Goal: Transaction & Acquisition: Purchase product/service

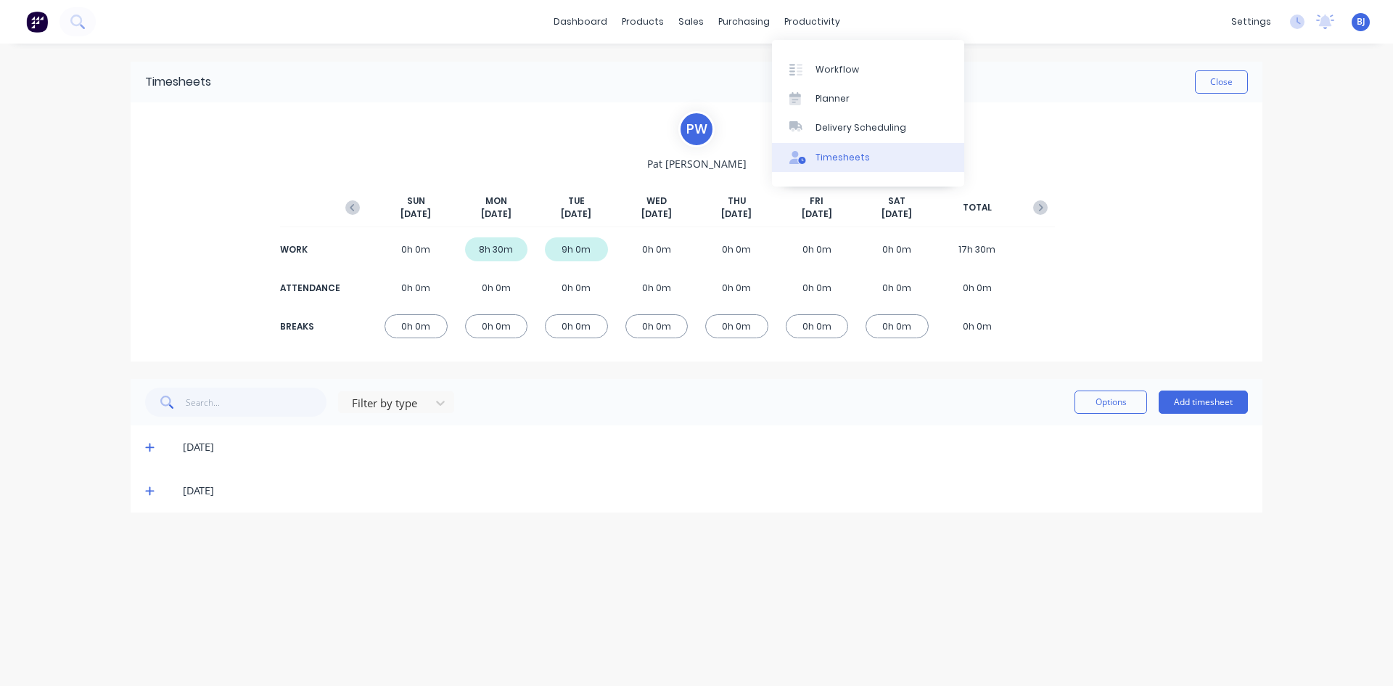
click at [832, 157] on div "Timesheets" at bounding box center [843, 157] width 54 height 13
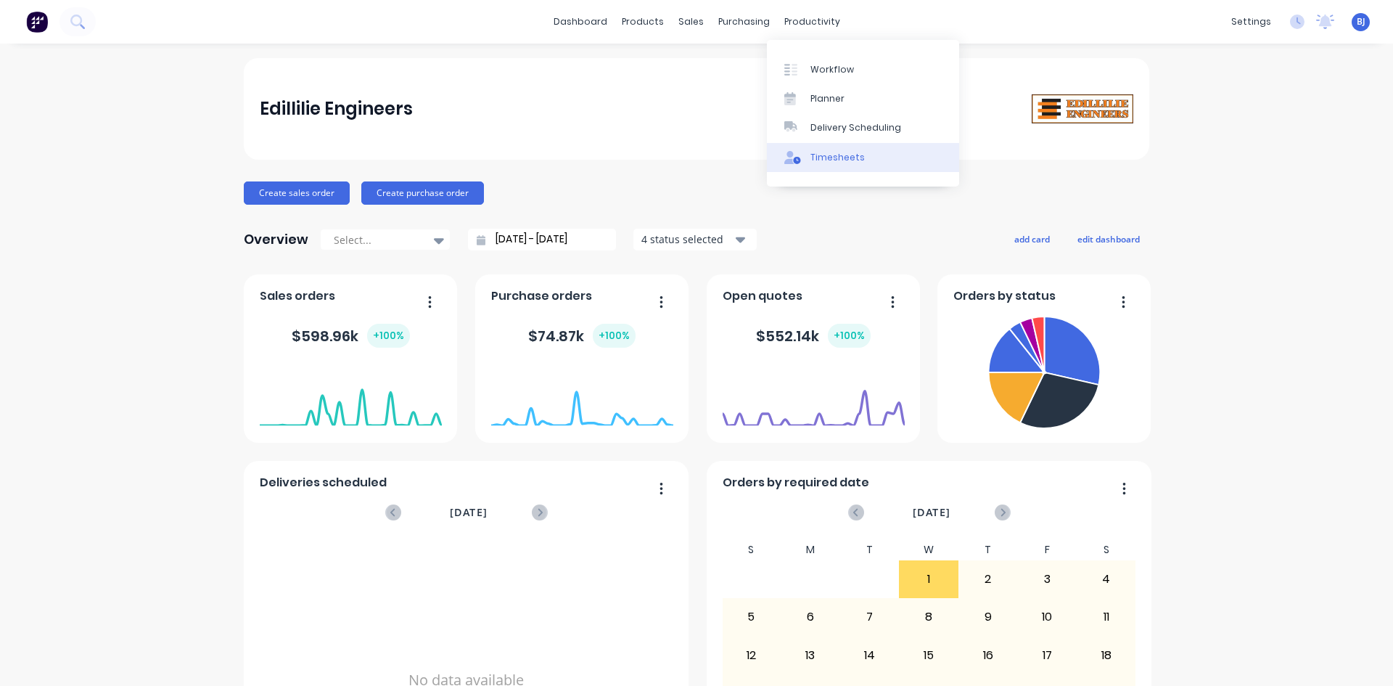
click at [811, 160] on div "Timesheets" at bounding box center [838, 157] width 54 height 13
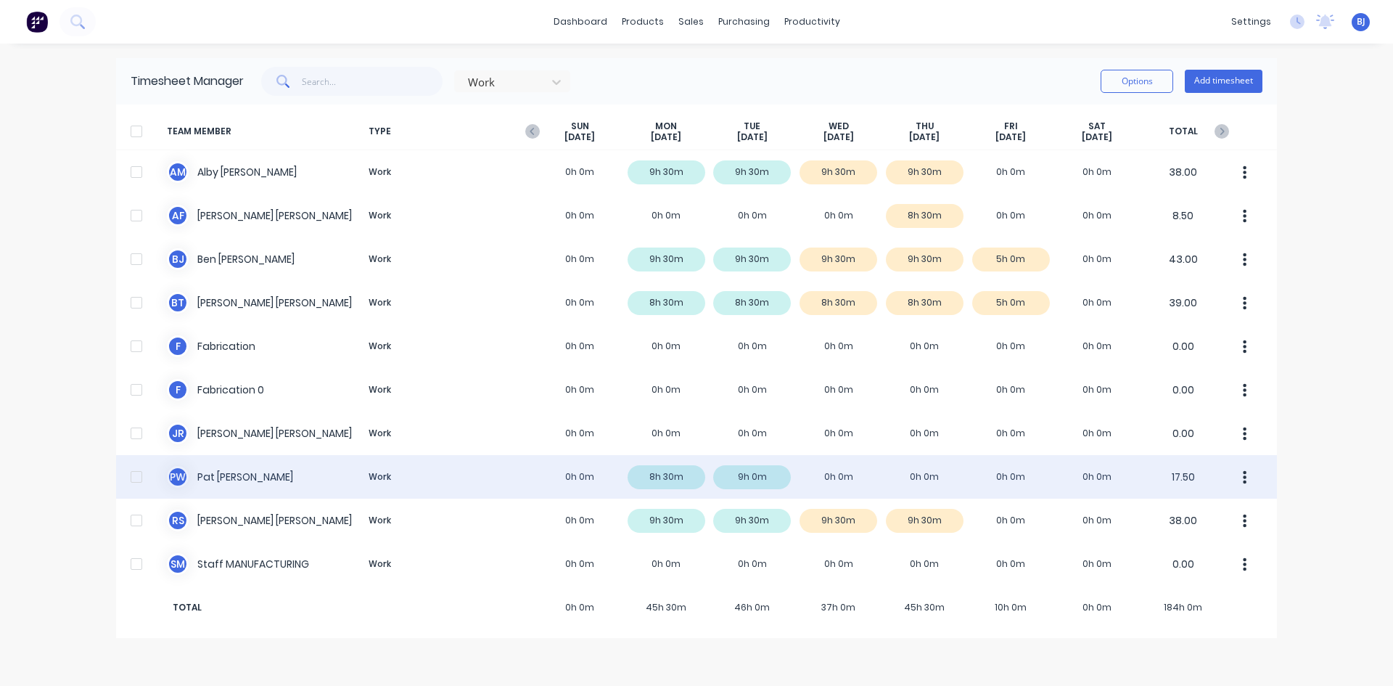
click at [833, 477] on div "P W [PERSON_NAME] Work 0h 0m 8h 30m 9h 0m 0h 0m 0h 0m 0h 0m 0h 0m 17.50" at bounding box center [696, 477] width 1161 height 44
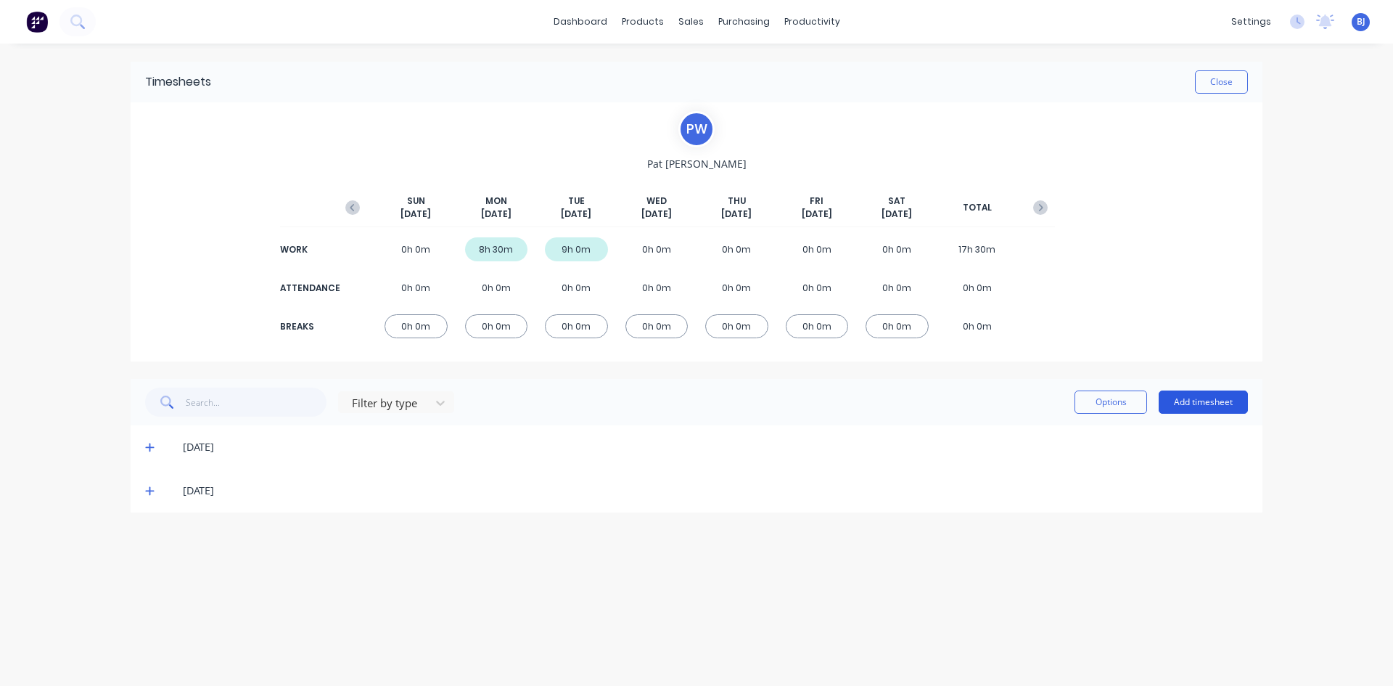
click at [1196, 406] on button "Add timesheet" at bounding box center [1203, 401] width 89 height 23
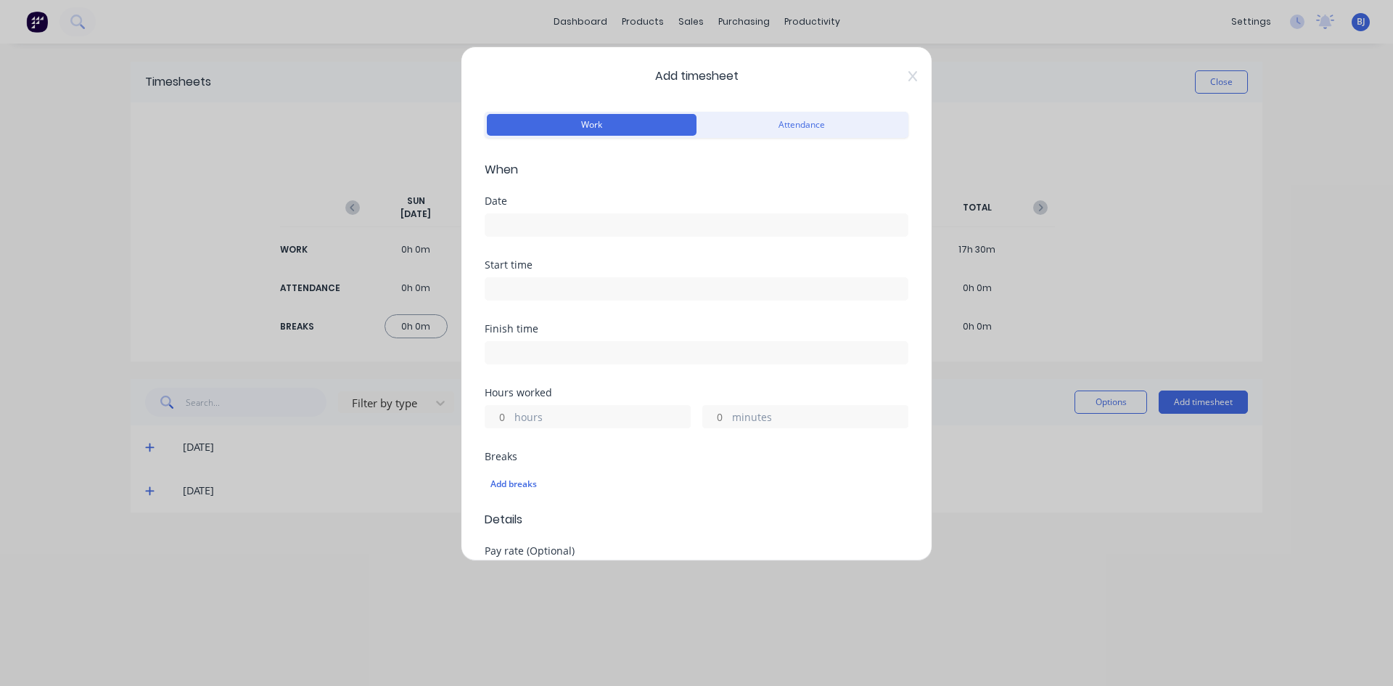
click at [520, 225] on input at bounding box center [696, 225] width 422 height 22
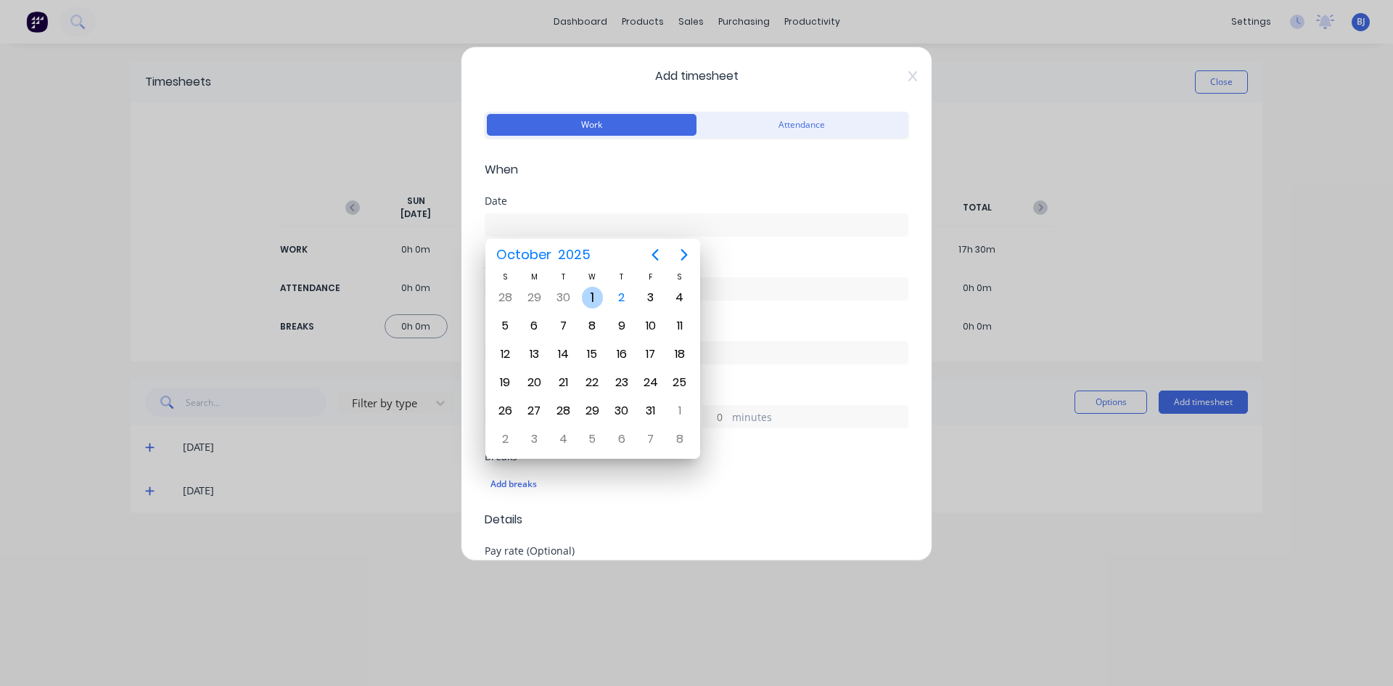
click at [591, 300] on div "1" at bounding box center [593, 298] width 22 height 22
type input "01/10/2025"
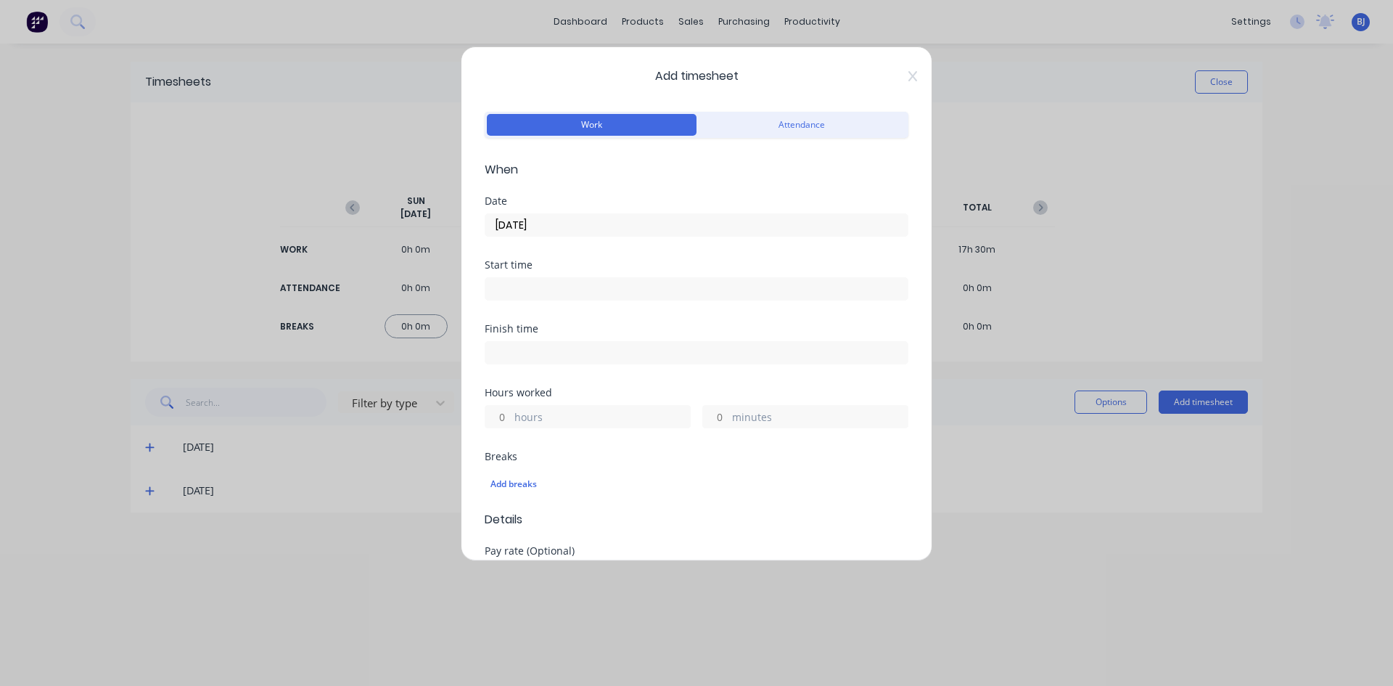
click at [517, 284] on input at bounding box center [696, 289] width 422 height 22
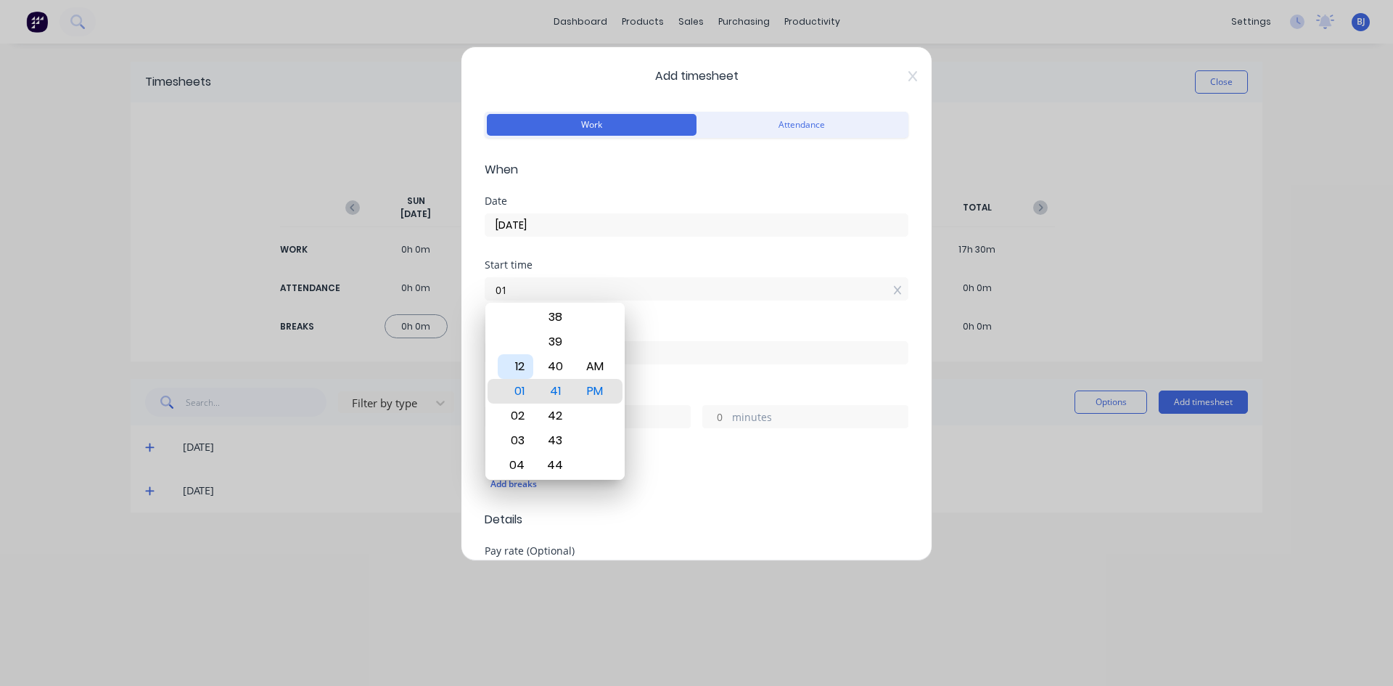
type input "0"
type input "07:00 AM"
click at [594, 362] on div "AM" at bounding box center [596, 366] width 36 height 25
click at [641, 324] on div "Finish time" at bounding box center [697, 329] width 424 height 10
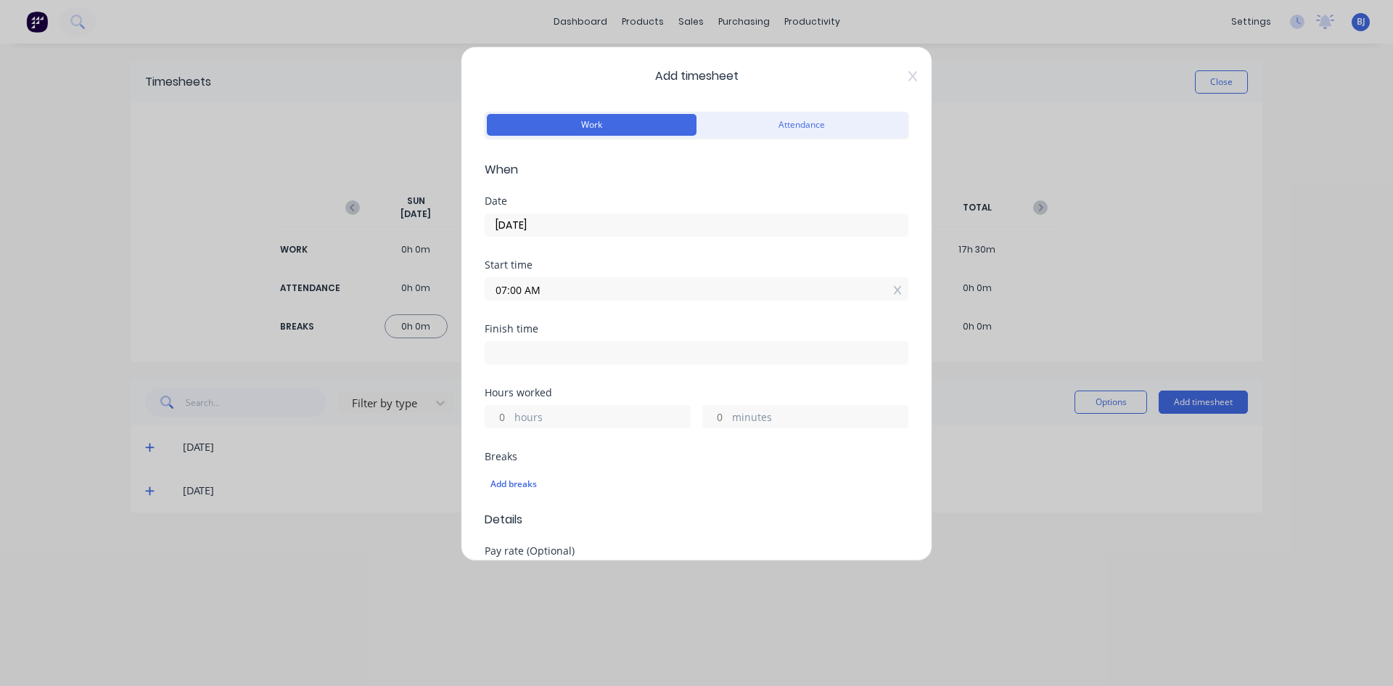
click at [512, 347] on input at bounding box center [696, 353] width 422 height 22
type input "01:41 PM"
type input "6"
type input "41"
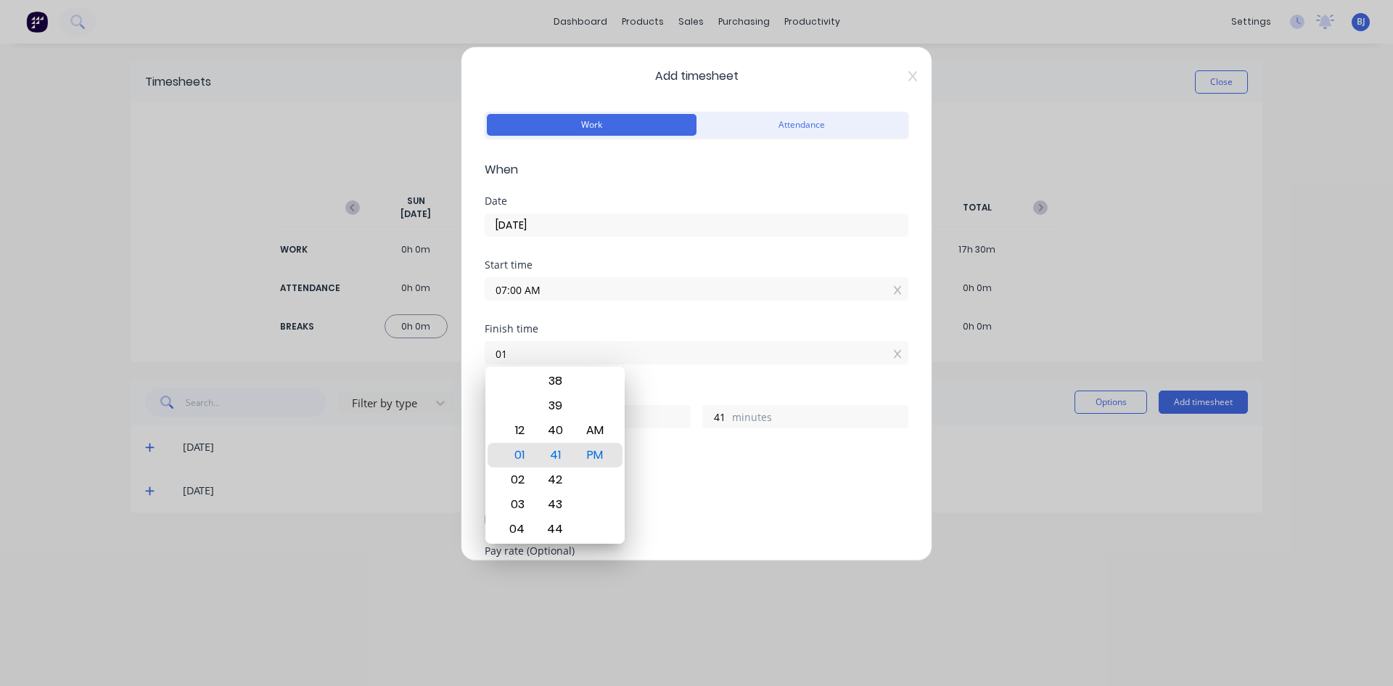
type input "0"
type input "08:30 AM"
type input "1"
type input "30"
click at [600, 456] on div "PM" at bounding box center [596, 455] width 36 height 25
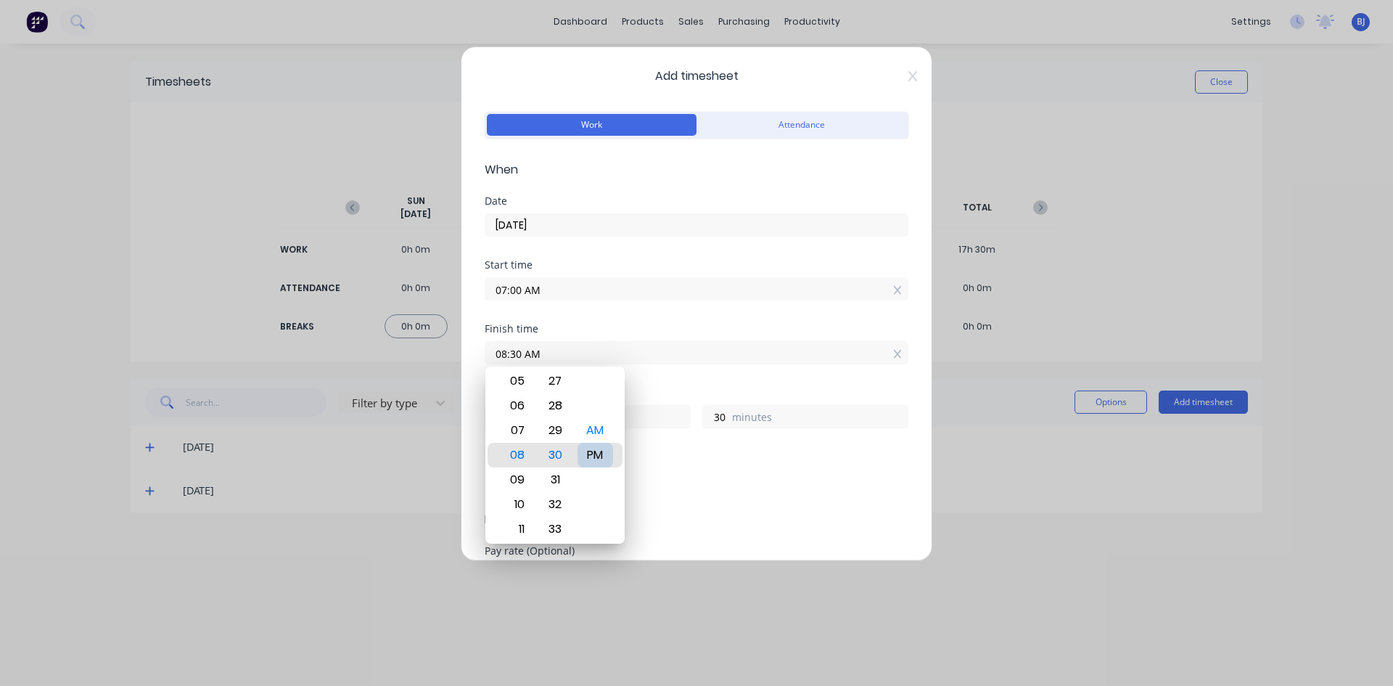
type input "08:30 PM"
type input "13"
click at [659, 344] on input "08:30 PM" at bounding box center [696, 353] width 422 height 22
drag, startPoint x: 658, startPoint y: 309, endPoint x: 657, endPoint y: 329, distance: 19.6
click at [658, 310] on div "Start time 07:00 AM" at bounding box center [697, 292] width 424 height 64
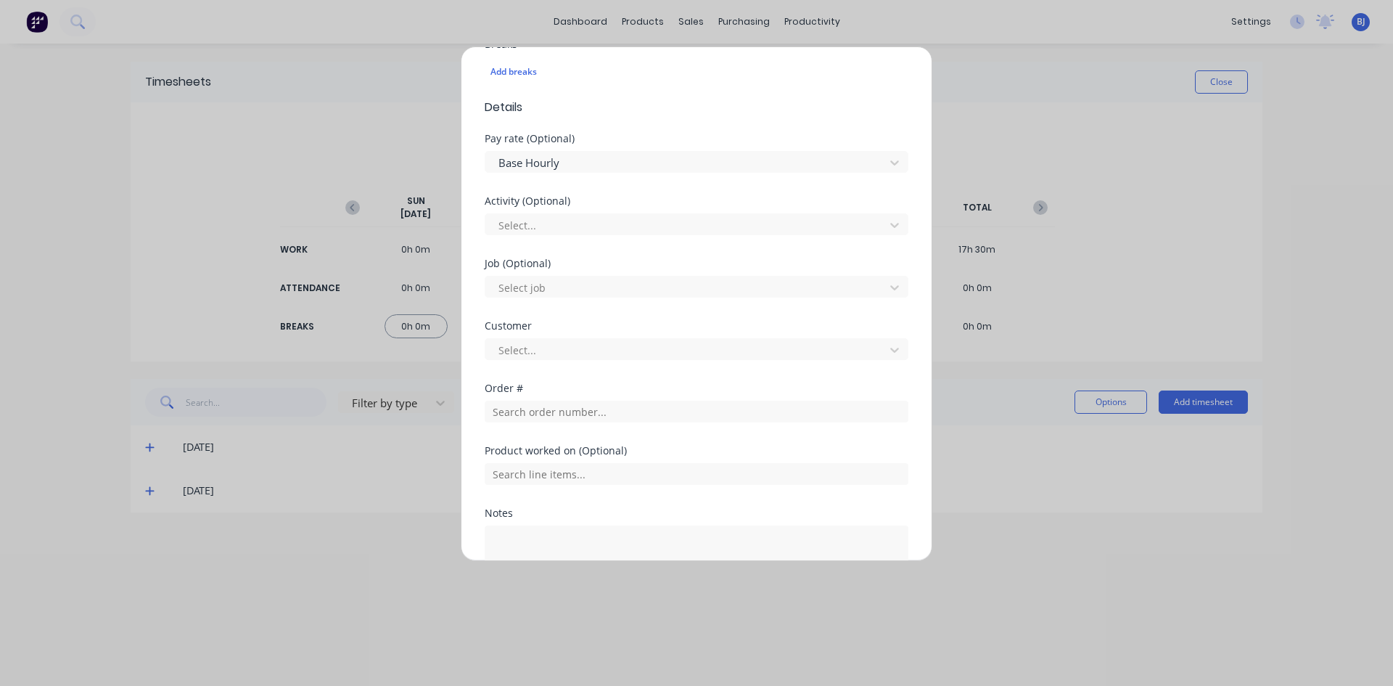
scroll to position [435, 0]
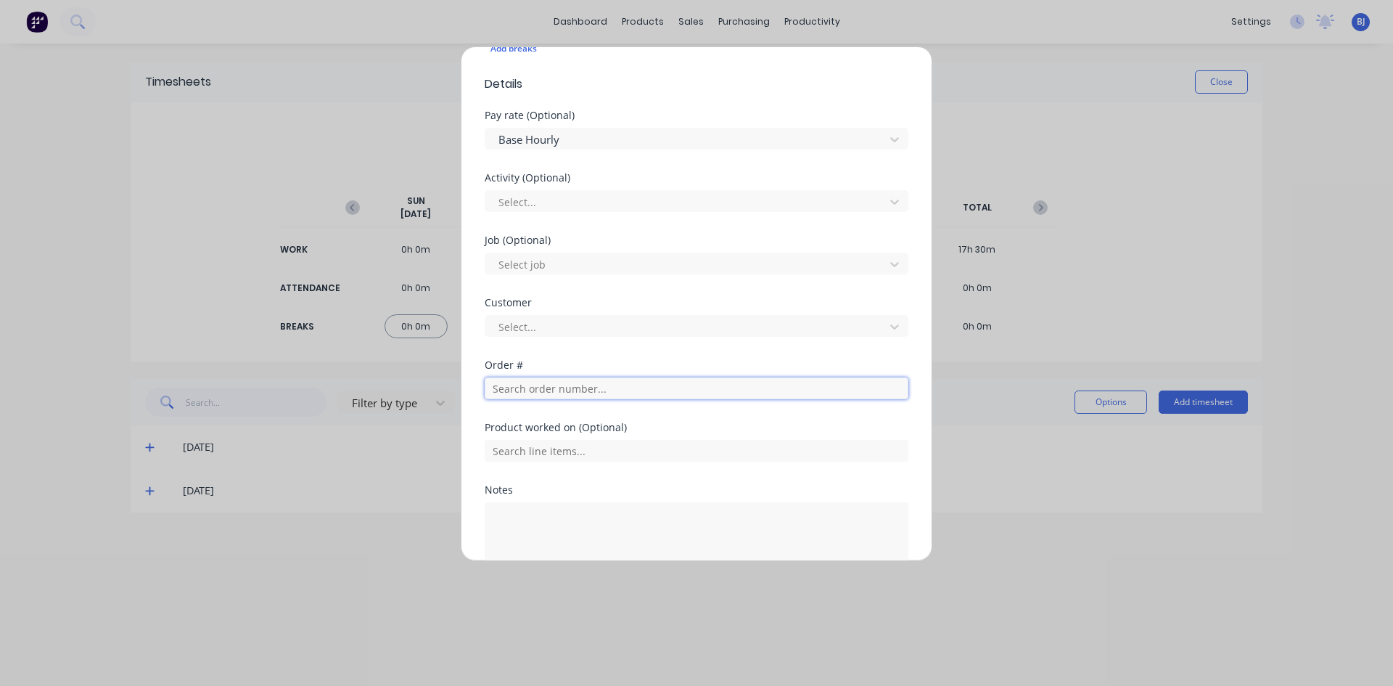
click at [509, 393] on input "text" at bounding box center [697, 388] width 424 height 22
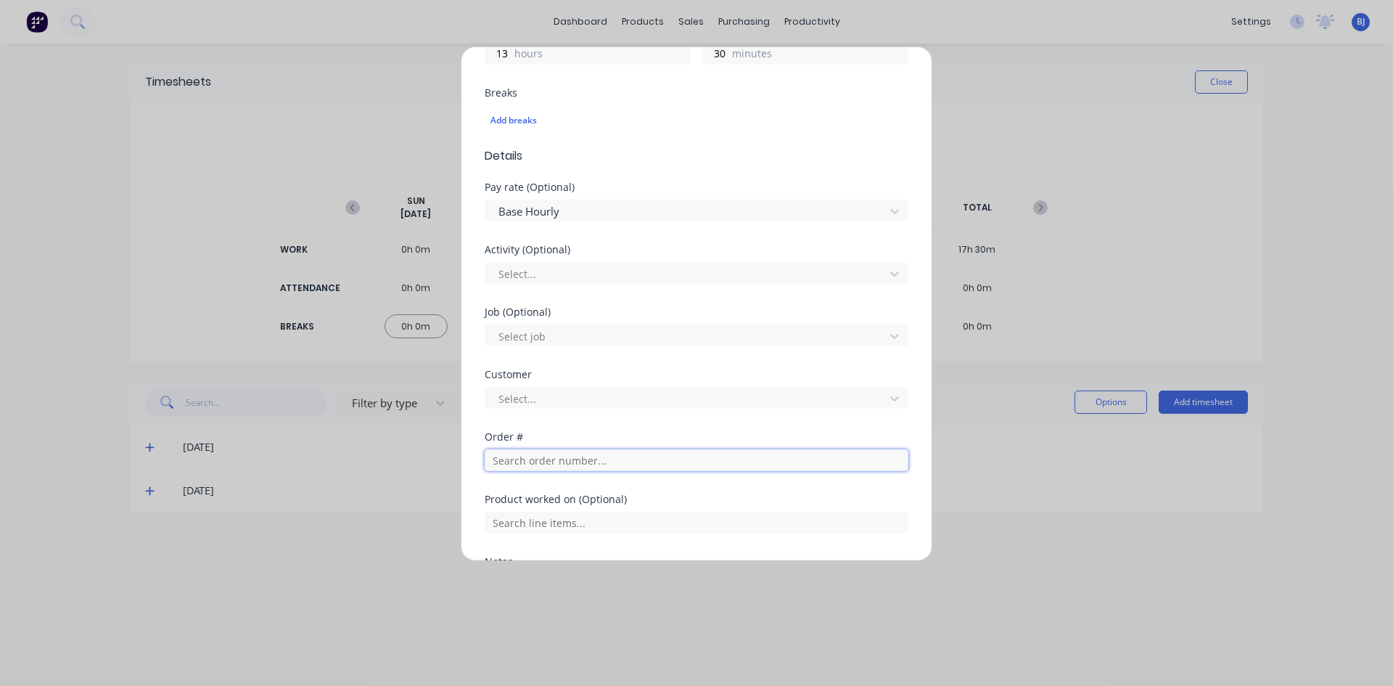
scroll to position [363, 0]
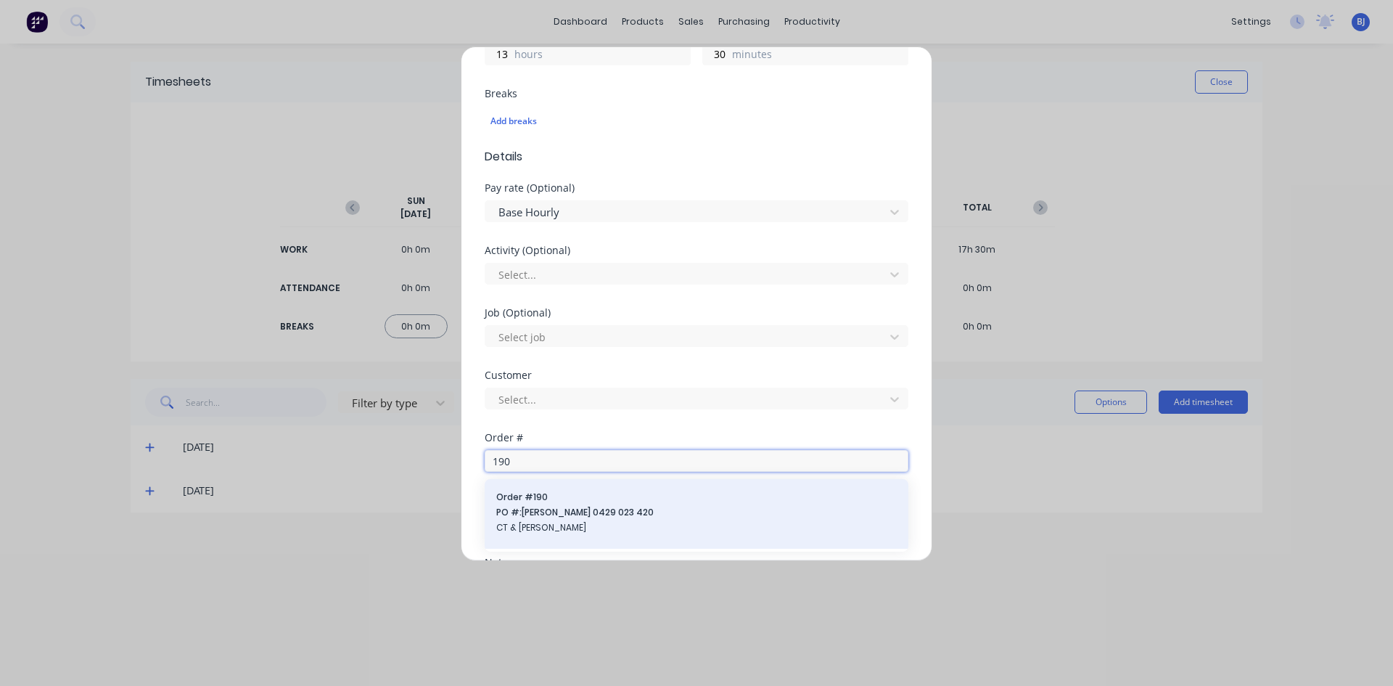
type input "190"
click at [549, 493] on span "Order # 190" at bounding box center [696, 497] width 401 height 13
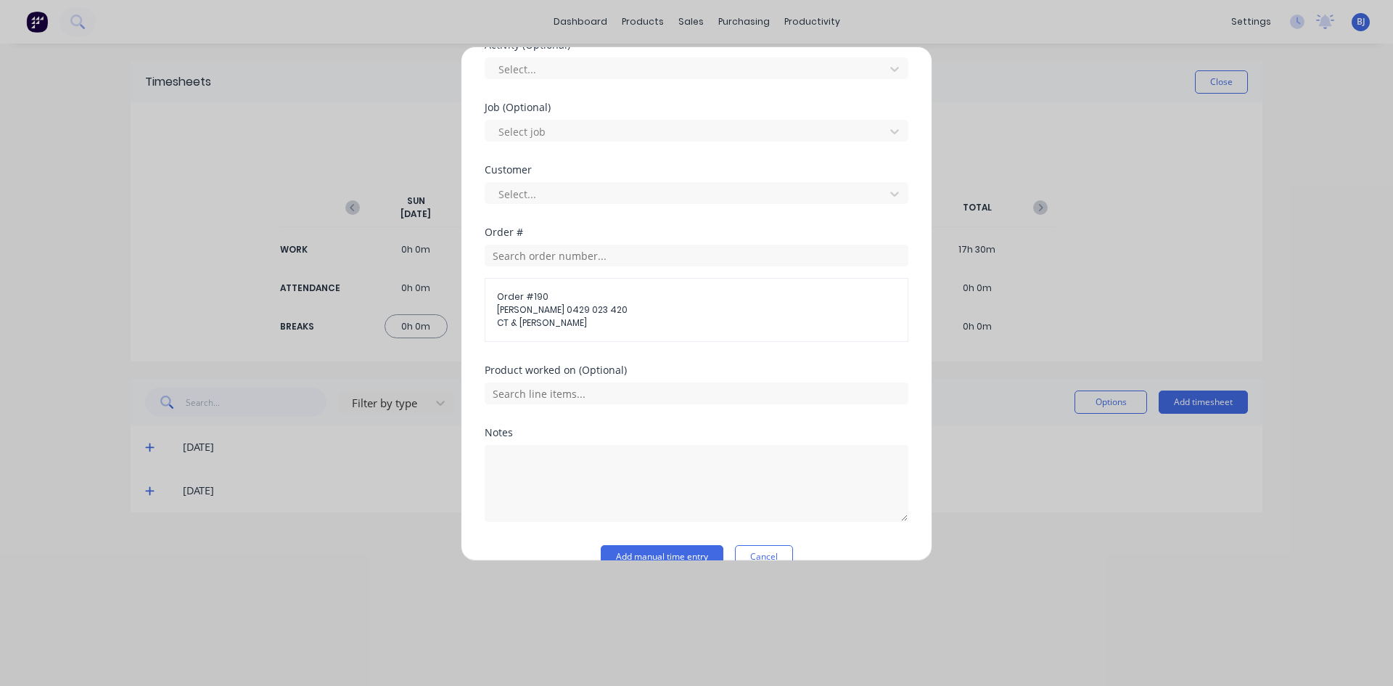
scroll to position [581, 0]
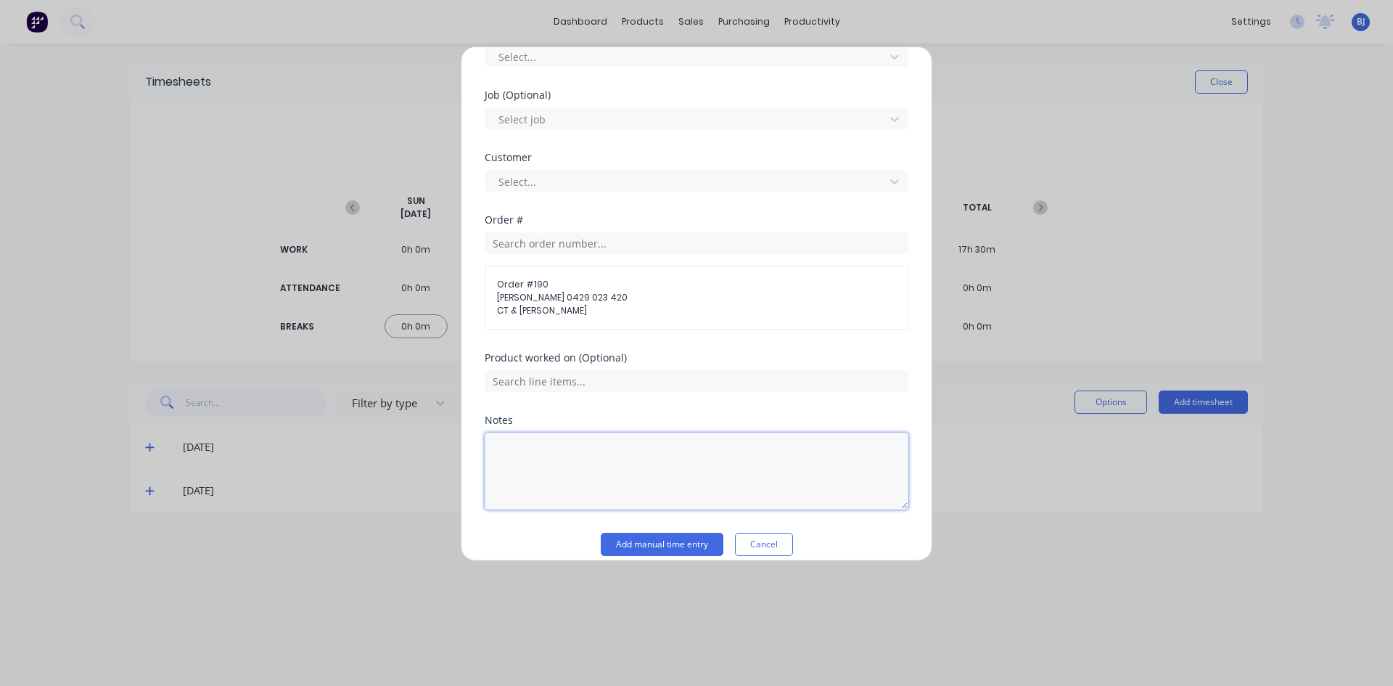
click at [539, 460] on textarea at bounding box center [697, 470] width 424 height 77
type textarea "Repair mower deck"
click at [654, 546] on button "Add manual time entry" at bounding box center [662, 544] width 123 height 23
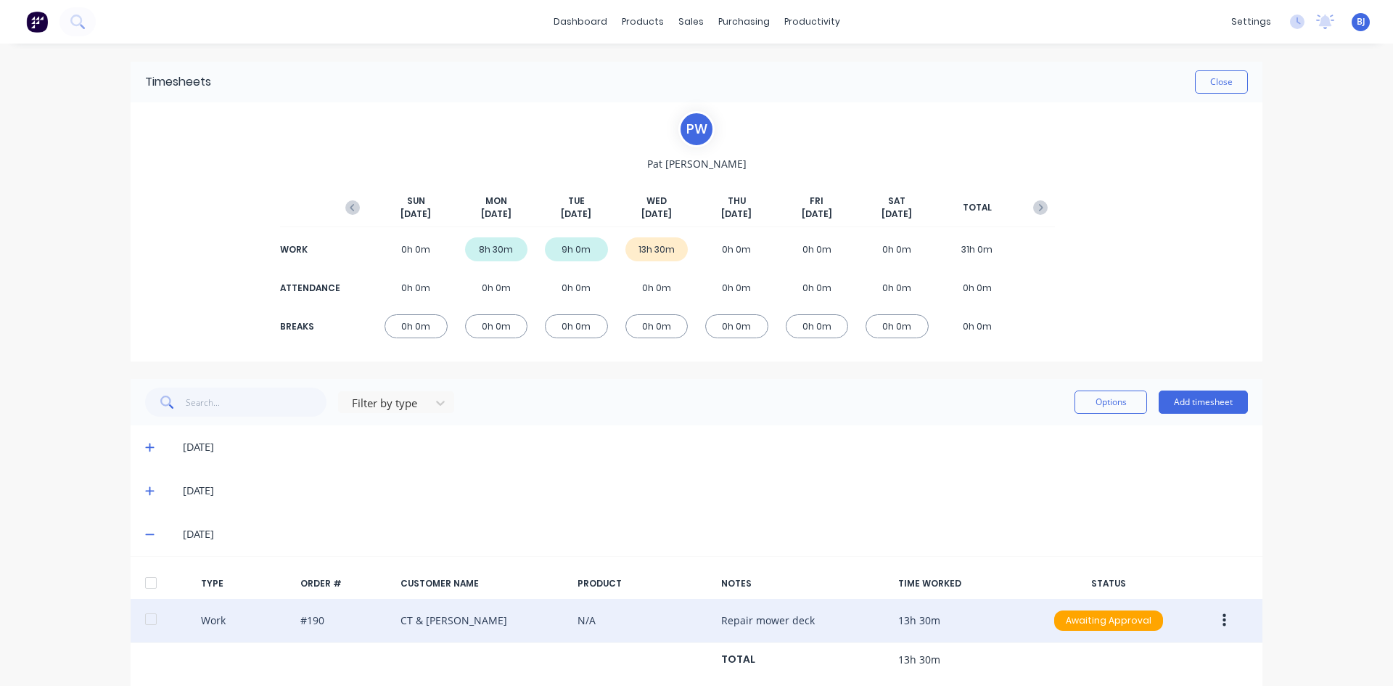
click at [1223, 619] on icon "button" at bounding box center [1225, 620] width 4 height 13
click at [1133, 570] on div "Edit" at bounding box center [1173, 565] width 112 height 21
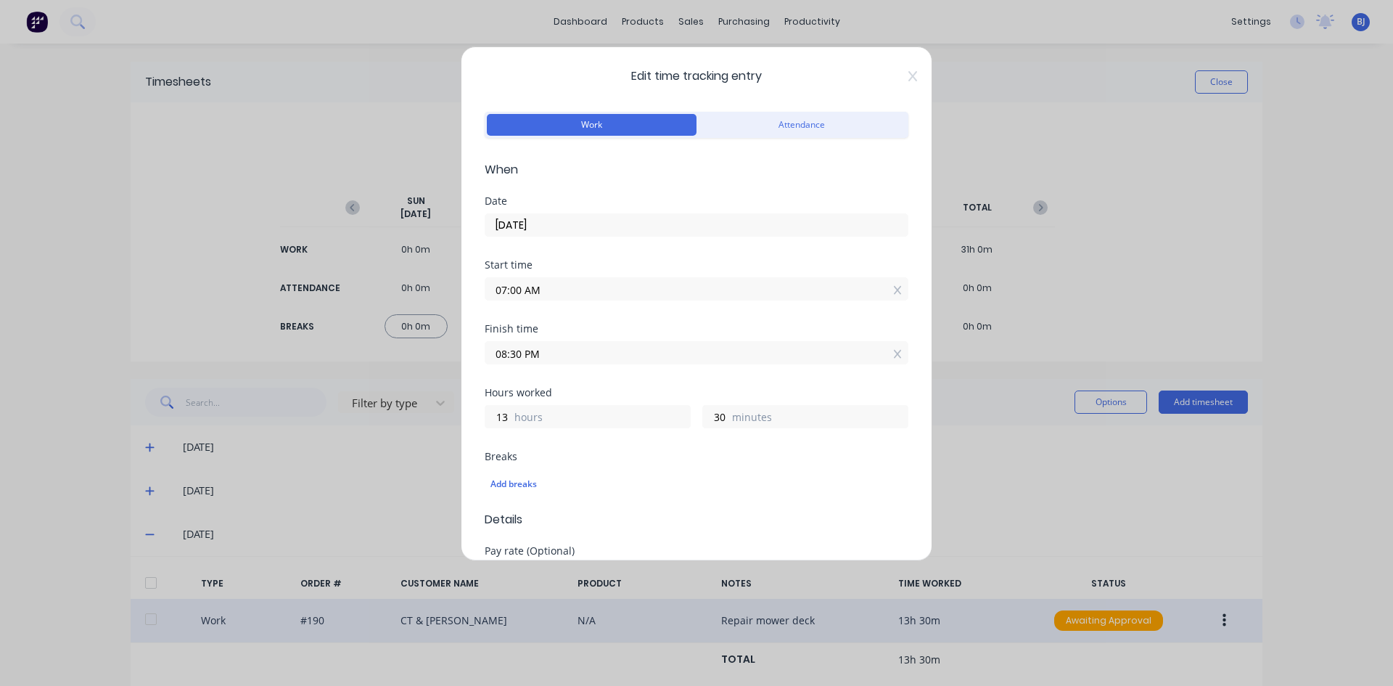
click at [545, 353] on input "08:30 PM" at bounding box center [696, 353] width 422 height 22
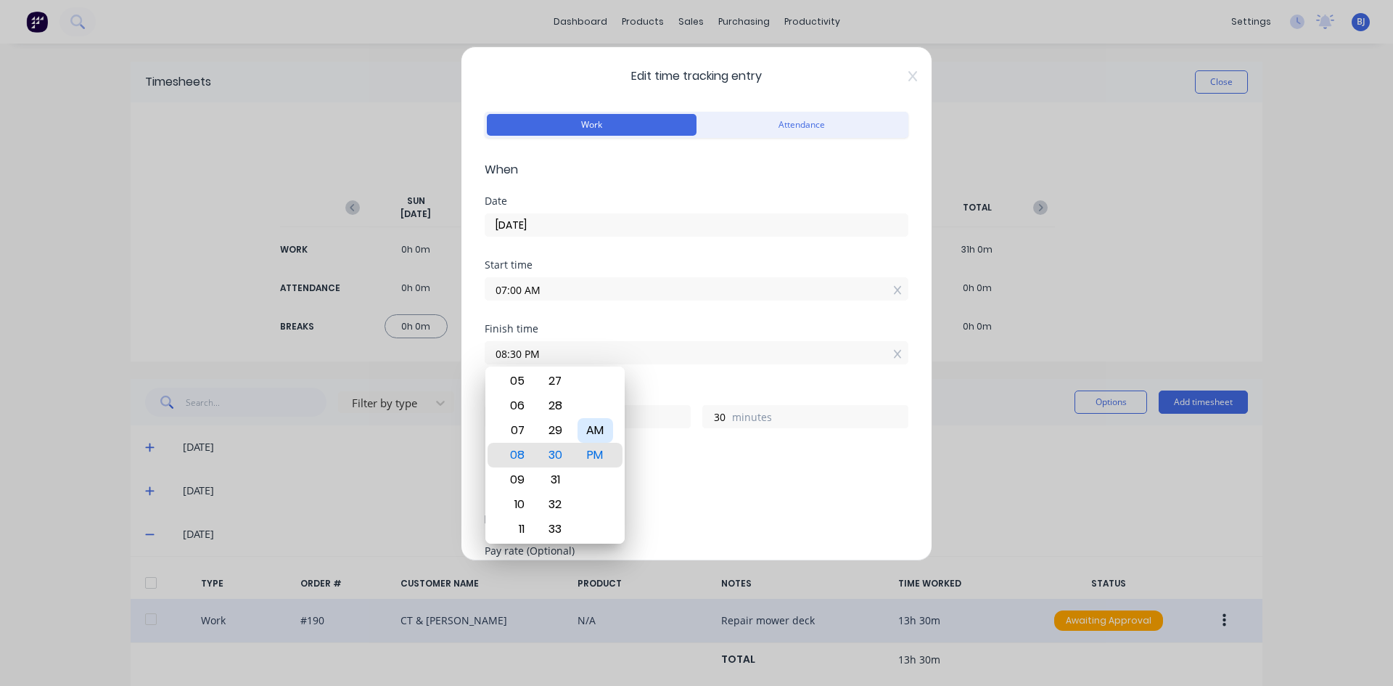
click at [586, 428] on div "AM" at bounding box center [596, 430] width 36 height 25
type input "08:30 AM"
type input "1"
click at [624, 358] on input "08:30 AM" at bounding box center [696, 353] width 422 height 22
click at [639, 394] on div "Hours worked" at bounding box center [697, 393] width 424 height 10
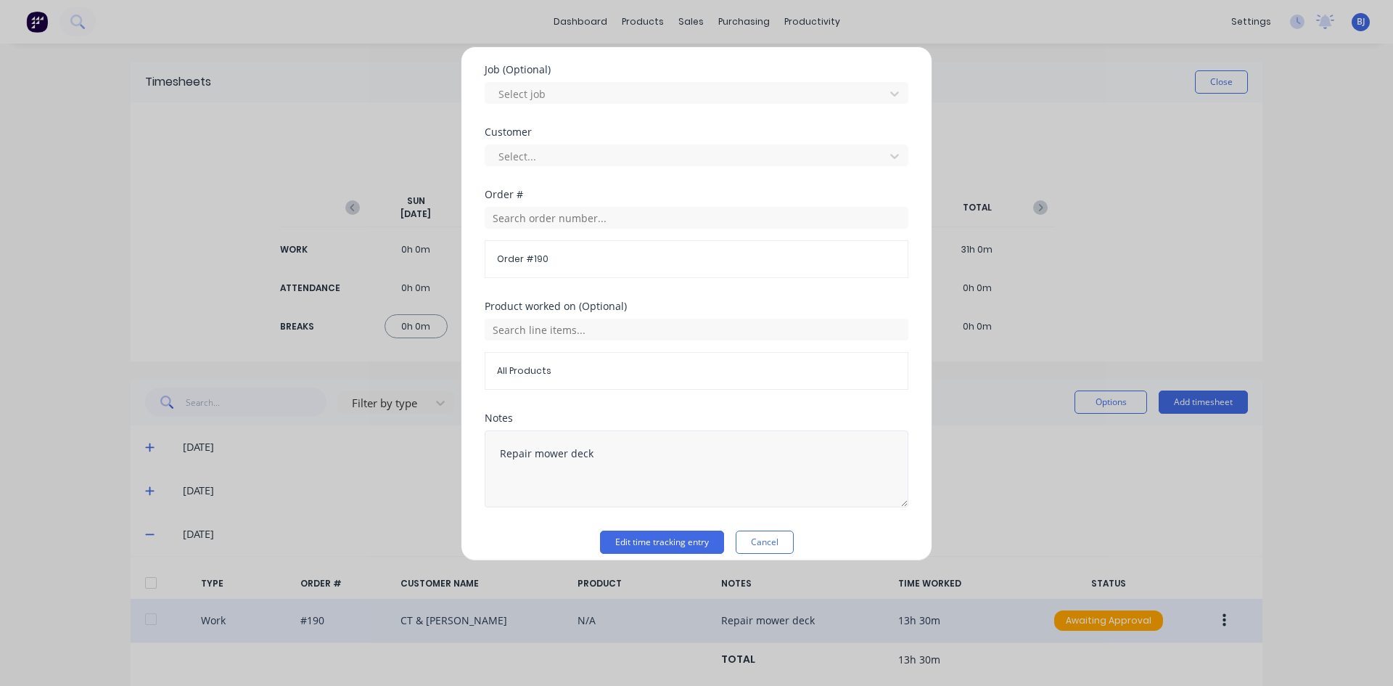
scroll to position [620, 0]
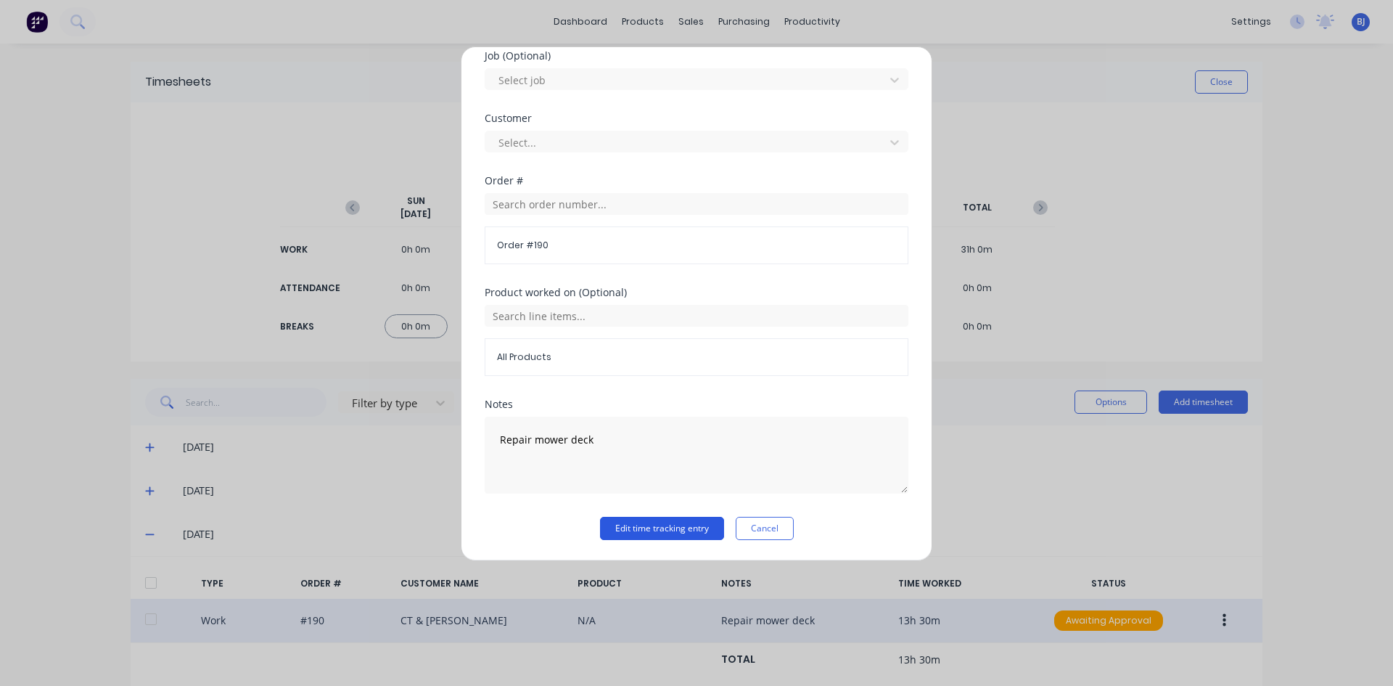
click at [634, 525] on button "Edit time tracking entry" at bounding box center [662, 528] width 124 height 23
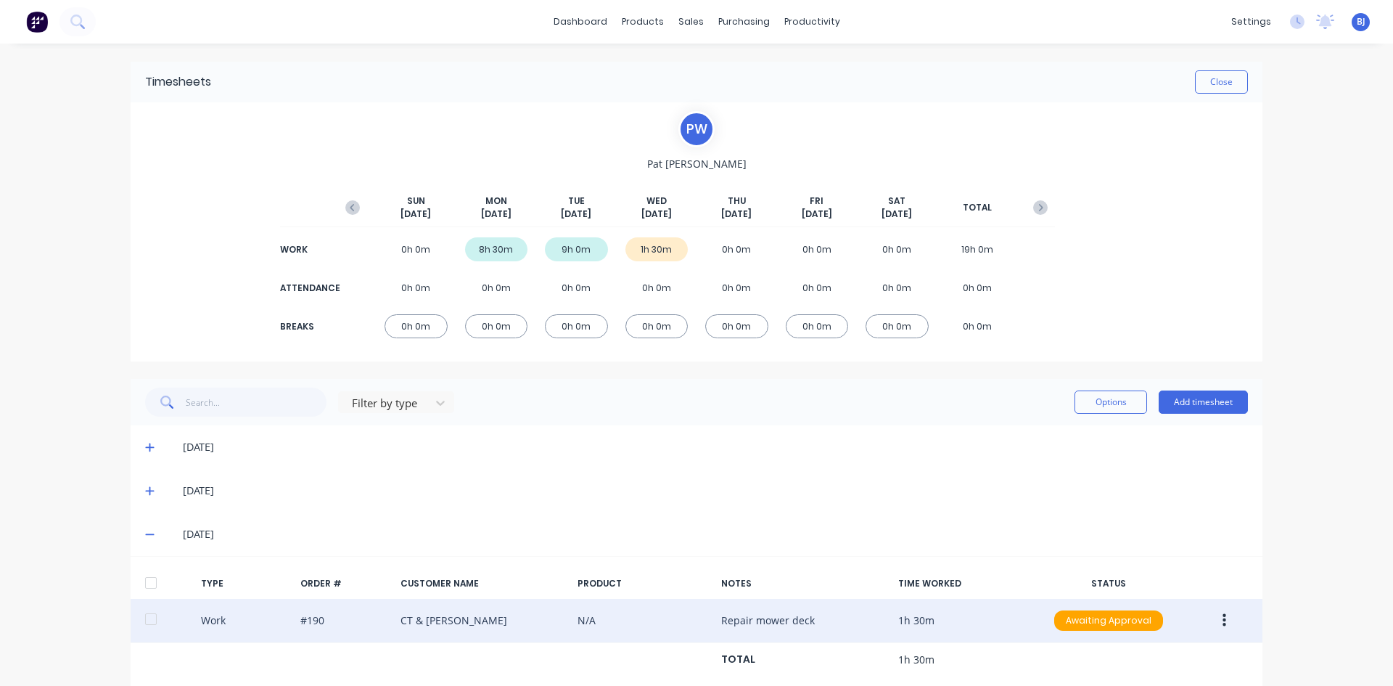
click at [1223, 624] on icon "button" at bounding box center [1225, 620] width 4 height 16
click at [1117, 595] on div "Duplicate" at bounding box center [1173, 594] width 112 height 21
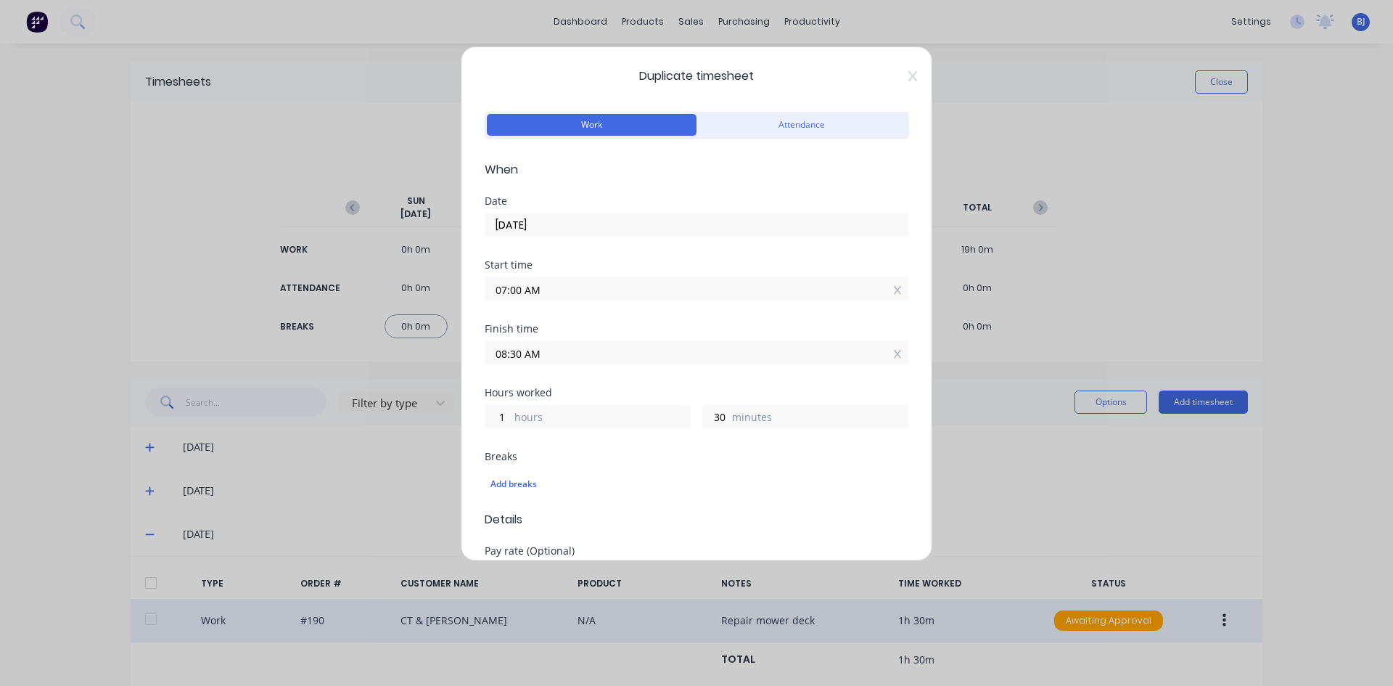
drag, startPoint x: 522, startPoint y: 288, endPoint x: 500, endPoint y: 304, distance: 27.0
click at [521, 290] on input "07:00 AM" at bounding box center [696, 289] width 422 height 22
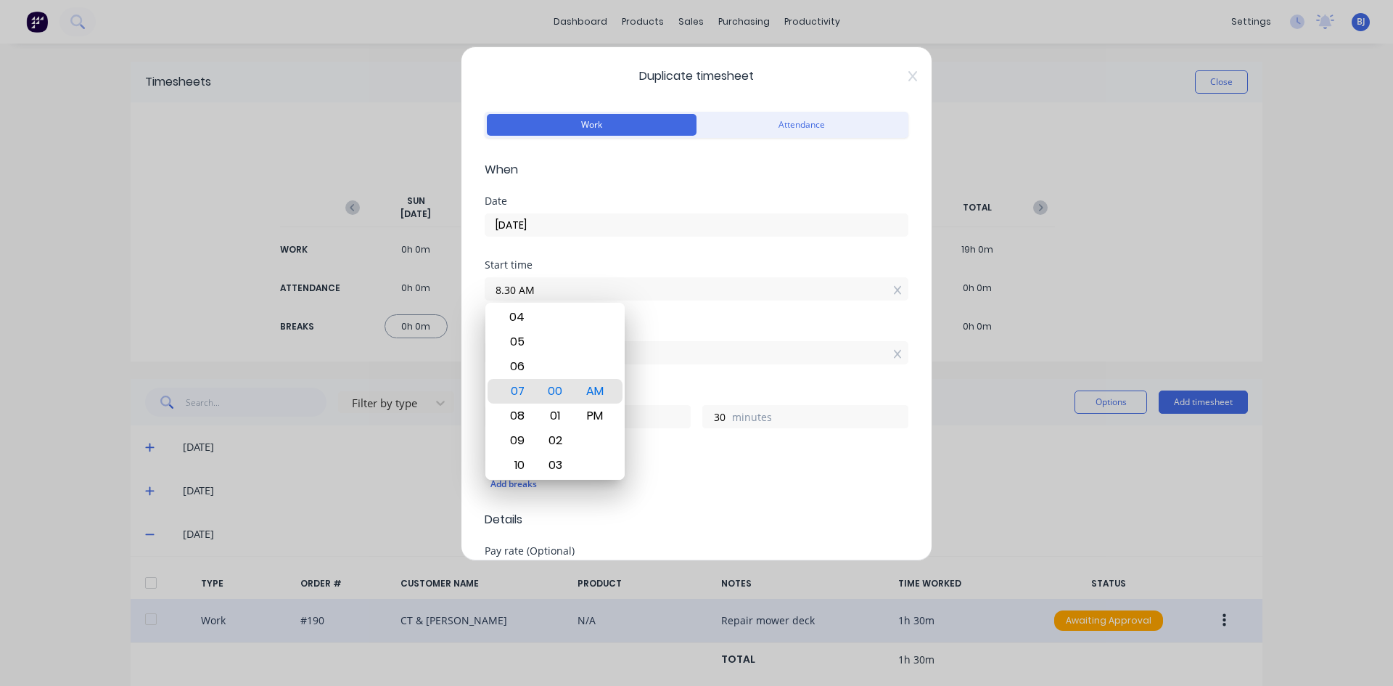
type input "08:30 AM"
type input "0"
drag, startPoint x: 694, startPoint y: 327, endPoint x: 626, endPoint y: 324, distance: 68.3
click at [686, 327] on div "Finish time" at bounding box center [697, 329] width 424 height 10
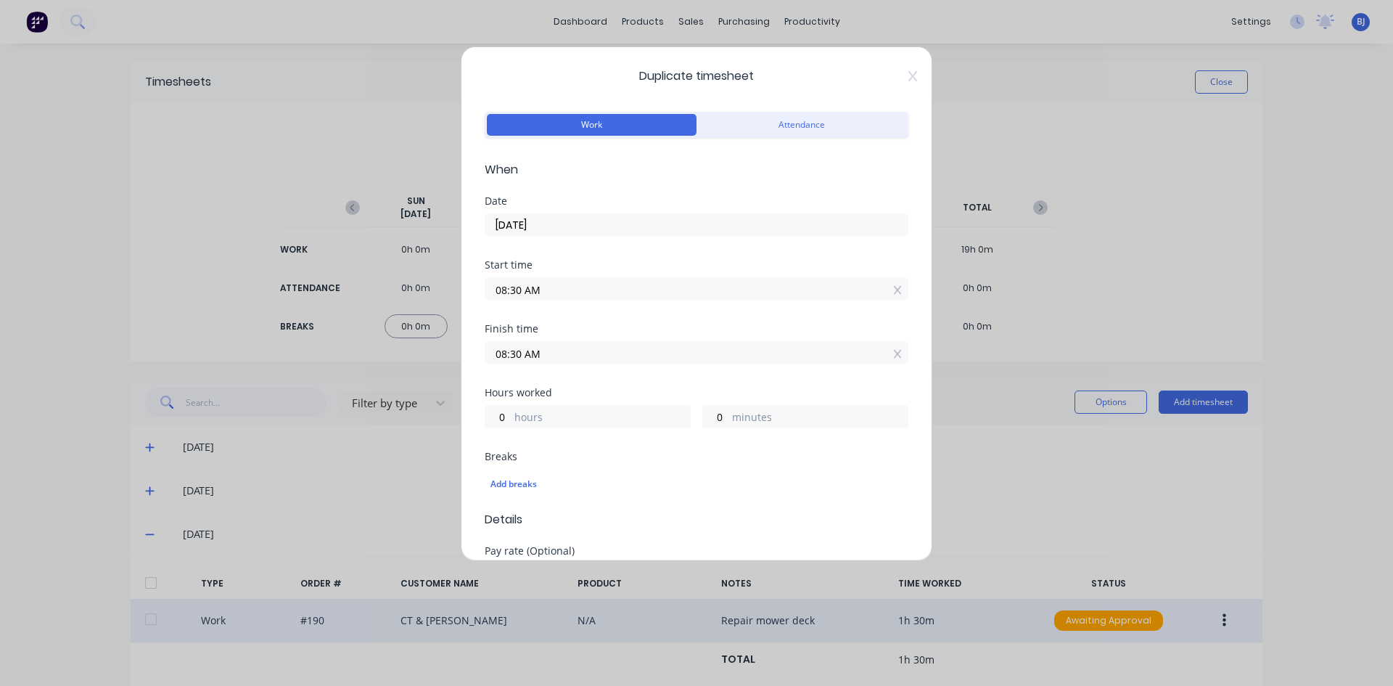
drag, startPoint x: 514, startPoint y: 357, endPoint x: 430, endPoint y: 379, distance: 87.6
click at [430, 379] on div "Duplicate timesheet Work Attendance When Date 01/10/2025 Start time 08:30 AM Fi…" at bounding box center [696, 343] width 1393 height 686
type input "09:30 AM"
type input "1"
click at [620, 380] on div "Finish time 09:30 AM" at bounding box center [697, 356] width 424 height 64
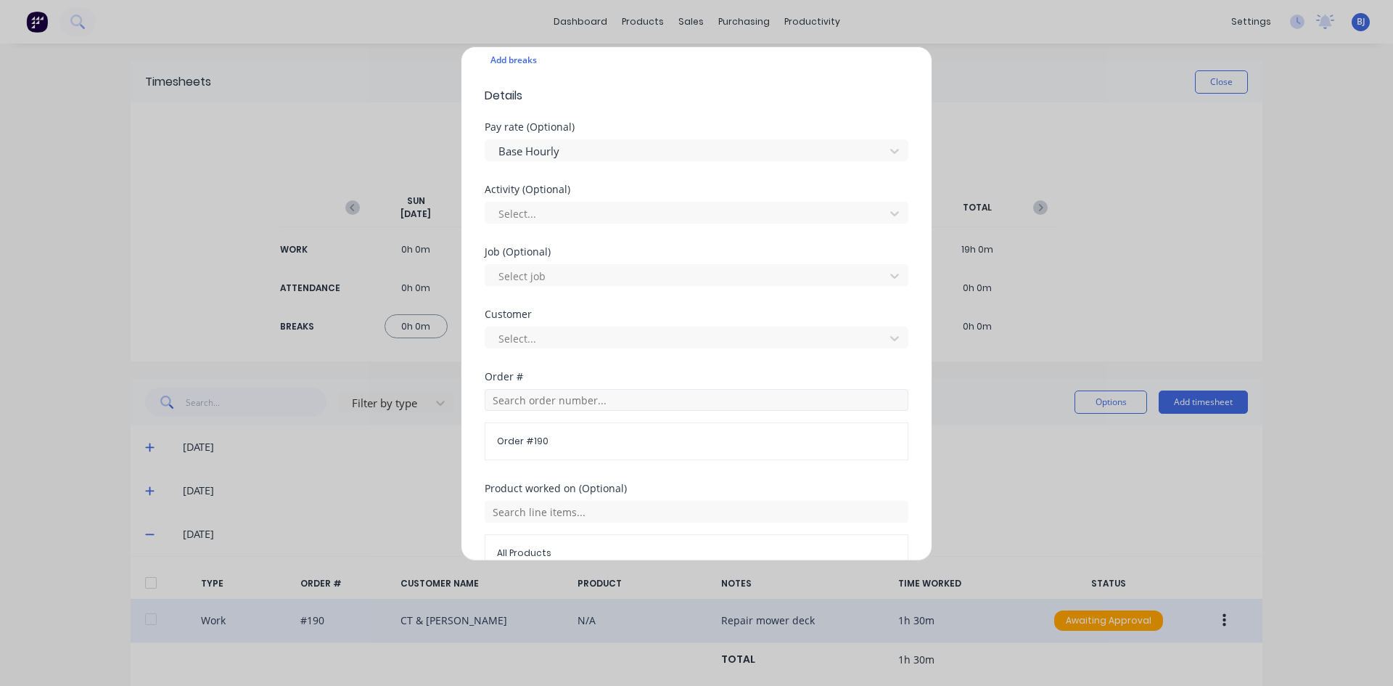
scroll to position [508, 0]
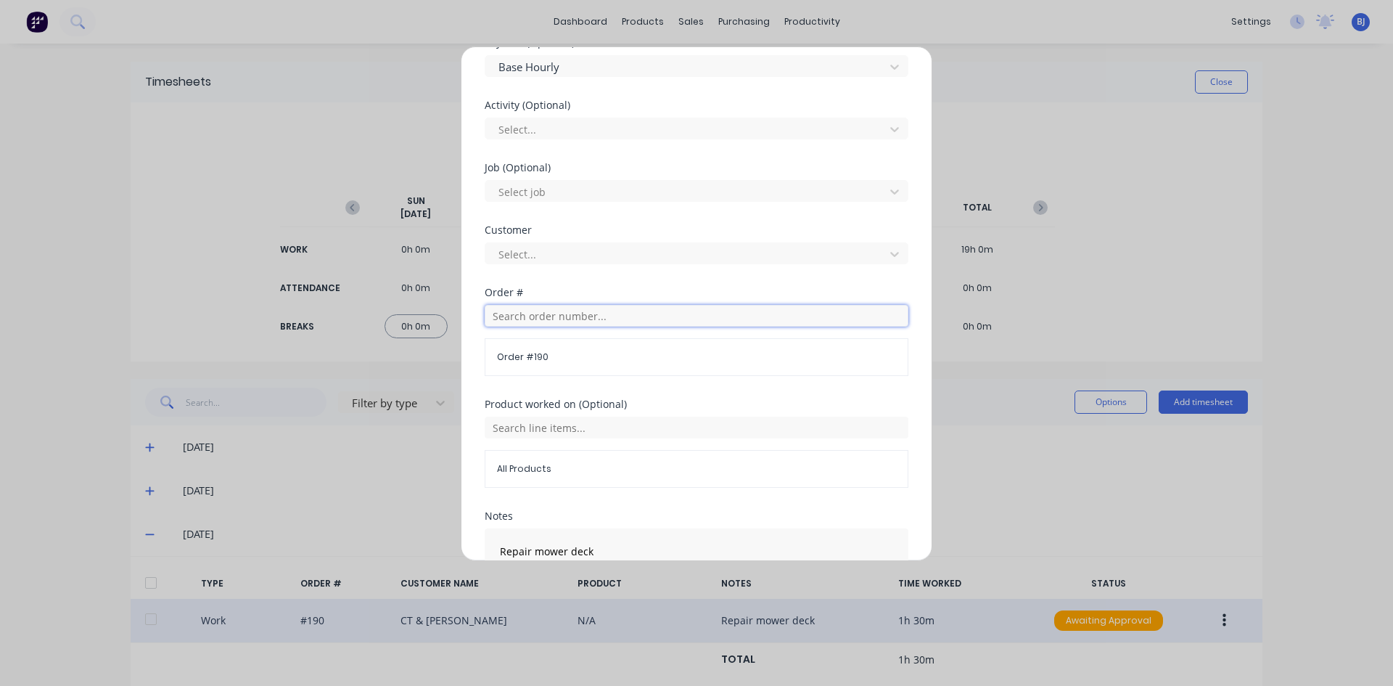
click at [509, 318] on input "text" at bounding box center [697, 316] width 424 height 22
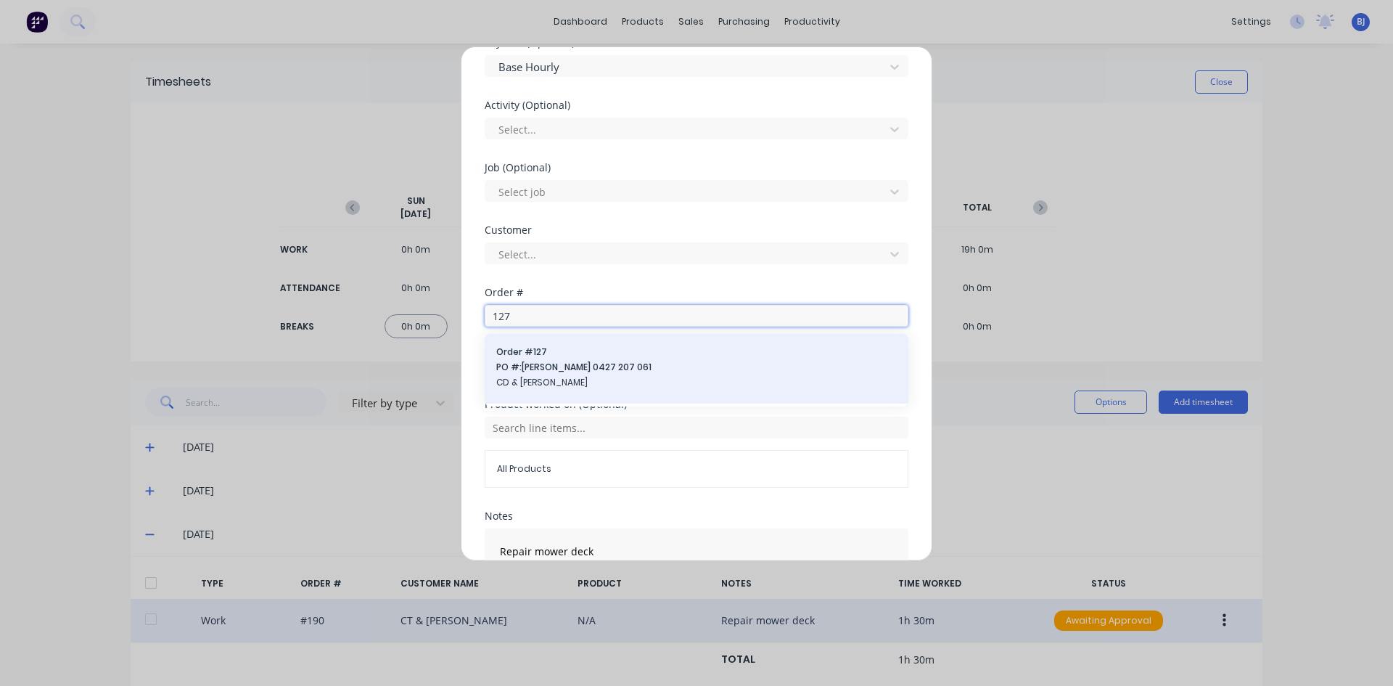
type input "127"
click at [514, 364] on span "PO #: Craig 0427 207 061" at bounding box center [696, 367] width 401 height 13
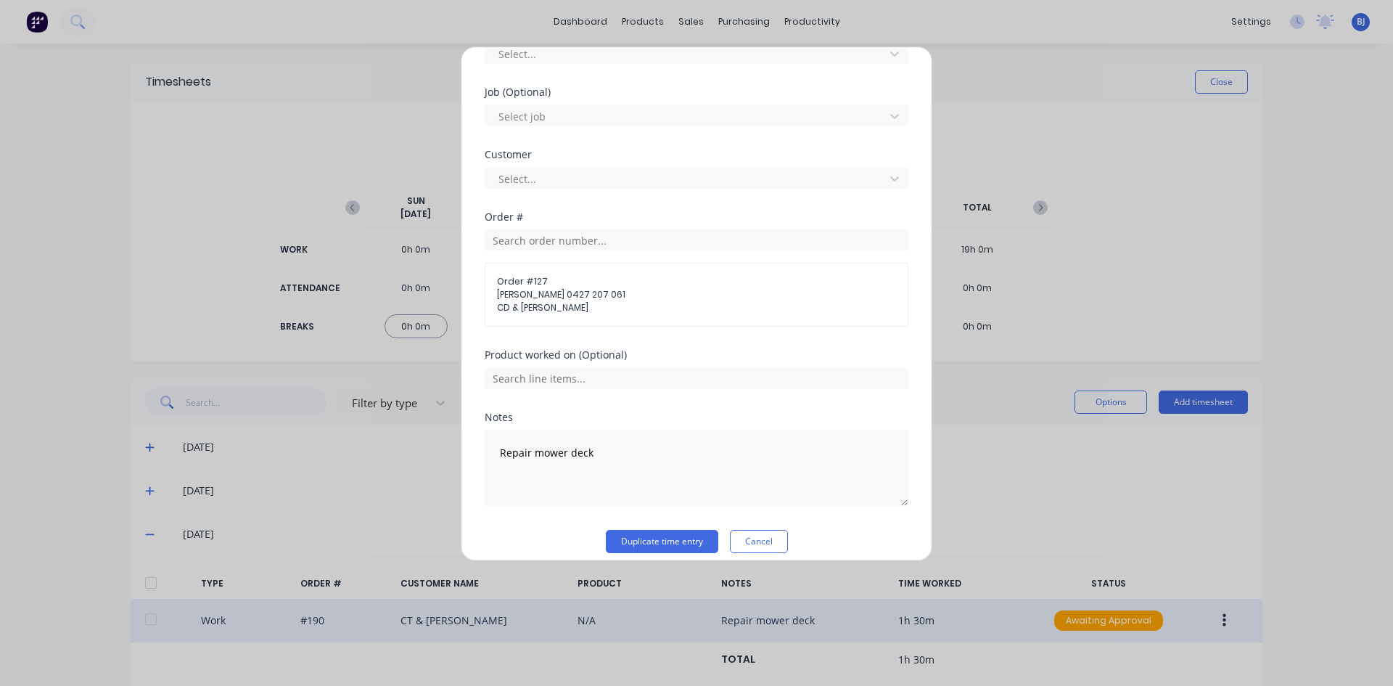
scroll to position [596, 0]
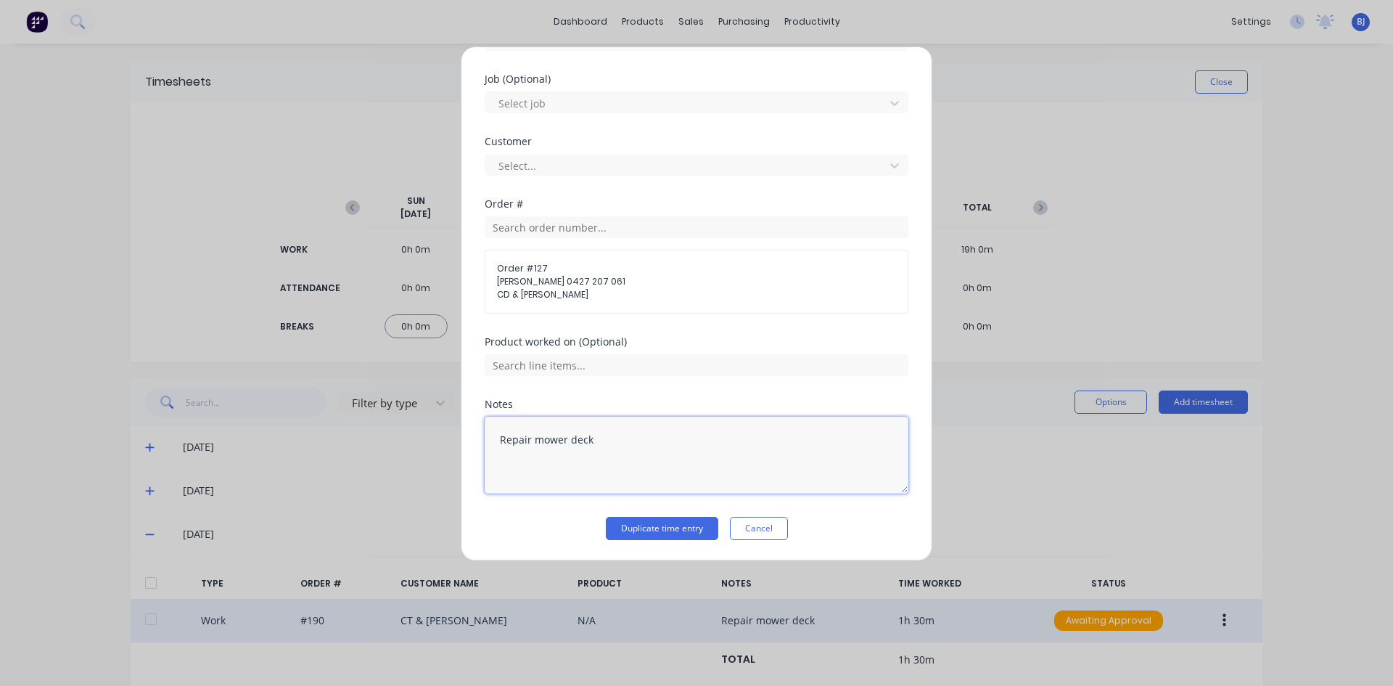
drag, startPoint x: 594, startPoint y: 438, endPoint x: 480, endPoint y: 465, distance: 116.3
click at [480, 465] on div "Duplicate timesheet Work Attendance When Date 01/10/2025 Start time 08:30 AM Fi…" at bounding box center [697, 303] width 472 height 514
type textarea "Hungry Boards"
click at [623, 530] on button "Duplicate time entry" at bounding box center [662, 528] width 112 height 23
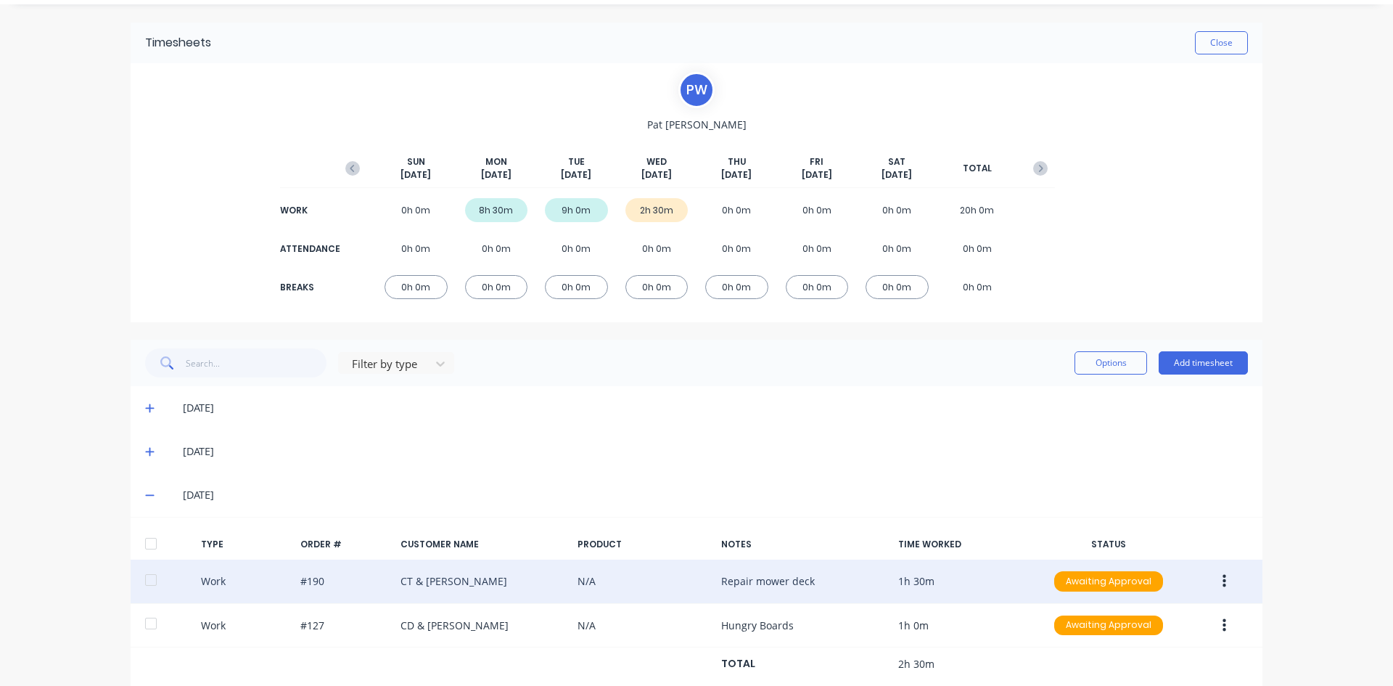
scroll to position [75, 0]
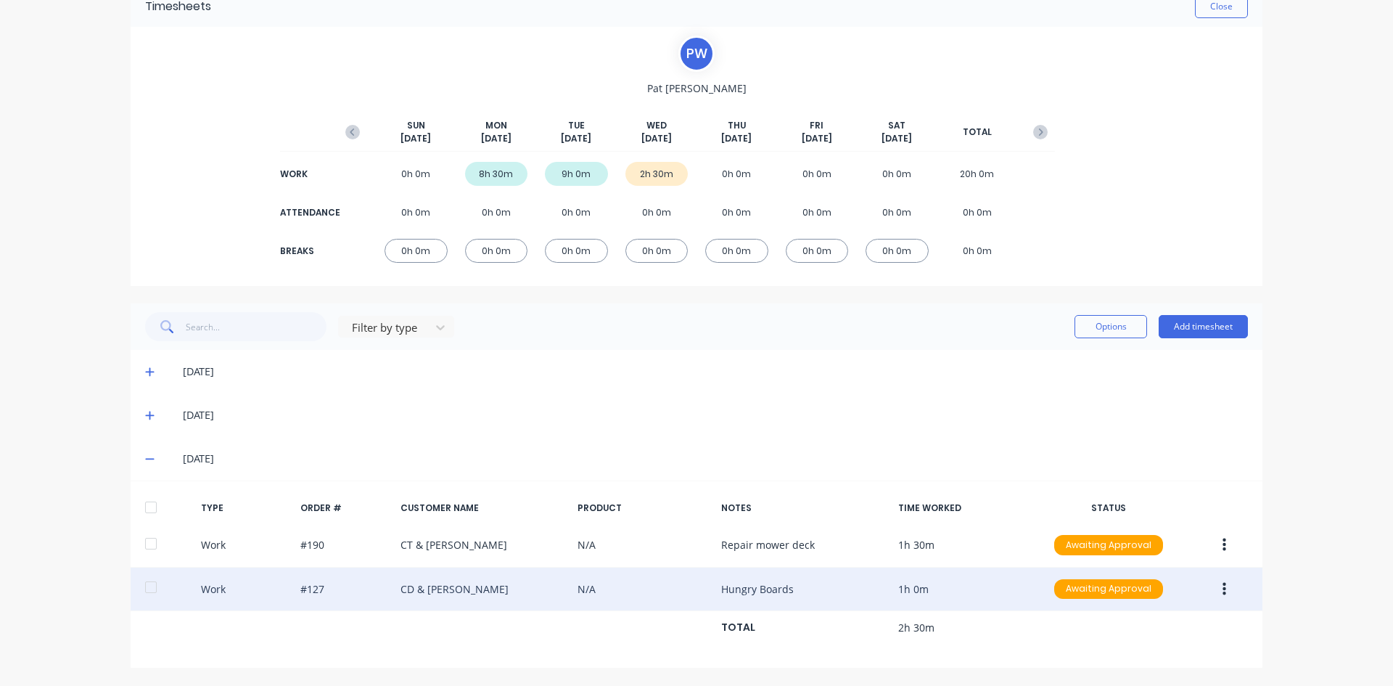
click at [1221, 591] on button "button" at bounding box center [1224, 589] width 34 height 26
click at [1129, 566] on div "Duplicate" at bounding box center [1173, 563] width 112 height 21
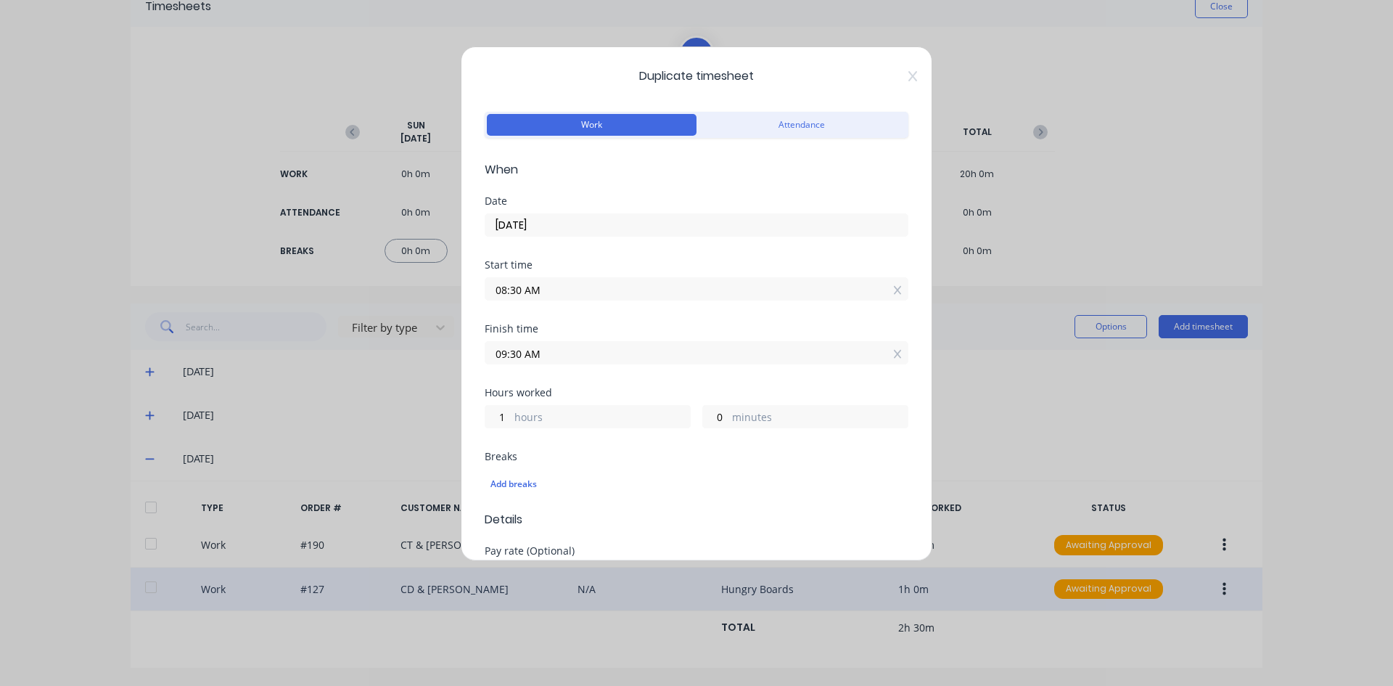
drag, startPoint x: 522, startPoint y: 288, endPoint x: 399, endPoint y: 315, distance: 125.5
click at [522, 290] on input "08:30 AM" at bounding box center [696, 289] width 422 height 22
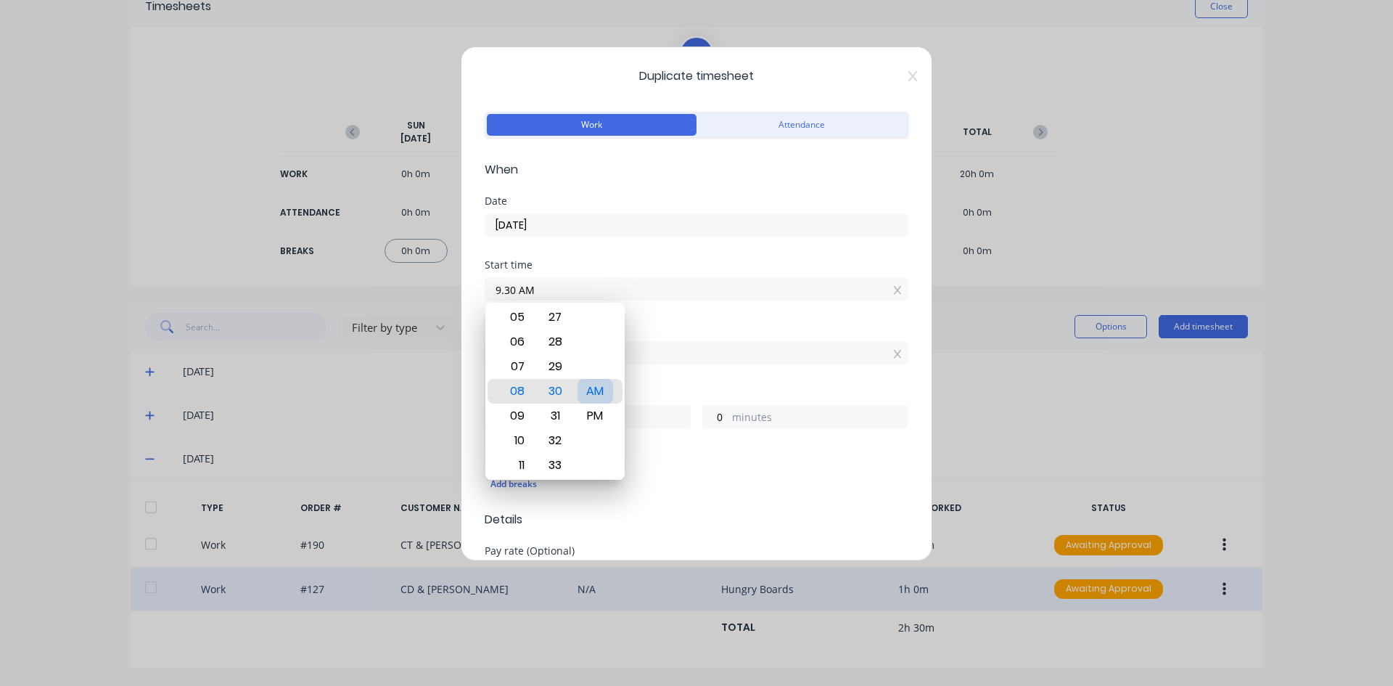
type input "09:30 AM"
type input "0"
drag, startPoint x: 597, startPoint y: 393, endPoint x: 610, endPoint y: 382, distance: 16.5
click at [599, 392] on div "AM" at bounding box center [596, 391] width 36 height 25
click at [659, 329] on div "Finish time" at bounding box center [697, 329] width 424 height 10
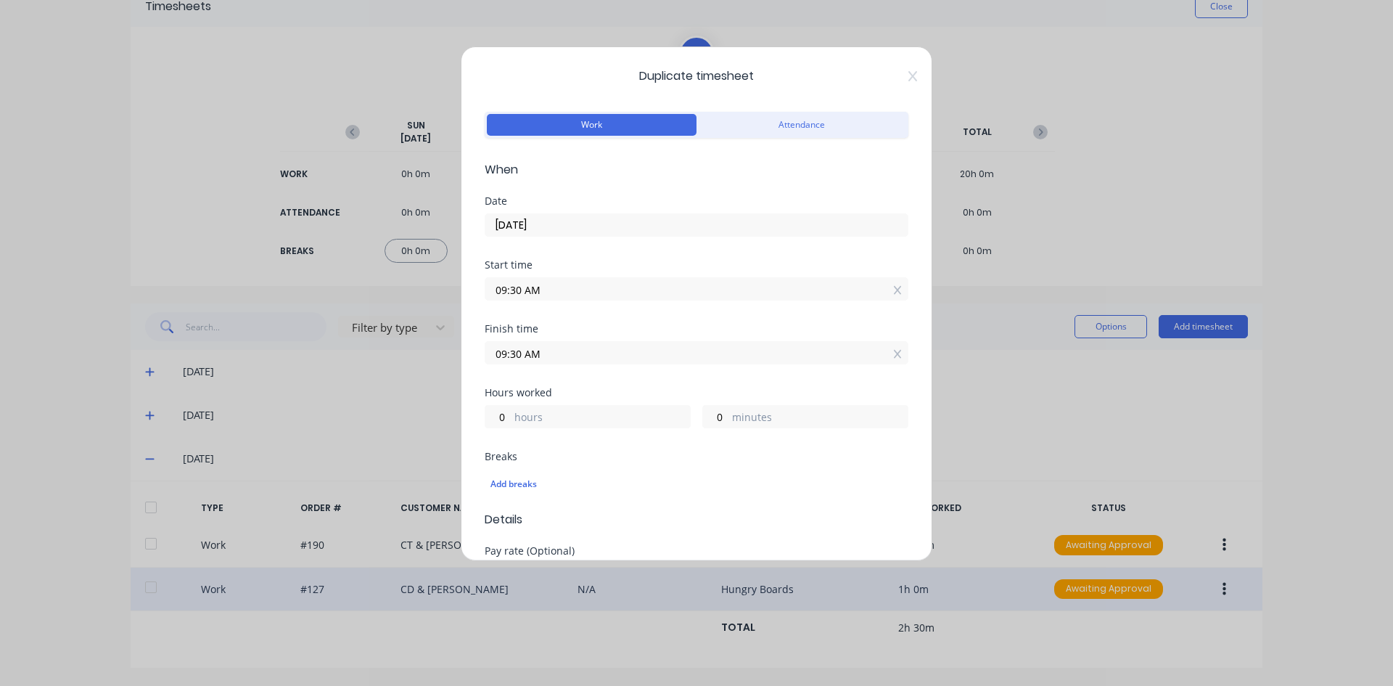
drag, startPoint x: 541, startPoint y: 356, endPoint x: 409, endPoint y: 378, distance: 134.0
click at [459, 377] on div "Duplicate timesheet Work Attendance When Date 01/10/2025 Start time 09:30 AM Fi…" at bounding box center [696, 343] width 1393 height 686
click at [636, 358] on input "10.15am" at bounding box center [696, 353] width 422 height 22
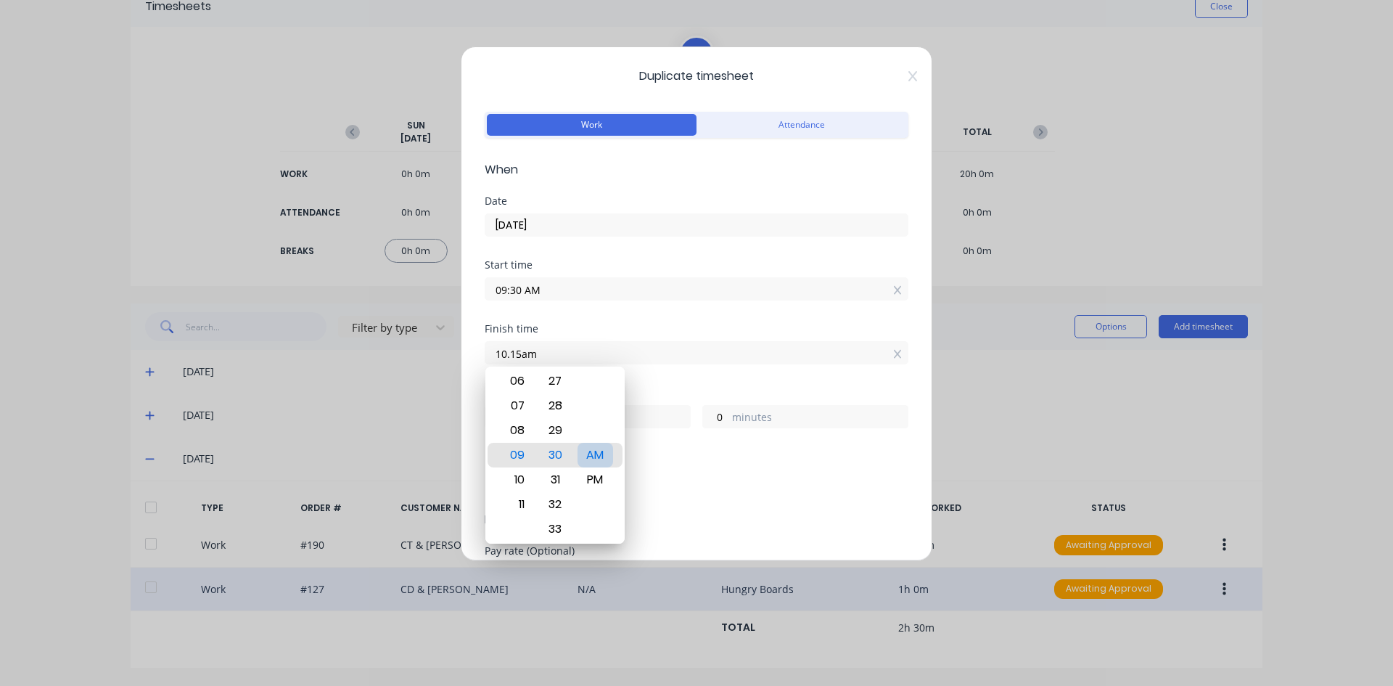
type input "10:15 AM"
type input "45"
click at [596, 456] on div "AM" at bounding box center [596, 455] width 36 height 25
click at [631, 382] on div "Finish time 10:15 AM" at bounding box center [697, 356] width 424 height 64
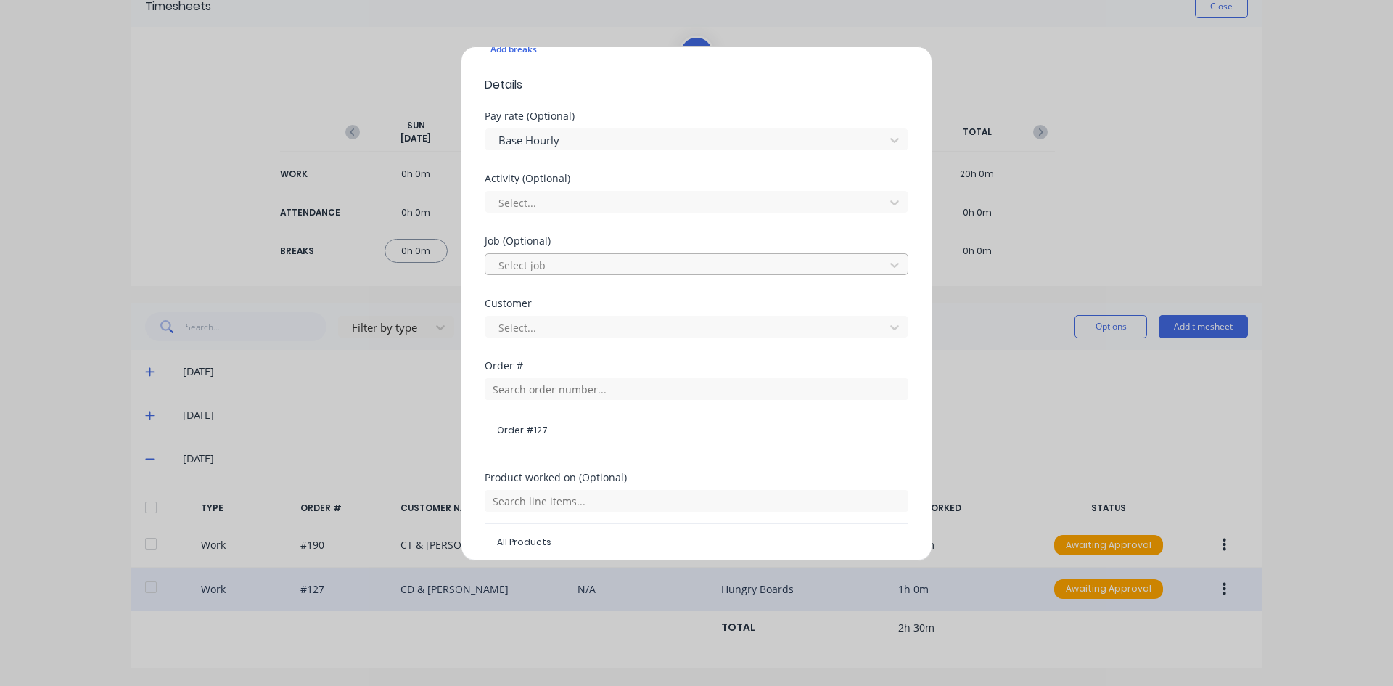
scroll to position [435, 0]
click at [509, 390] on input "text" at bounding box center [697, 388] width 424 height 22
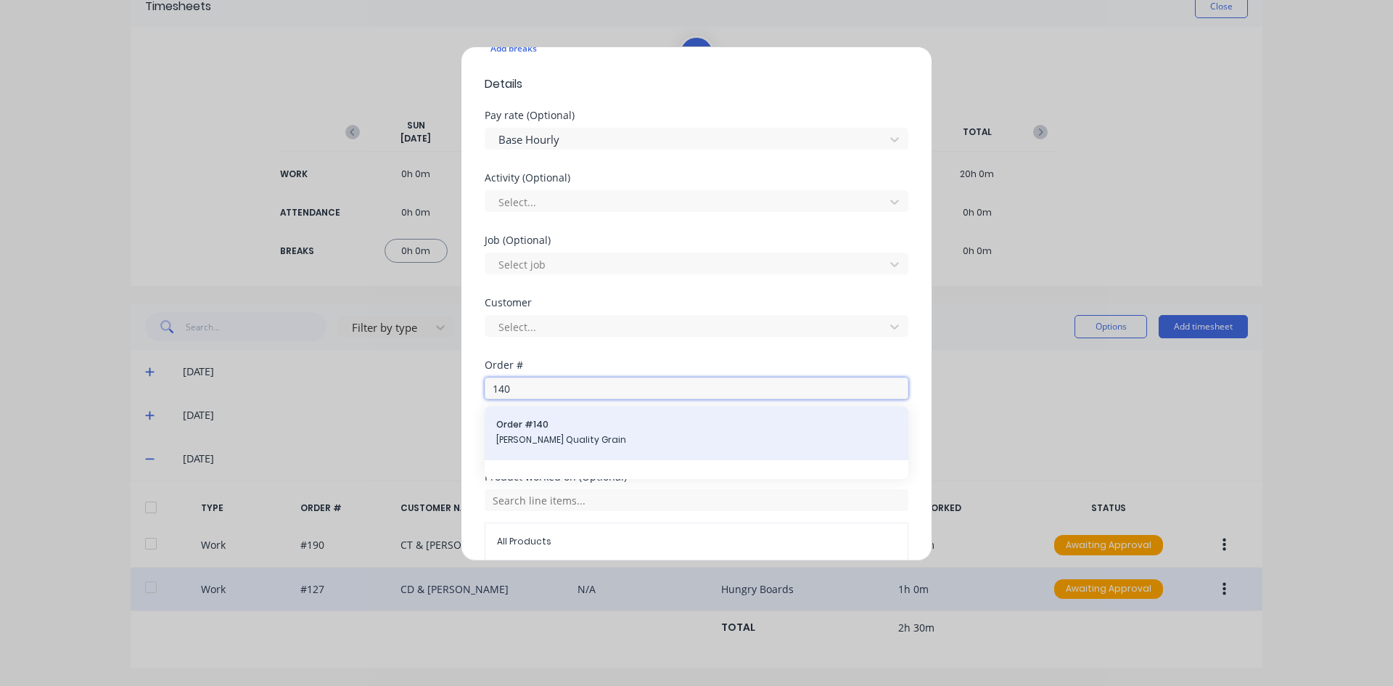
type input "140"
click at [570, 440] on span "Bammann Quality Grain" at bounding box center [696, 439] width 401 height 13
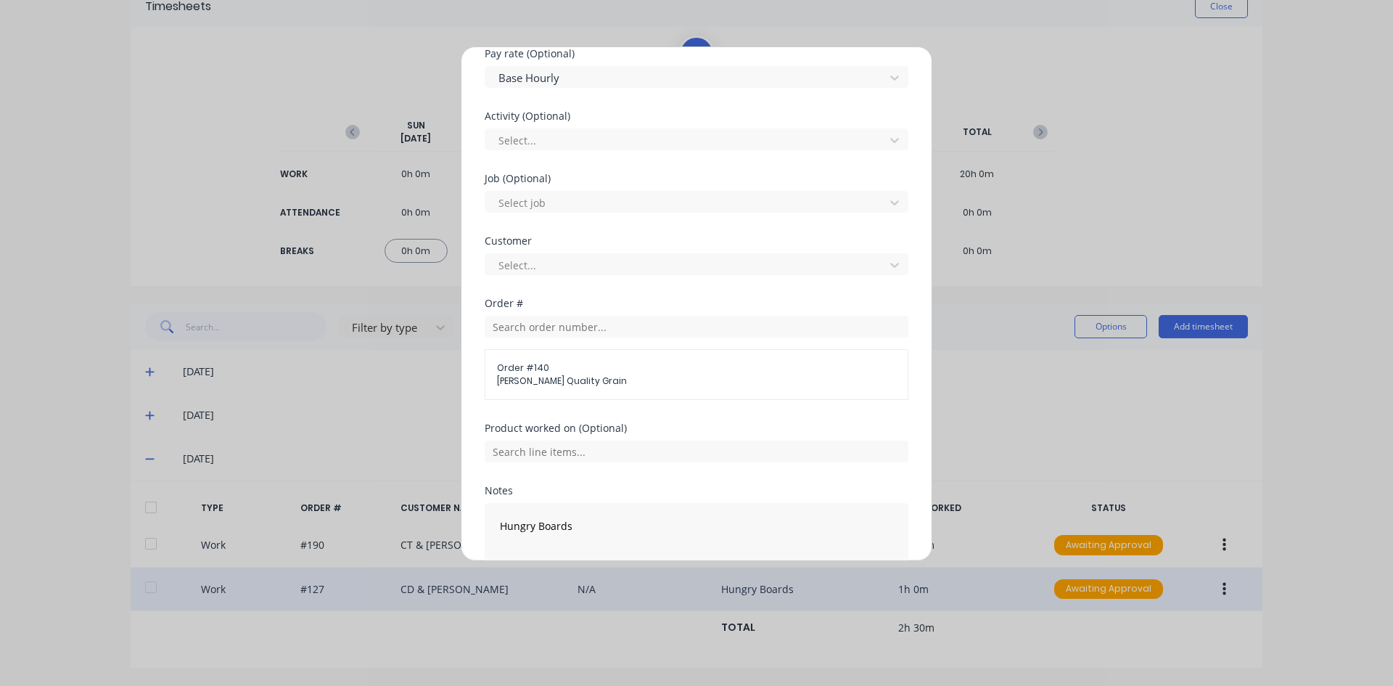
scroll to position [583, 0]
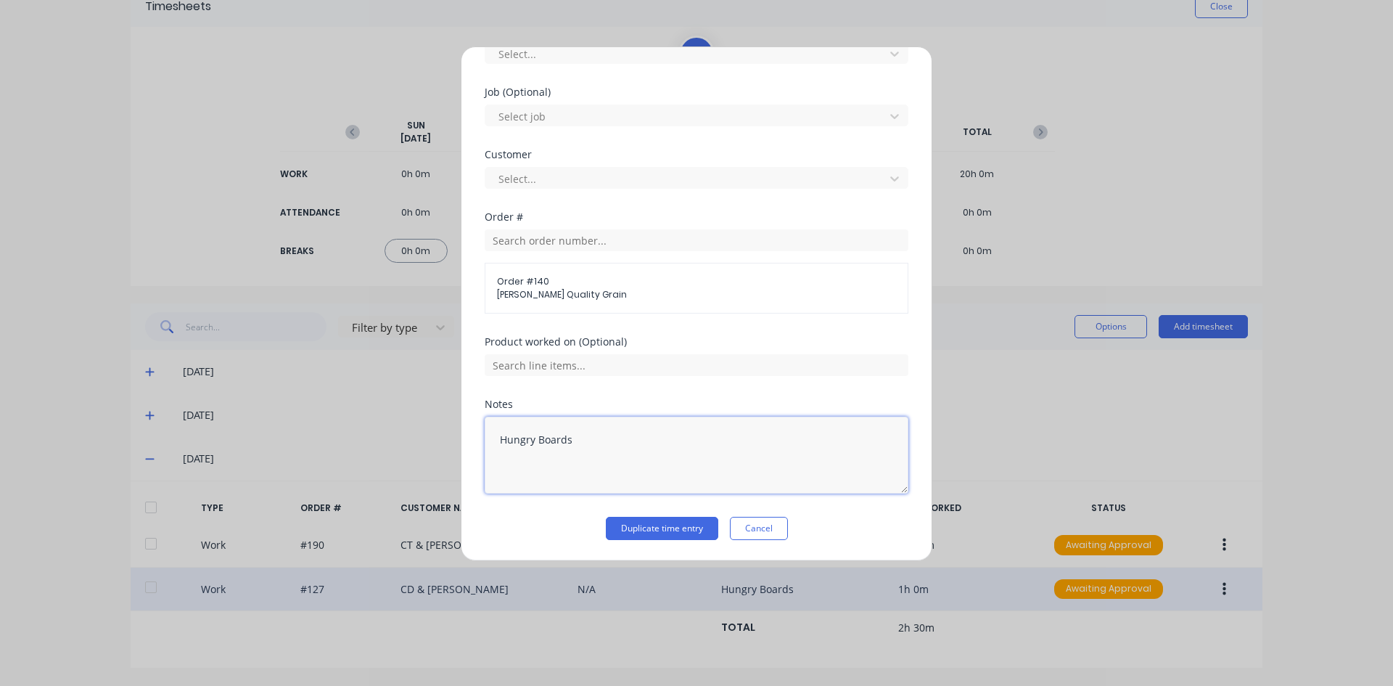
drag, startPoint x: 576, startPoint y: 440, endPoint x: 574, endPoint y: 475, distance: 35.6
click at [570, 450] on textarea "Hungry Boards" at bounding box center [697, 455] width 424 height 77
type textarea "H"
type textarea "Fit walls to fb base"
click at [628, 529] on button "Duplicate time entry" at bounding box center [662, 528] width 112 height 23
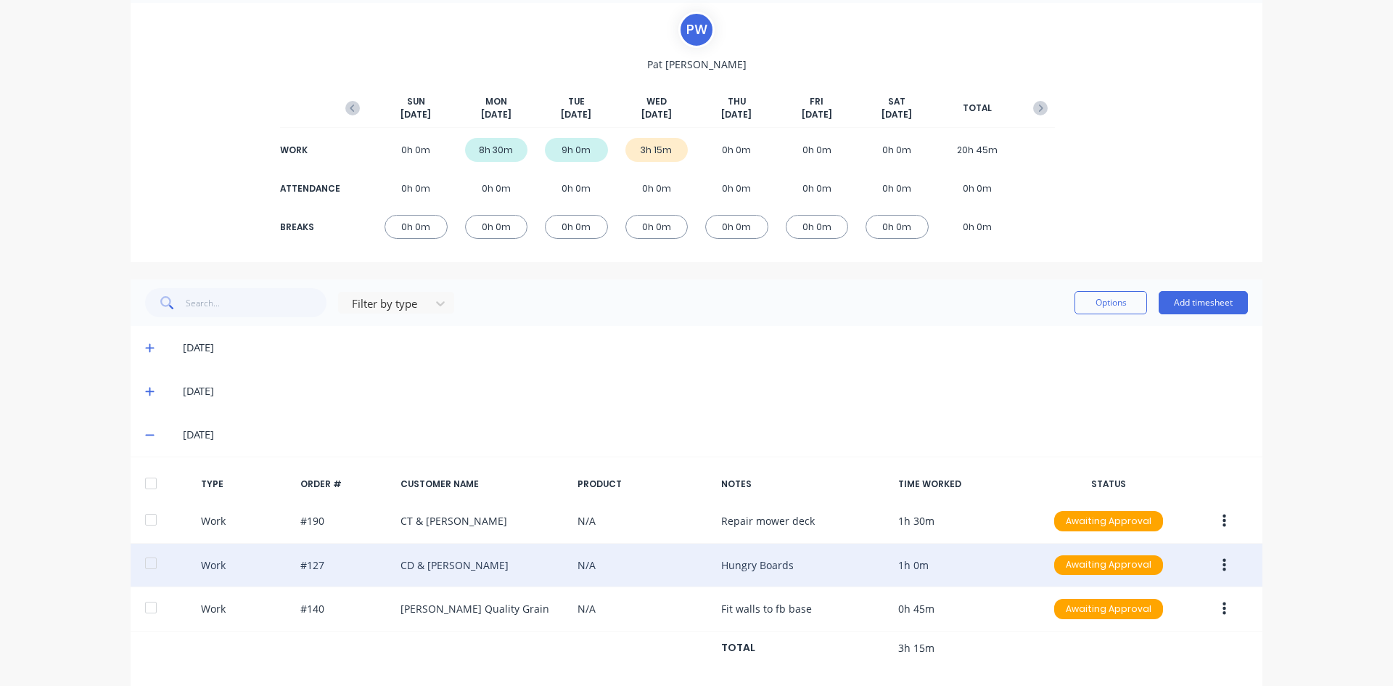
scroll to position [120, 0]
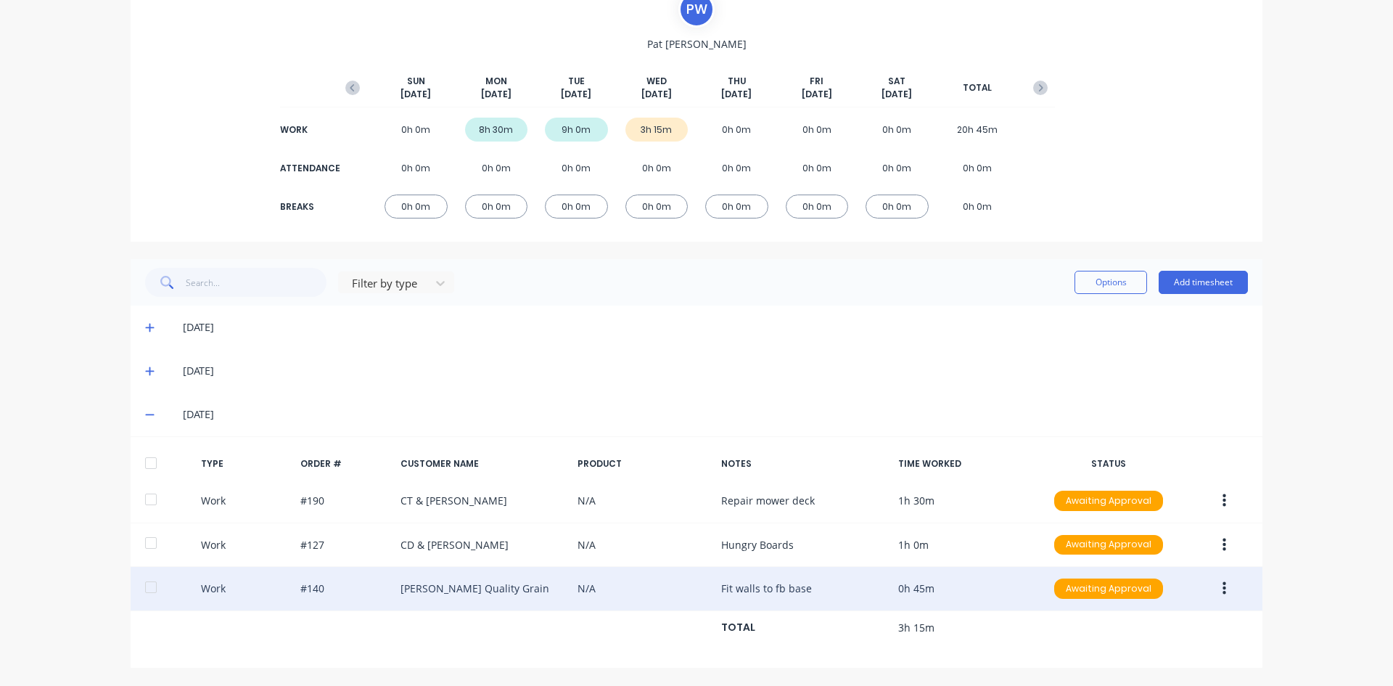
click at [1216, 591] on button "button" at bounding box center [1224, 588] width 34 height 26
click at [1138, 567] on div "Duplicate" at bounding box center [1173, 562] width 112 height 21
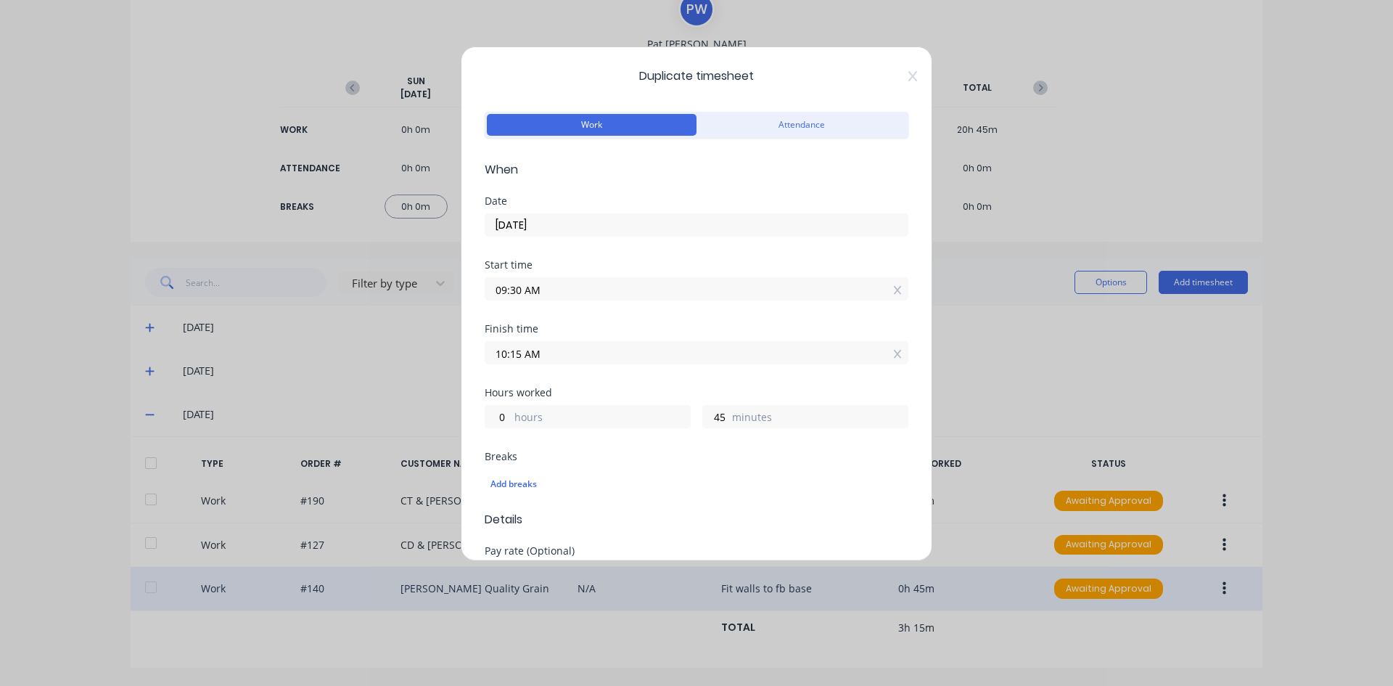
drag, startPoint x: 544, startPoint y: 291, endPoint x: 181, endPoint y: 364, distance: 370.0
click at [422, 329] on div "Duplicate timesheet Work Attendance When Date 01/10/2025 Start time 09:30 AM Fi…" at bounding box center [696, 343] width 1393 height 686
type input "10:15 AM"
type input "0"
click at [576, 324] on div "Finish time" at bounding box center [697, 329] width 424 height 10
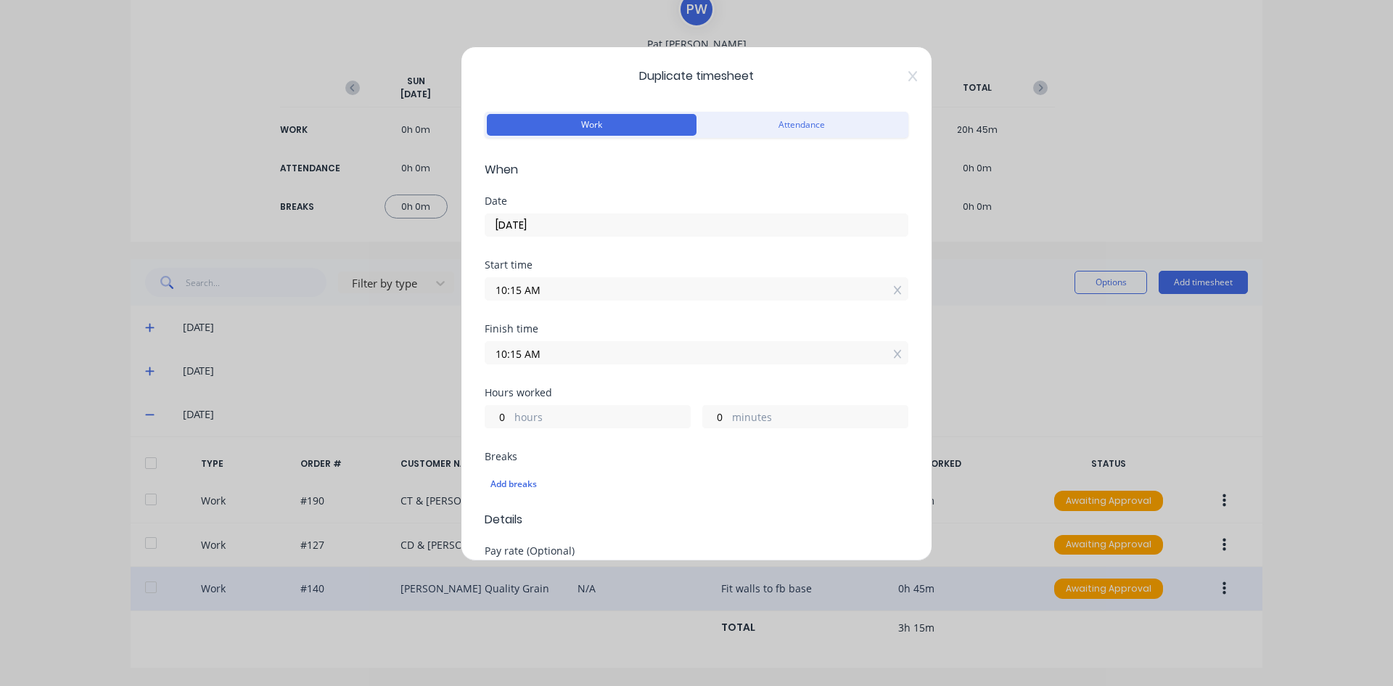
drag, startPoint x: 451, startPoint y: 362, endPoint x: 220, endPoint y: 314, distance: 236.4
click at [430, 369] on div "Duplicate timesheet Work Attendance When Date 01/10/2025 Start time 10:15 AM Fi…" at bounding box center [696, 343] width 1393 height 686
type input "04:30 AM"
type input "18"
type input "15"
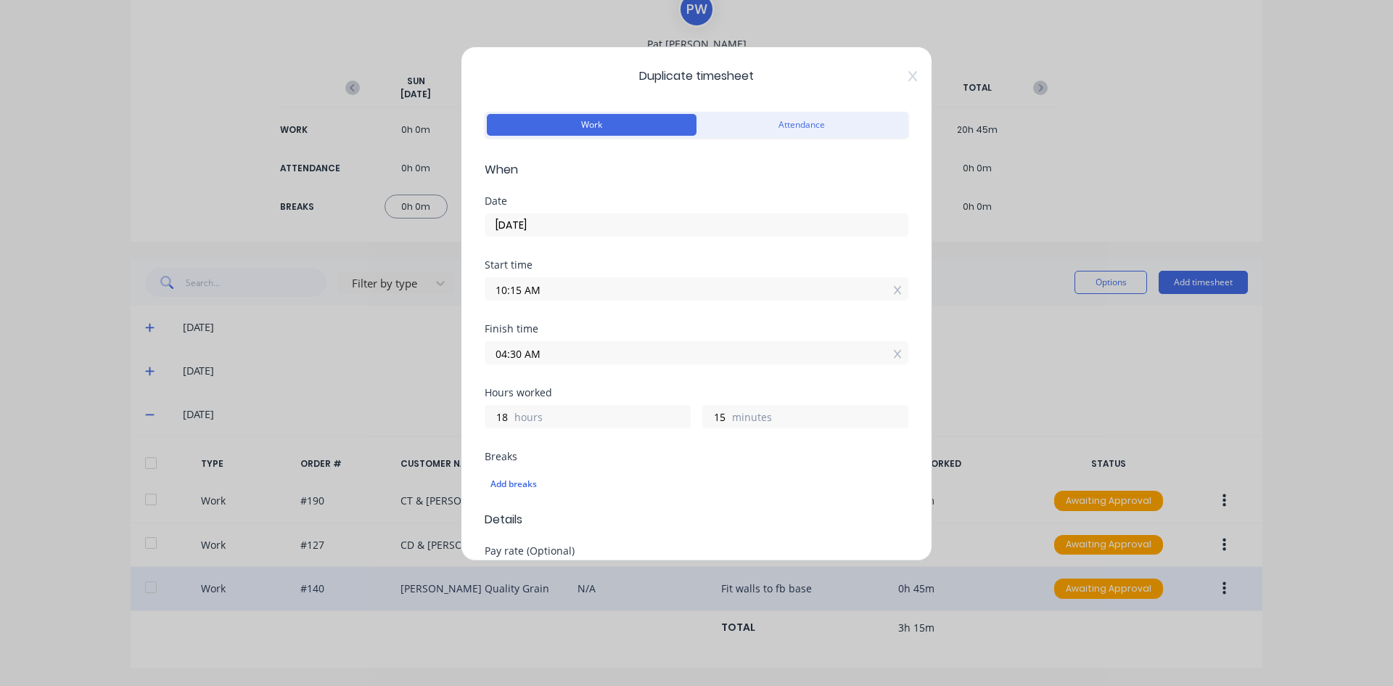
click at [537, 369] on div "Finish time 04:30 AM" at bounding box center [697, 356] width 424 height 64
drag, startPoint x: 554, startPoint y: 355, endPoint x: 575, endPoint y: 361, distance: 22.0
click at [575, 362] on input "04:30 AM" at bounding box center [696, 353] width 422 height 22
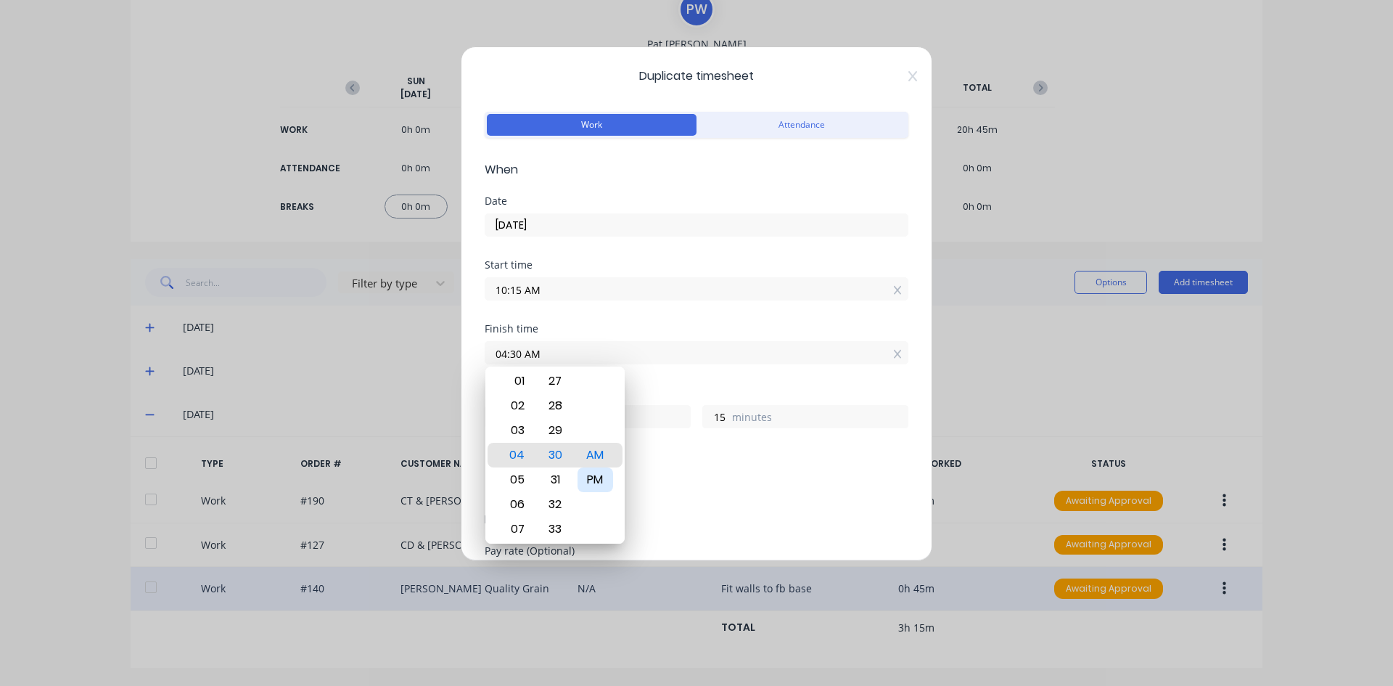
click at [593, 480] on div "PM" at bounding box center [596, 479] width 36 height 25
type input "04:30 PM"
type input "6"
click at [626, 378] on div "Finish time 04:30 PM" at bounding box center [697, 356] width 424 height 64
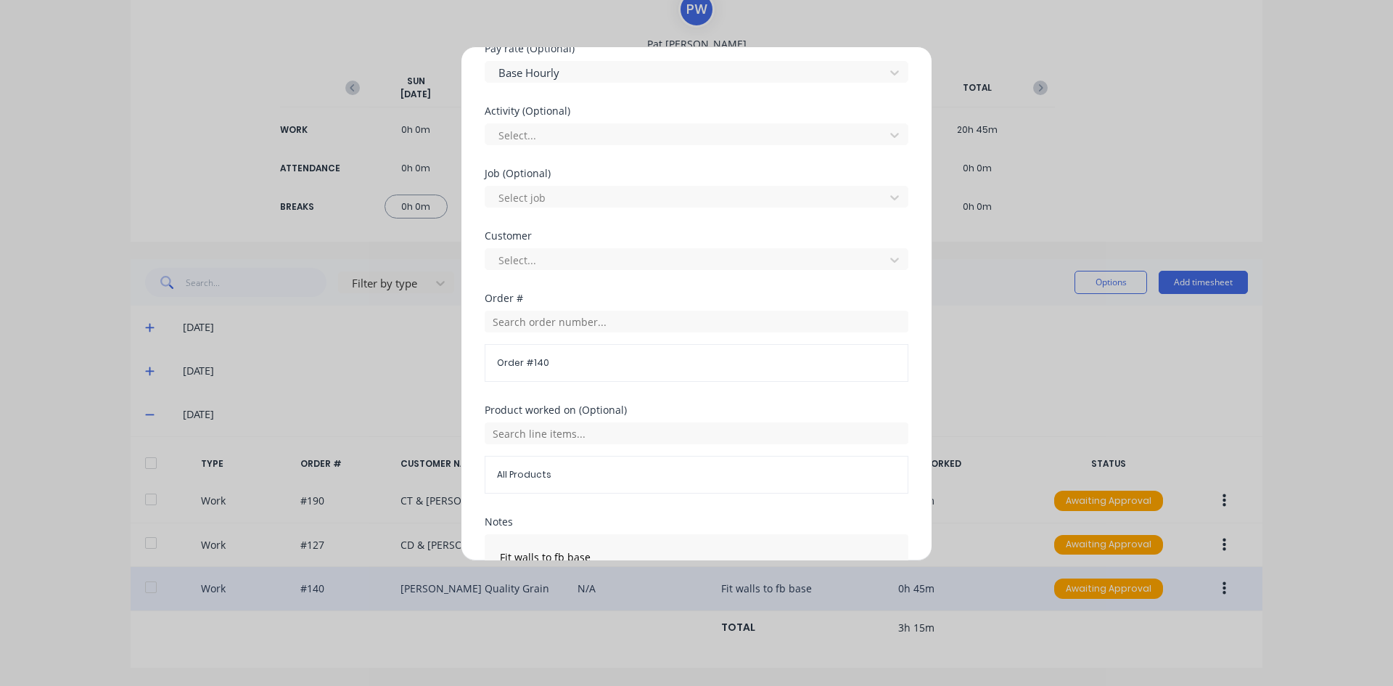
scroll to position [508, 0]
click at [514, 320] on input "text" at bounding box center [697, 316] width 424 height 22
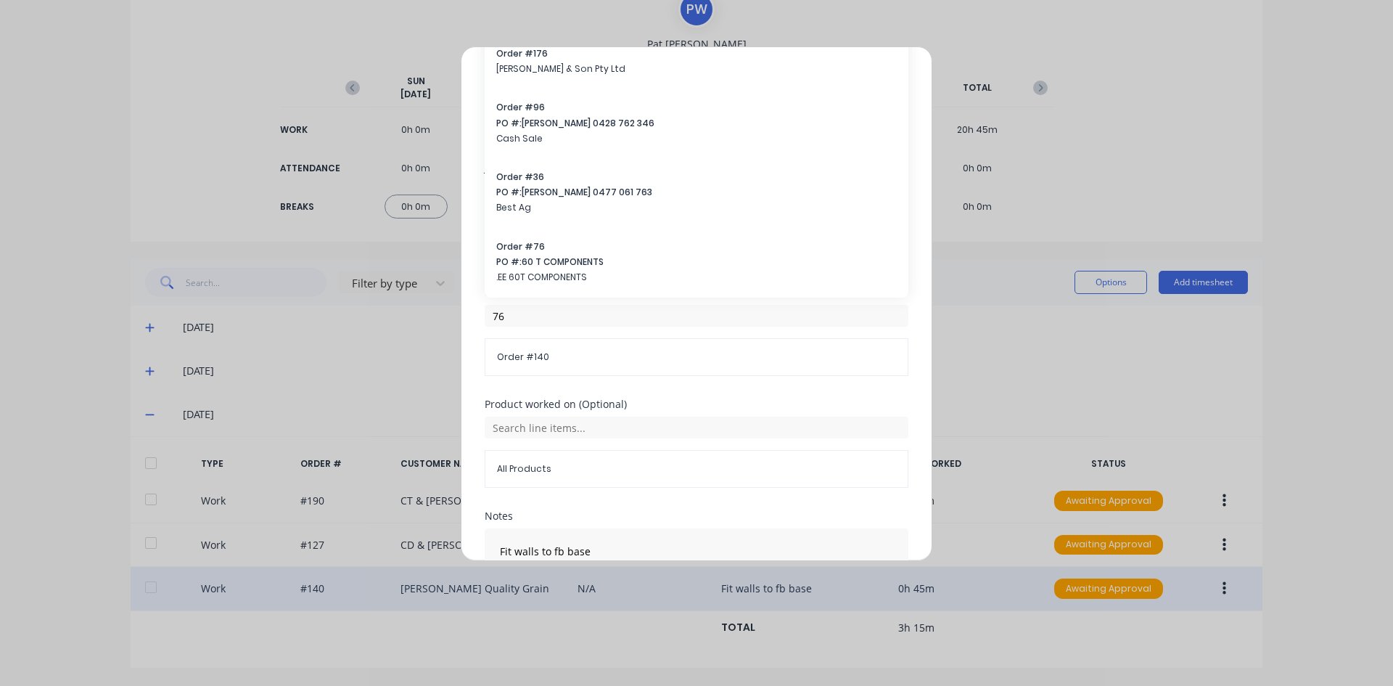
click at [574, 351] on span "Order # 140" at bounding box center [696, 356] width 399 height 13
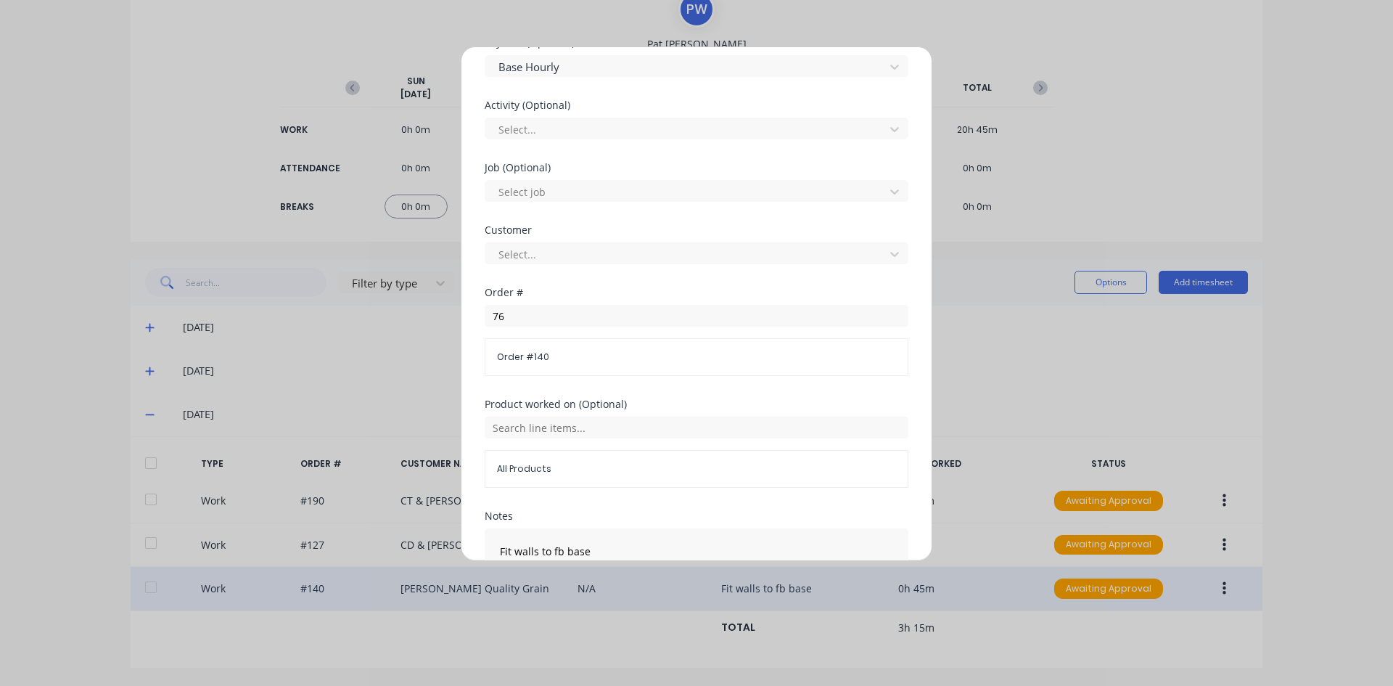
click at [551, 357] on span "Order # 140" at bounding box center [696, 356] width 399 height 13
click at [549, 355] on span "Order # 140" at bounding box center [696, 356] width 399 height 13
click at [547, 355] on span "Order # 140" at bounding box center [696, 356] width 399 height 13
click at [546, 355] on span "Order # 140" at bounding box center [696, 356] width 399 height 13
drag, startPoint x: 546, startPoint y: 355, endPoint x: 517, endPoint y: 360, distance: 29.5
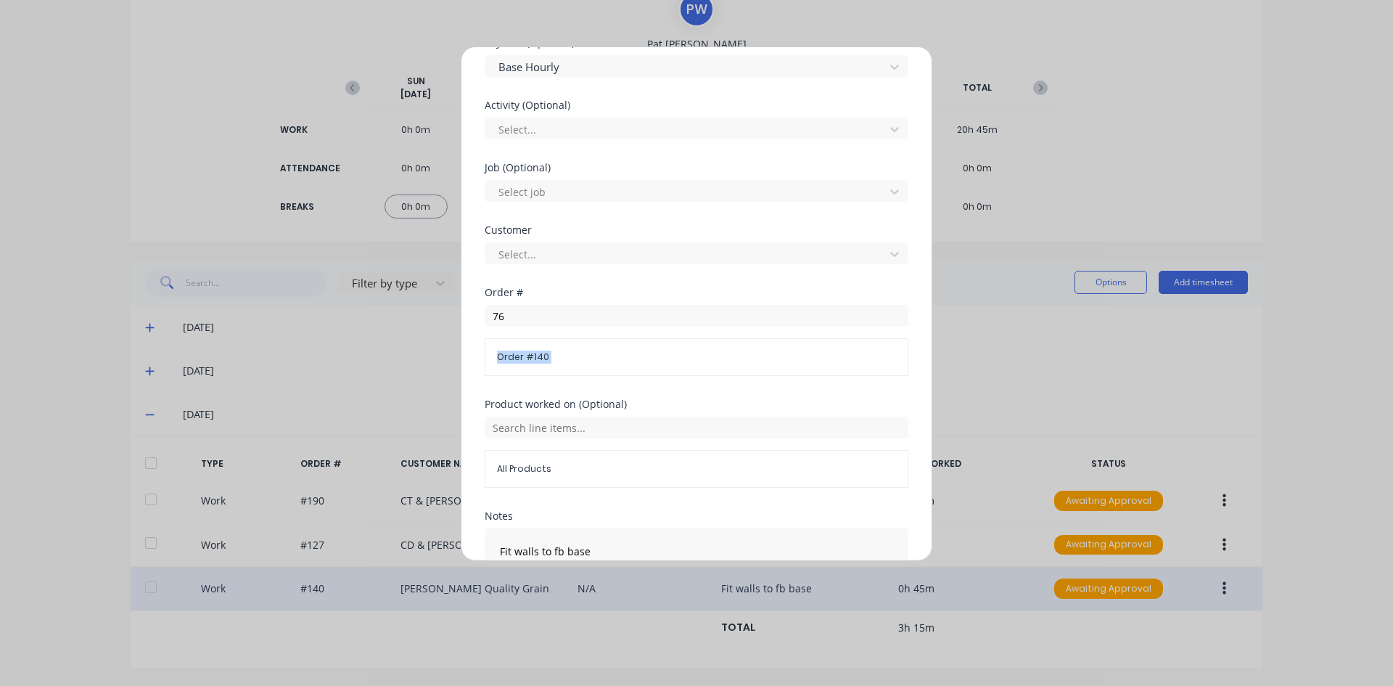
click at [517, 360] on span "Order # 140" at bounding box center [696, 356] width 399 height 13
click at [516, 361] on span "Order # 140" at bounding box center [696, 356] width 399 height 13
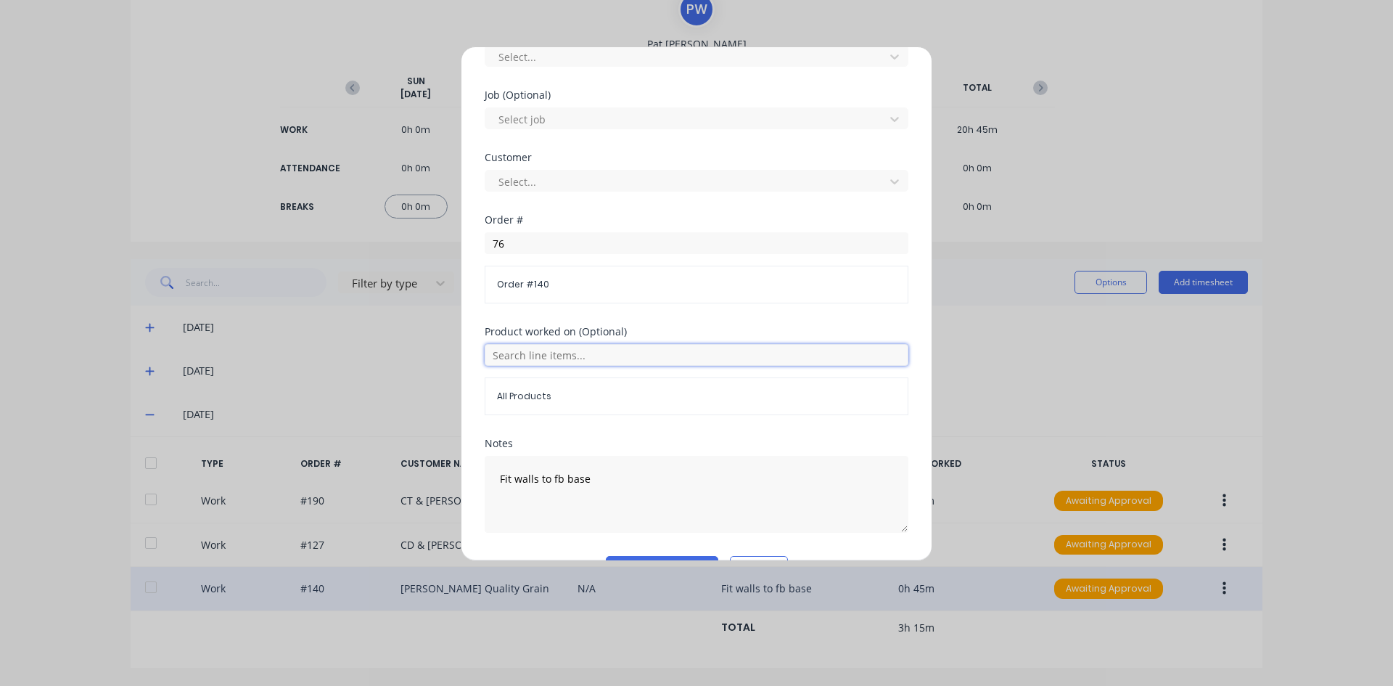
click at [525, 355] on input "text" at bounding box center [697, 355] width 424 height 22
click at [560, 424] on div "All Products" at bounding box center [697, 409] width 424 height 73
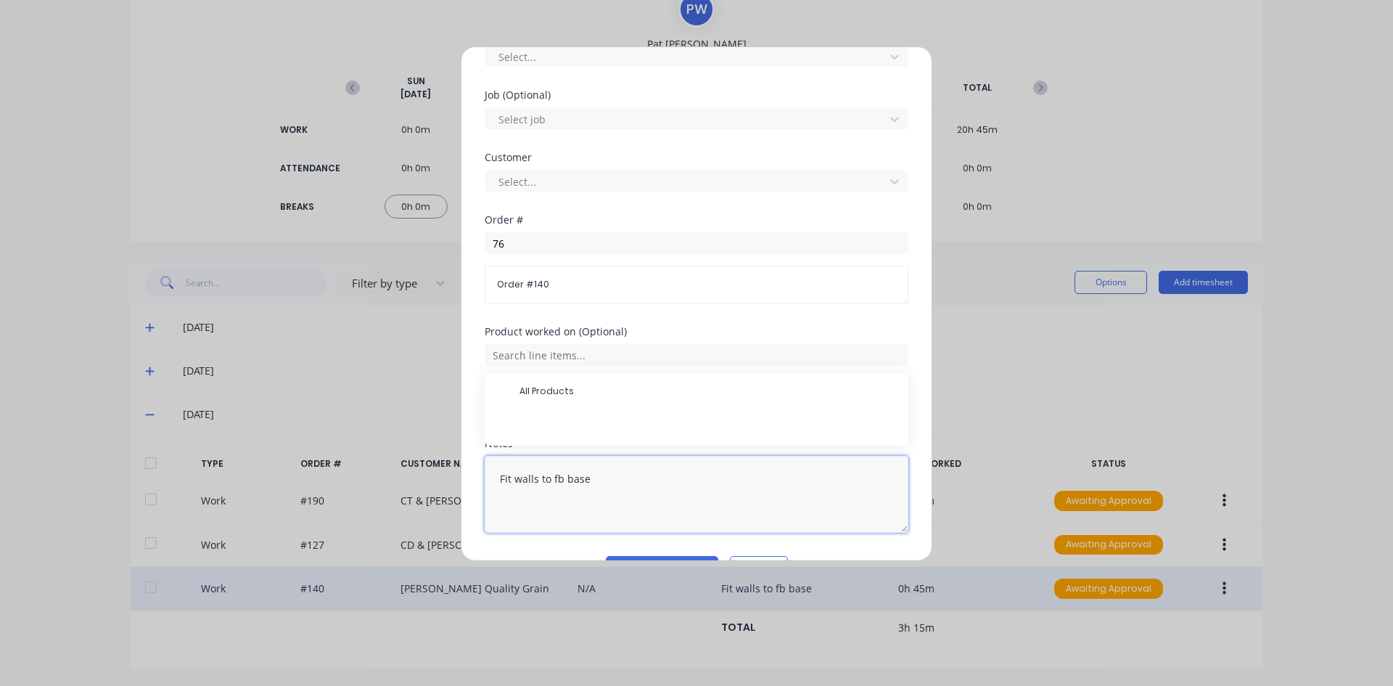
click at [585, 504] on textarea "Fit walls to fb base" at bounding box center [697, 494] width 424 height 77
click at [512, 245] on input "76" at bounding box center [697, 243] width 424 height 22
type input "76"
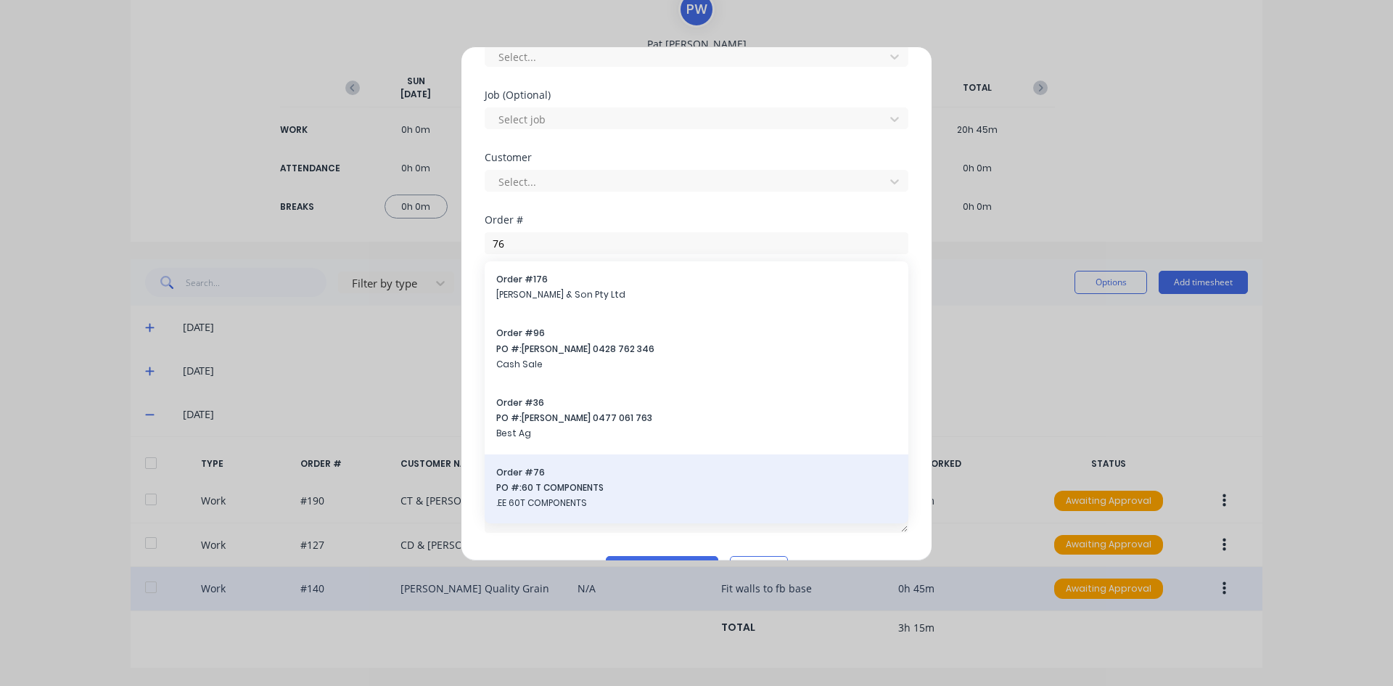
click at [553, 485] on span "PO #: 60 T COMPONENTS" at bounding box center [696, 487] width 401 height 13
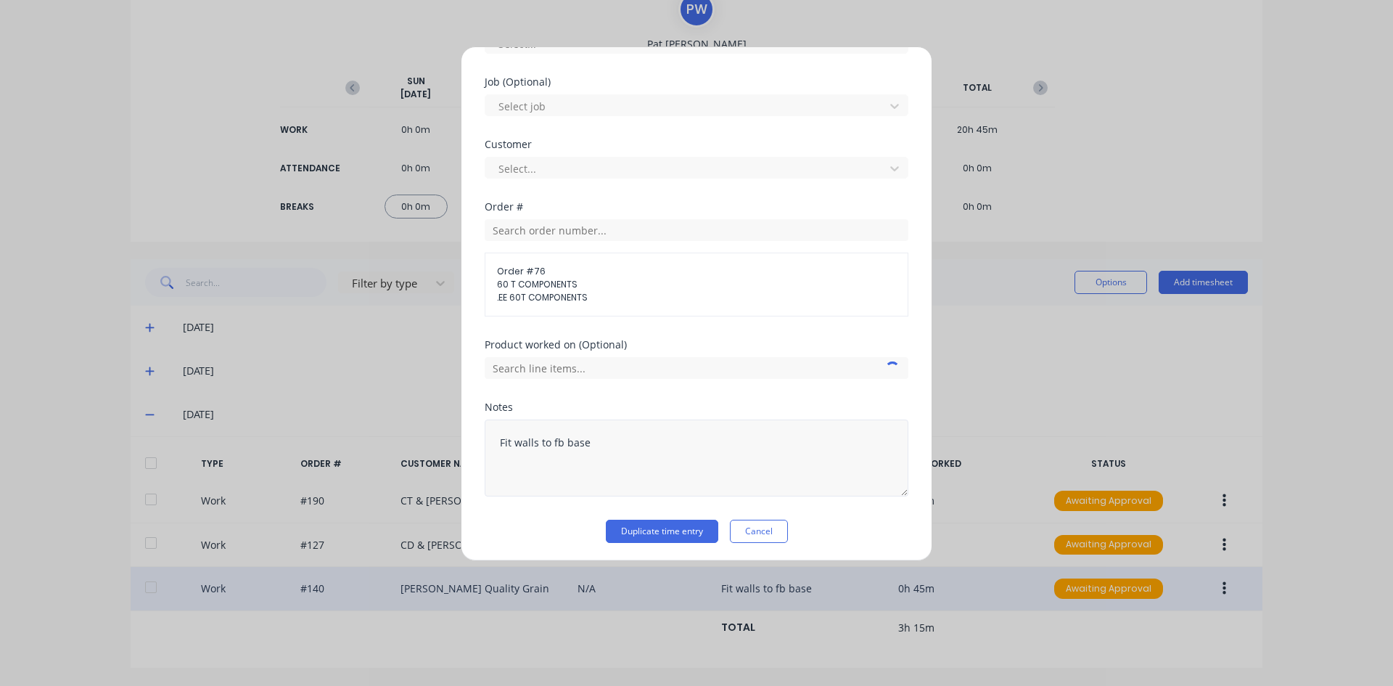
scroll to position [596, 0]
drag, startPoint x: 589, startPoint y: 442, endPoint x: 573, endPoint y: 470, distance: 32.1
click at [589, 443] on textarea "Fit walls to fb base" at bounding box center [697, 455] width 424 height 77
type textarea "F"
type textarea "Roof Frames and legs for 60t bin"
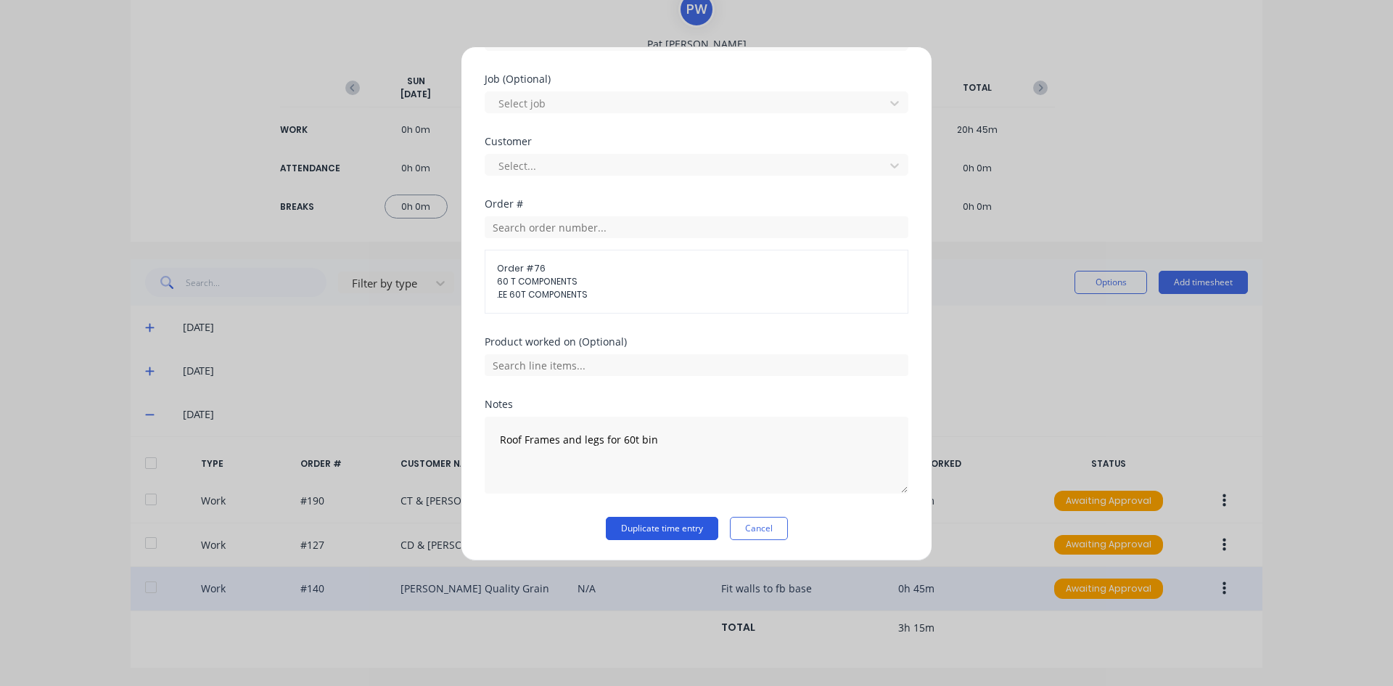
click at [642, 527] on button "Duplicate time entry" at bounding box center [662, 528] width 112 height 23
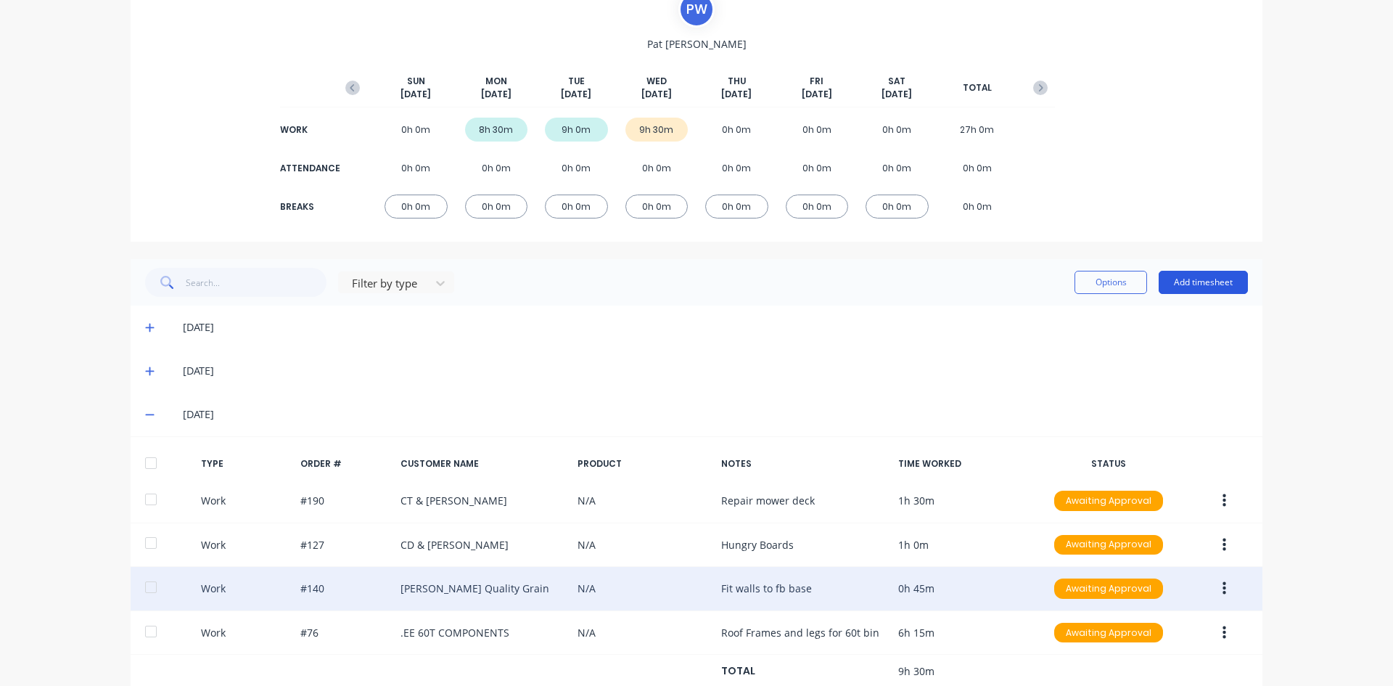
click at [1194, 279] on button "Add timesheet" at bounding box center [1203, 282] width 89 height 23
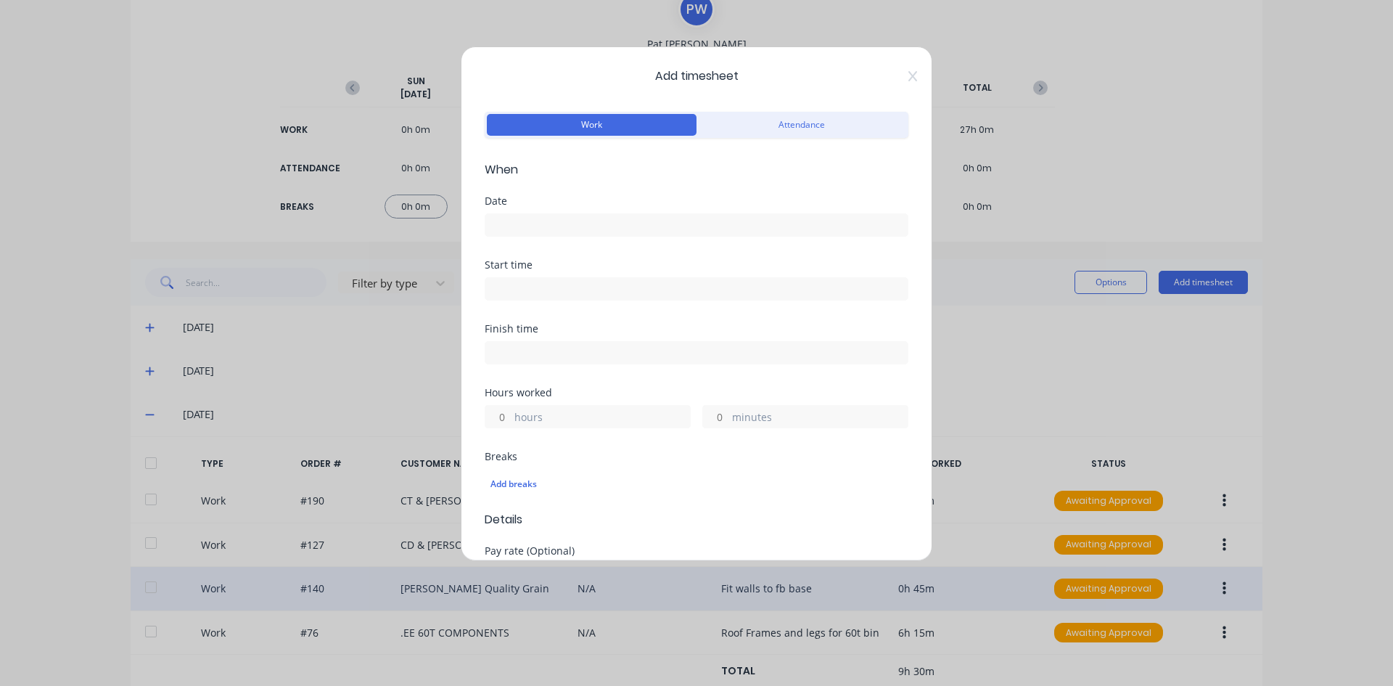
click at [519, 226] on input at bounding box center [696, 225] width 422 height 22
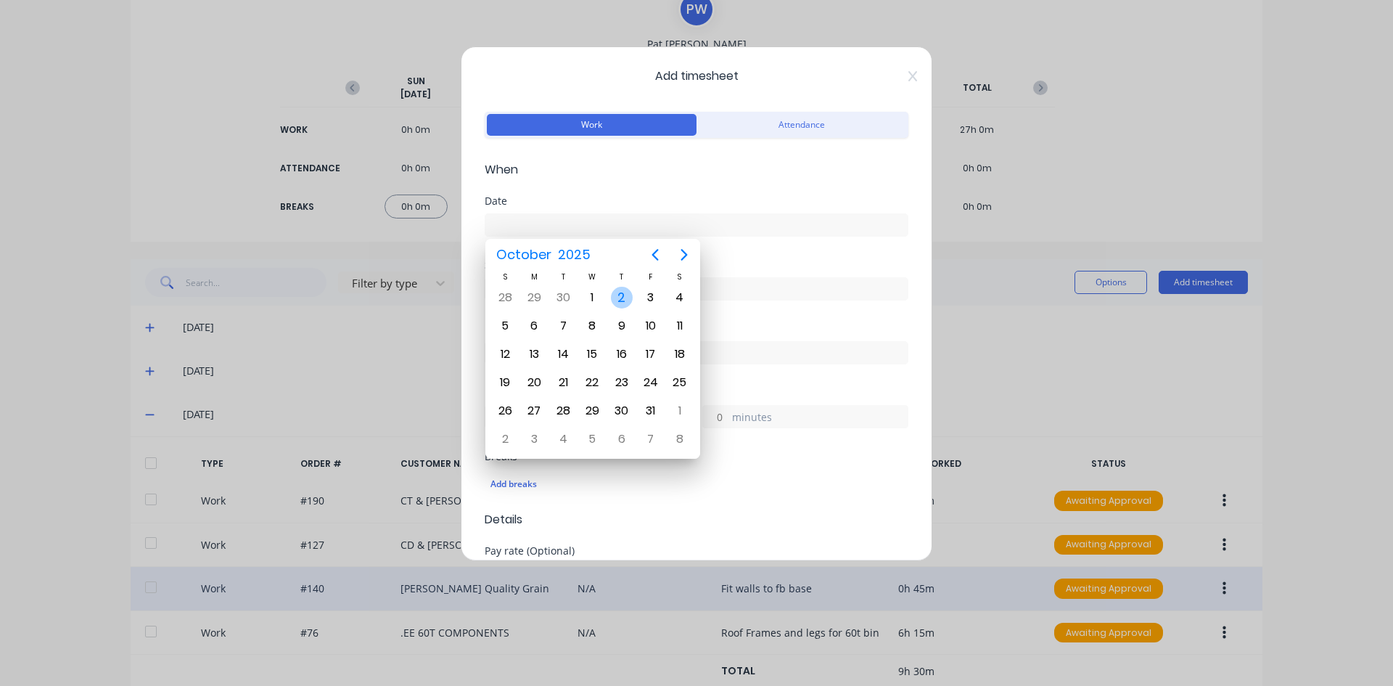
click at [618, 303] on div "2" at bounding box center [622, 298] width 22 height 22
type input "02/10/2025"
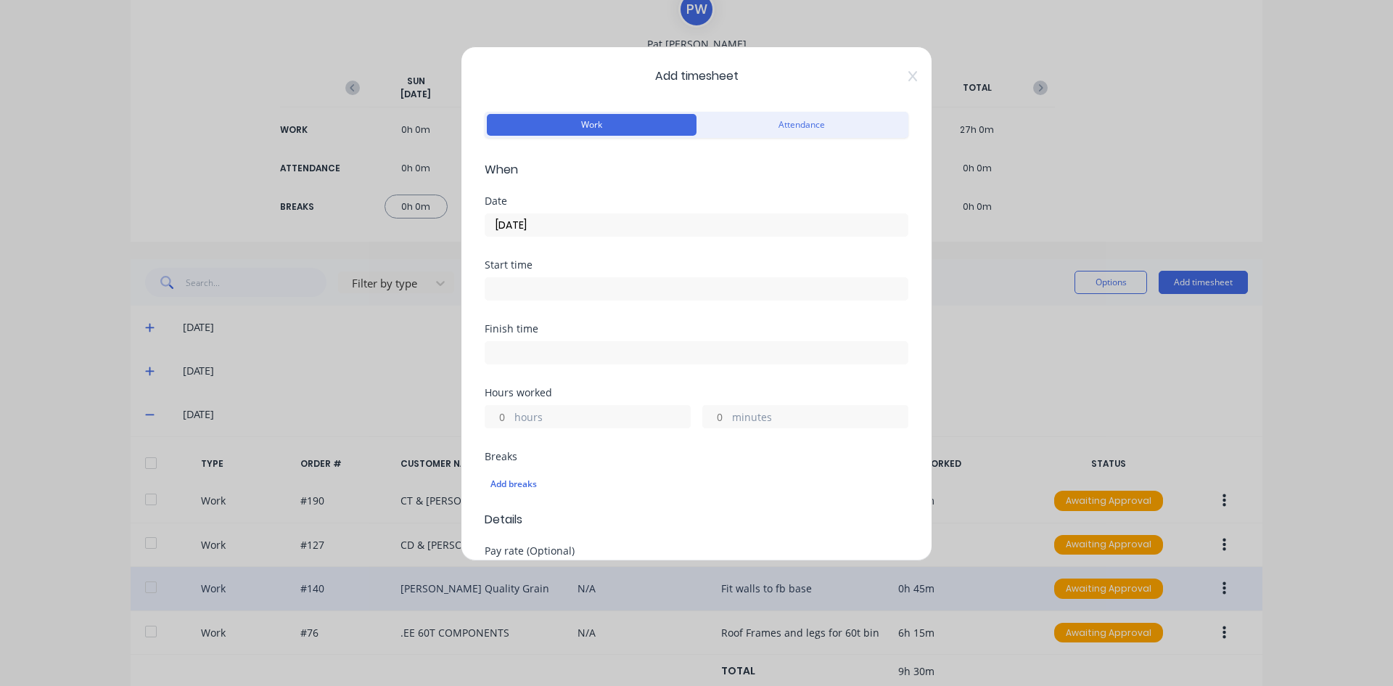
click at [514, 287] on input at bounding box center [696, 289] width 422 height 22
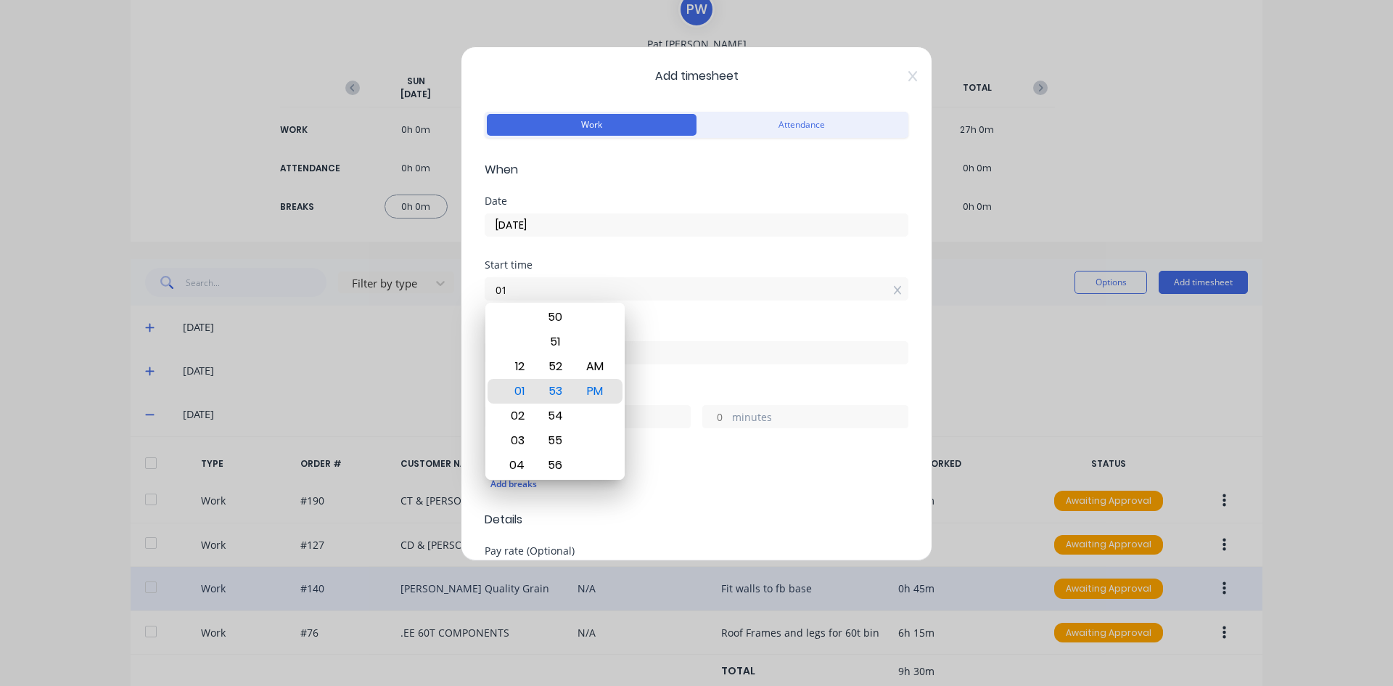
type input "0"
type input "07:00 AM"
click at [602, 369] on div "AM" at bounding box center [596, 366] width 36 height 25
click at [649, 316] on div "Start time 07:00 AM" at bounding box center [697, 292] width 424 height 64
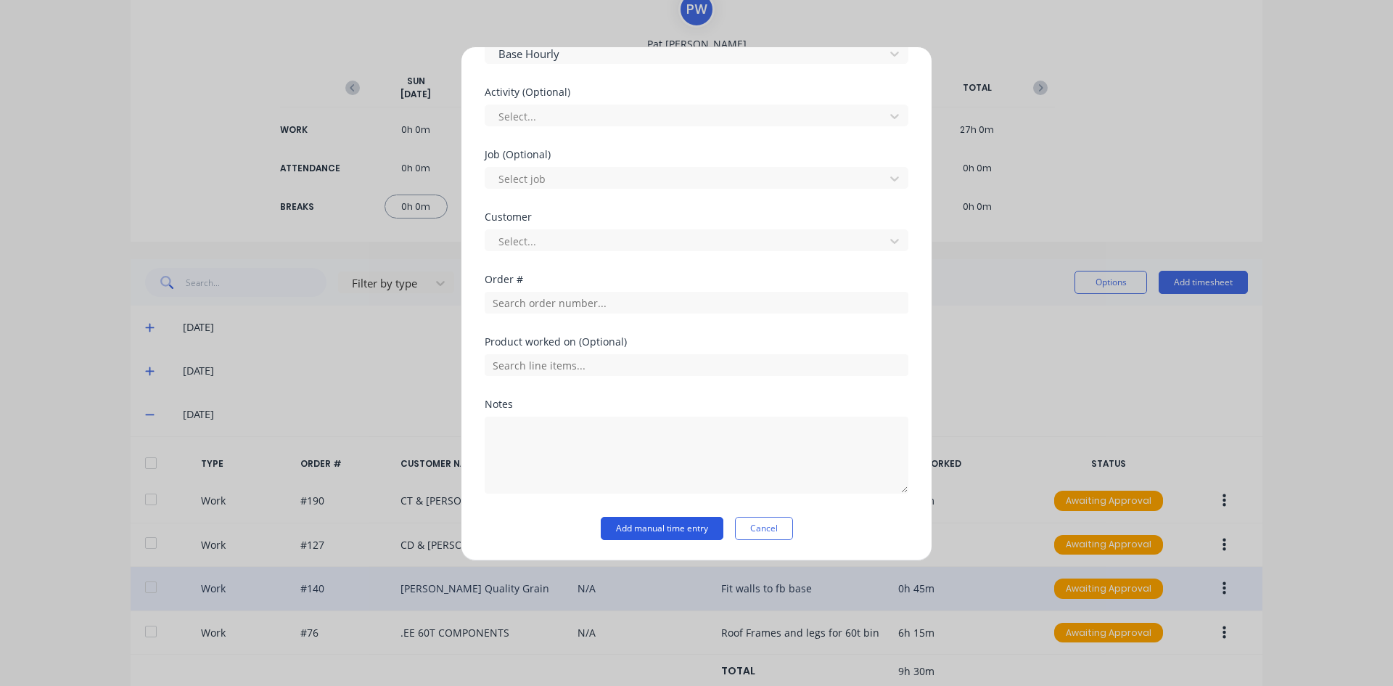
click at [624, 536] on button "Add manual time entry" at bounding box center [662, 528] width 123 height 23
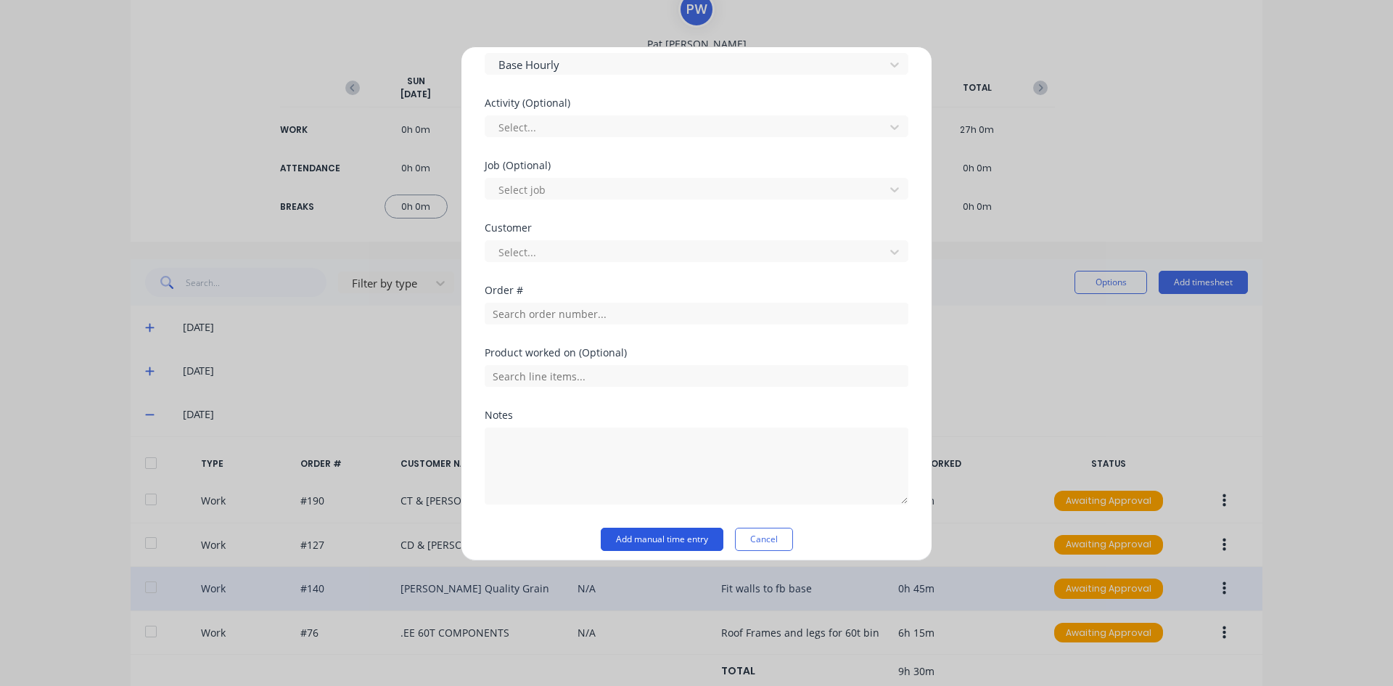
scroll to position [532, 0]
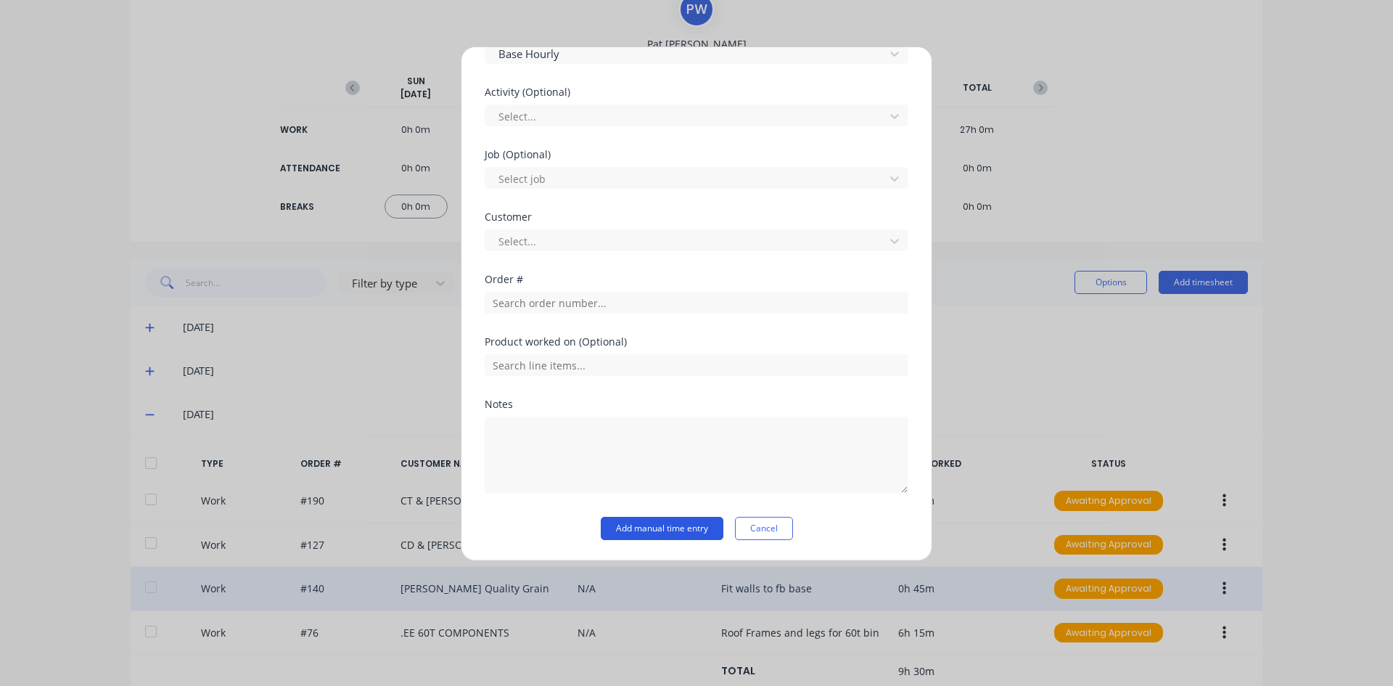
click at [627, 528] on button "Add manual time entry" at bounding box center [662, 528] width 123 height 23
click at [766, 524] on button "Cancel" at bounding box center [764, 528] width 58 height 23
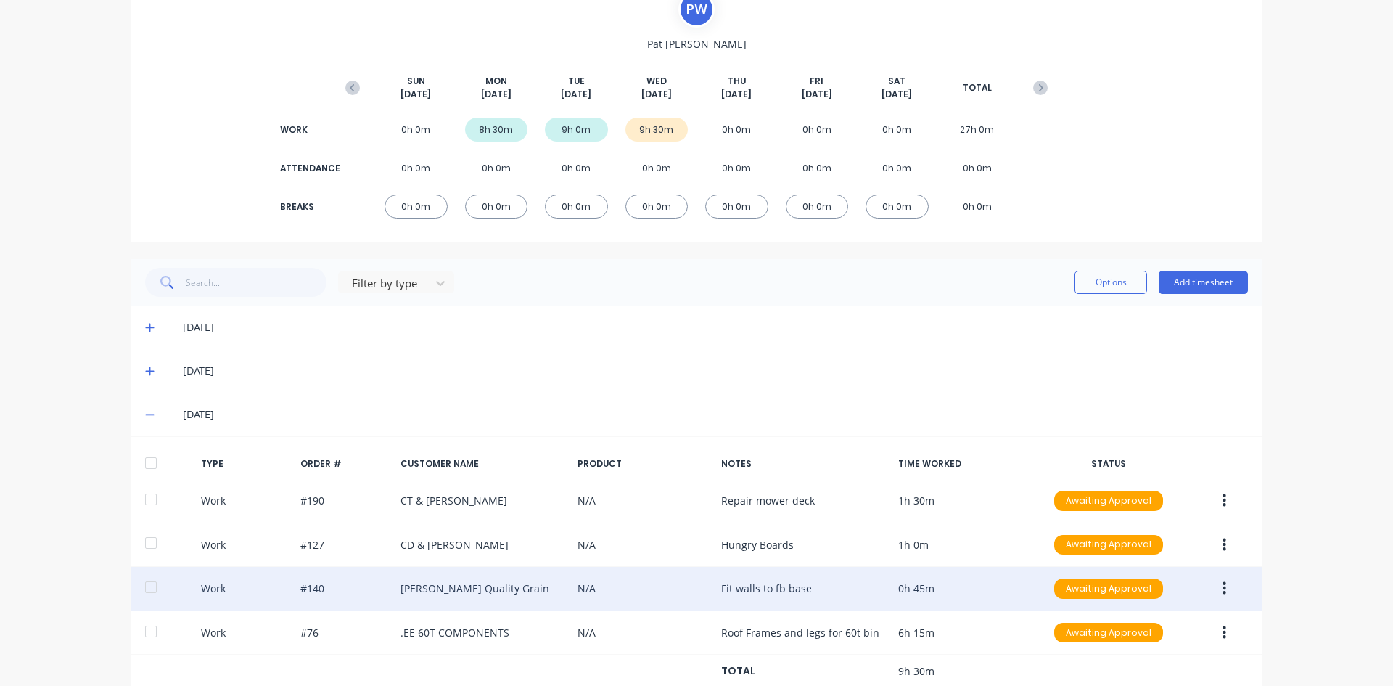
scroll to position [163, 0]
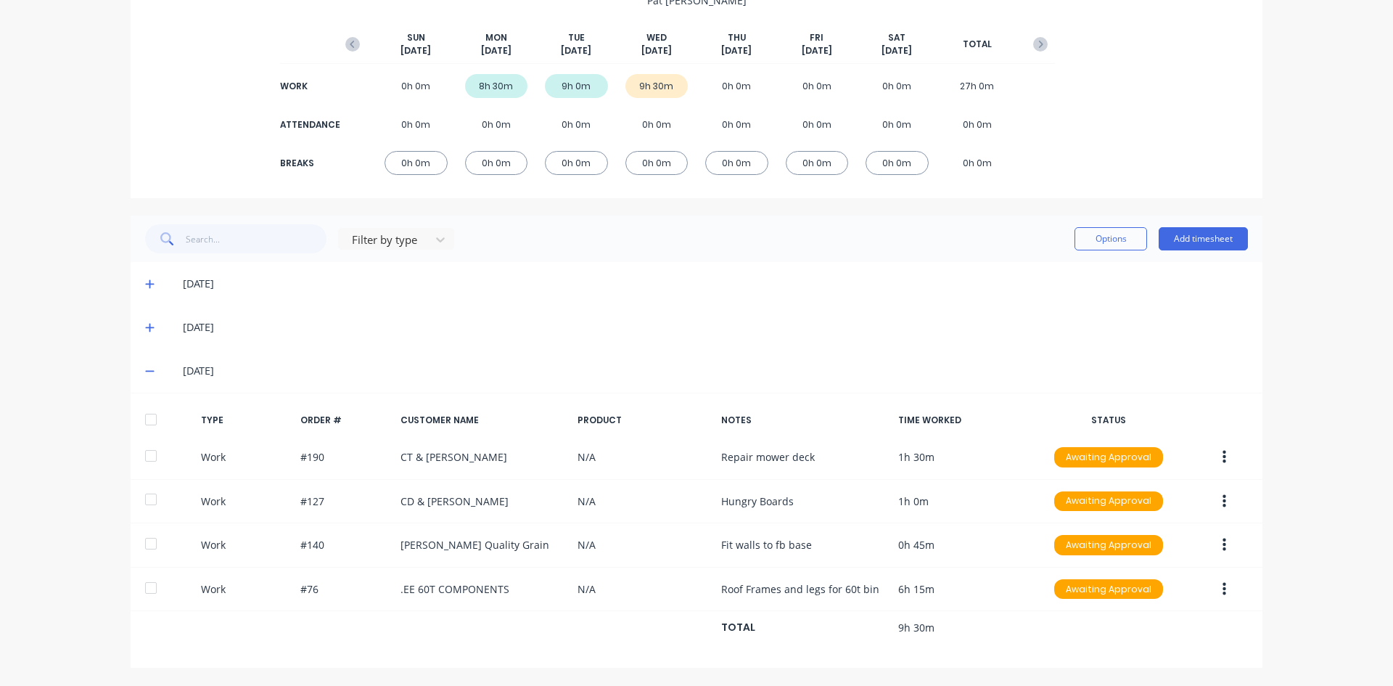
click at [1223, 458] on icon "button" at bounding box center [1225, 457] width 4 height 16
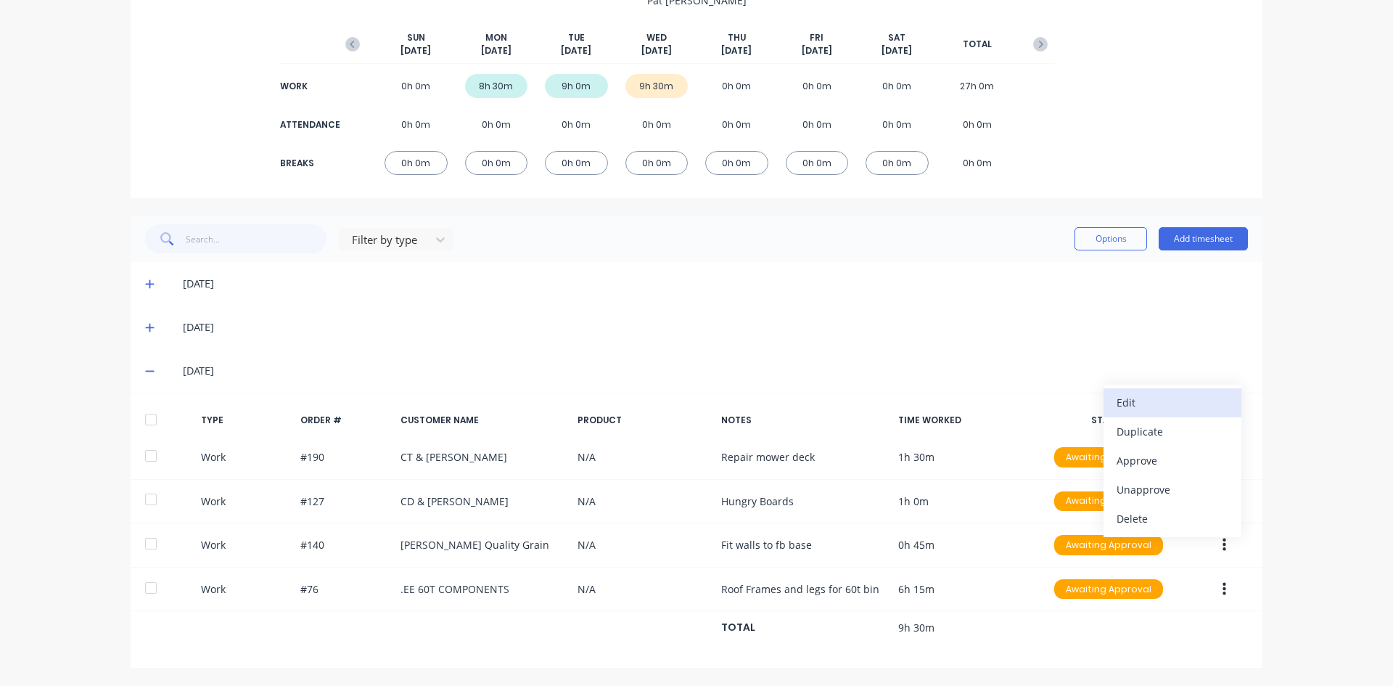
click at [1117, 408] on div "Edit" at bounding box center [1173, 402] width 112 height 21
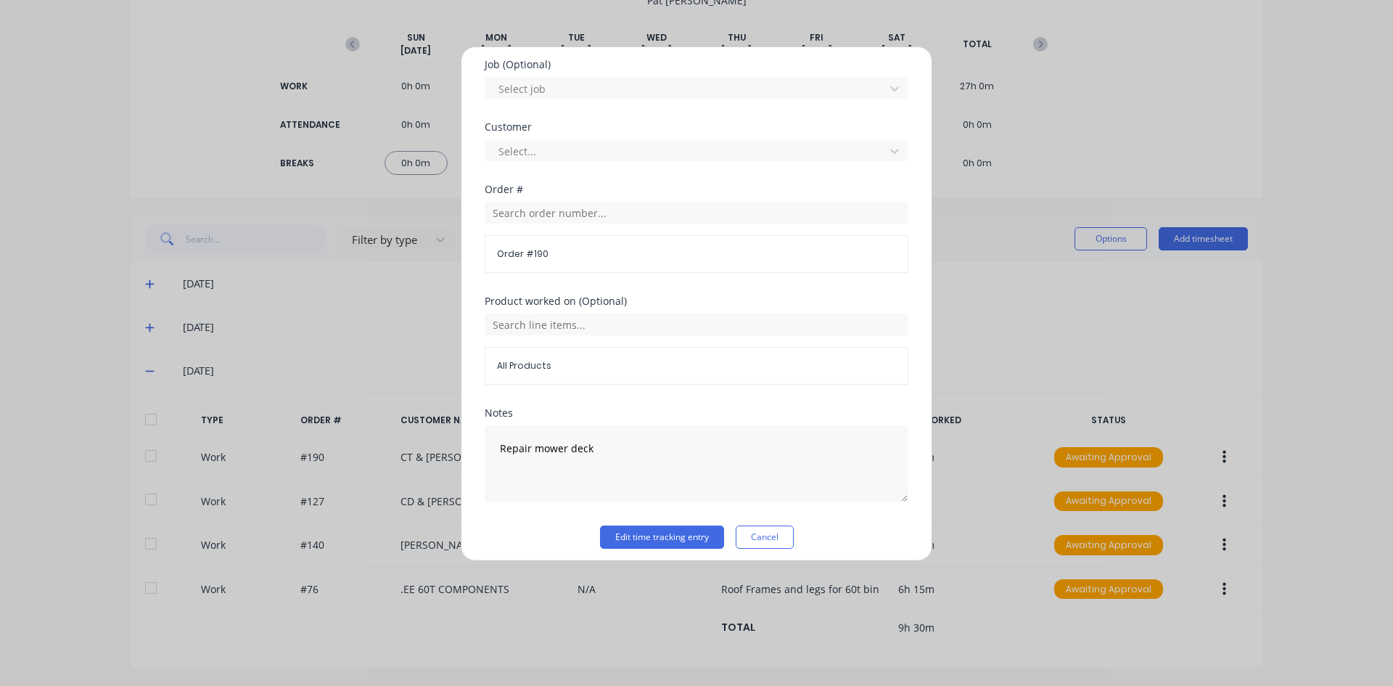
scroll to position [620, 0]
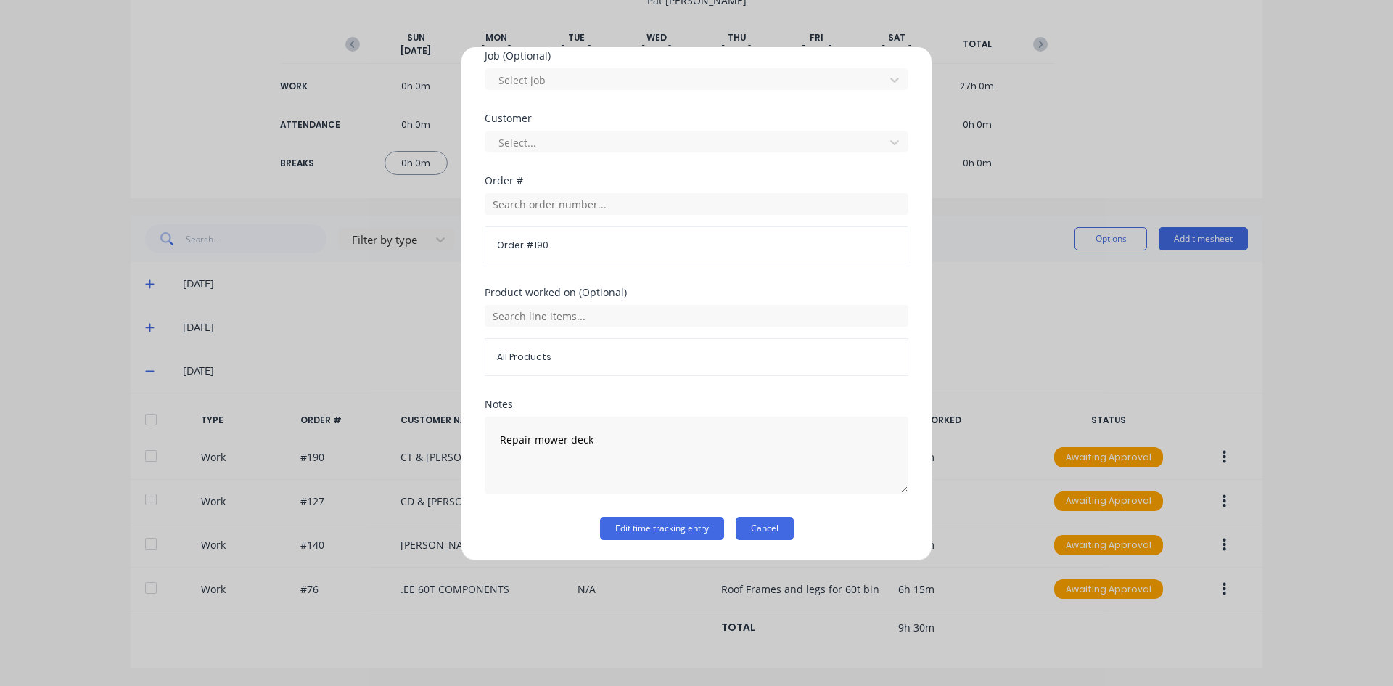
click at [761, 526] on button "Cancel" at bounding box center [765, 528] width 58 height 23
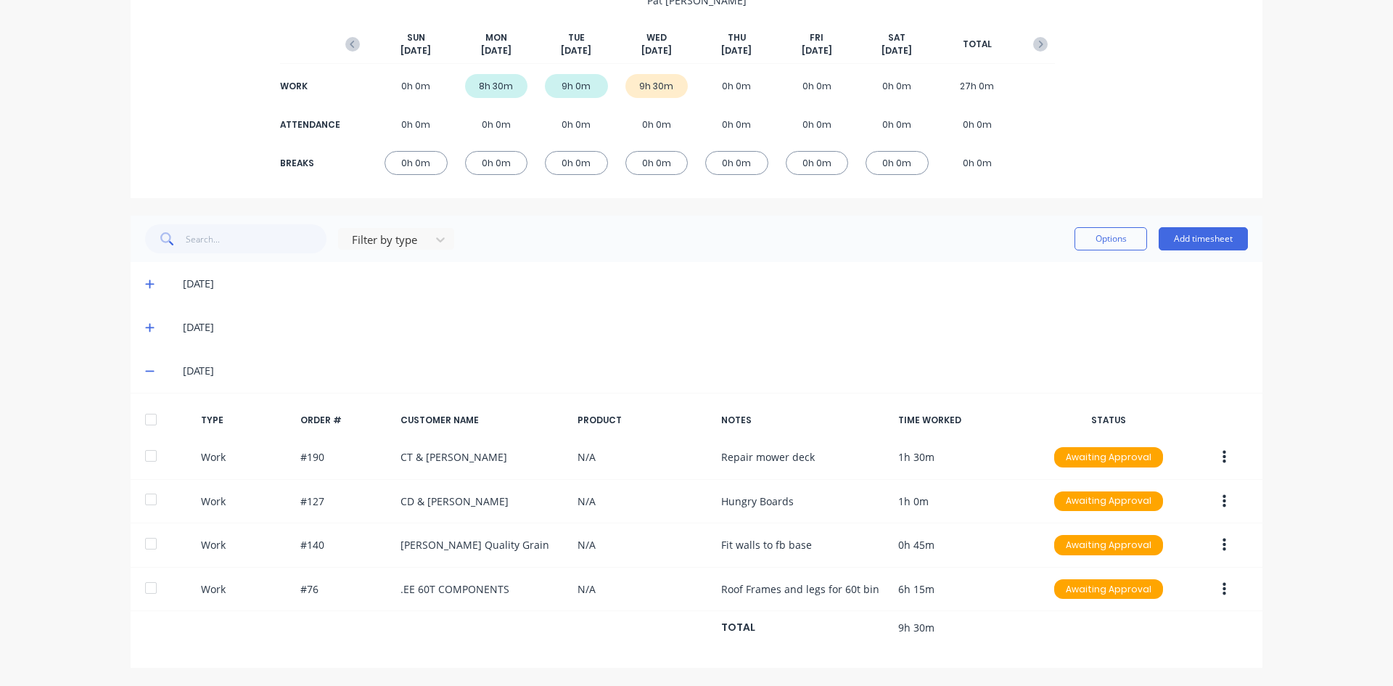
click at [1223, 500] on icon "button" at bounding box center [1225, 500] width 4 height 13
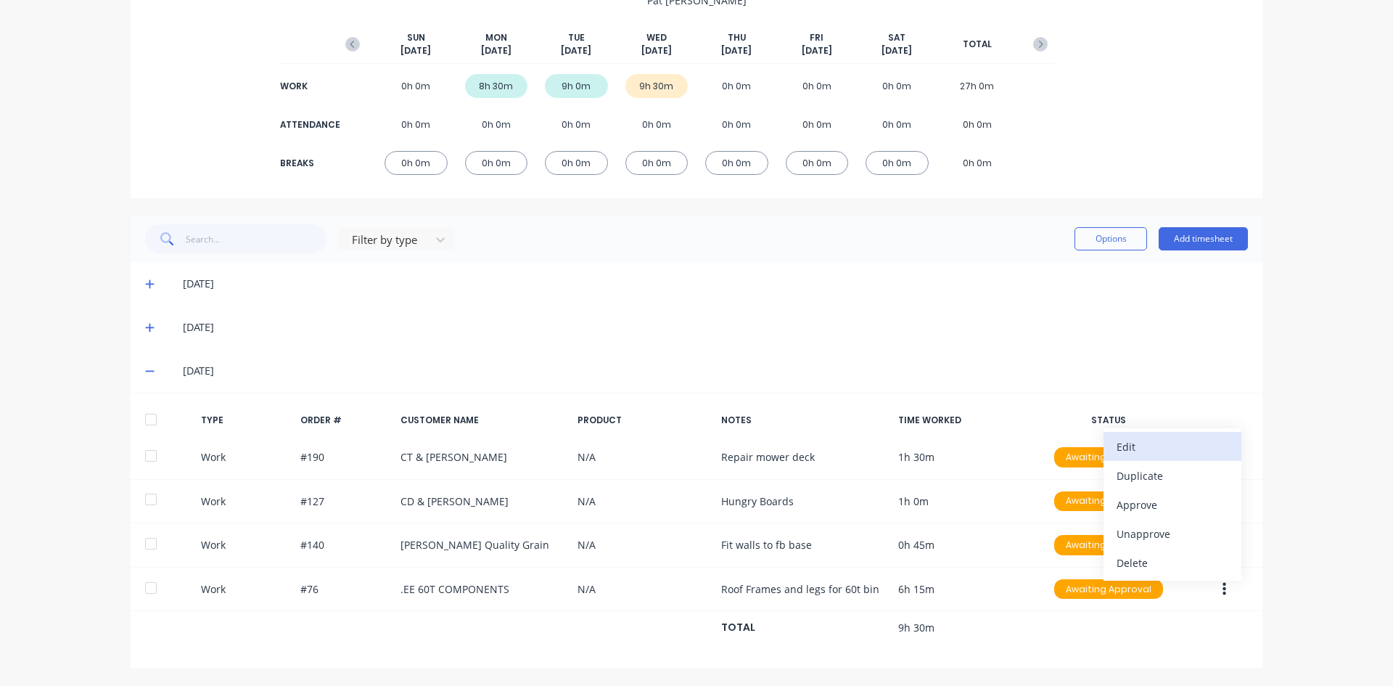
click at [1128, 448] on div "Edit" at bounding box center [1173, 446] width 112 height 21
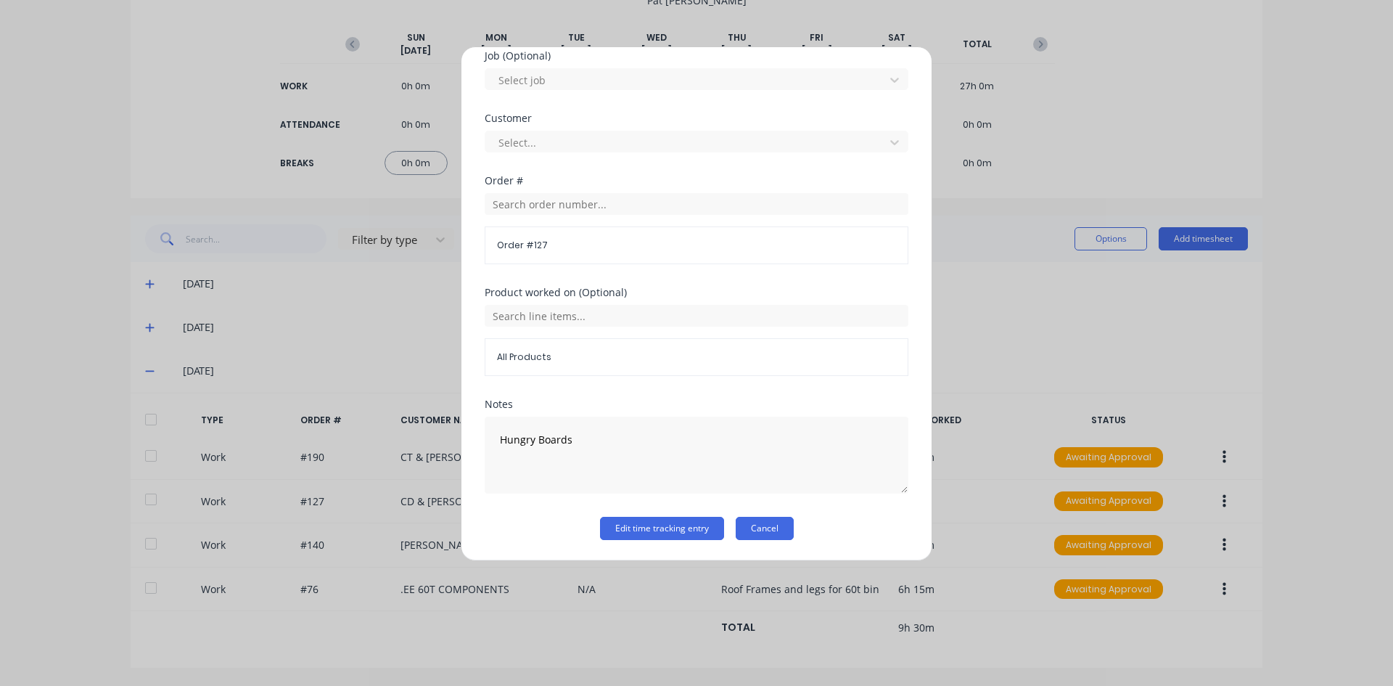
click at [752, 528] on button "Cancel" at bounding box center [765, 528] width 58 height 23
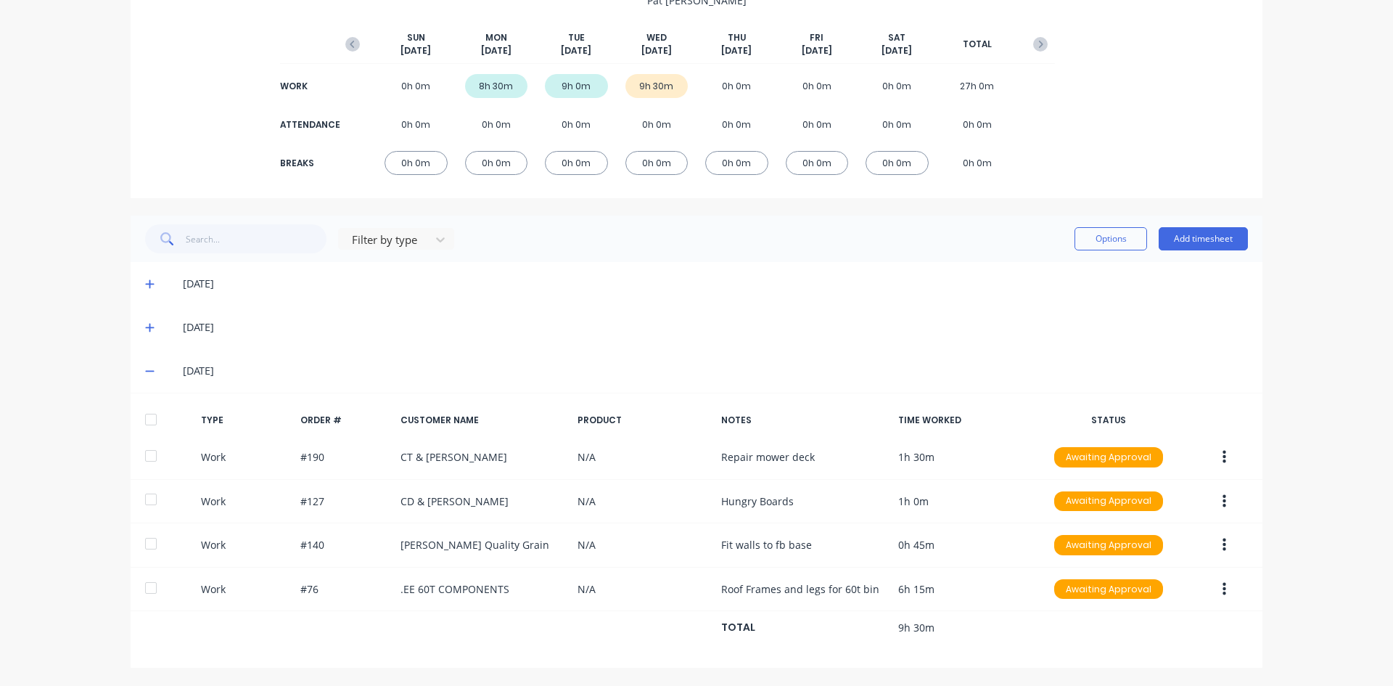
click at [1223, 539] on icon "button" at bounding box center [1225, 544] width 4 height 13
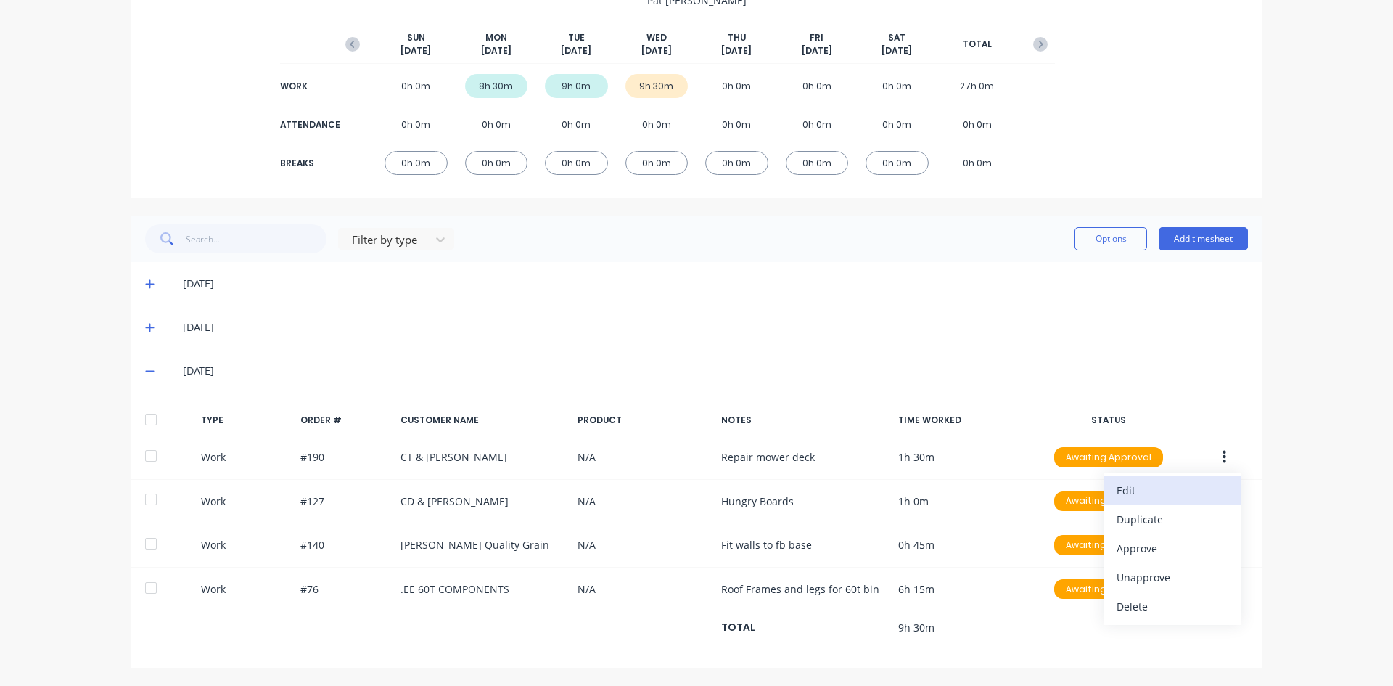
click at [1120, 494] on div "Edit" at bounding box center [1173, 490] width 112 height 21
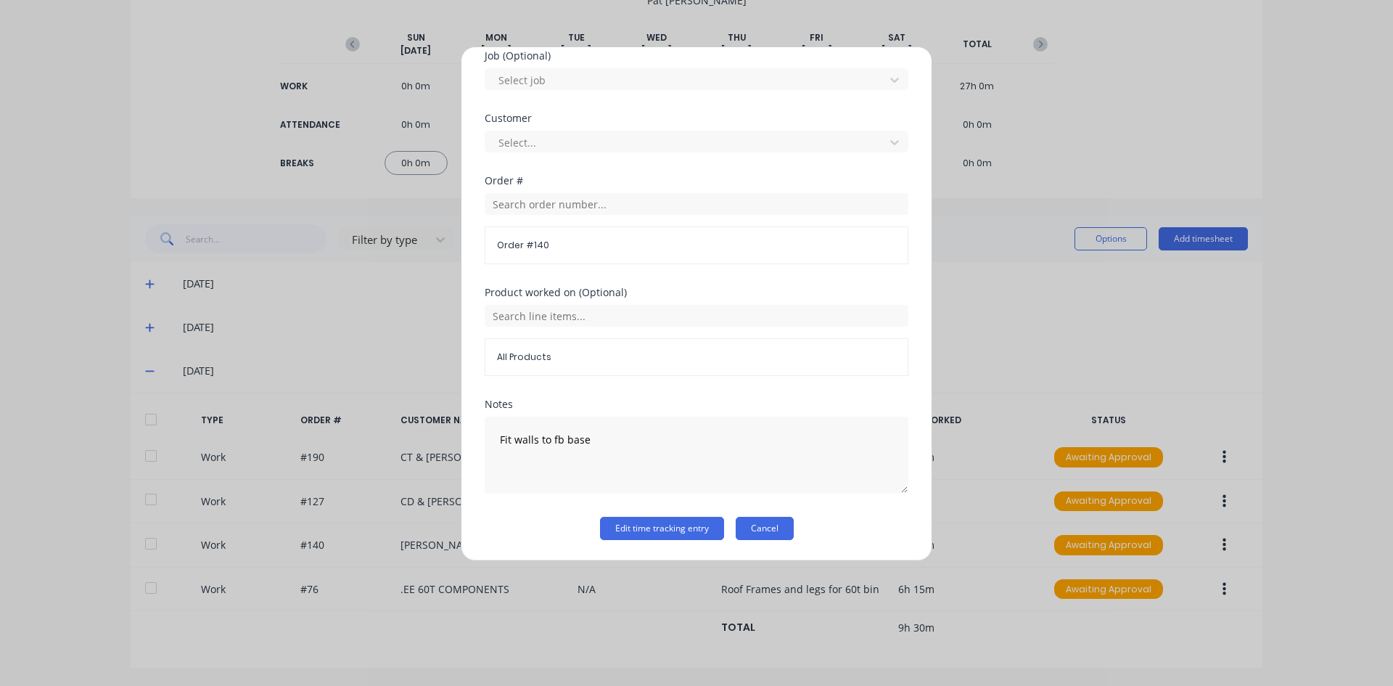
click at [758, 525] on button "Cancel" at bounding box center [765, 528] width 58 height 23
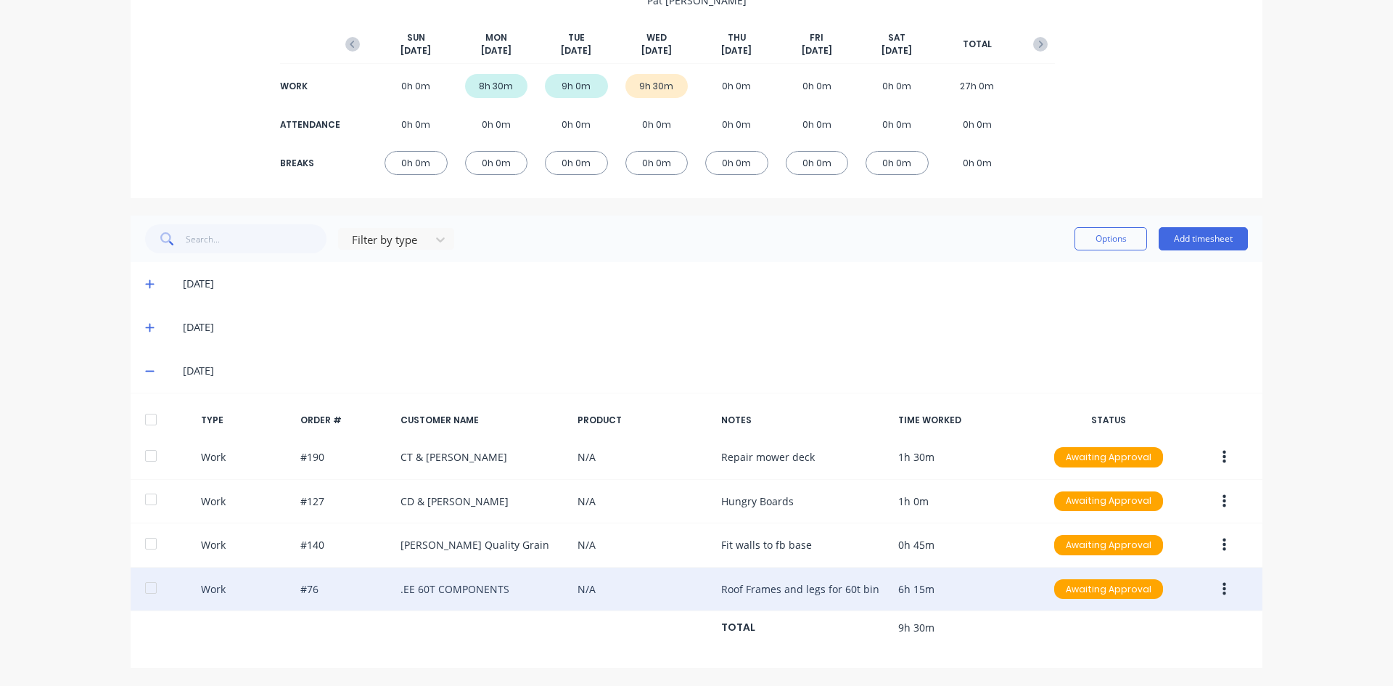
click at [1223, 589] on icon "button" at bounding box center [1225, 588] width 4 height 13
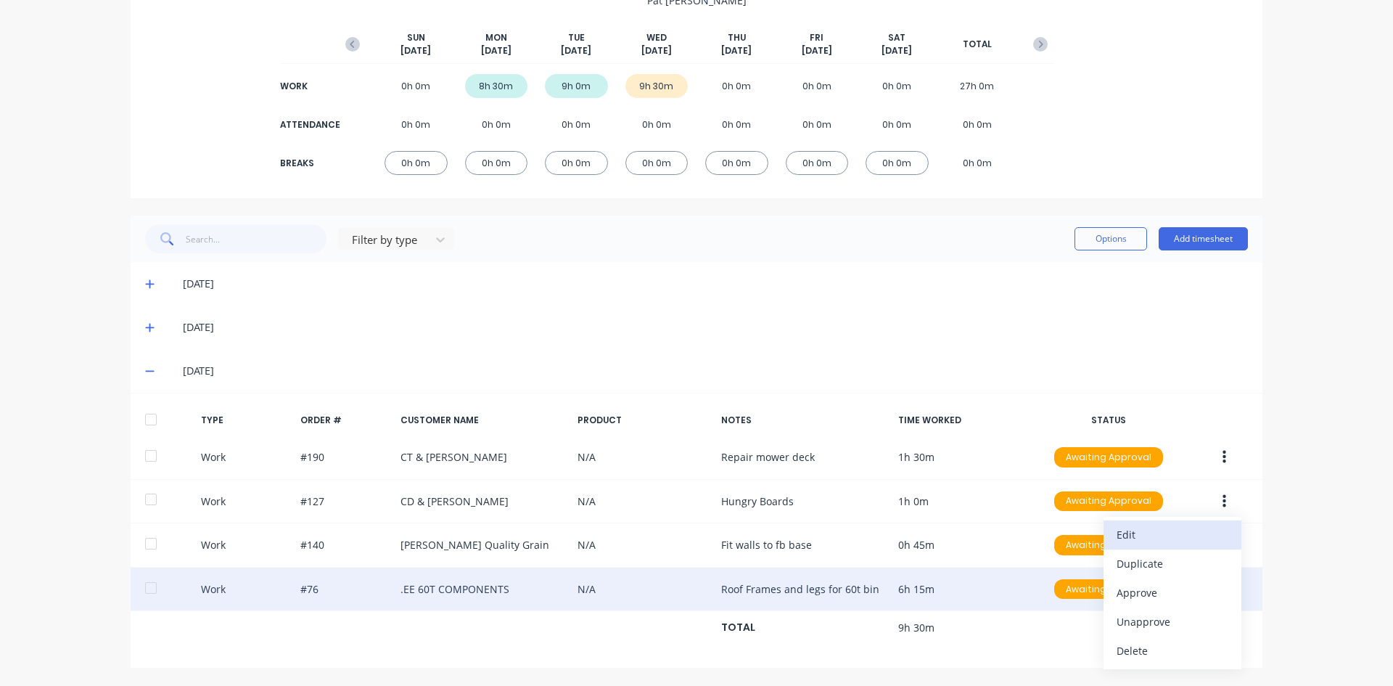
click at [1128, 534] on div "Edit" at bounding box center [1173, 534] width 112 height 21
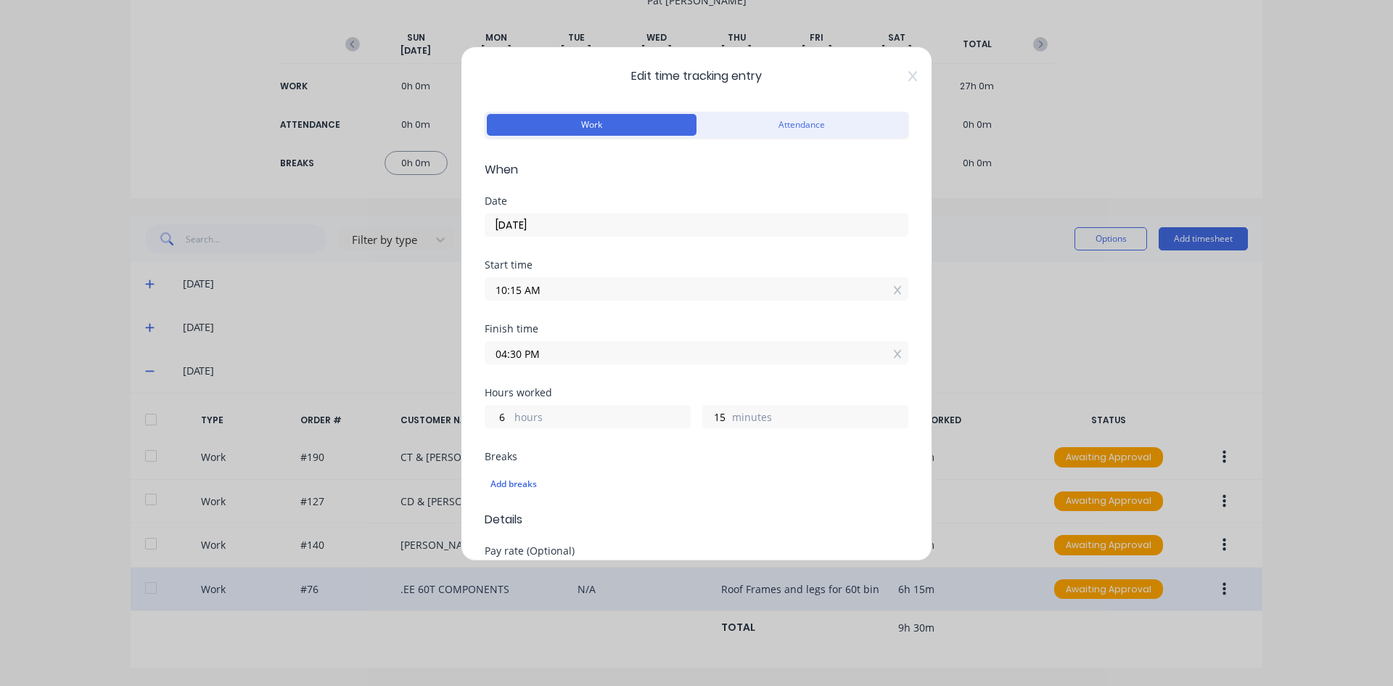
drag, startPoint x: 521, startPoint y: 351, endPoint x: 489, endPoint y: 356, distance: 32.3
click at [489, 356] on input "04:30 PM" at bounding box center [696, 353] width 422 height 22
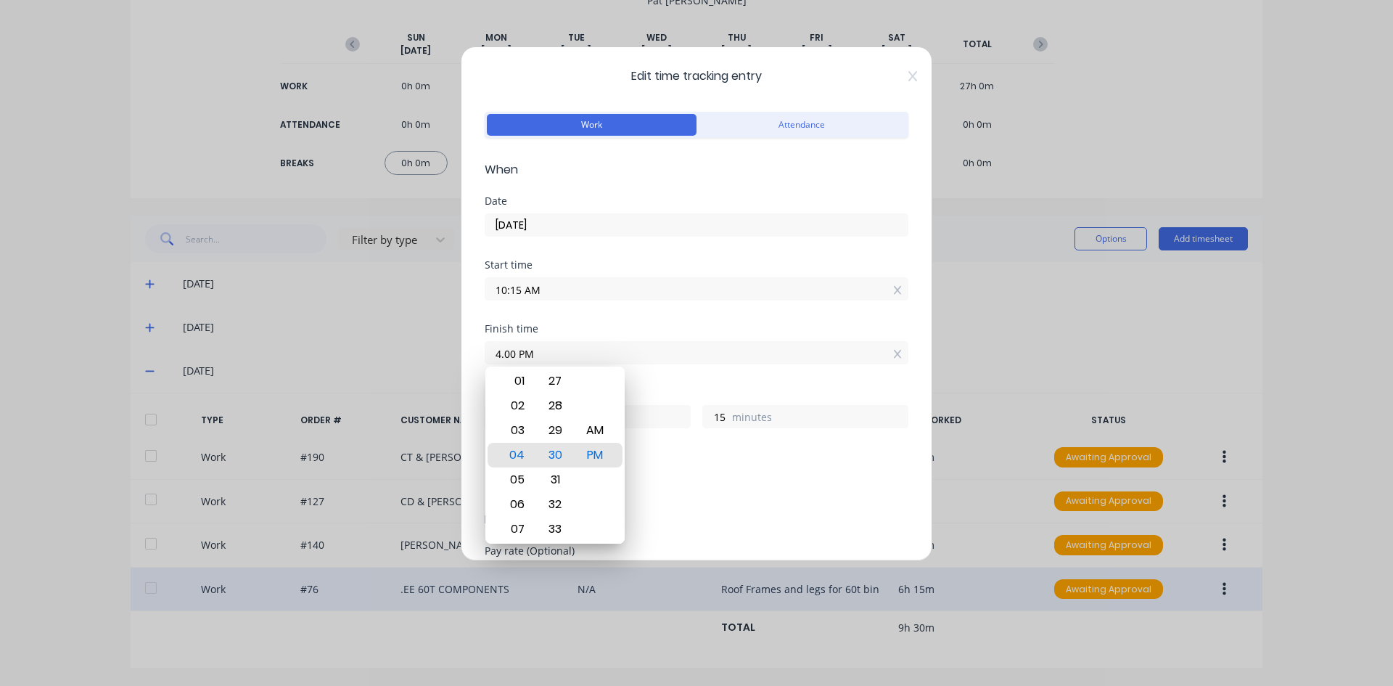
type input "04:00 PM"
type input "5"
type input "45"
click at [660, 371] on div "Finish time 04:00 PM" at bounding box center [697, 356] width 424 height 64
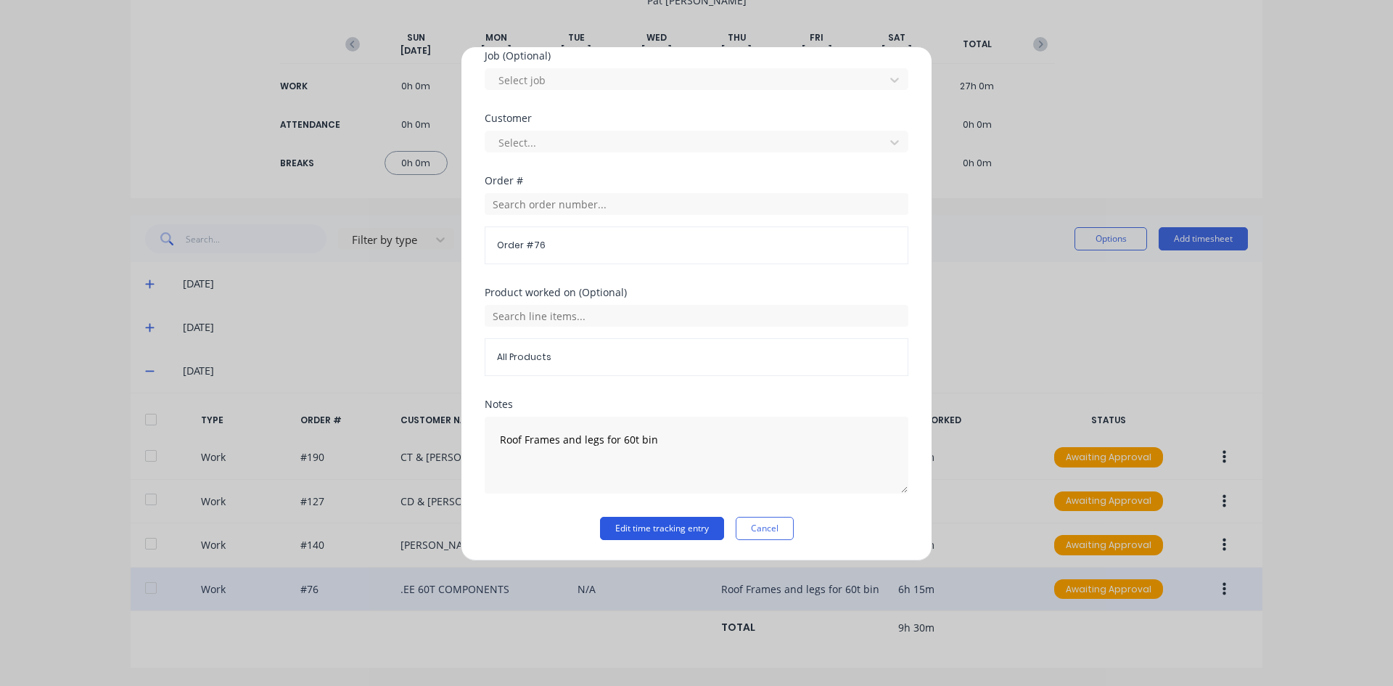
click at [646, 524] on button "Edit time tracking entry" at bounding box center [662, 528] width 124 height 23
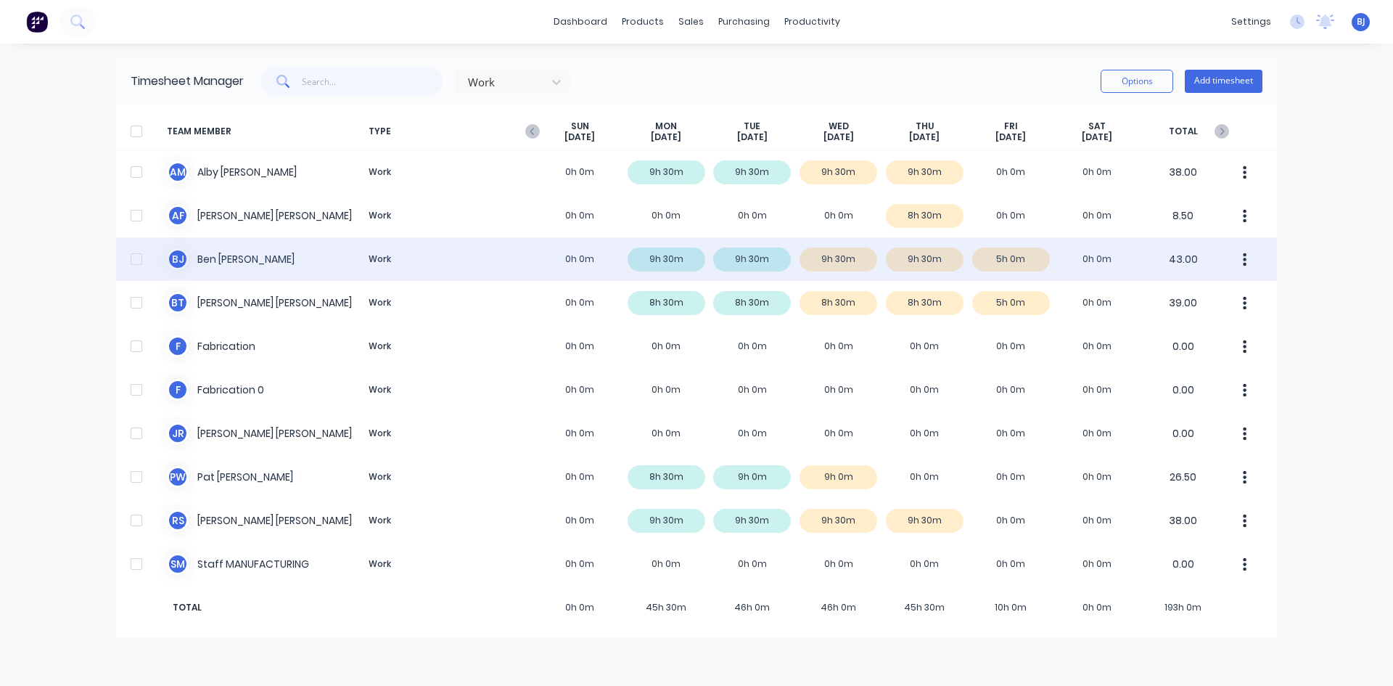
click at [930, 259] on div "B J Ben Joubert Work 0h 0m 9h 30m 9h 30m 9h 30m 9h 30m 5h 0m 0h 0m 43.00" at bounding box center [696, 259] width 1161 height 44
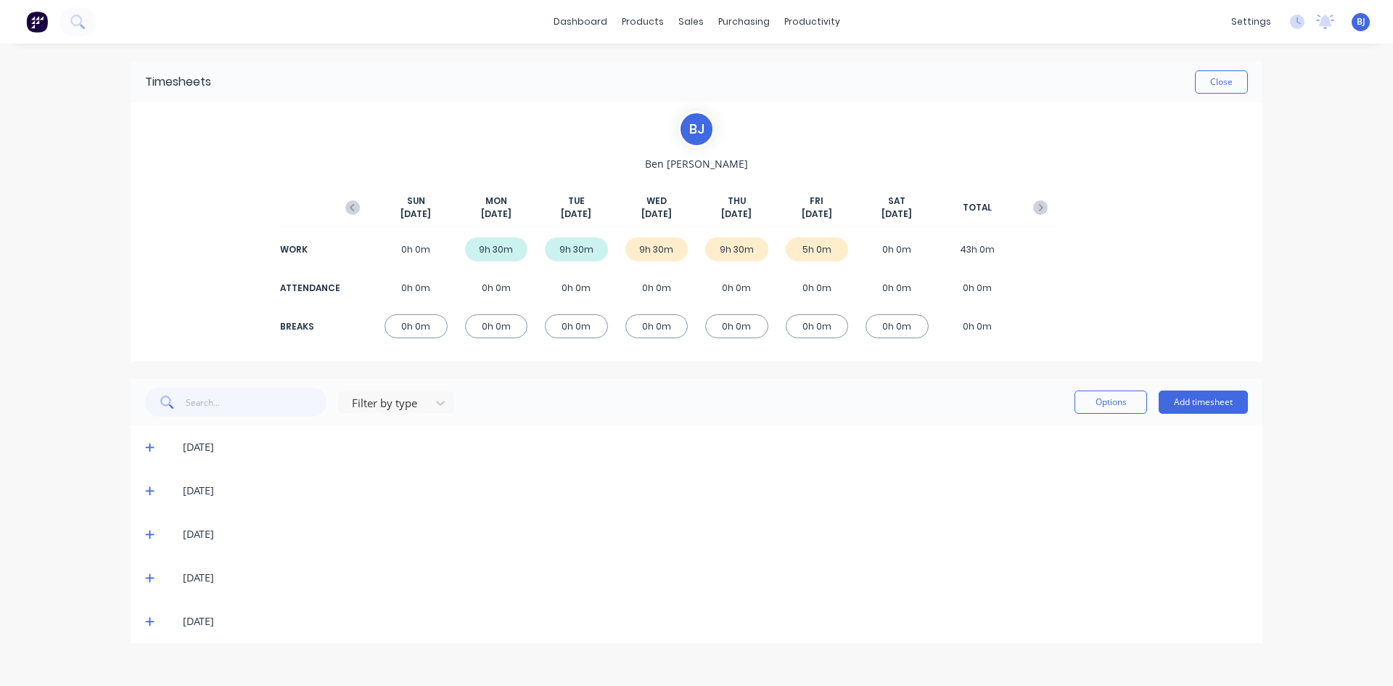
click at [147, 579] on icon at bounding box center [149, 578] width 9 height 10
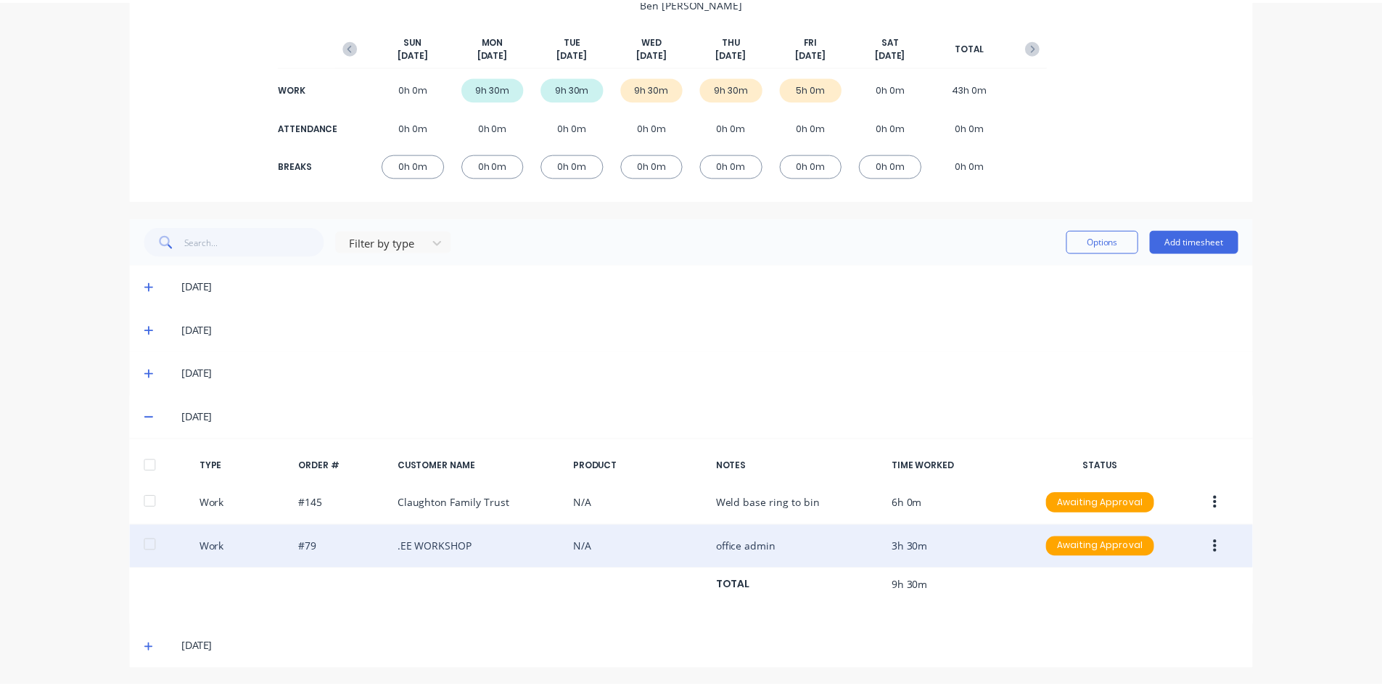
scroll to position [163, 0]
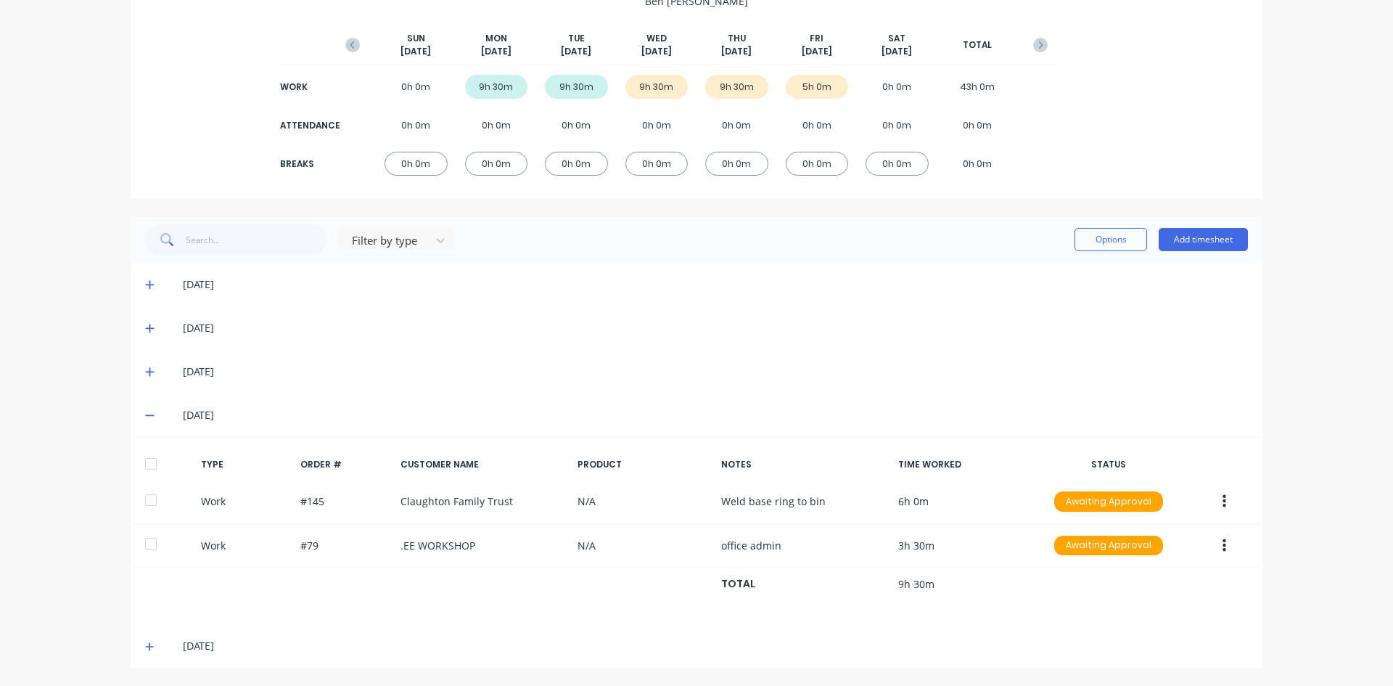
click at [145, 375] on icon at bounding box center [149, 371] width 9 height 10
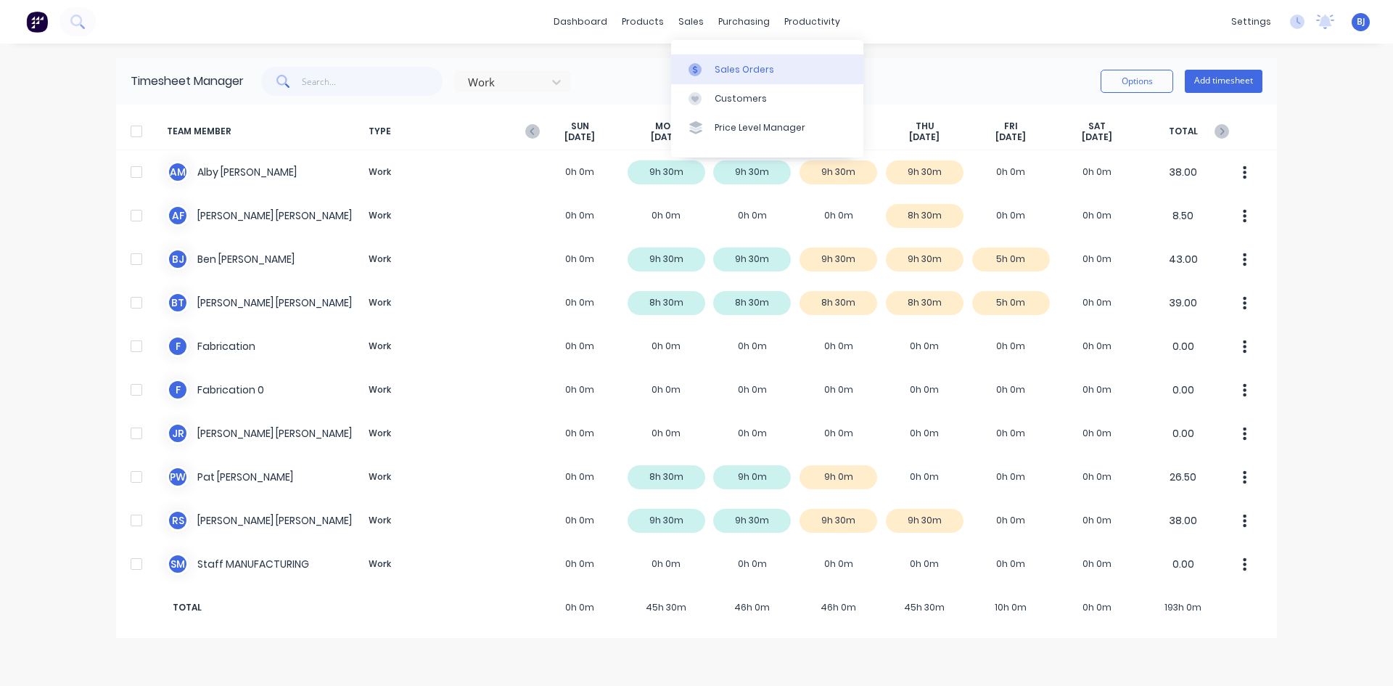
click at [697, 70] on icon at bounding box center [695, 69] width 4 height 8
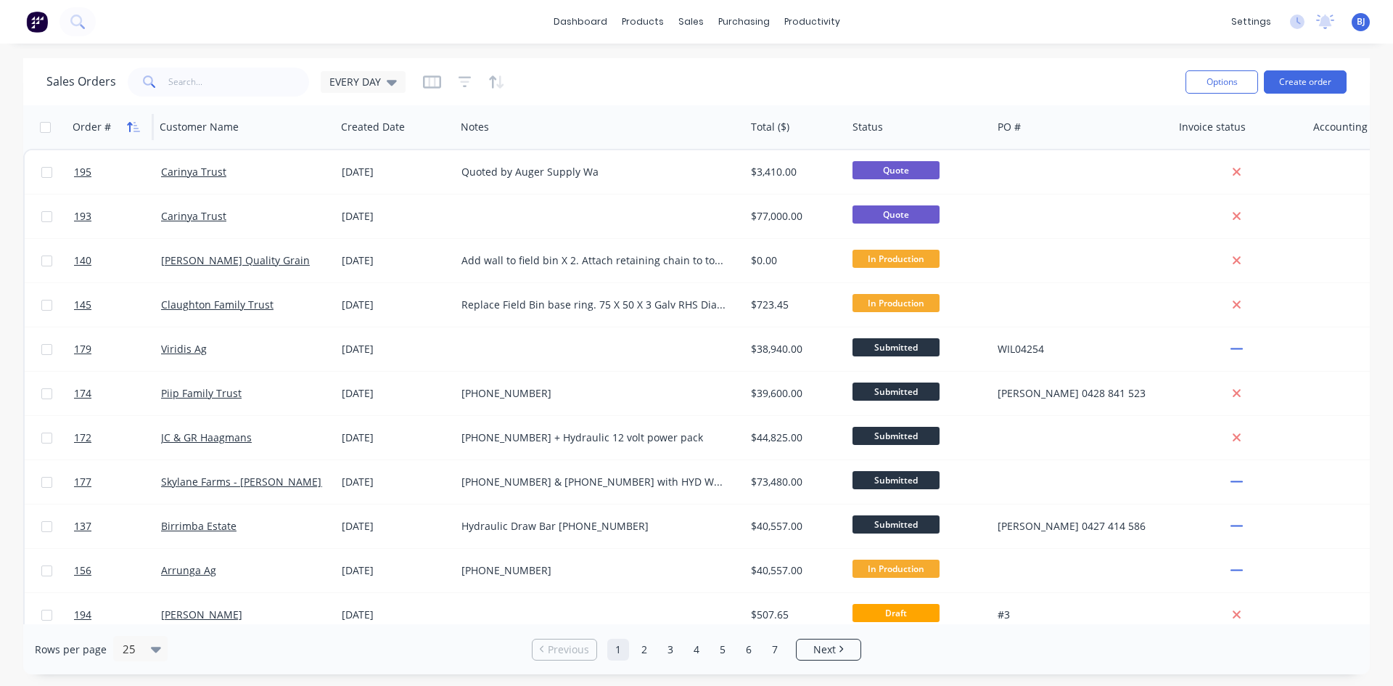
click at [125, 124] on button "button" at bounding box center [134, 127] width 22 height 22
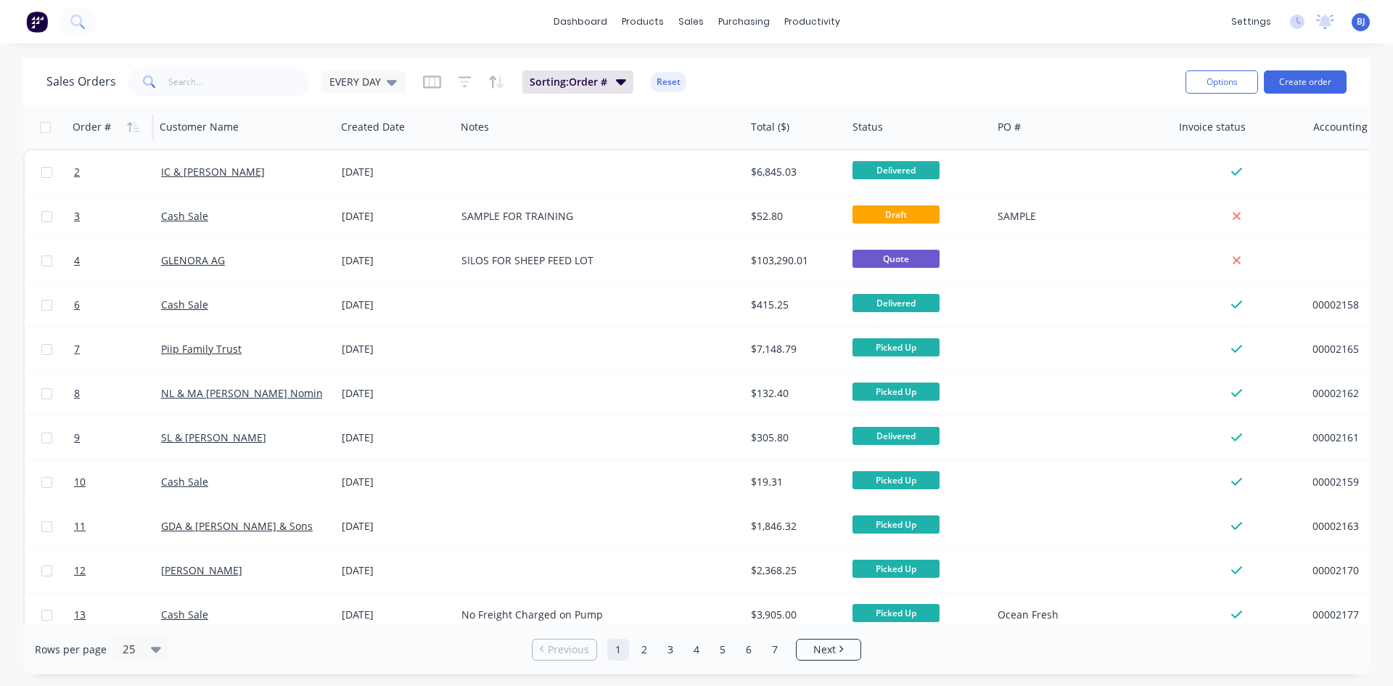
click at [125, 124] on button "button" at bounding box center [134, 127] width 22 height 22
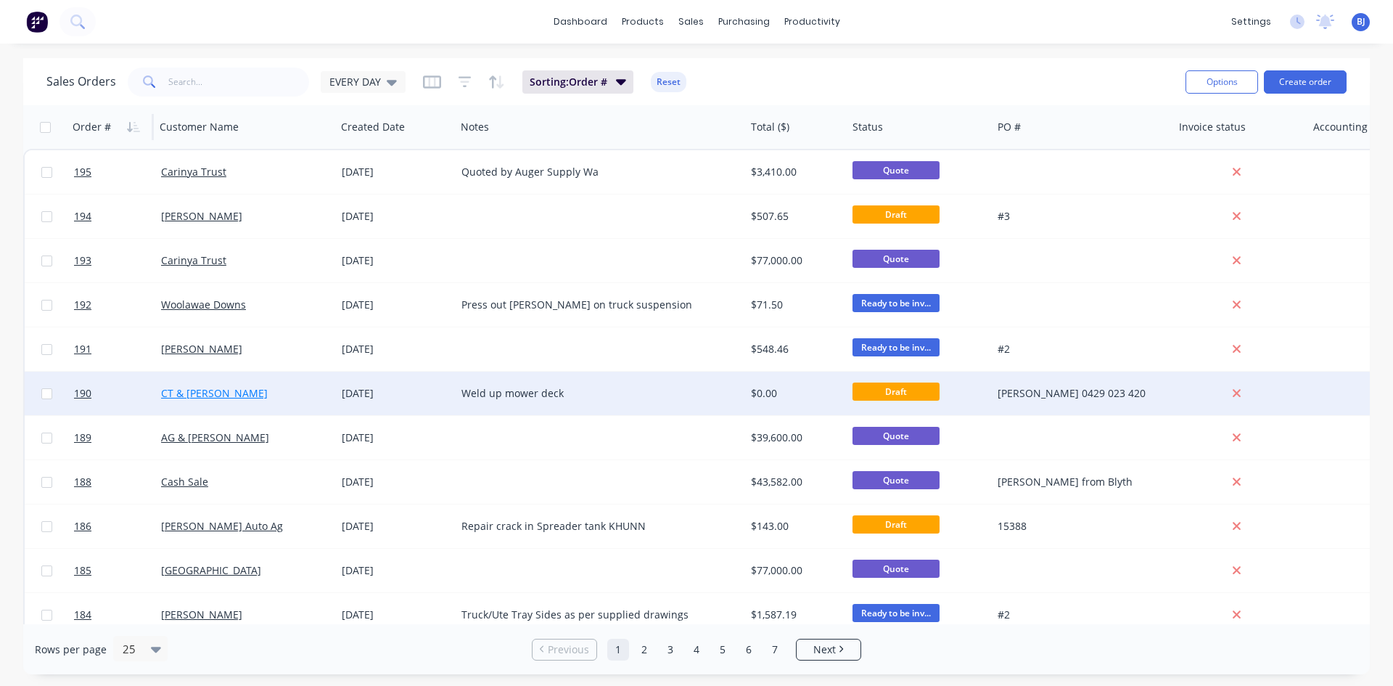
click at [180, 396] on link "CT & BT Pearce" at bounding box center [214, 393] width 107 height 14
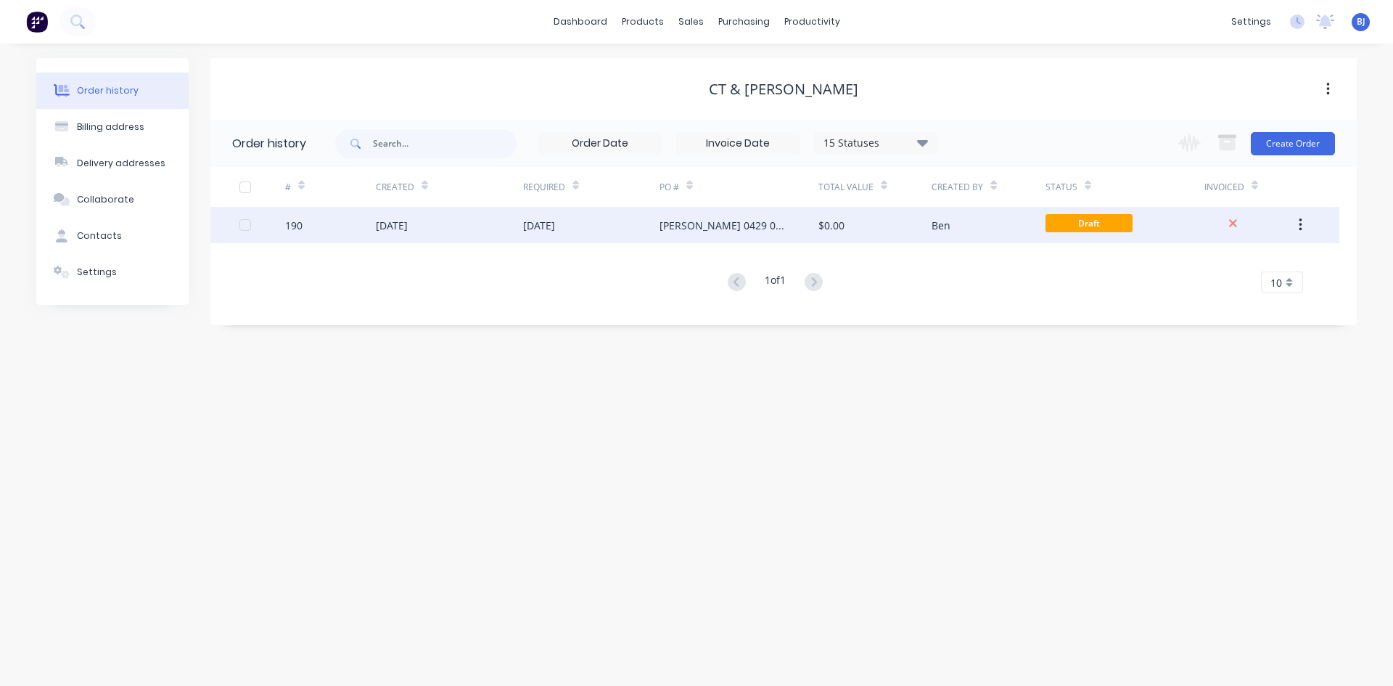
click at [546, 221] on div "30 Sep 2025" at bounding box center [539, 225] width 32 height 15
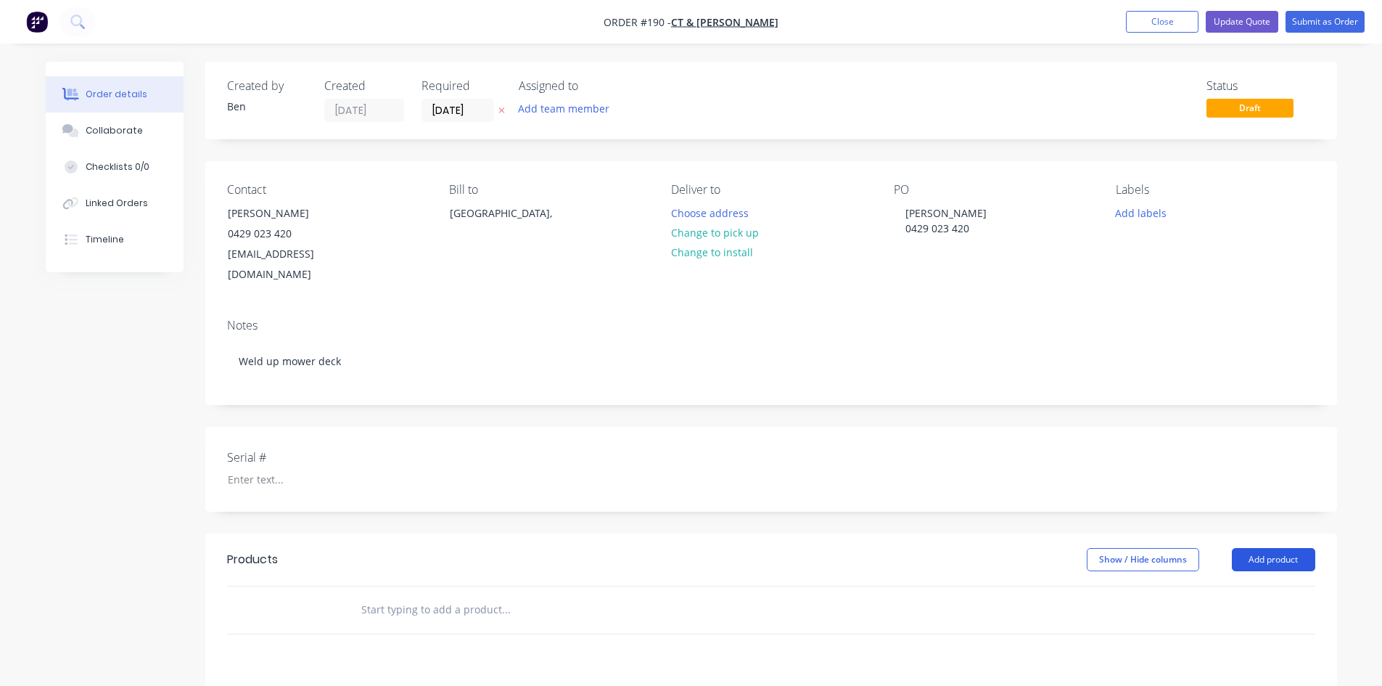
click at [1263, 548] on button "Add product" at bounding box center [1273, 559] width 83 height 23
click at [1244, 586] on div "Product catalogue" at bounding box center [1247, 596] width 112 height 21
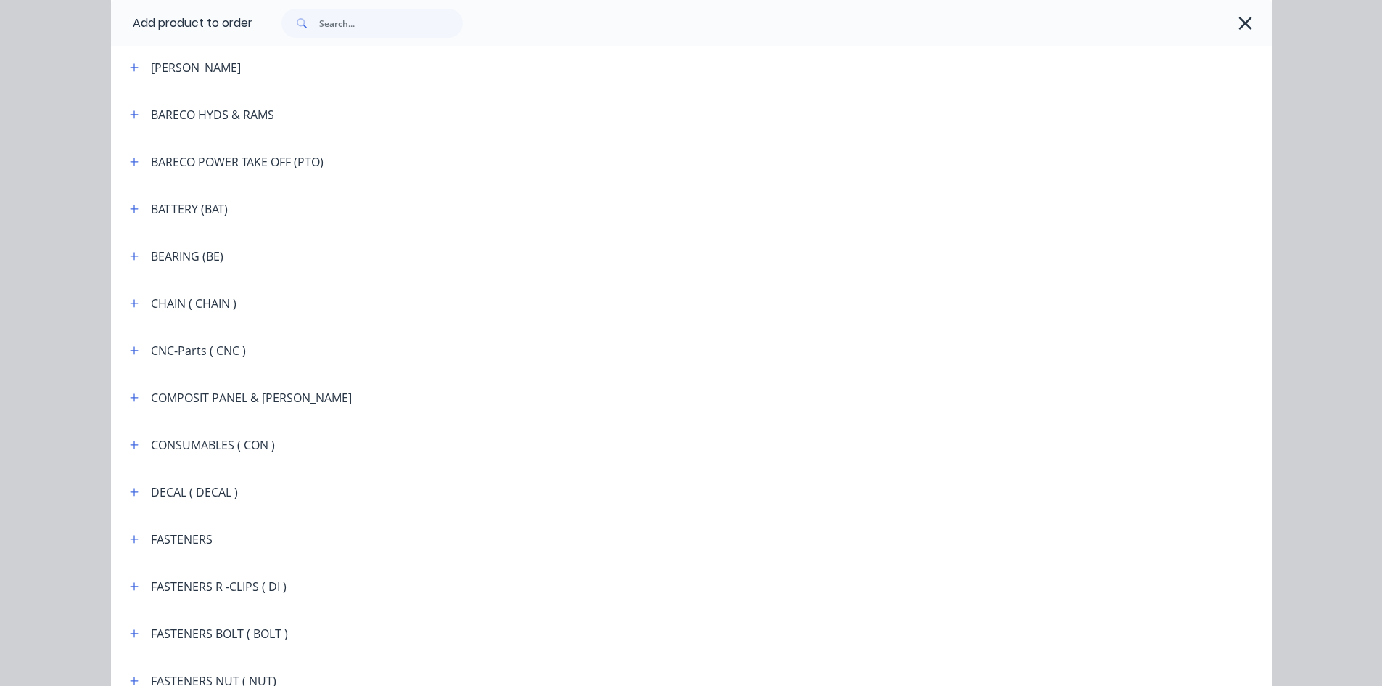
scroll to position [943, 0]
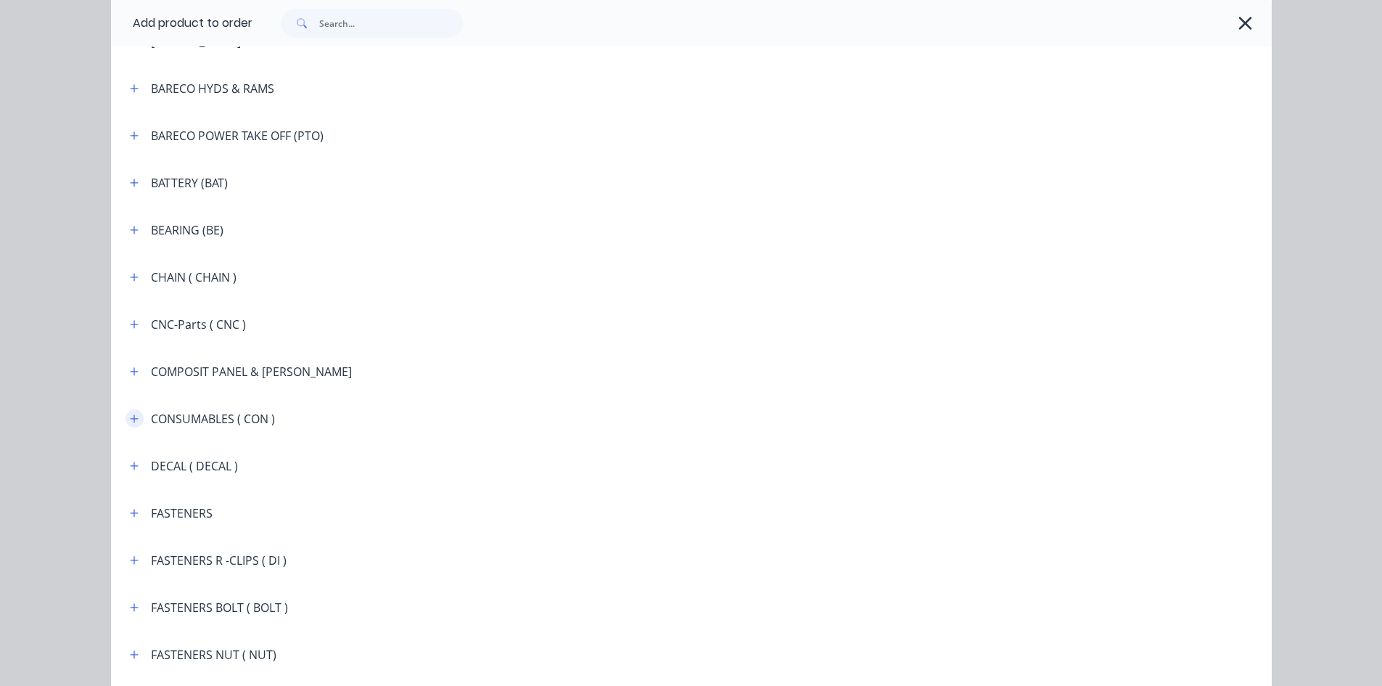
click at [131, 416] on icon "button" at bounding box center [134, 419] width 9 height 10
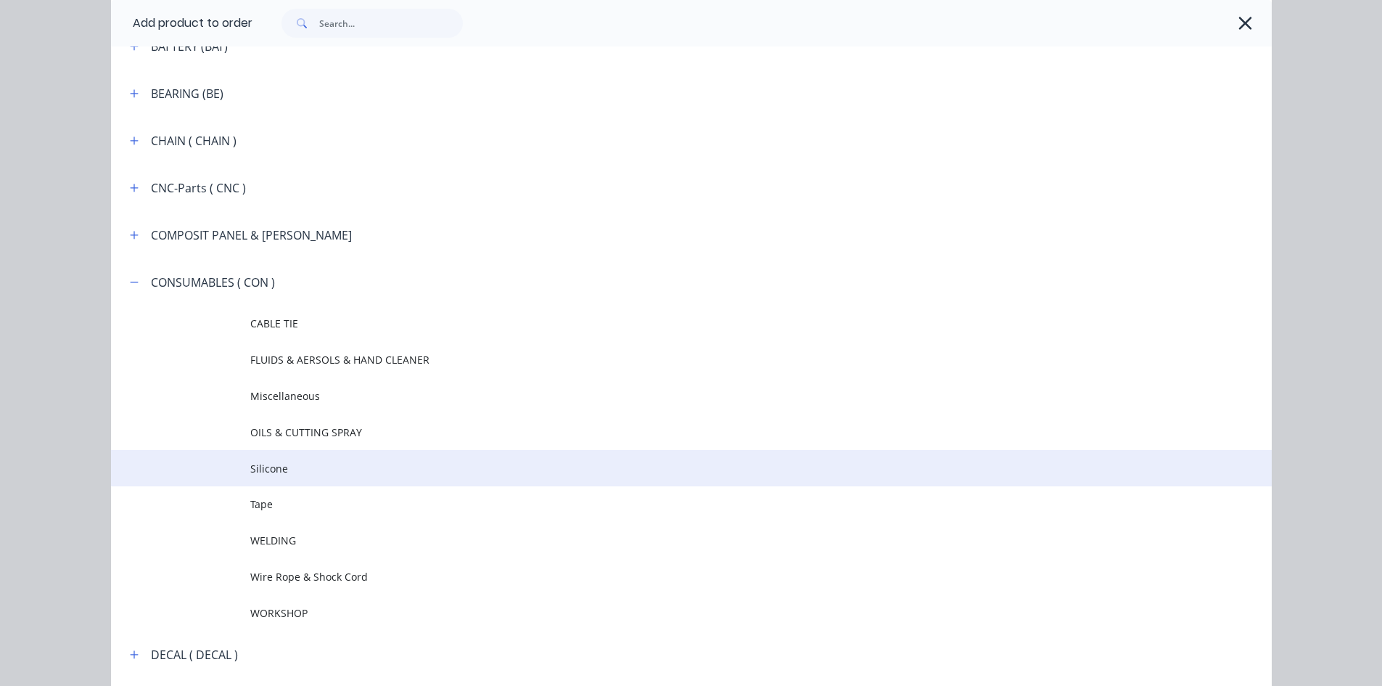
scroll to position [1088, 0]
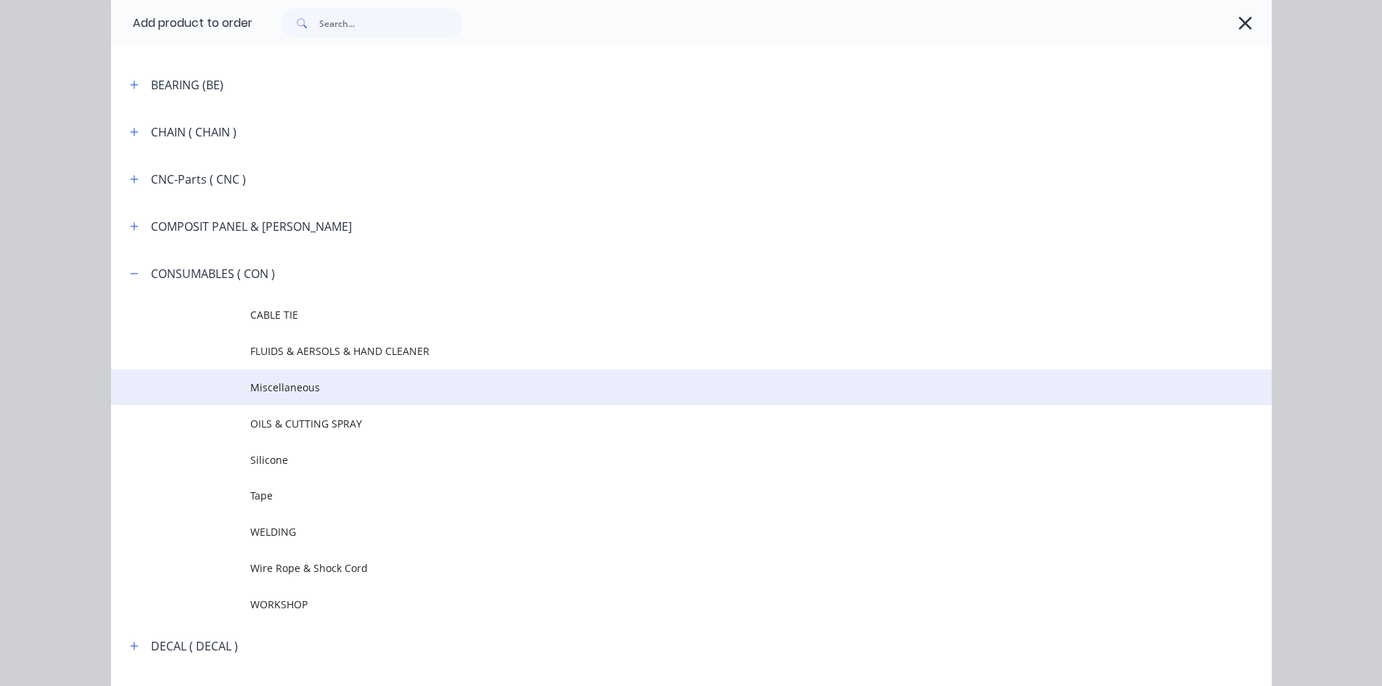
click at [291, 388] on span "Miscellaneous" at bounding box center [658, 387] width 817 height 15
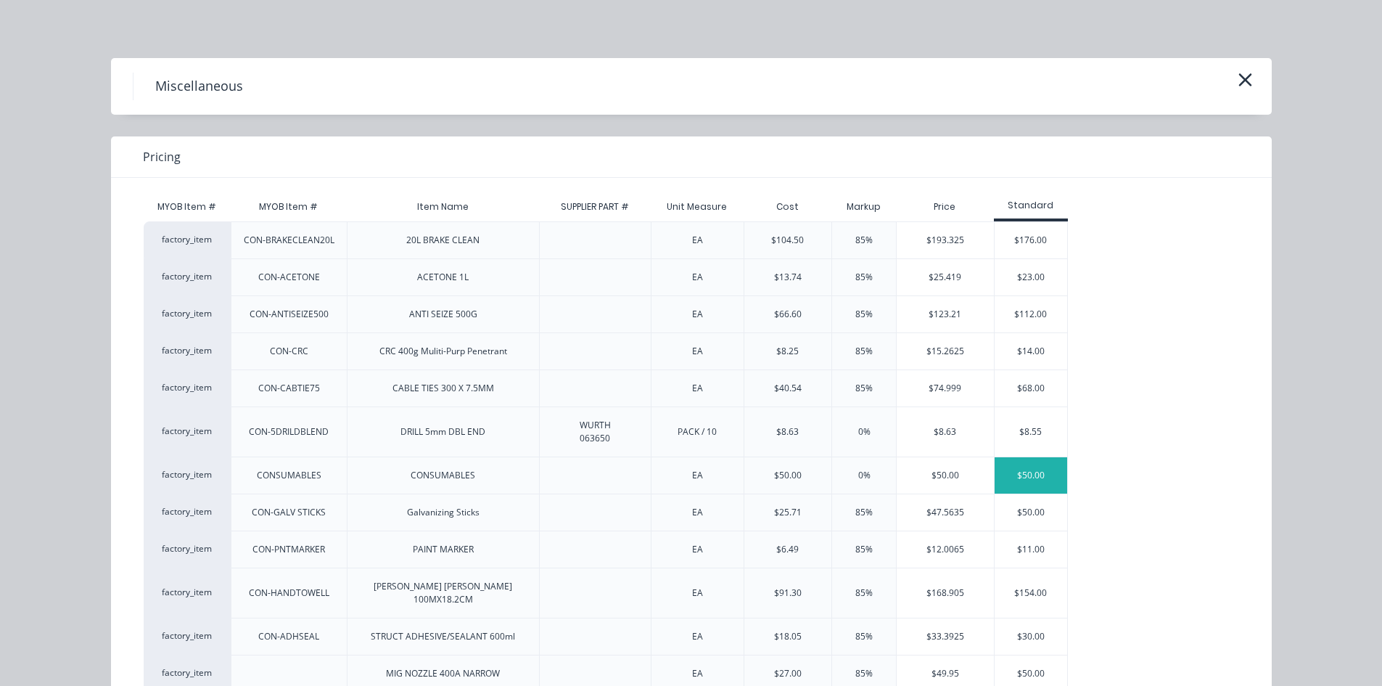
click at [1005, 477] on div "$50.00" at bounding box center [1031, 475] width 73 height 36
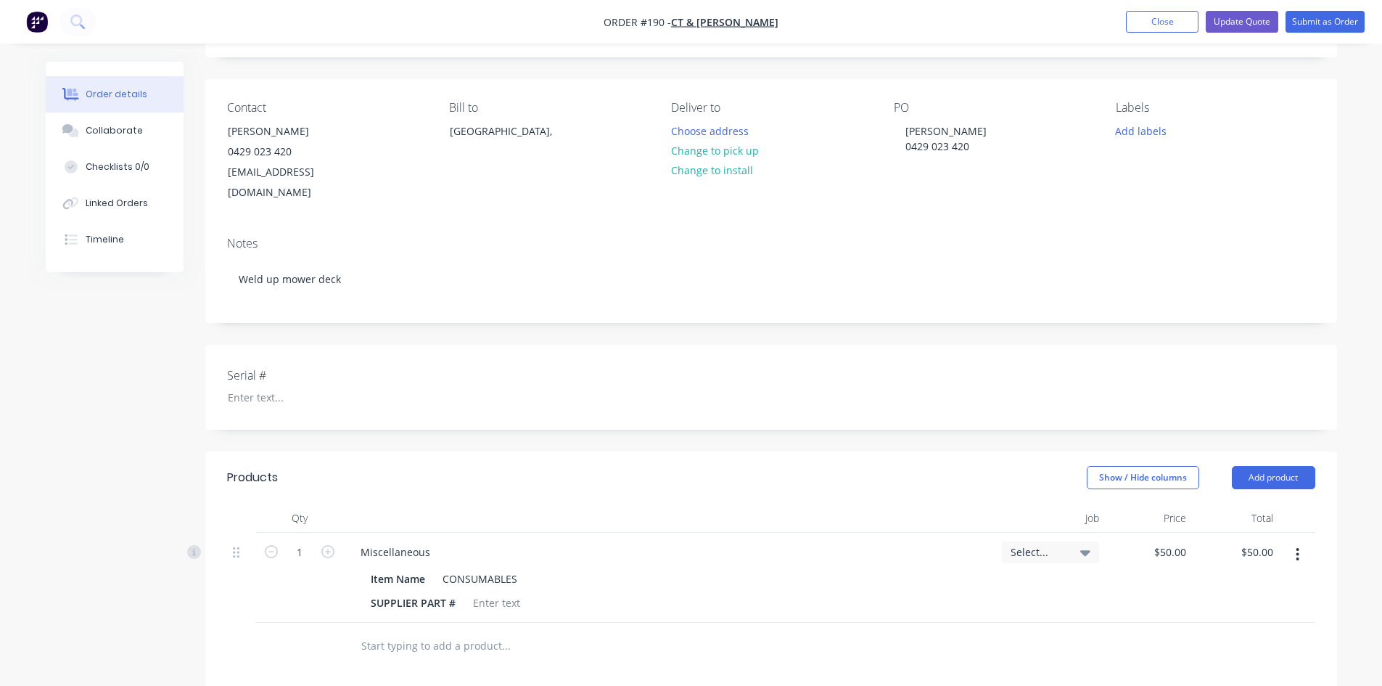
scroll to position [218, 0]
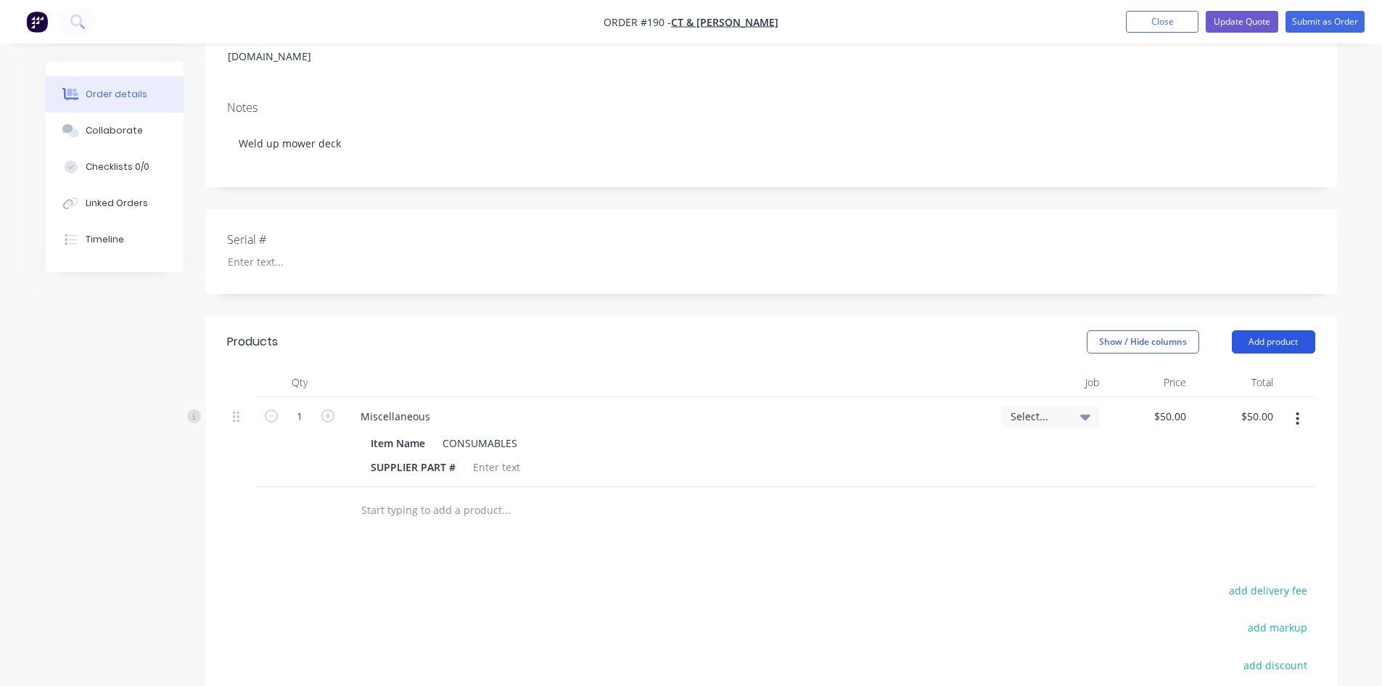
click at [1250, 330] on button "Add product" at bounding box center [1273, 341] width 83 height 23
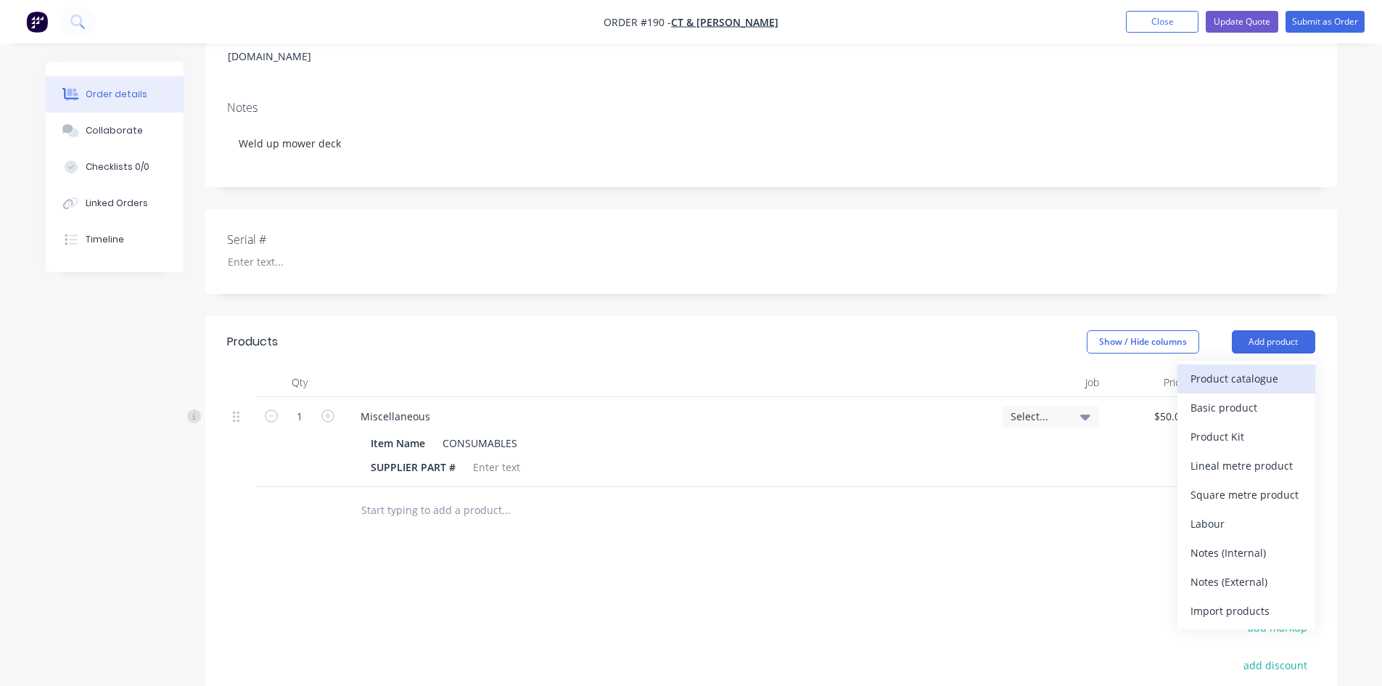
click at [1216, 368] on div "Product catalogue" at bounding box center [1247, 378] width 112 height 21
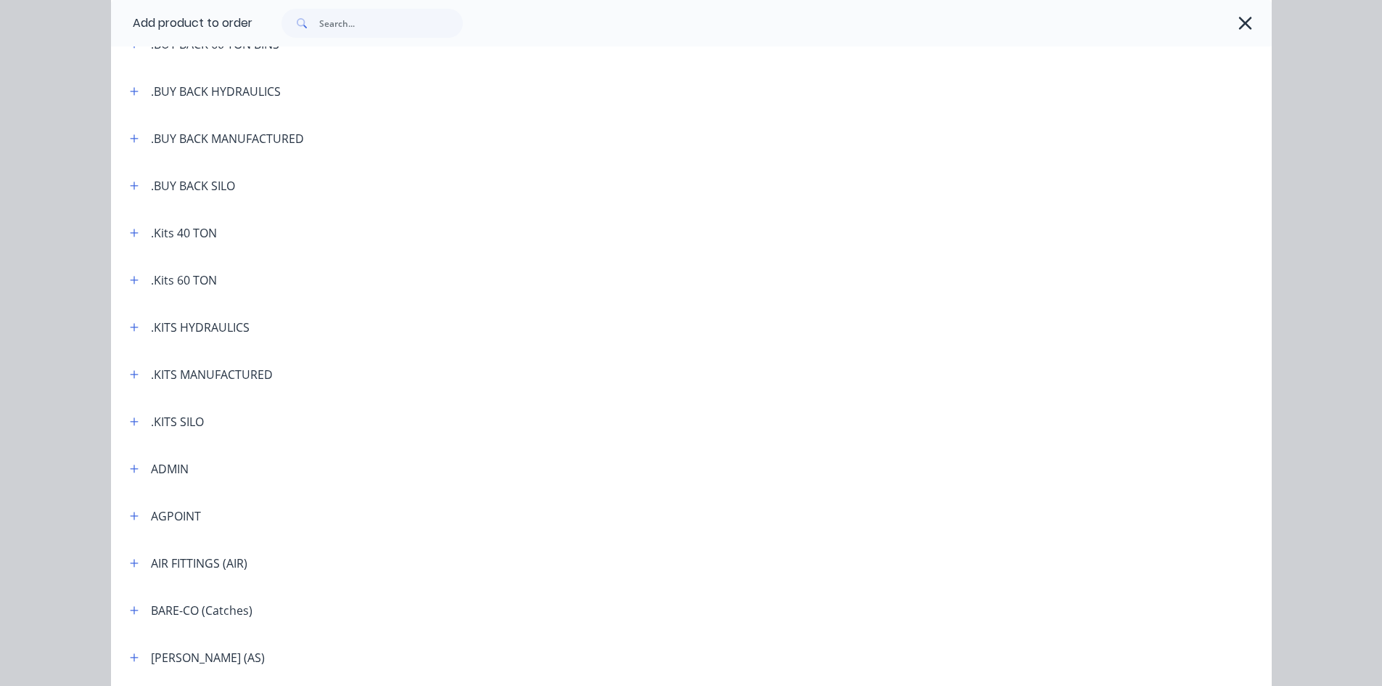
scroll to position [290, 0]
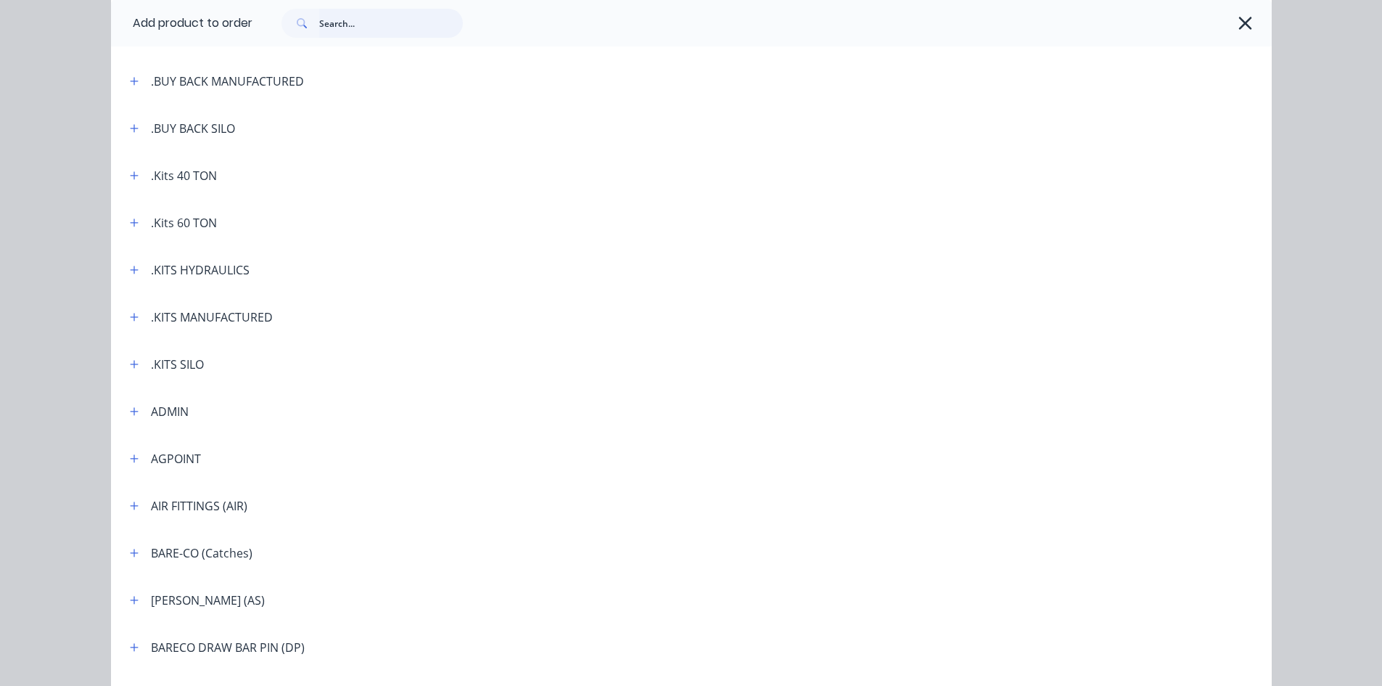
click at [330, 24] on input "text" at bounding box center [391, 23] width 144 height 29
type input "labour"
click at [374, 97] on header ".BUY BACK MANUFACTURED" at bounding box center [691, 80] width 1161 height 47
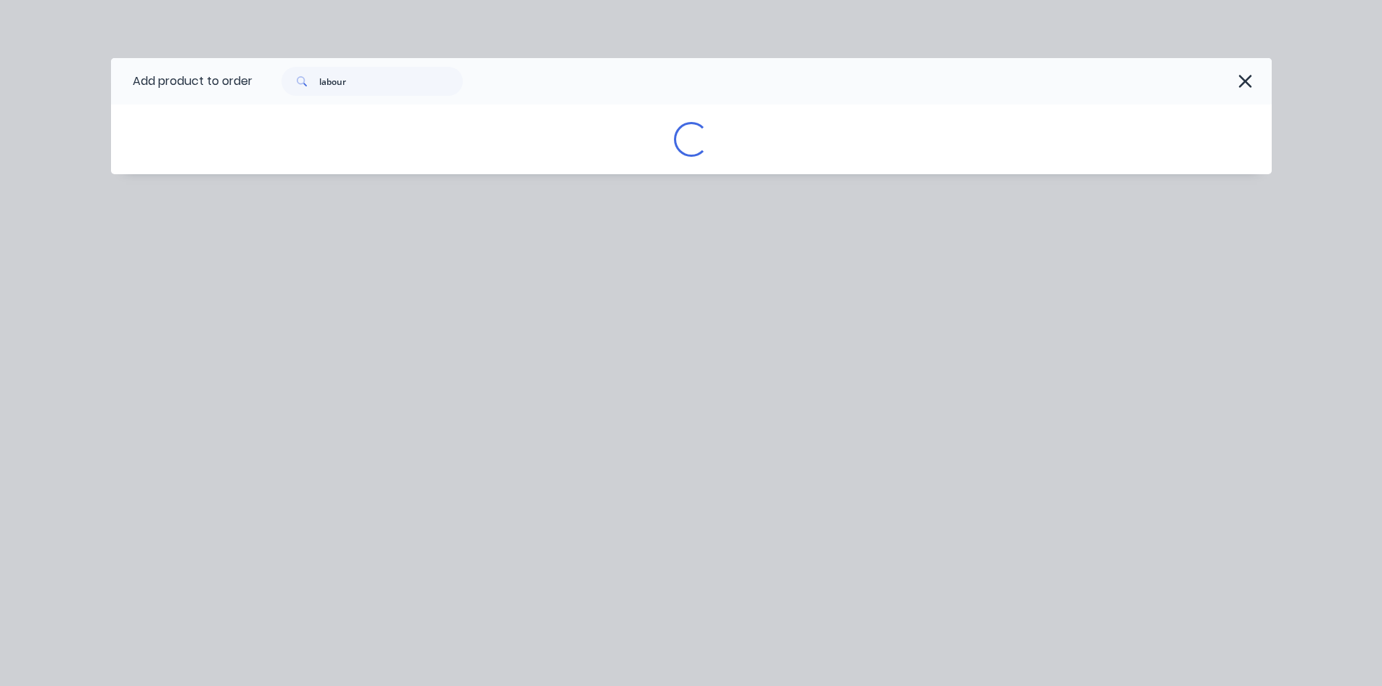
scroll to position [0, 0]
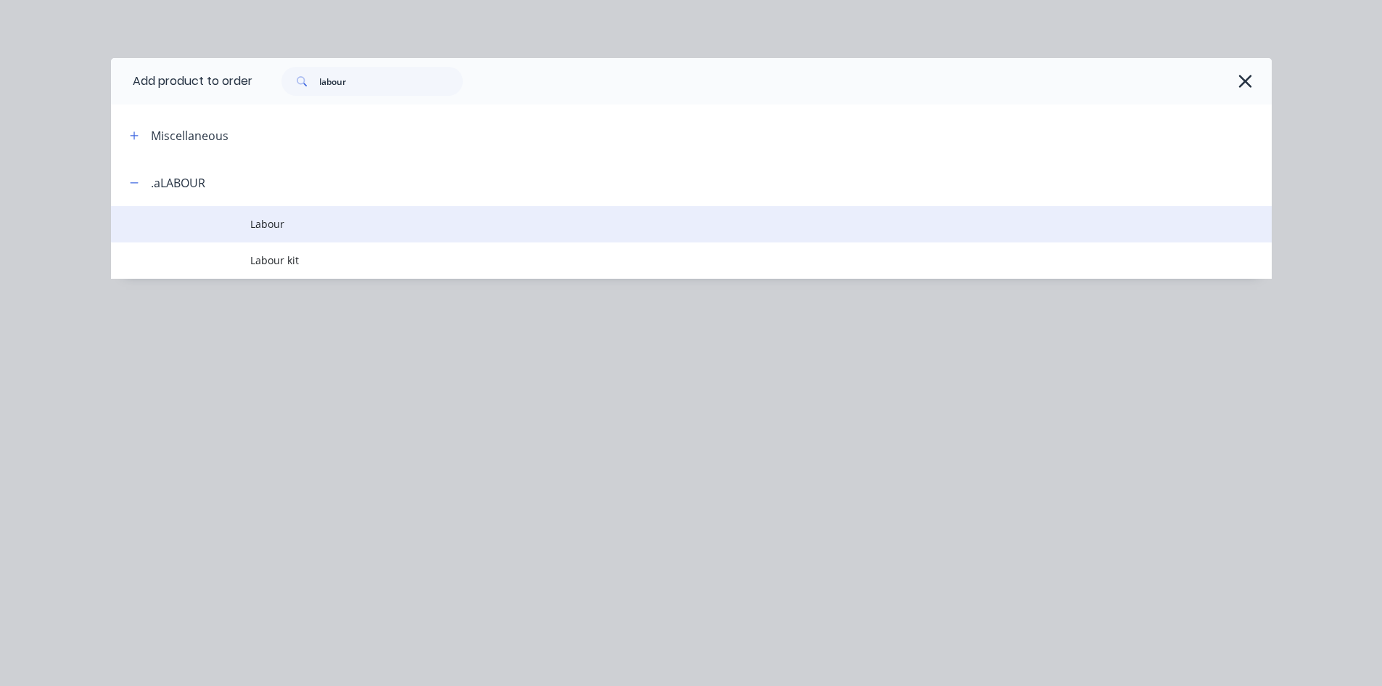
click at [270, 221] on span "Labour" at bounding box center [658, 223] width 817 height 15
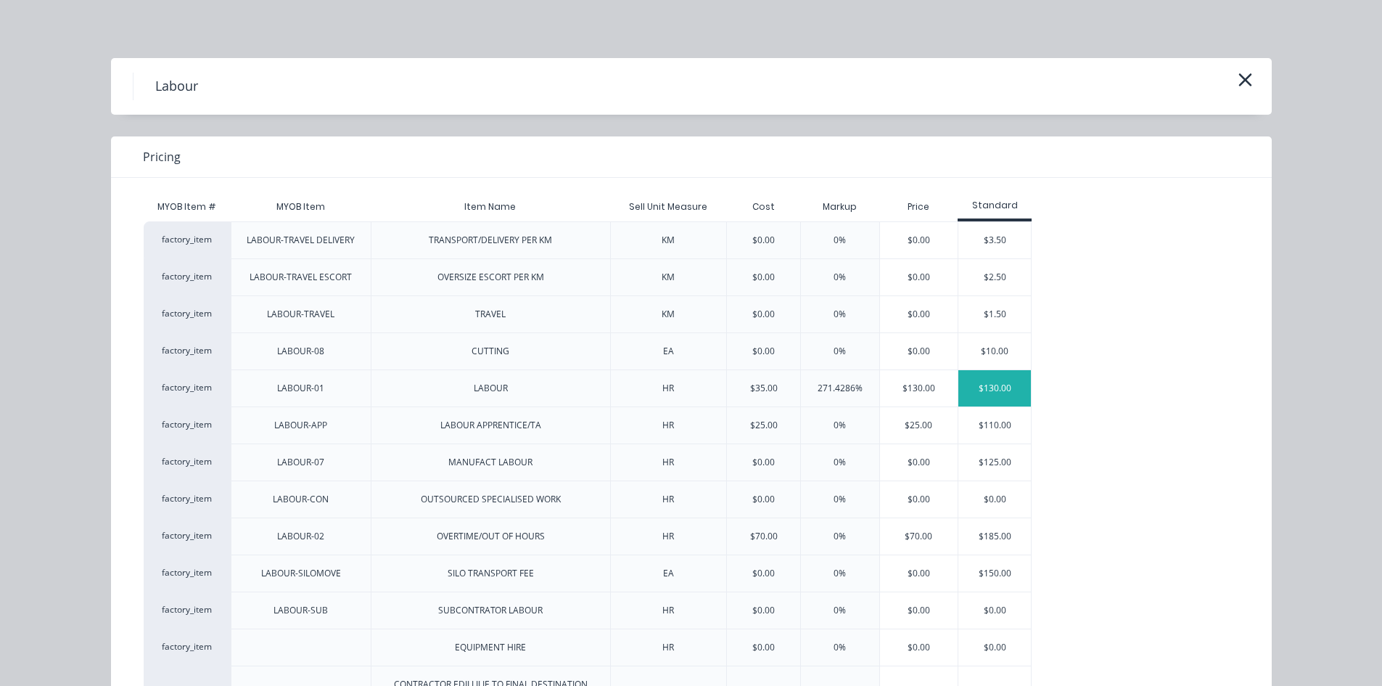
click at [989, 395] on div "$130.00" at bounding box center [995, 388] width 73 height 36
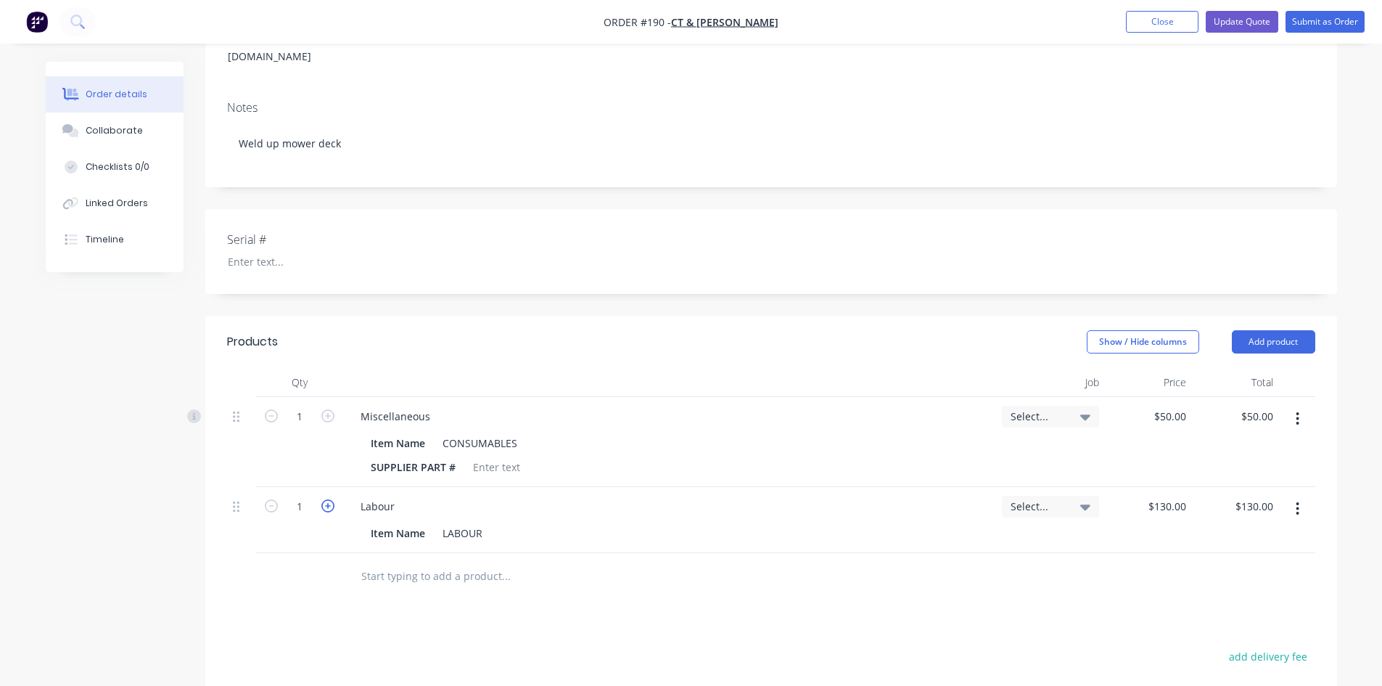
click at [330, 499] on icon "button" at bounding box center [327, 505] width 13 height 13
type input "2"
type input "$260.00"
type input "1.5"
type input "$195.00"
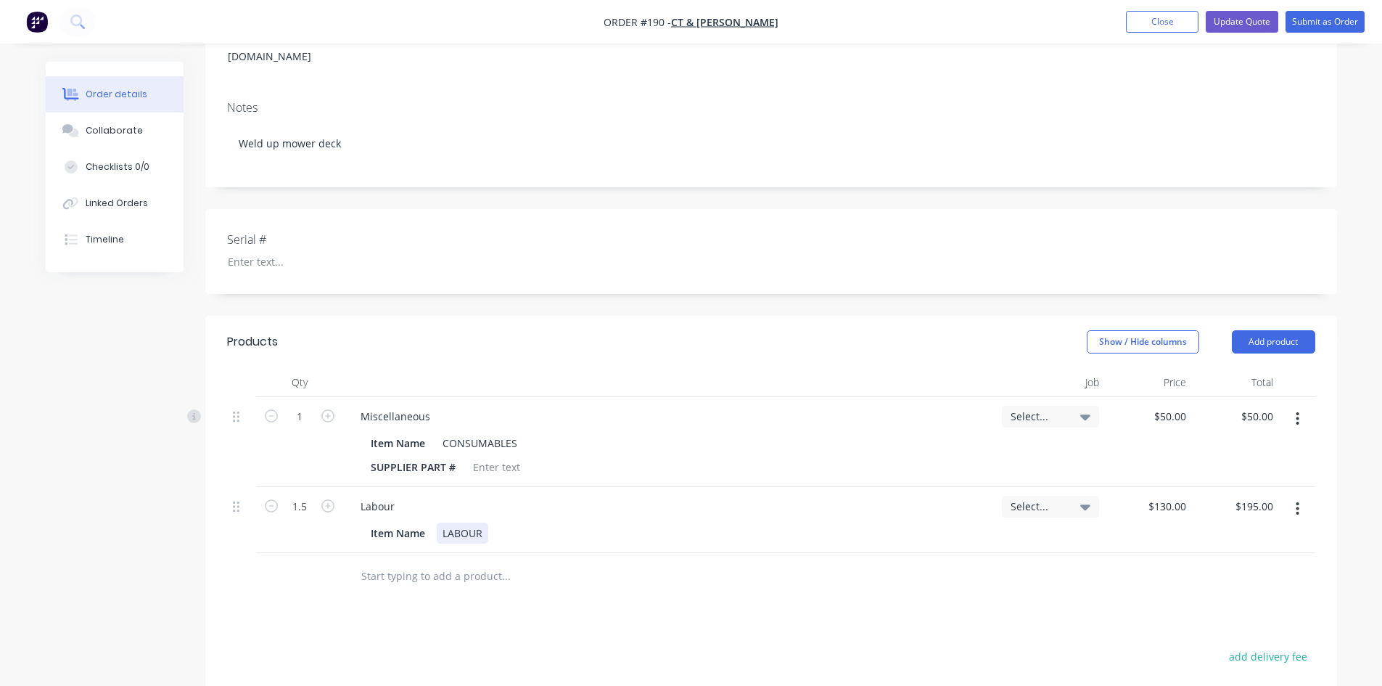
click at [570, 522] on div "Item Name LABOUR" at bounding box center [667, 532] width 604 height 21
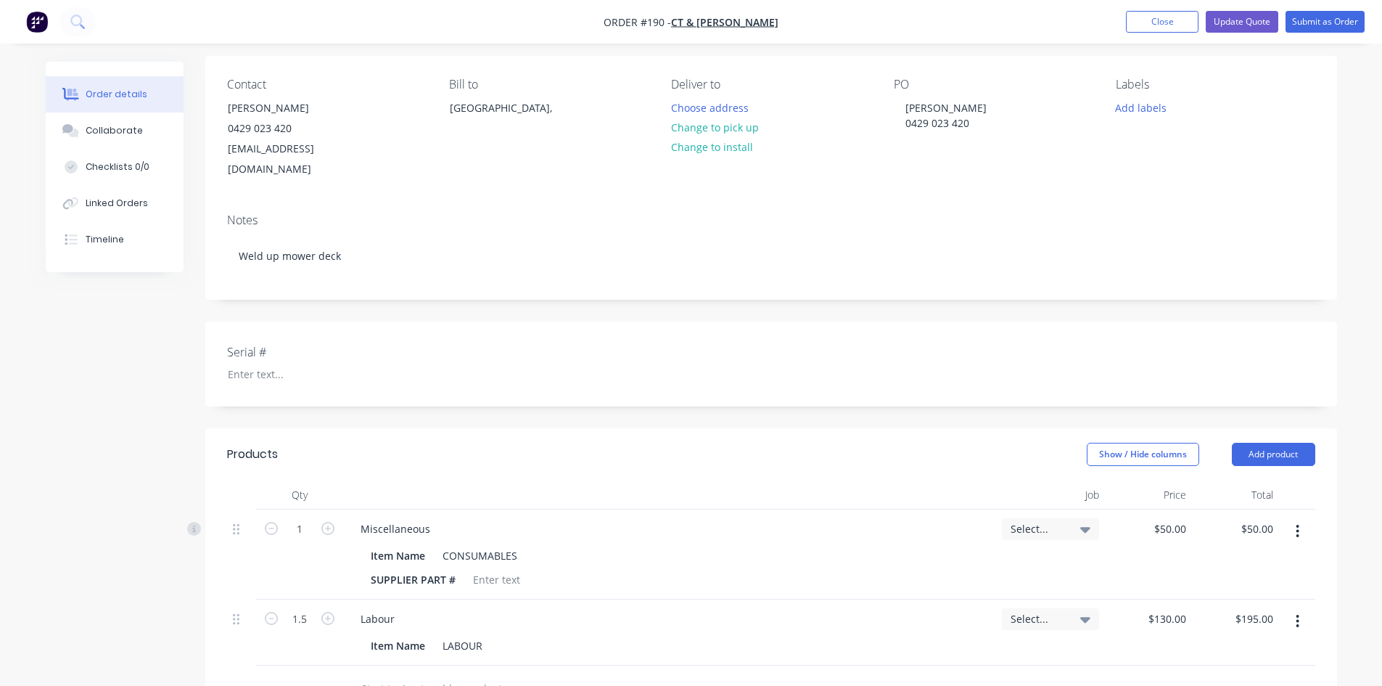
scroll to position [87, 0]
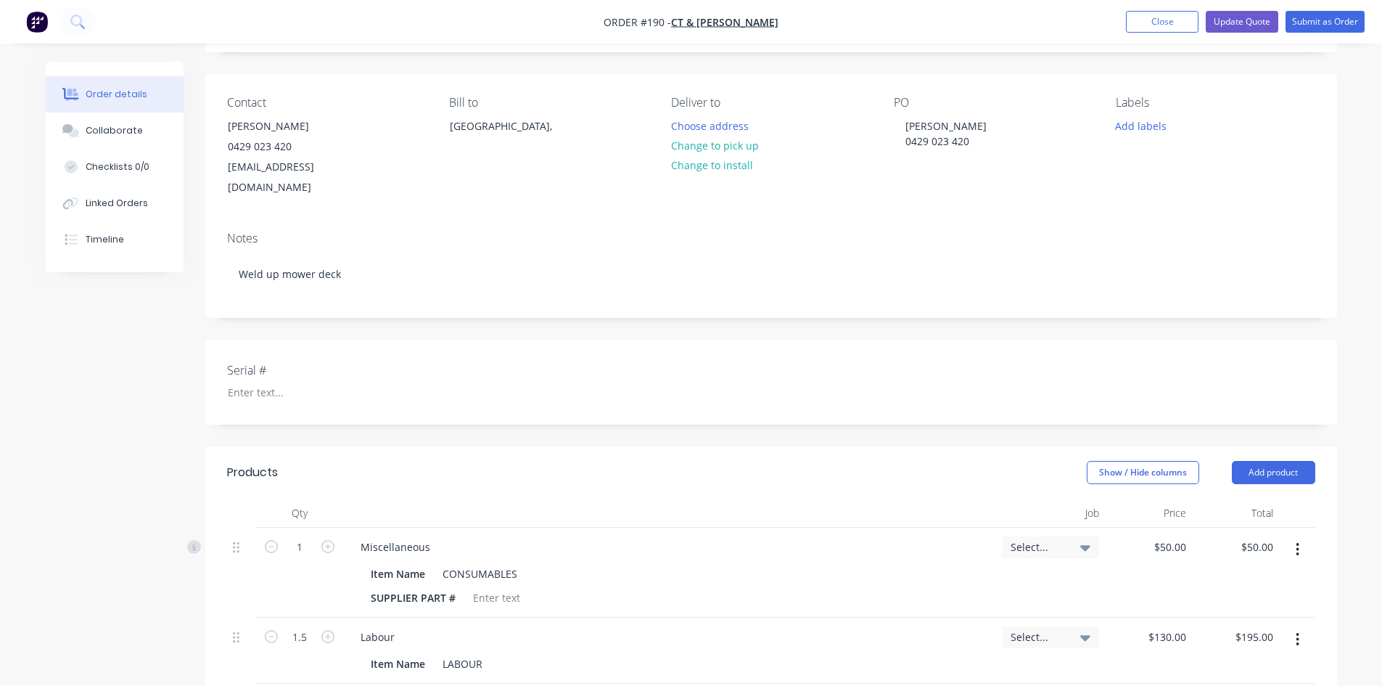
click at [1298, 541] on icon "button" at bounding box center [1298, 549] width 4 height 16
click at [1204, 664] on div "Delete" at bounding box center [1247, 674] width 112 height 21
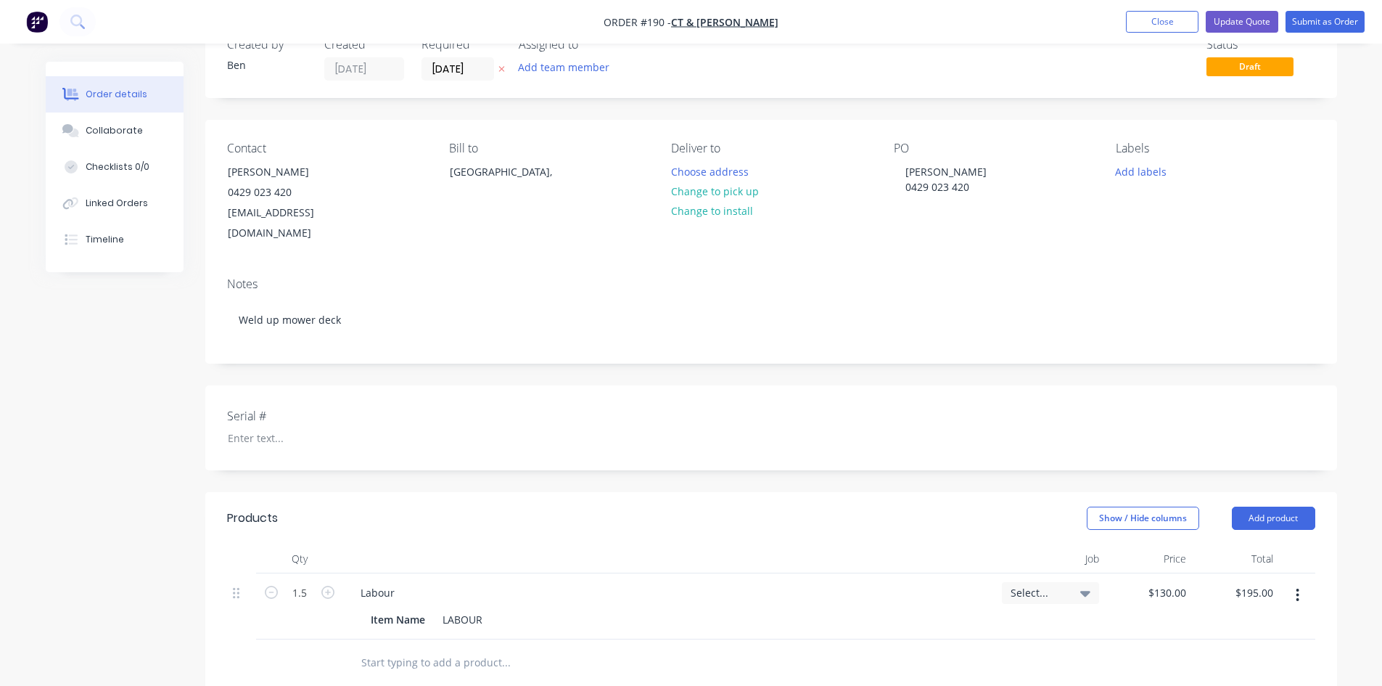
scroll to position [0, 0]
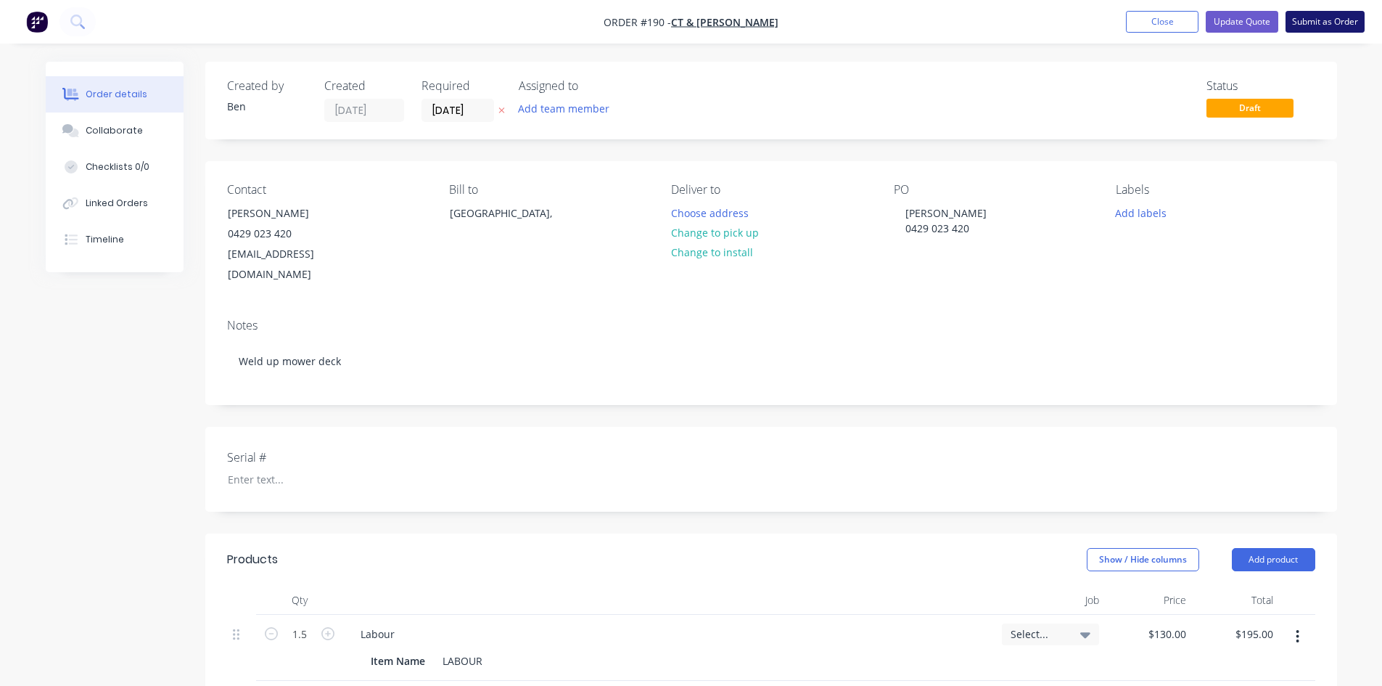
click at [1316, 24] on button "Submit as Order" at bounding box center [1325, 22] width 79 height 22
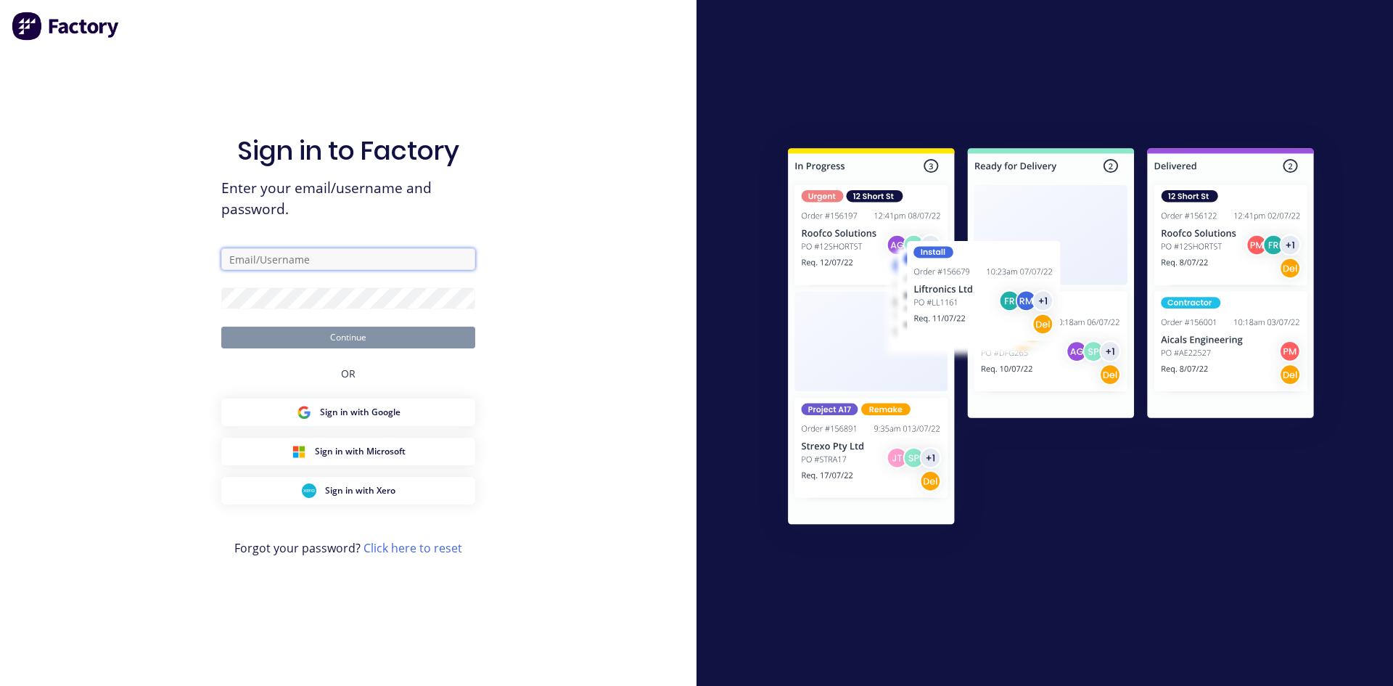
type input "zimmie.joubert@gmail.com"
click at [373, 334] on button "Continue" at bounding box center [348, 338] width 254 height 22
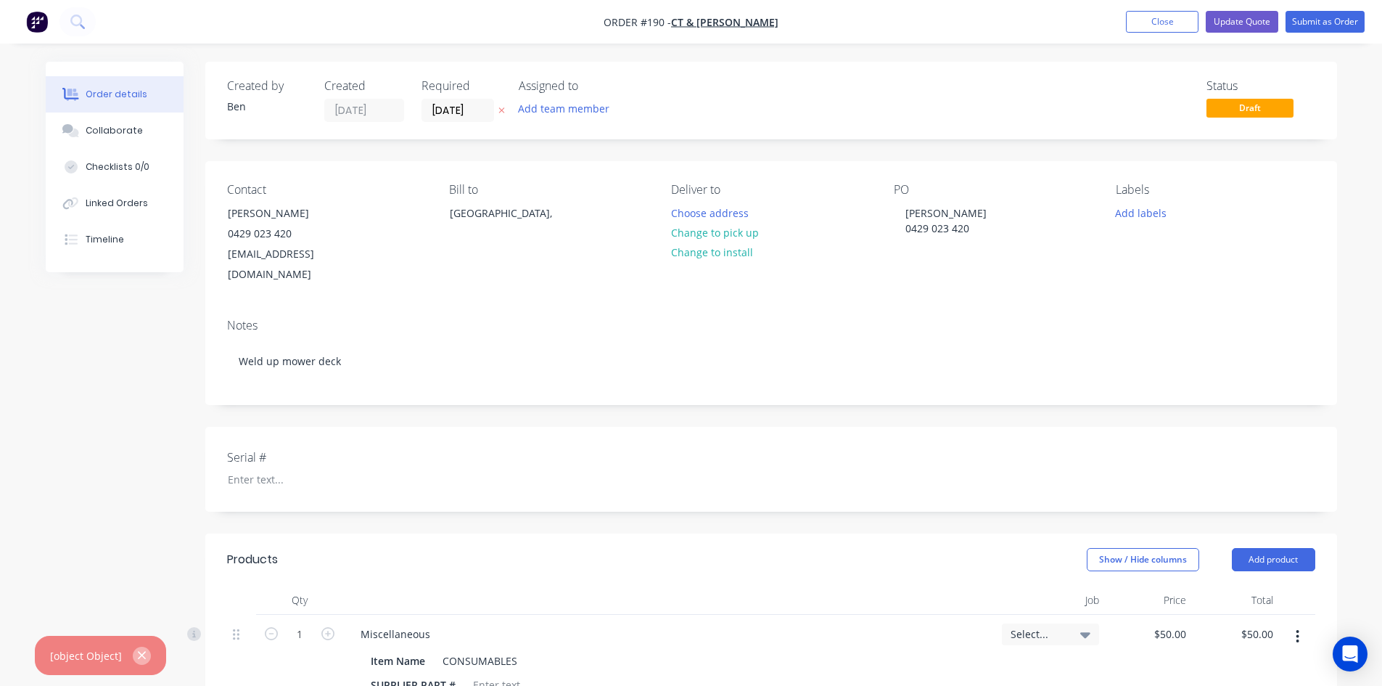
click at [141, 652] on icon "button" at bounding box center [141, 655] width 9 height 13
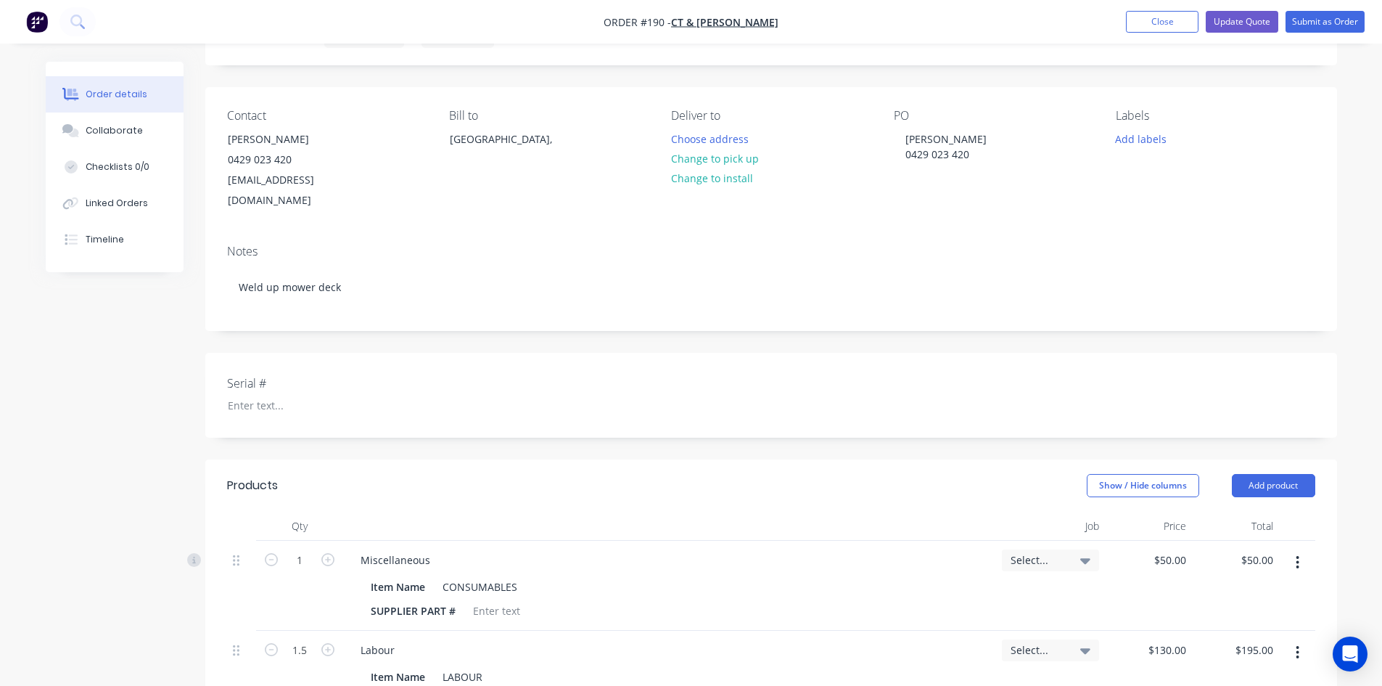
scroll to position [145, 0]
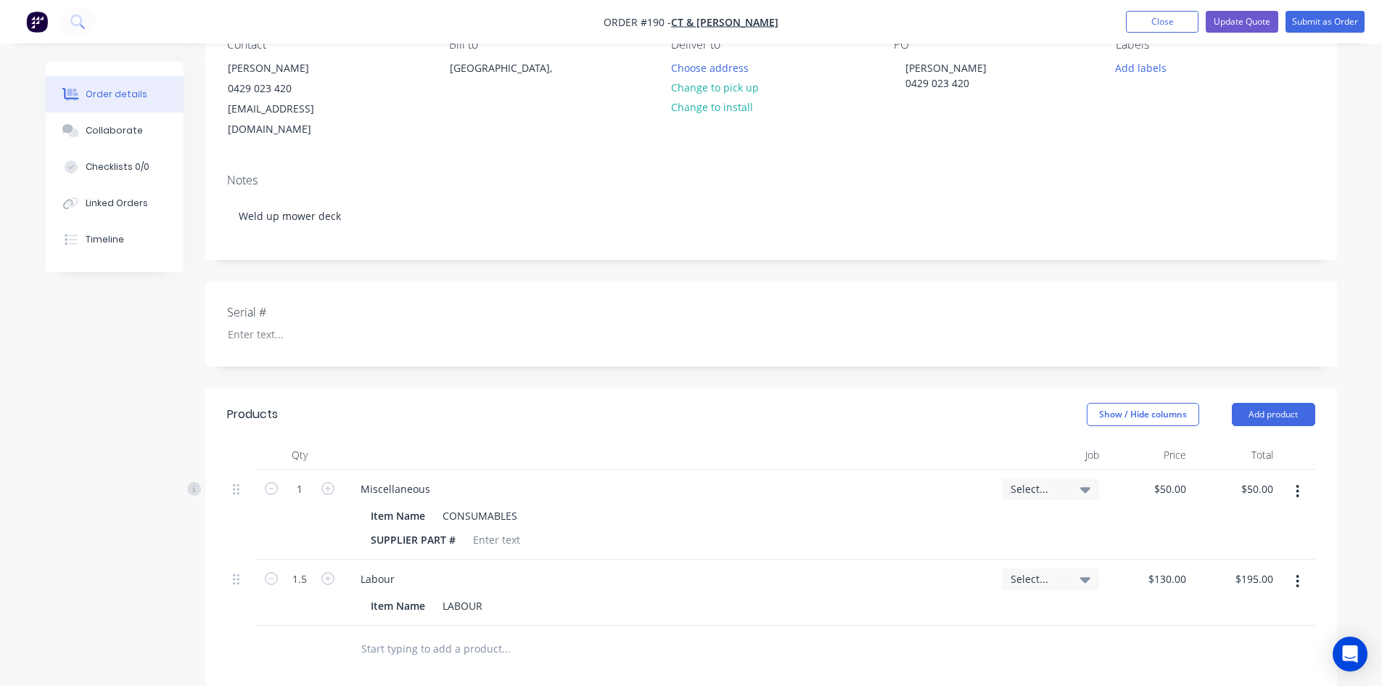
click at [1297, 485] on icon "button" at bounding box center [1298, 491] width 3 height 13
click at [1203, 606] on div "Delete" at bounding box center [1247, 616] width 112 height 21
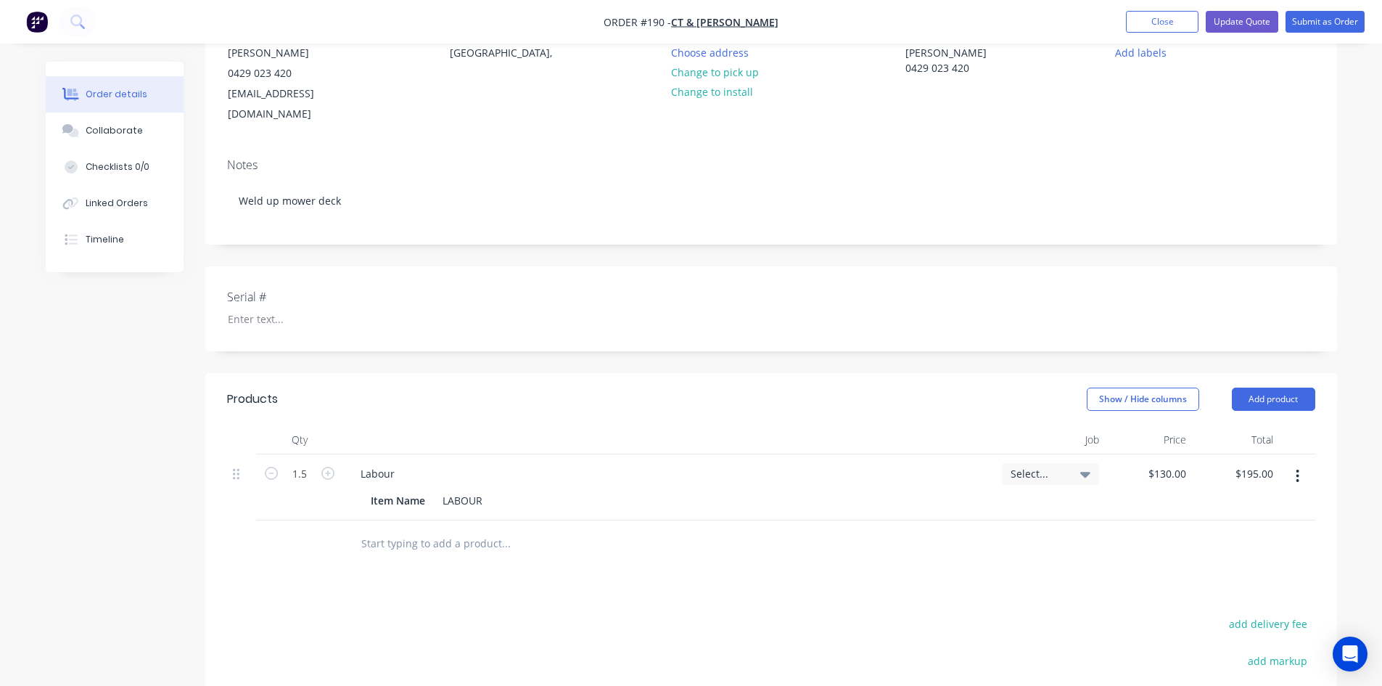
scroll to position [73, 0]
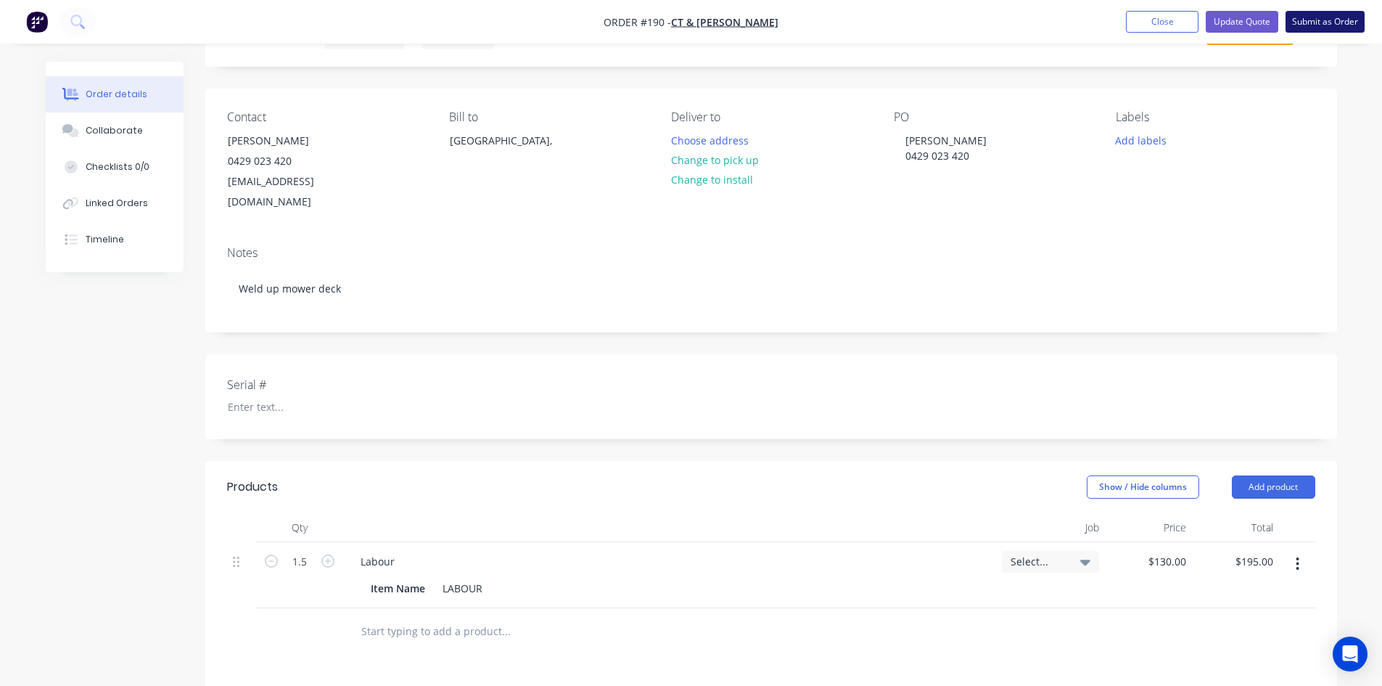
click at [1313, 23] on button "Submit as Order" at bounding box center [1325, 22] width 79 height 22
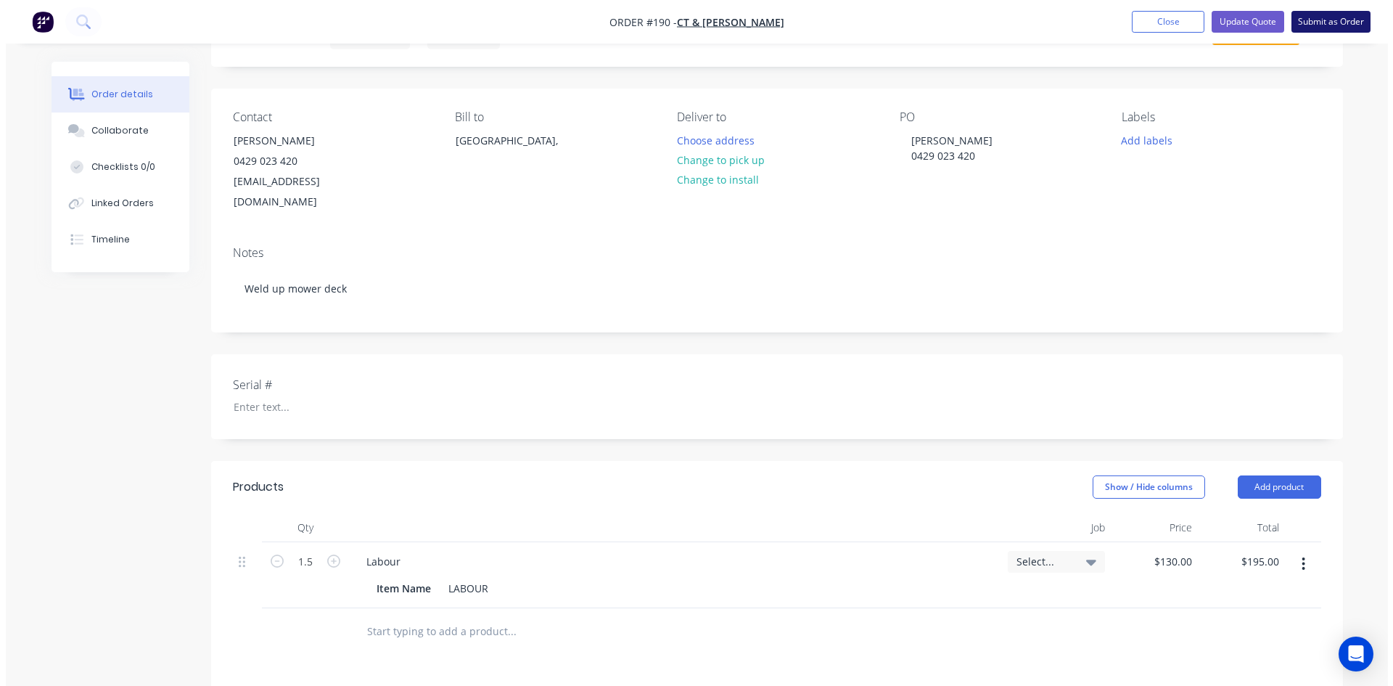
scroll to position [0, 0]
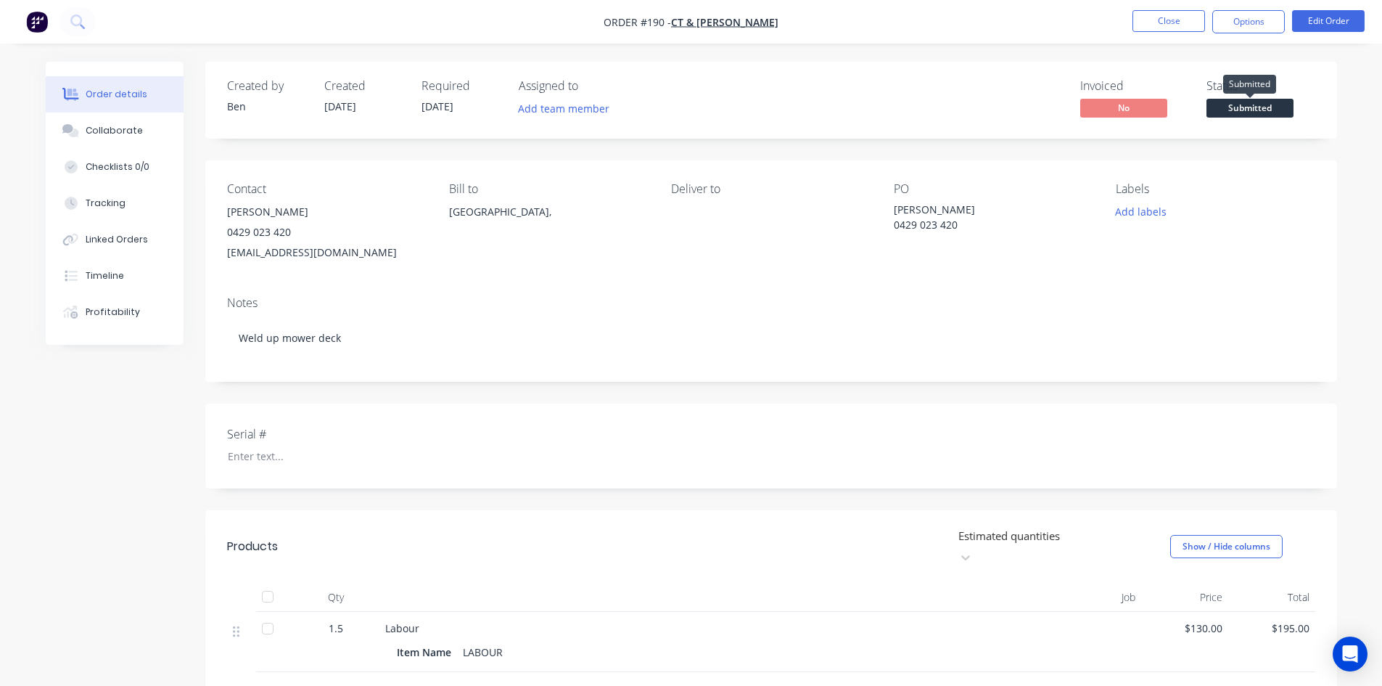
click at [1246, 110] on span "Submitted" at bounding box center [1250, 108] width 87 height 18
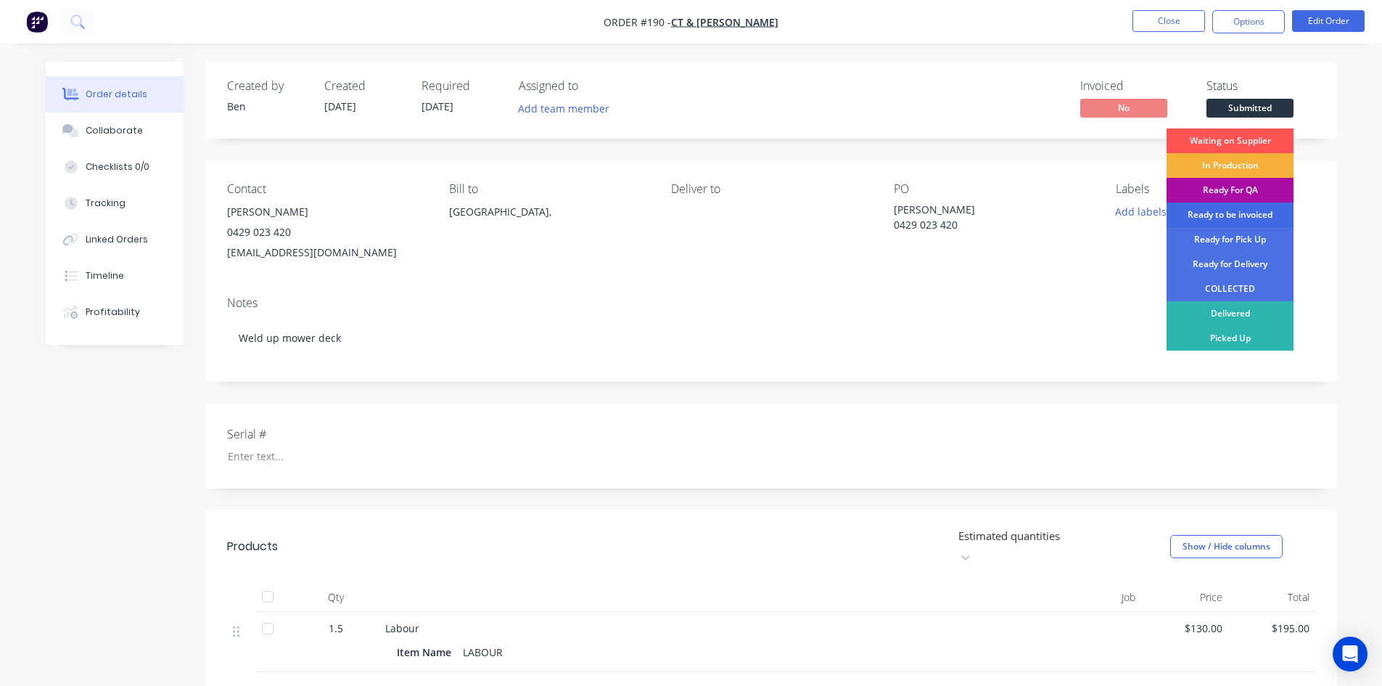
click at [1233, 215] on div "Ready to be invoiced" at bounding box center [1230, 214] width 127 height 25
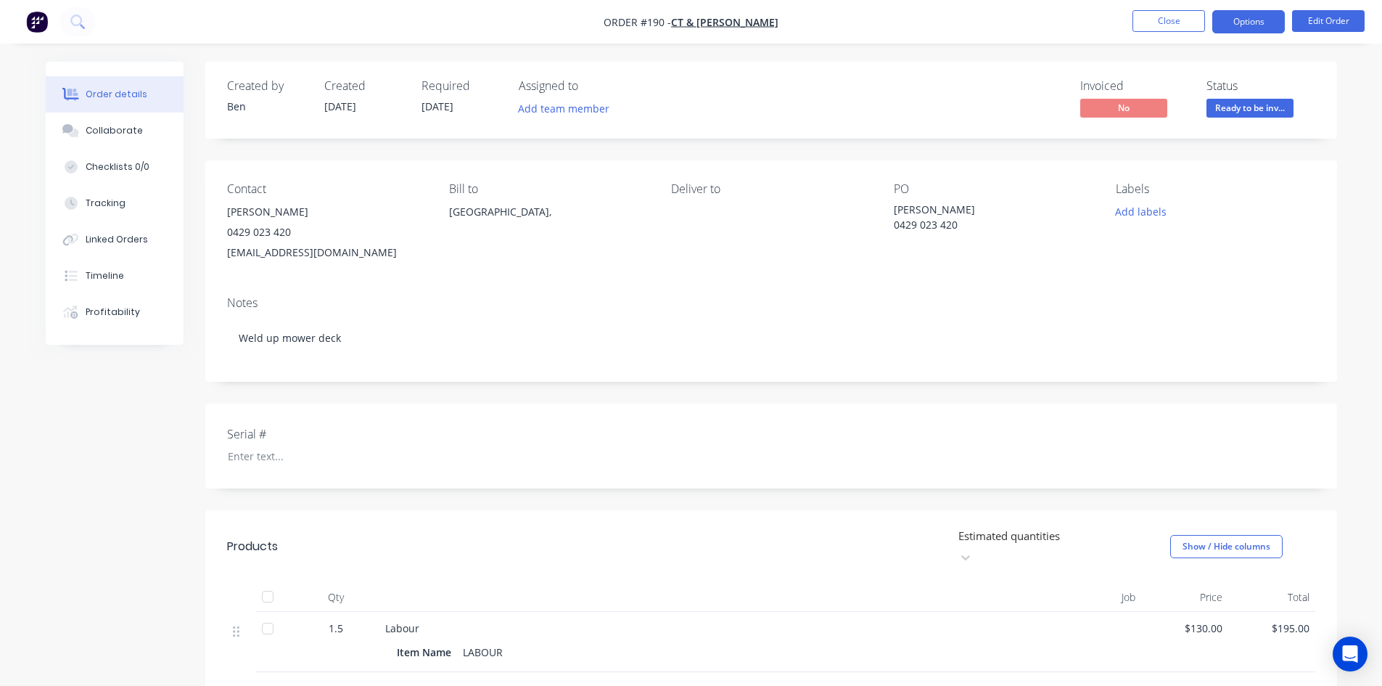
click at [1271, 30] on button "Options" at bounding box center [1249, 21] width 73 height 23
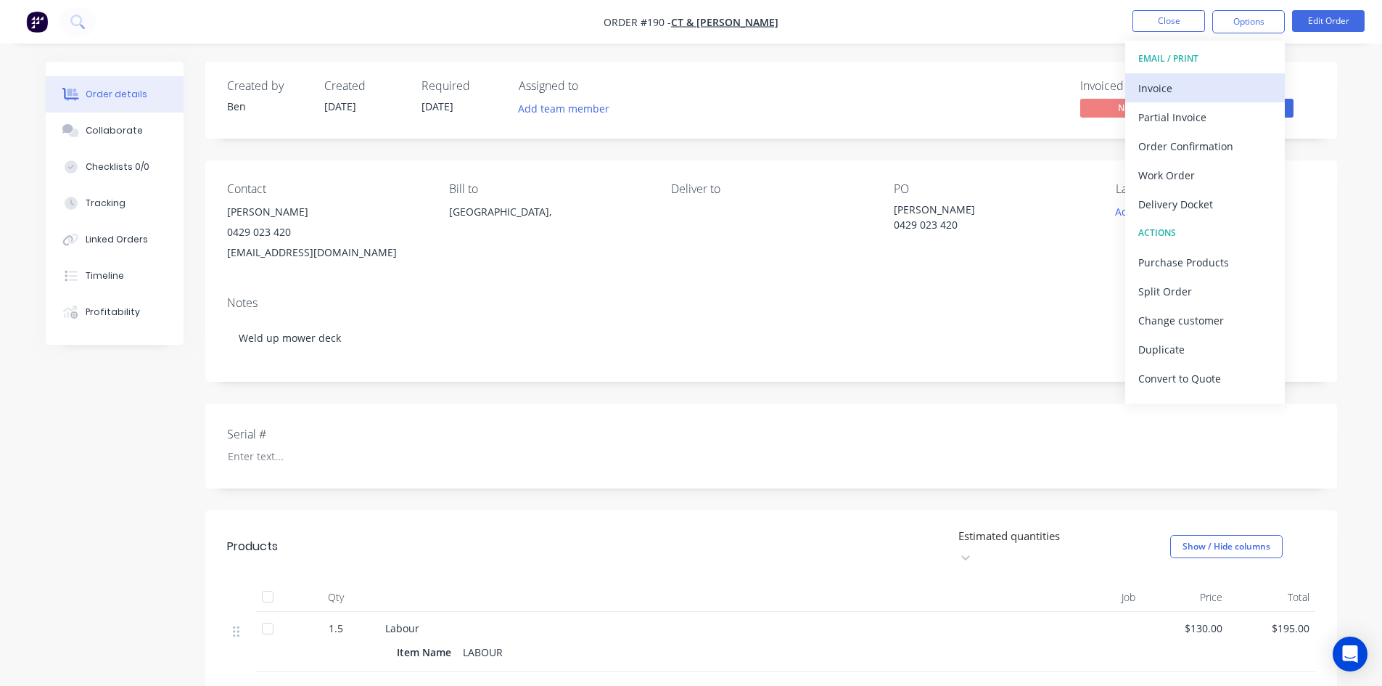
click at [1179, 89] on div "Invoice" at bounding box center [1206, 88] width 134 height 21
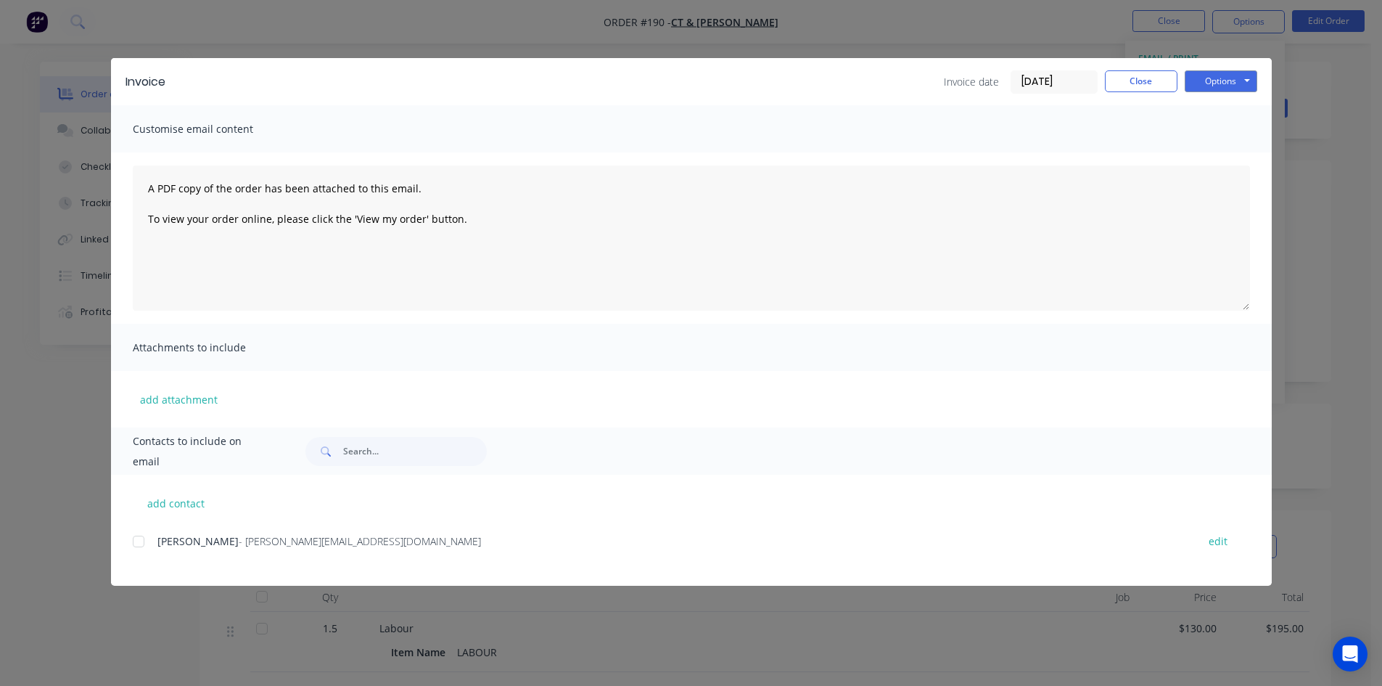
click at [139, 541] on div at bounding box center [138, 541] width 29 height 29
click at [1220, 81] on button "Options" at bounding box center [1221, 81] width 73 height 22
click at [1219, 107] on button "Preview" at bounding box center [1231, 107] width 93 height 24
click at [142, 541] on div at bounding box center [138, 541] width 29 height 29
click at [1200, 84] on button "Options" at bounding box center [1221, 81] width 73 height 22
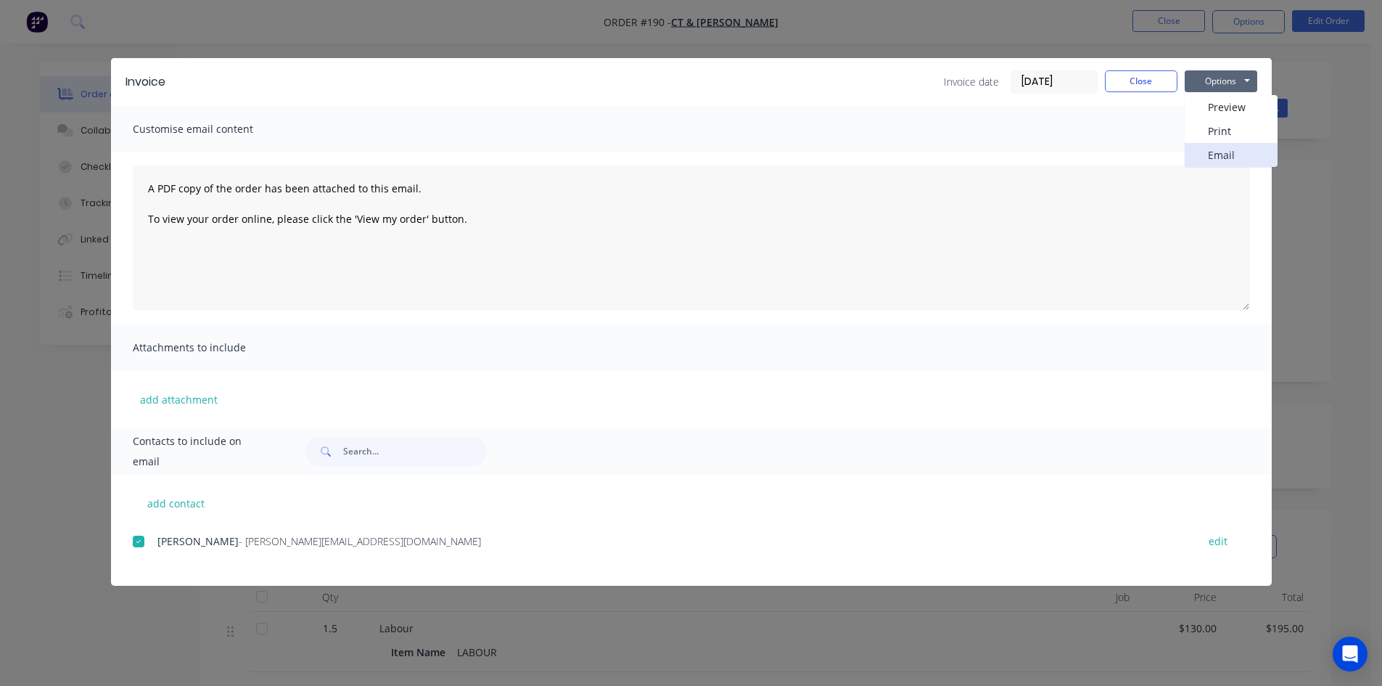
click at [1218, 155] on button "Email" at bounding box center [1231, 155] width 93 height 24
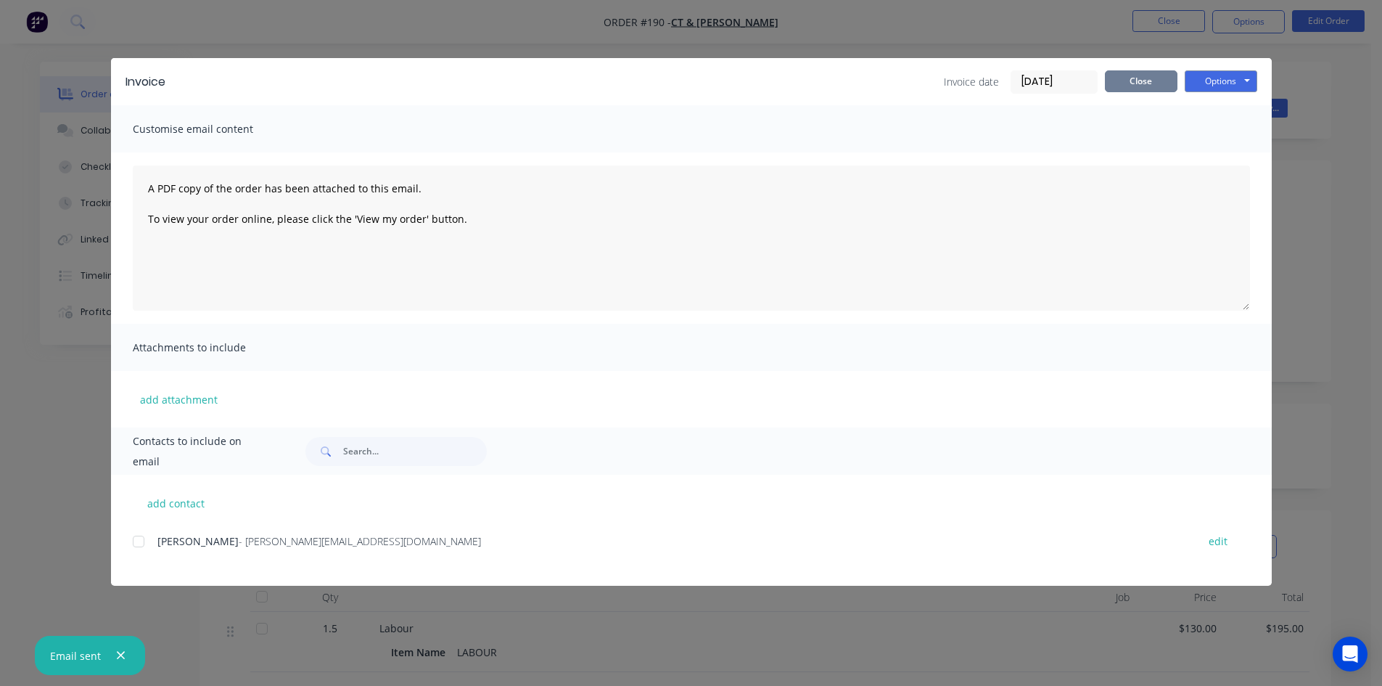
click at [1136, 81] on button "Close" at bounding box center [1141, 81] width 73 height 22
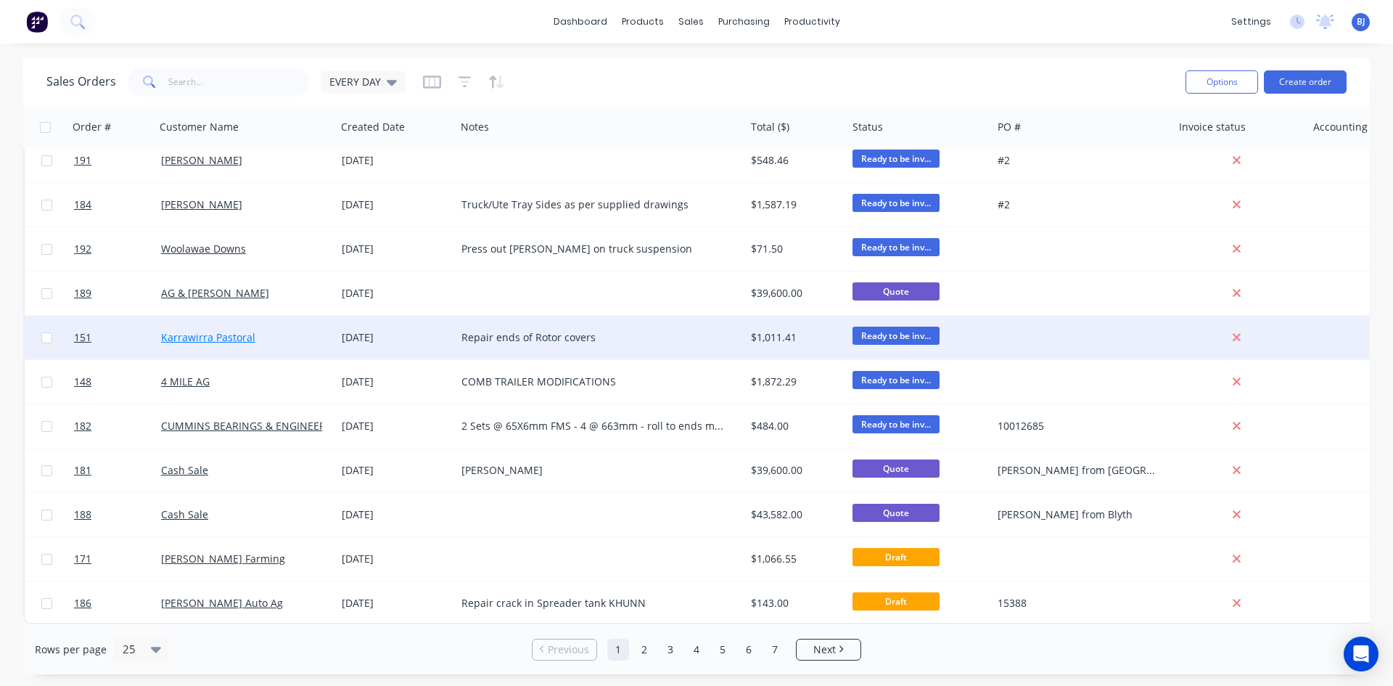
scroll to position [639, 0]
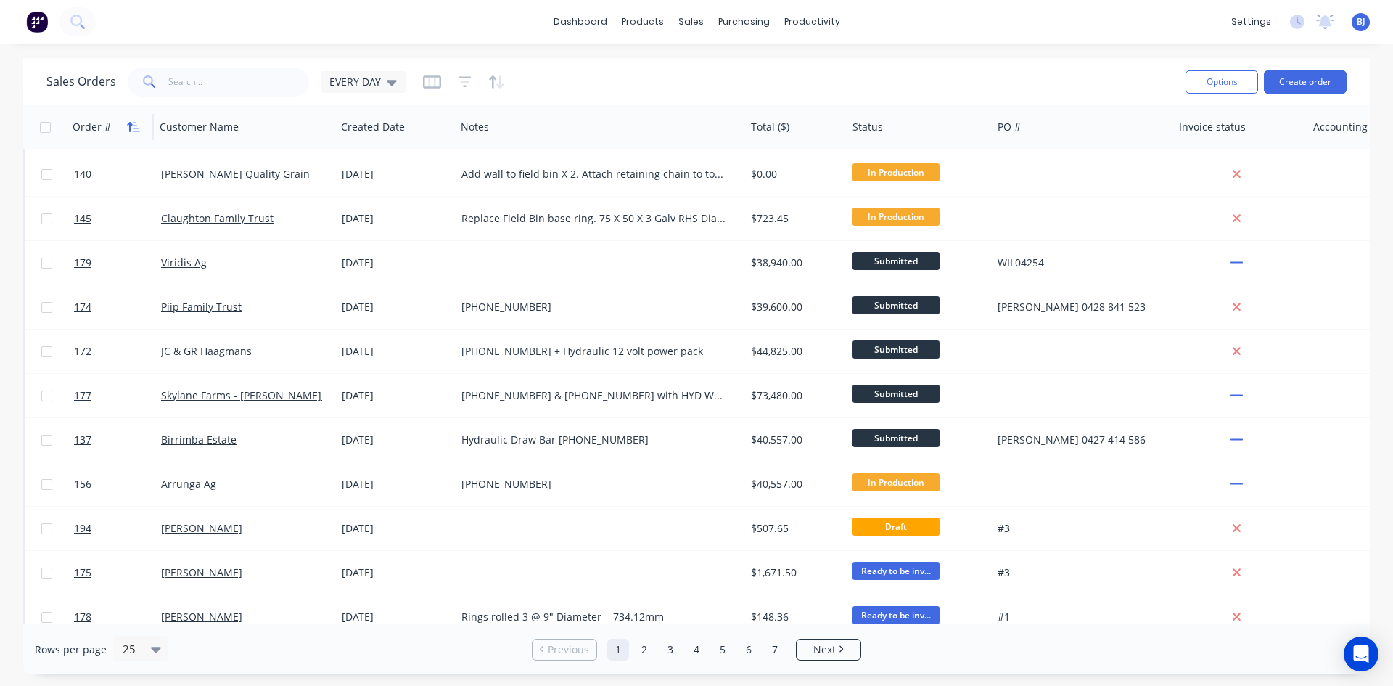
click at [131, 122] on icon "button" at bounding box center [133, 127] width 13 height 12
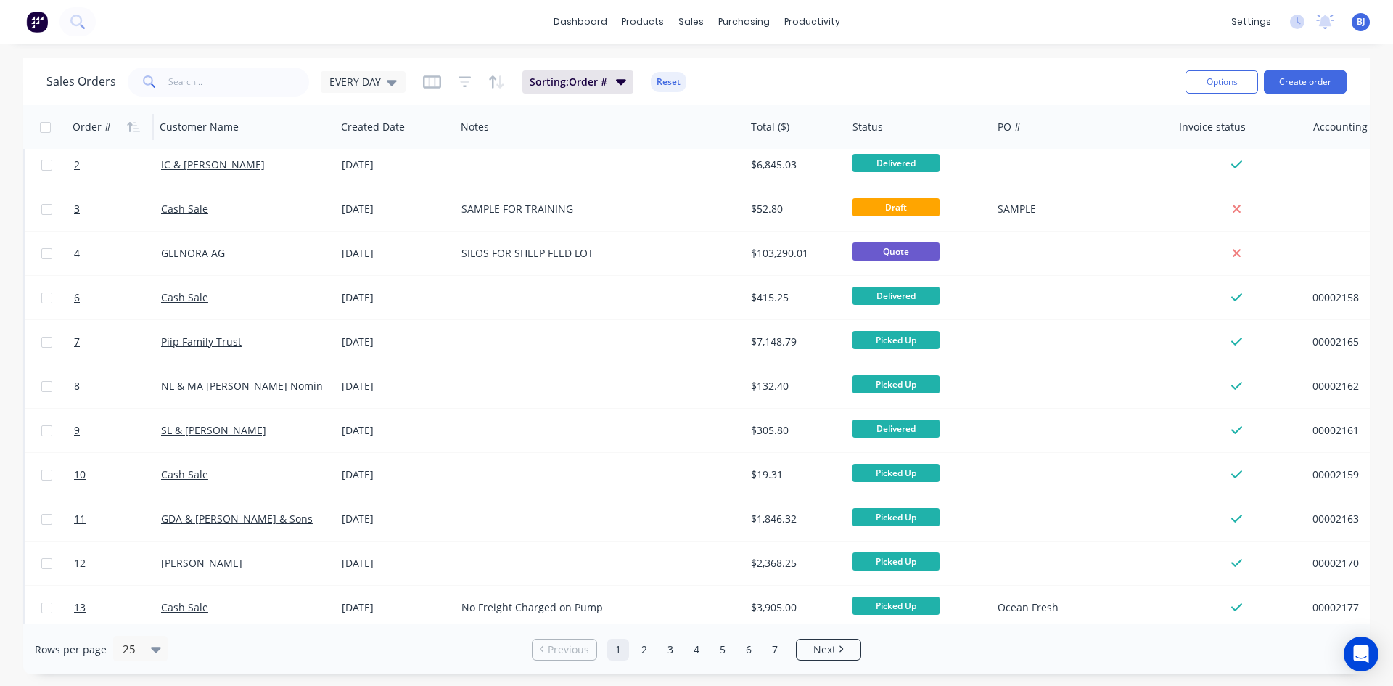
scroll to position [0, 0]
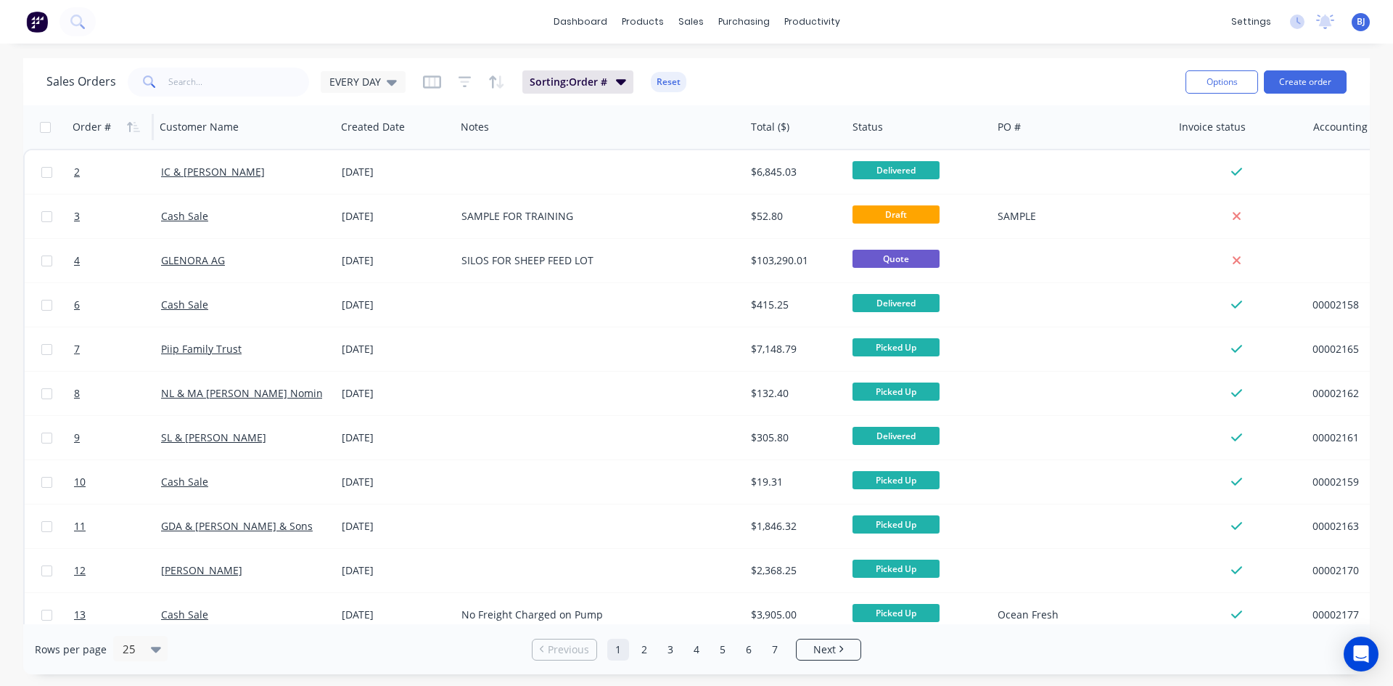
click at [131, 122] on icon "button" at bounding box center [133, 127] width 13 height 12
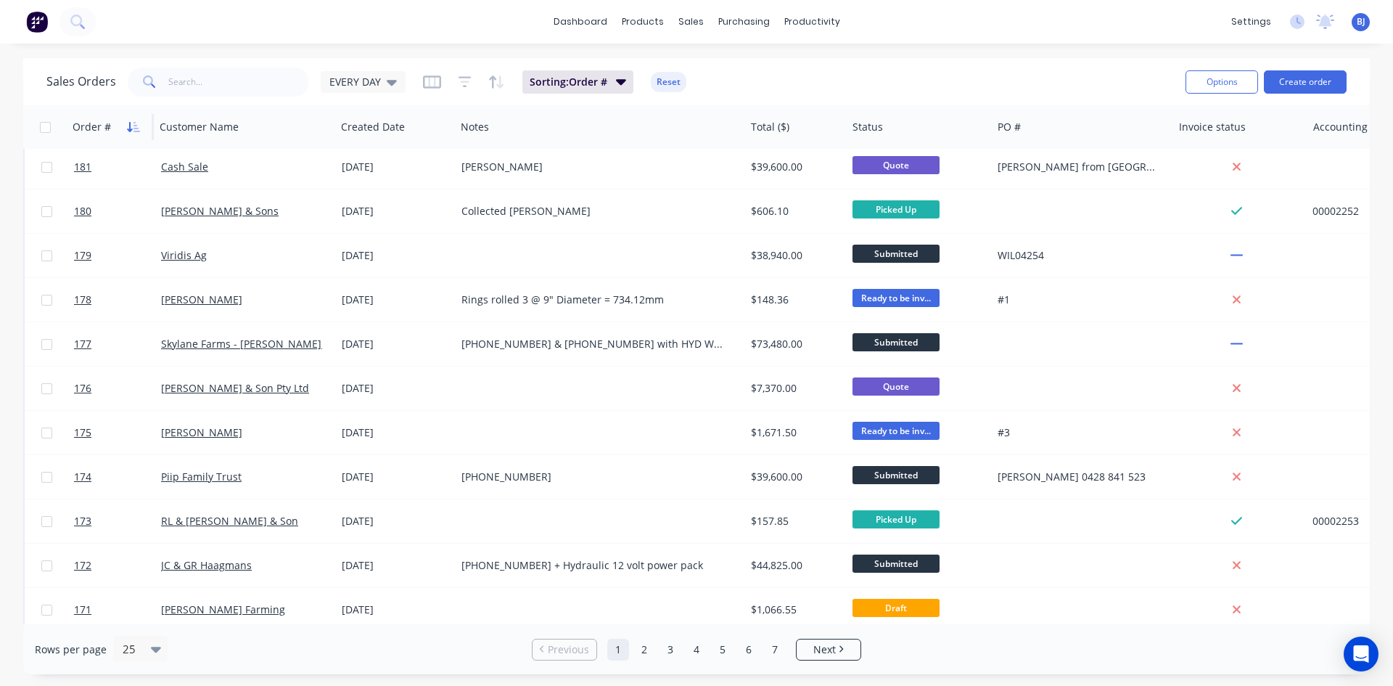
scroll to position [639, 0]
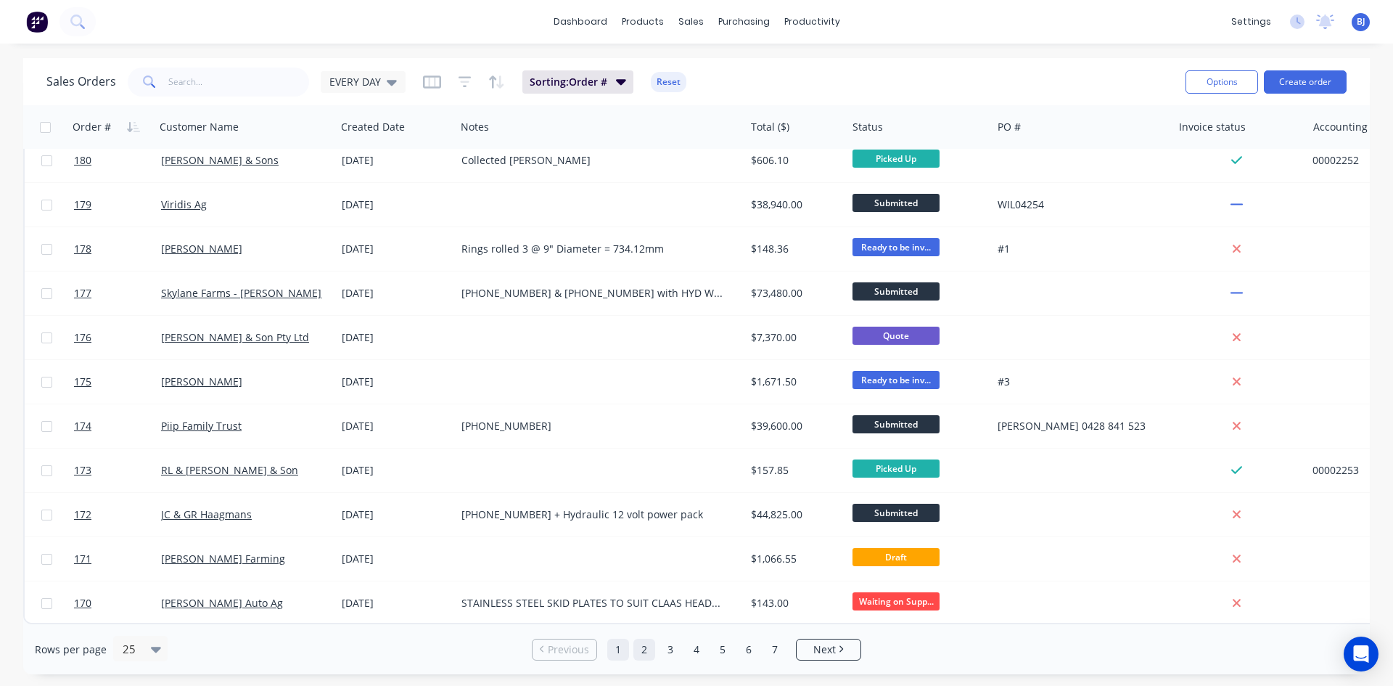
click at [647, 654] on link "2" at bounding box center [644, 650] width 22 height 22
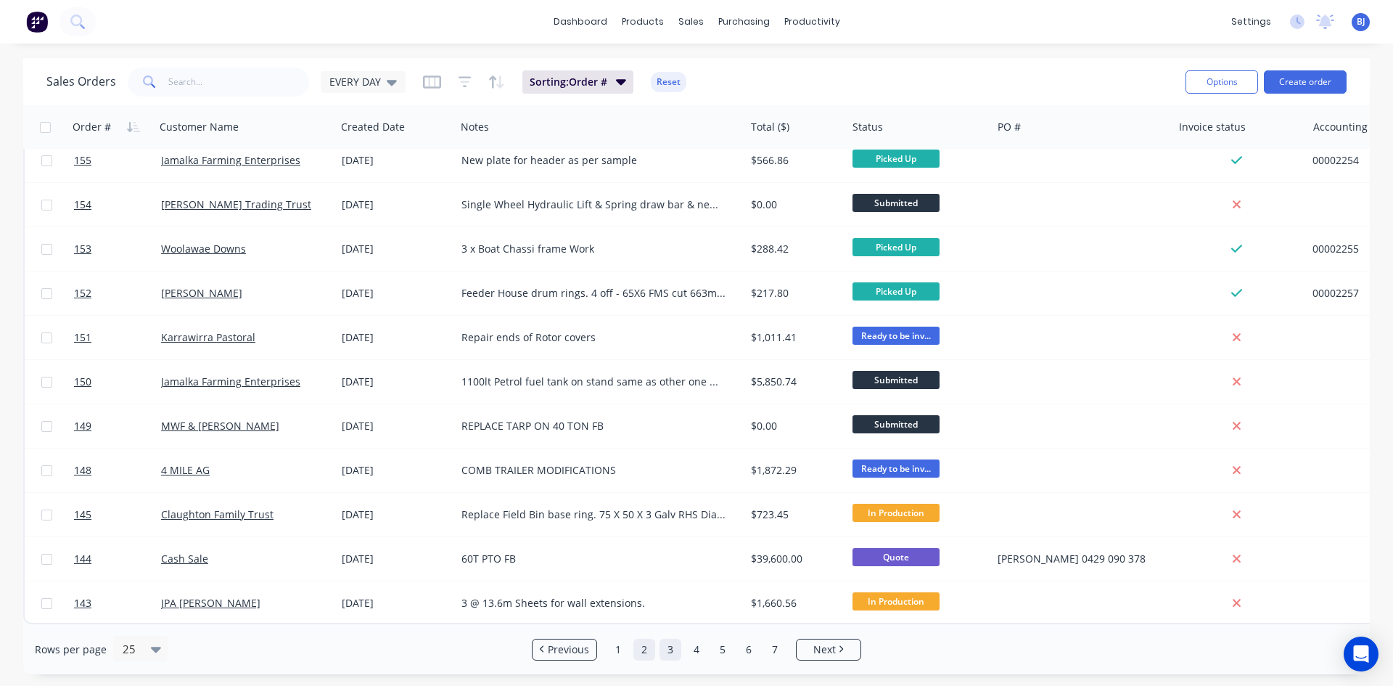
click at [669, 646] on link "3" at bounding box center [671, 650] width 22 height 22
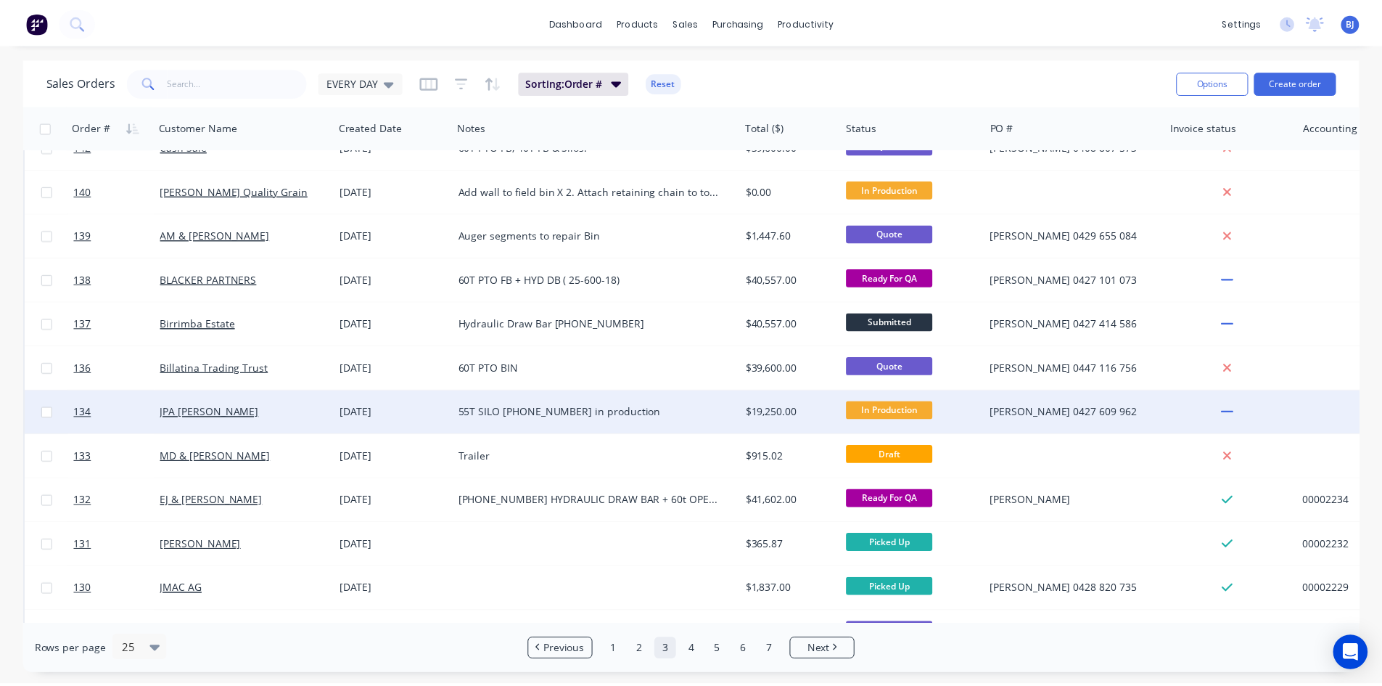
scroll to position [0, 0]
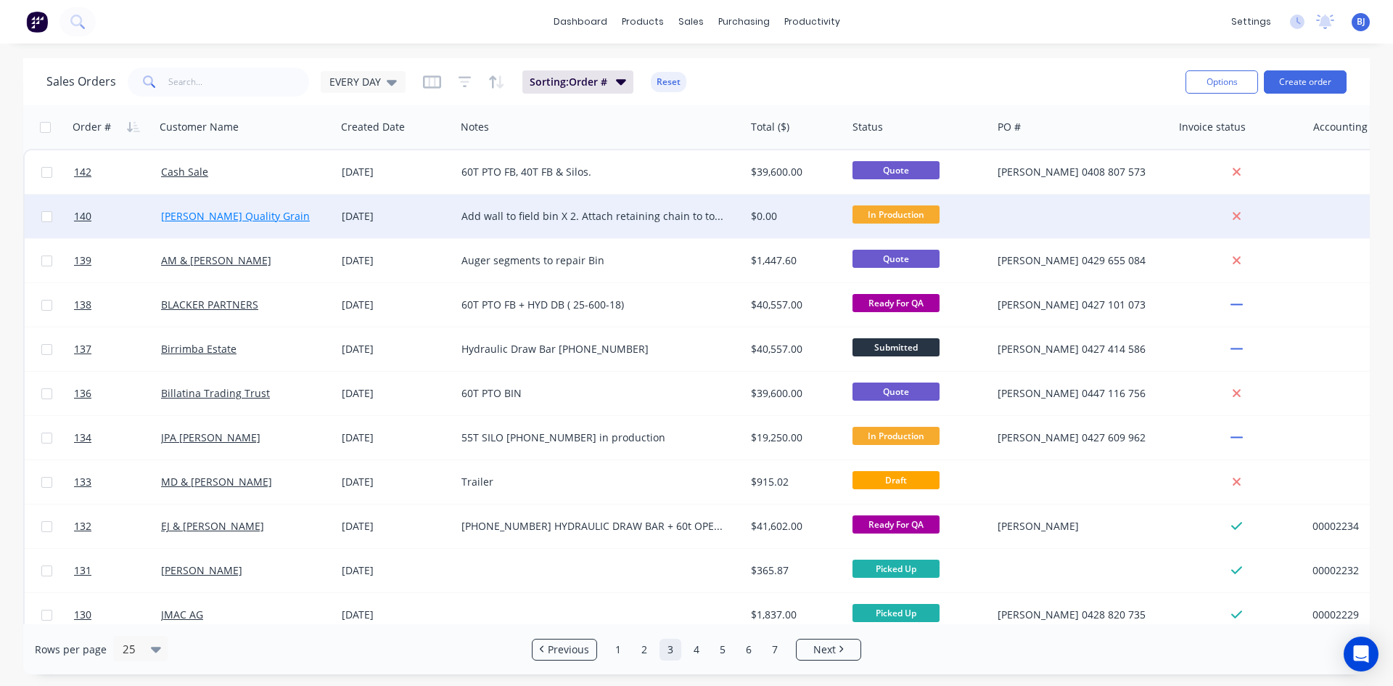
click at [250, 211] on link "Bammann Quality Grain" at bounding box center [235, 216] width 149 height 14
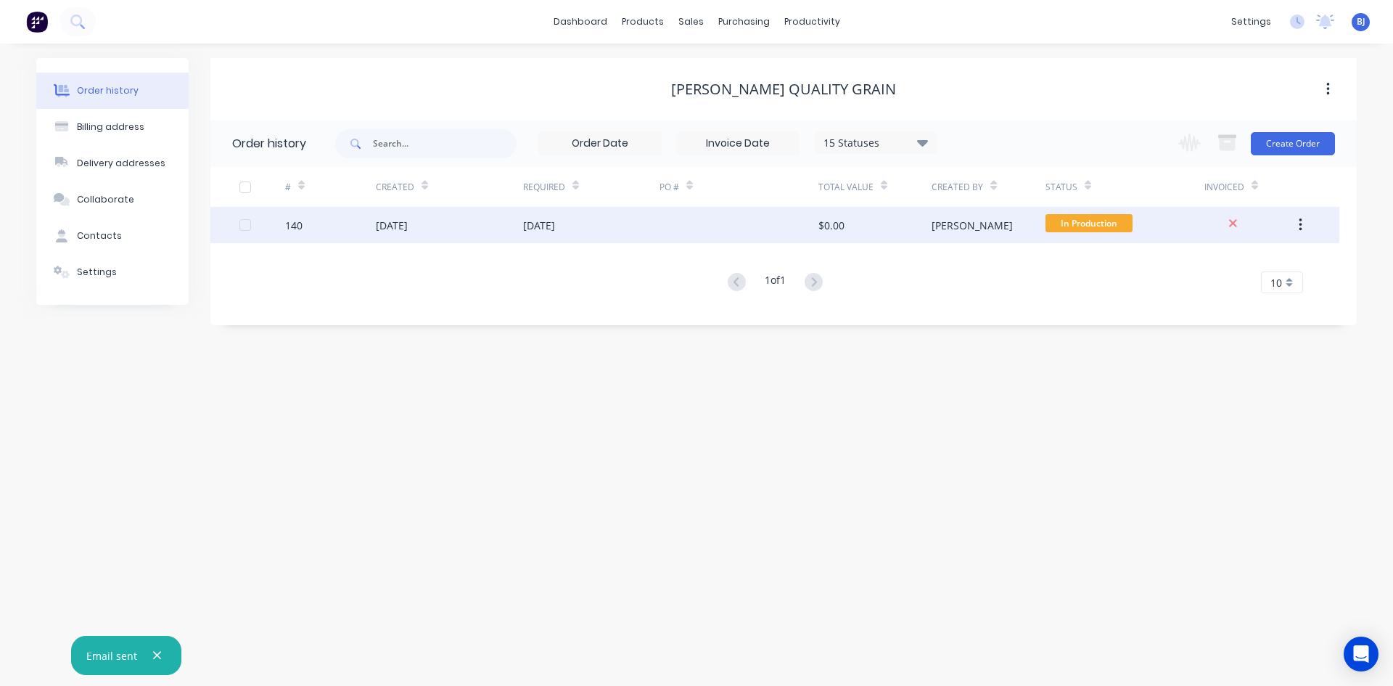
click at [550, 224] on div "03 Sep 2025" at bounding box center [539, 225] width 32 height 15
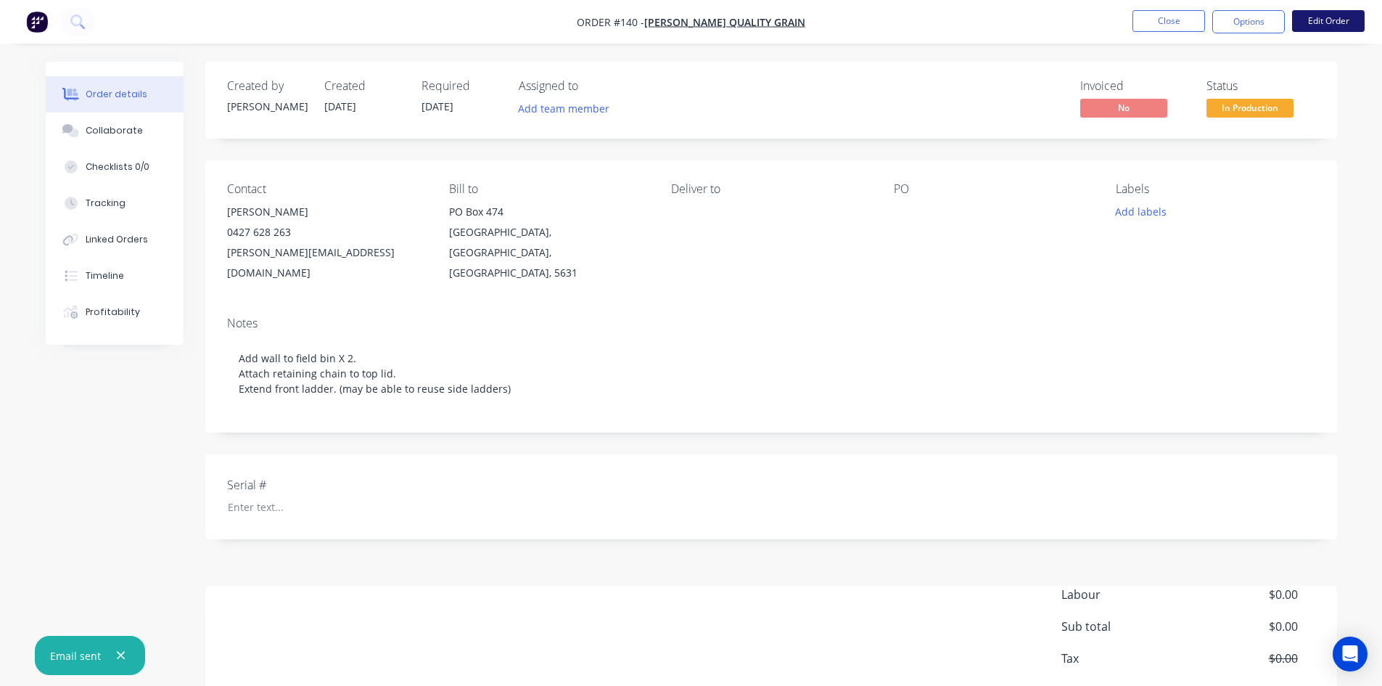
click at [1317, 23] on button "Edit Order" at bounding box center [1328, 21] width 73 height 22
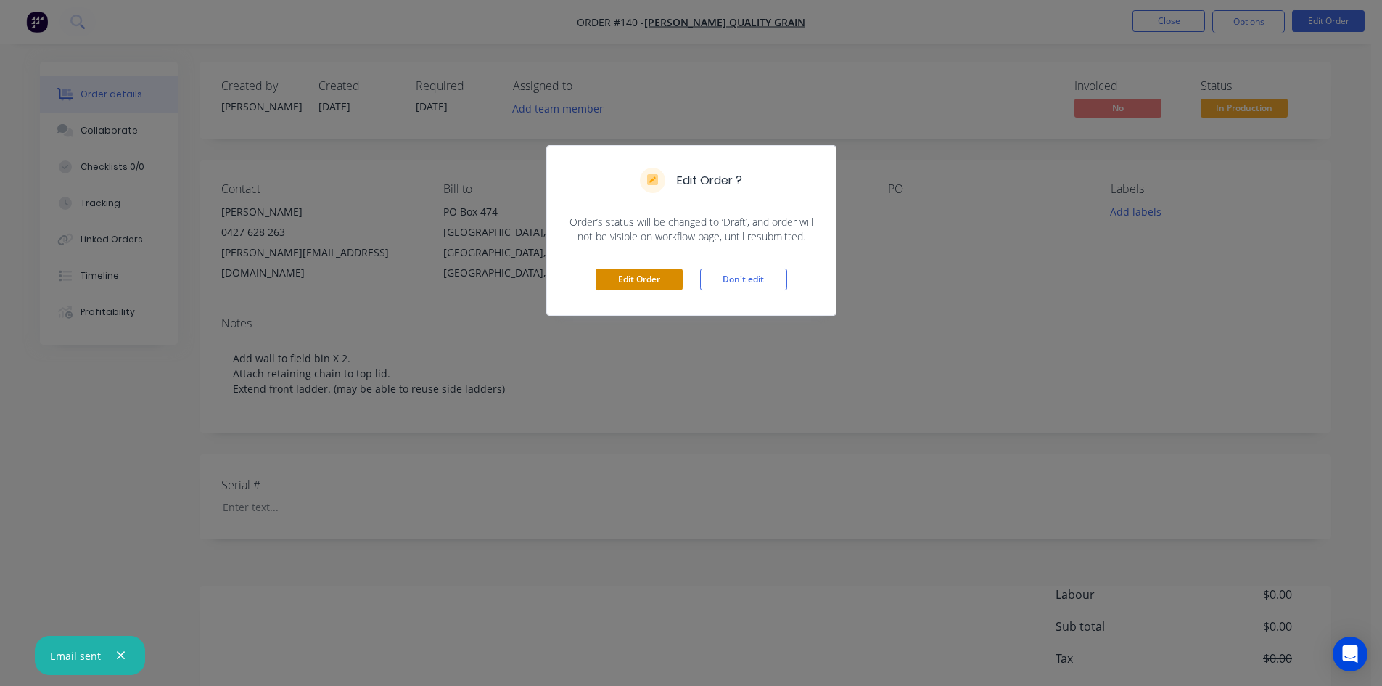
click at [657, 276] on button "Edit Order" at bounding box center [639, 279] width 87 height 22
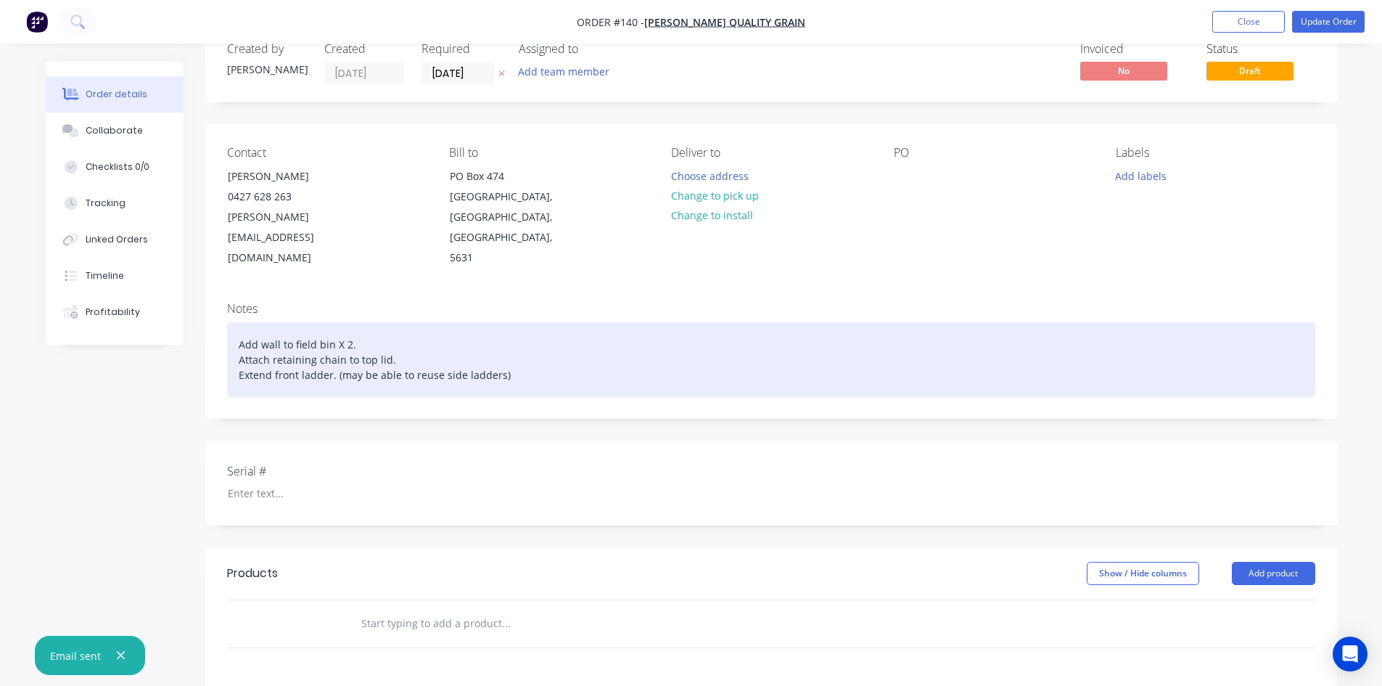
scroll to position [73, 0]
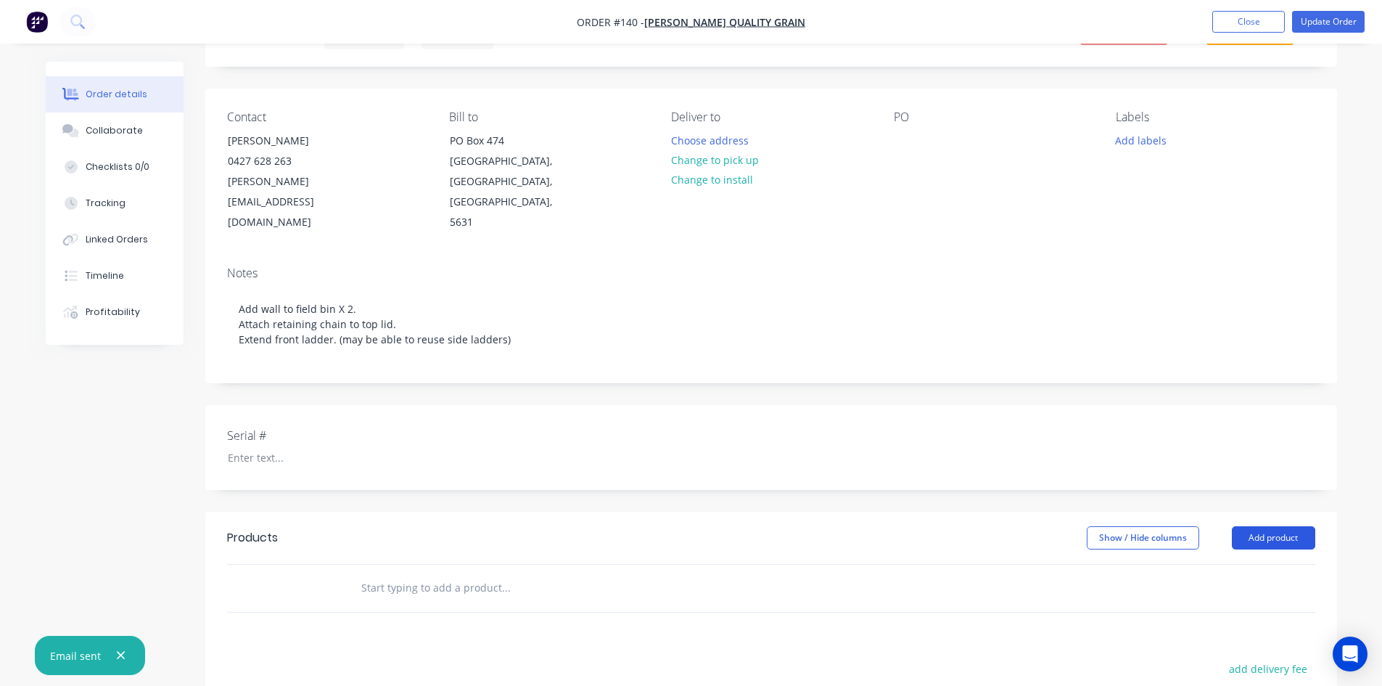
click at [1284, 526] on button "Add product" at bounding box center [1273, 537] width 83 height 23
click at [1243, 564] on div "Product catalogue" at bounding box center [1247, 574] width 112 height 21
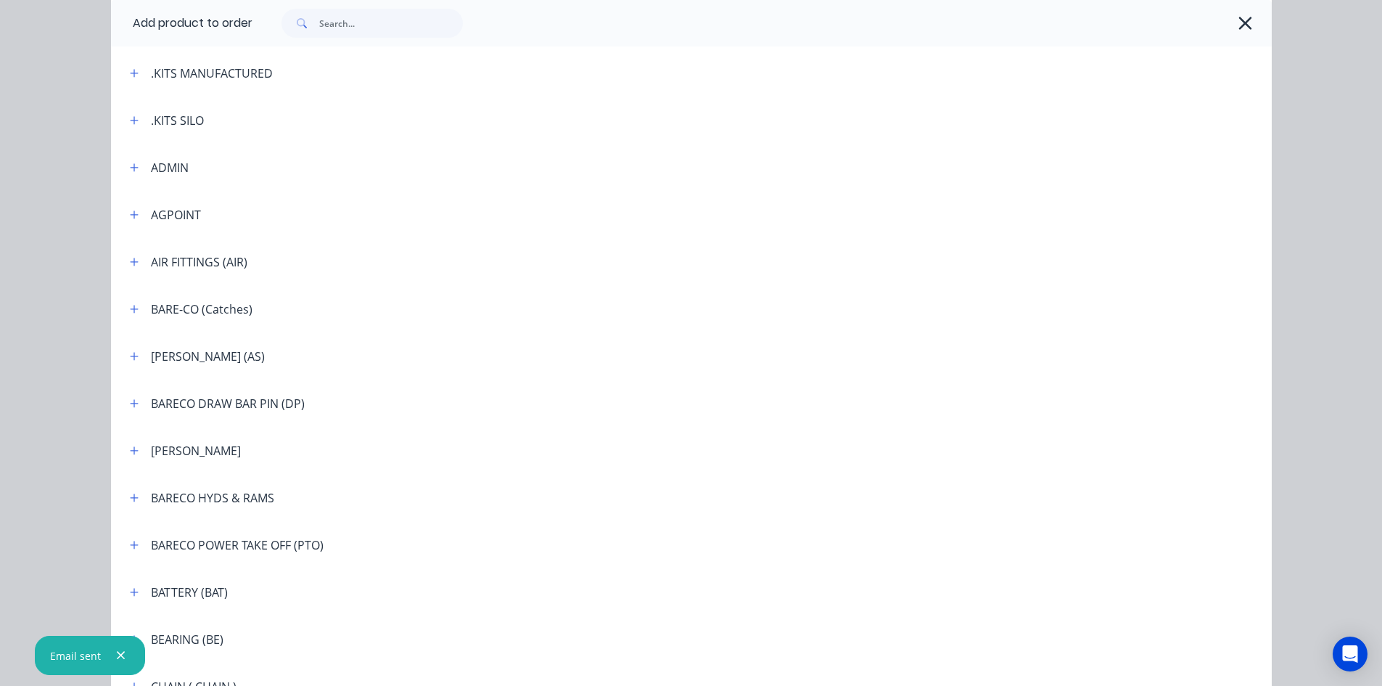
scroll to position [508, 0]
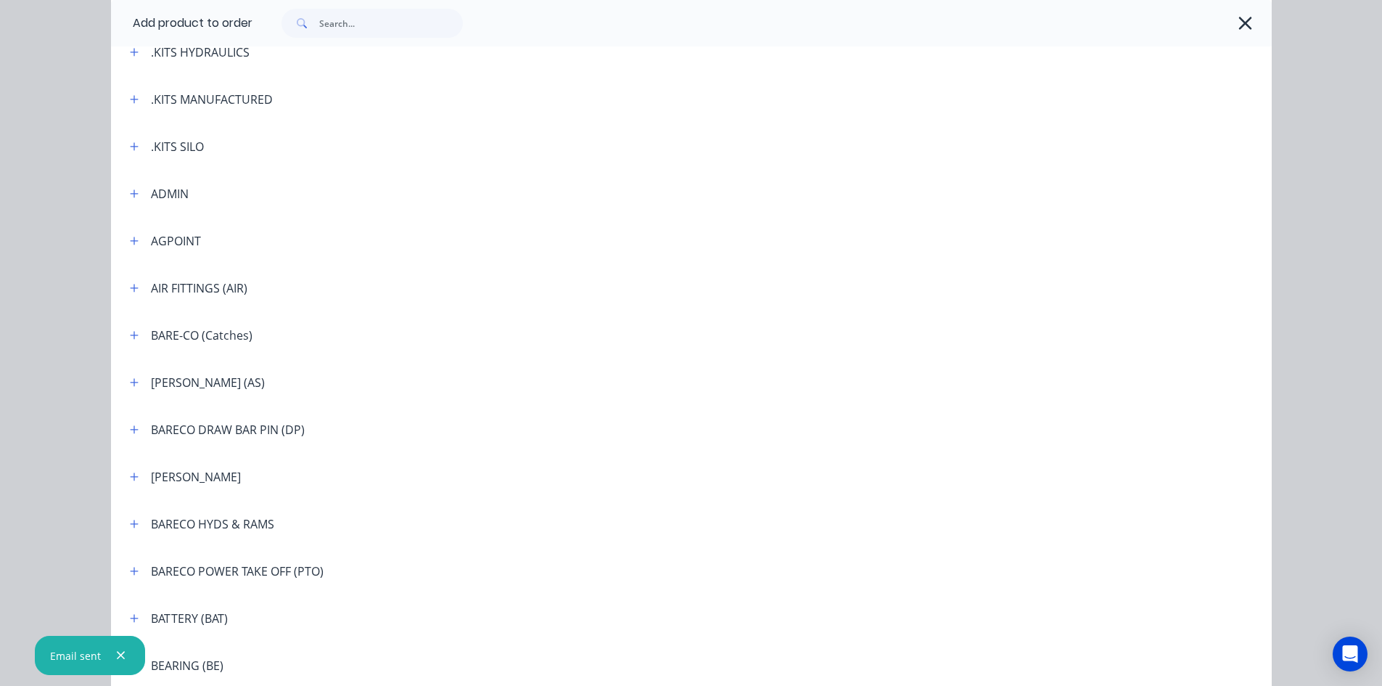
click at [314, 22] on span at bounding box center [301, 23] width 38 height 29
click at [319, 20] on input "text" at bounding box center [391, 23] width 144 height 29
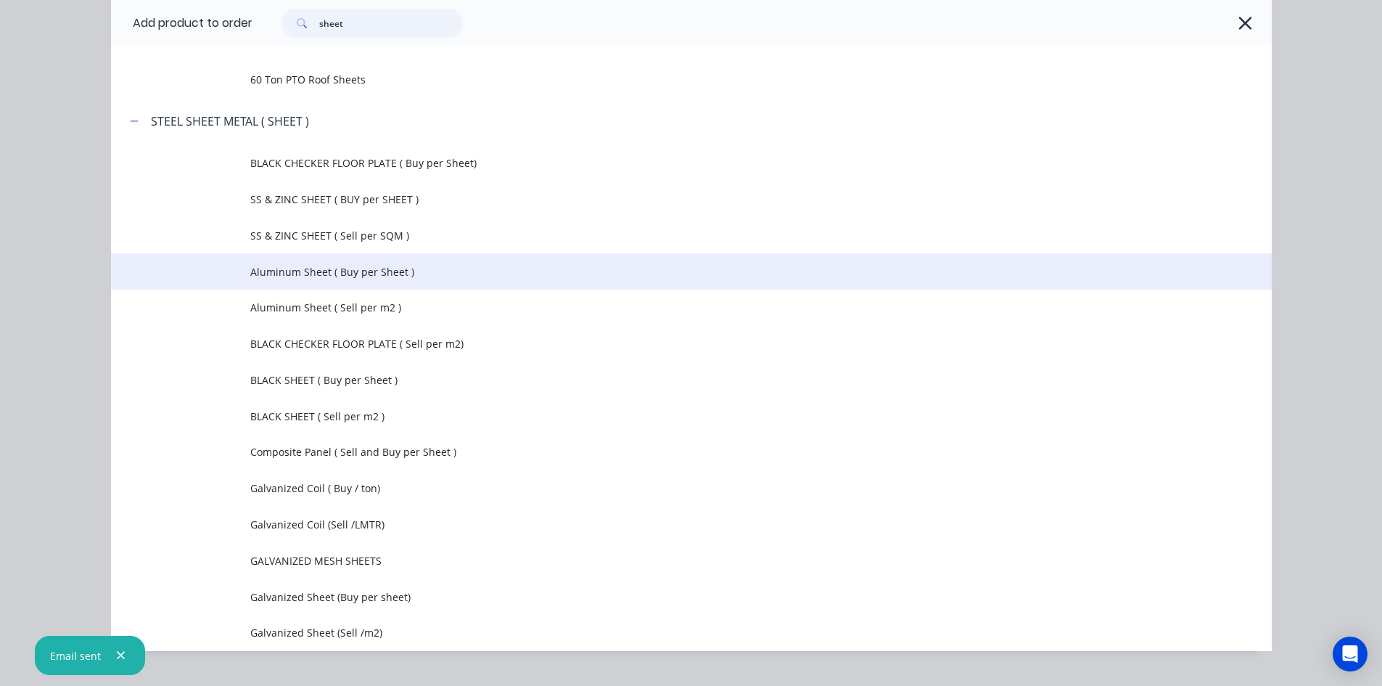
scroll to position [145, 0]
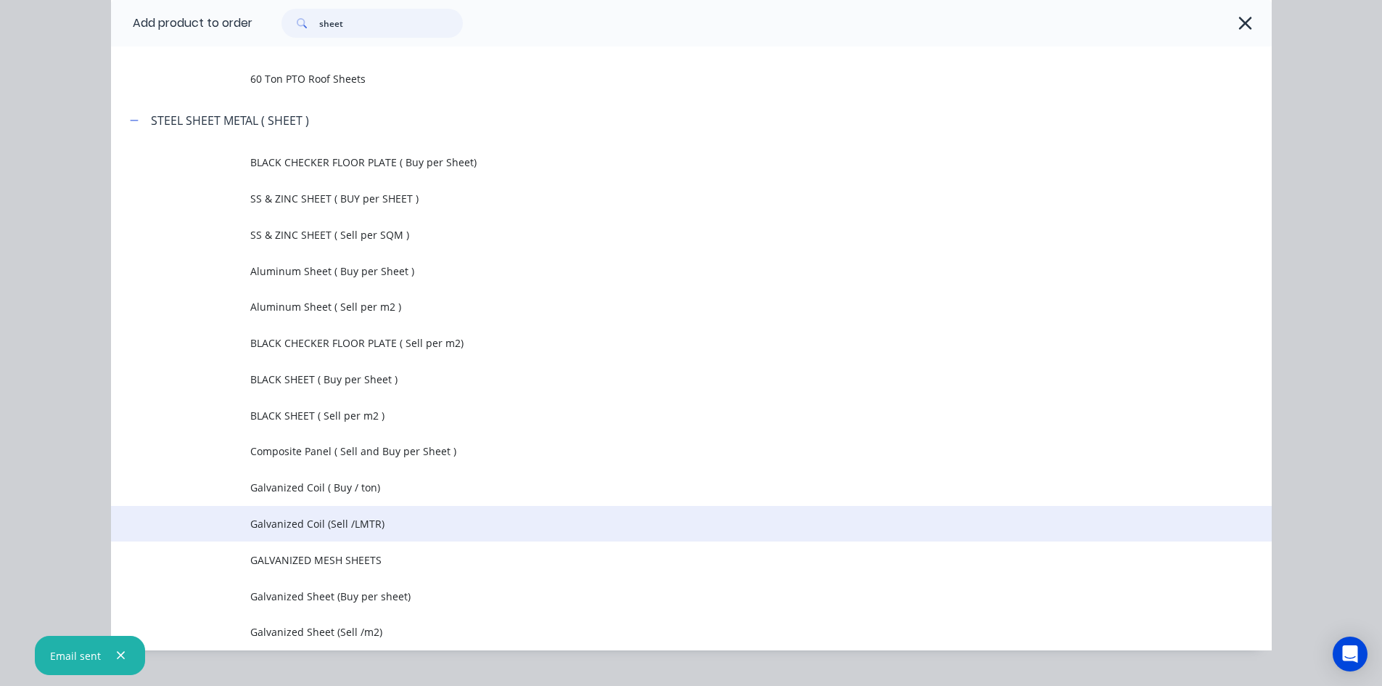
type input "sheet"
click at [348, 528] on span "Galvanized Coil (Sell /LMTR)" at bounding box center [658, 523] width 817 height 15
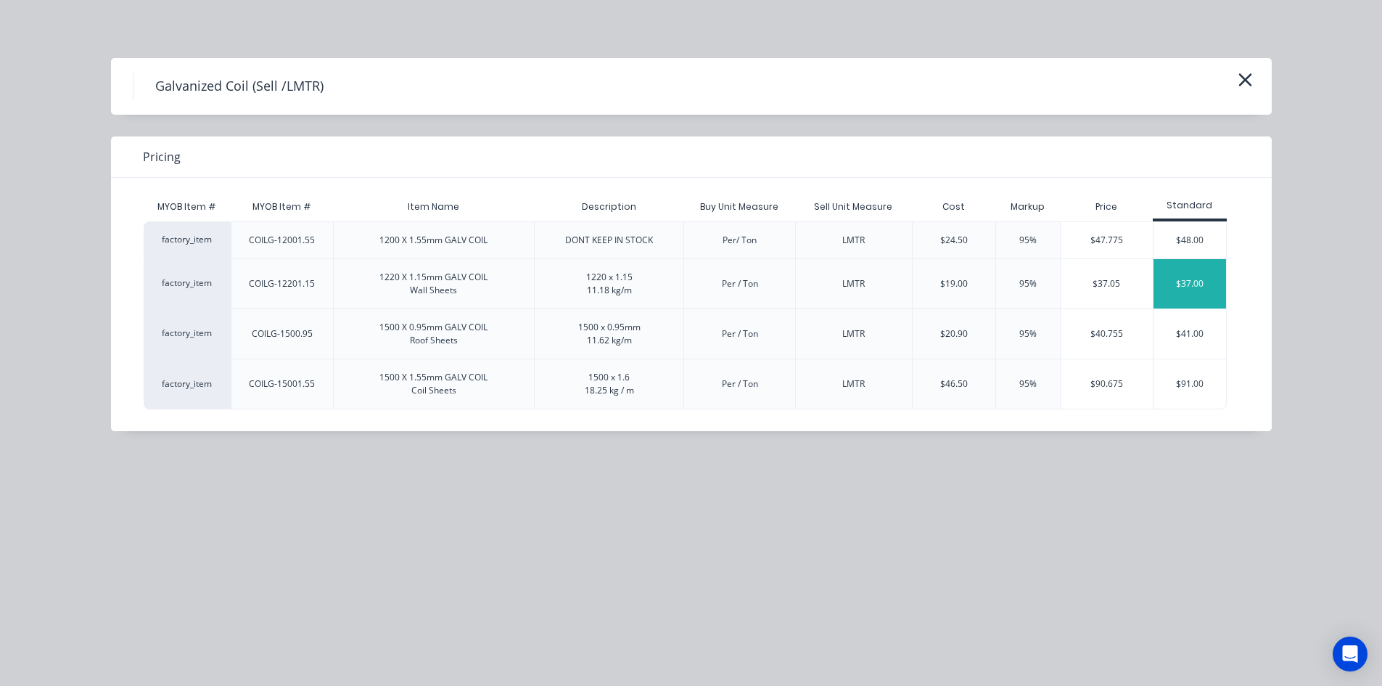
click at [1184, 284] on div "$37.00" at bounding box center [1190, 283] width 73 height 49
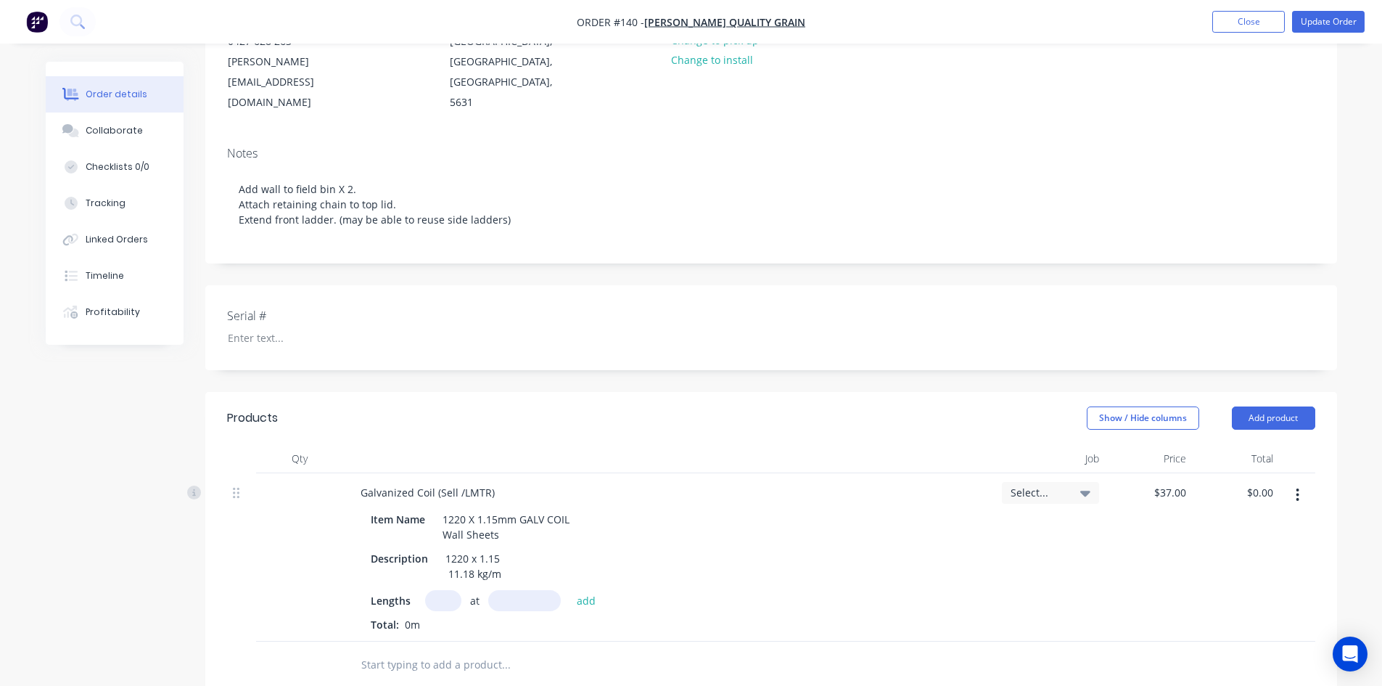
scroll to position [218, 0]
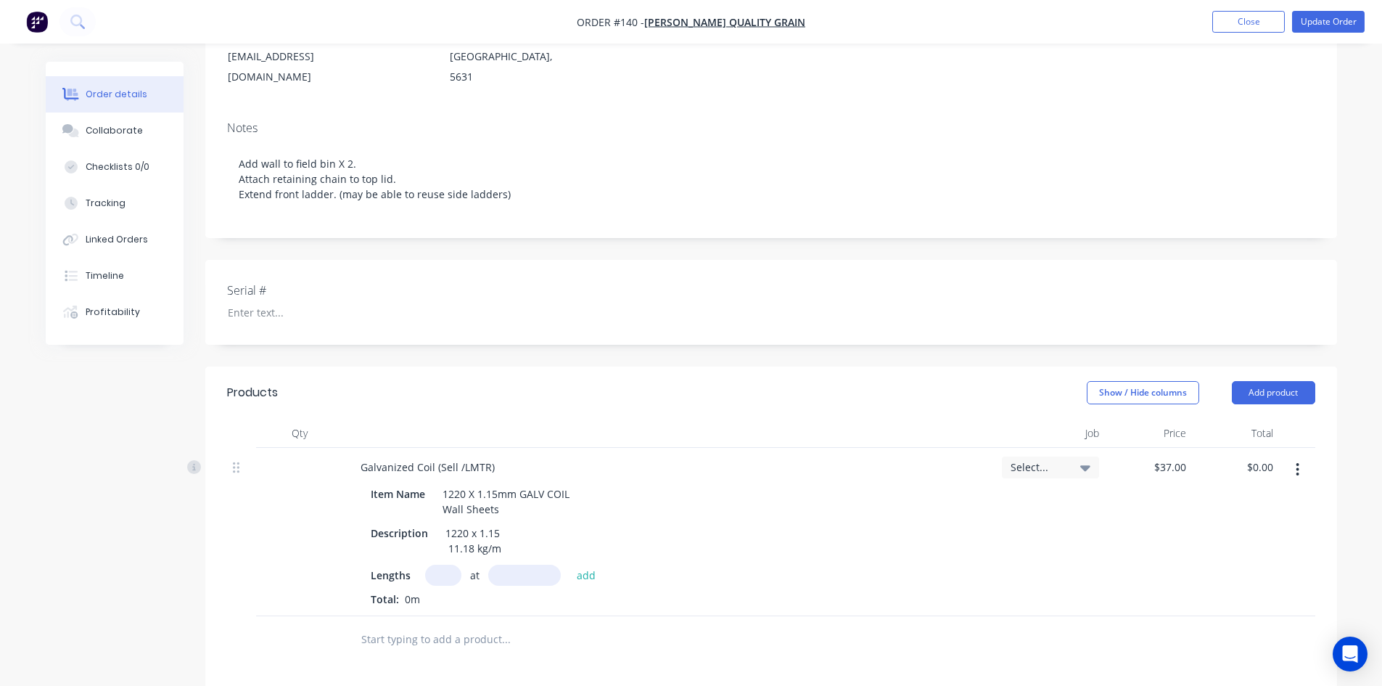
drag, startPoint x: 439, startPoint y: 533, endPoint x: 440, endPoint y: 603, distance: 69.7
click at [439, 565] on input "text" at bounding box center [443, 575] width 36 height 21
type input "1"
click at [511, 565] on input "text" at bounding box center [524, 575] width 73 height 21
type input "13200mm"
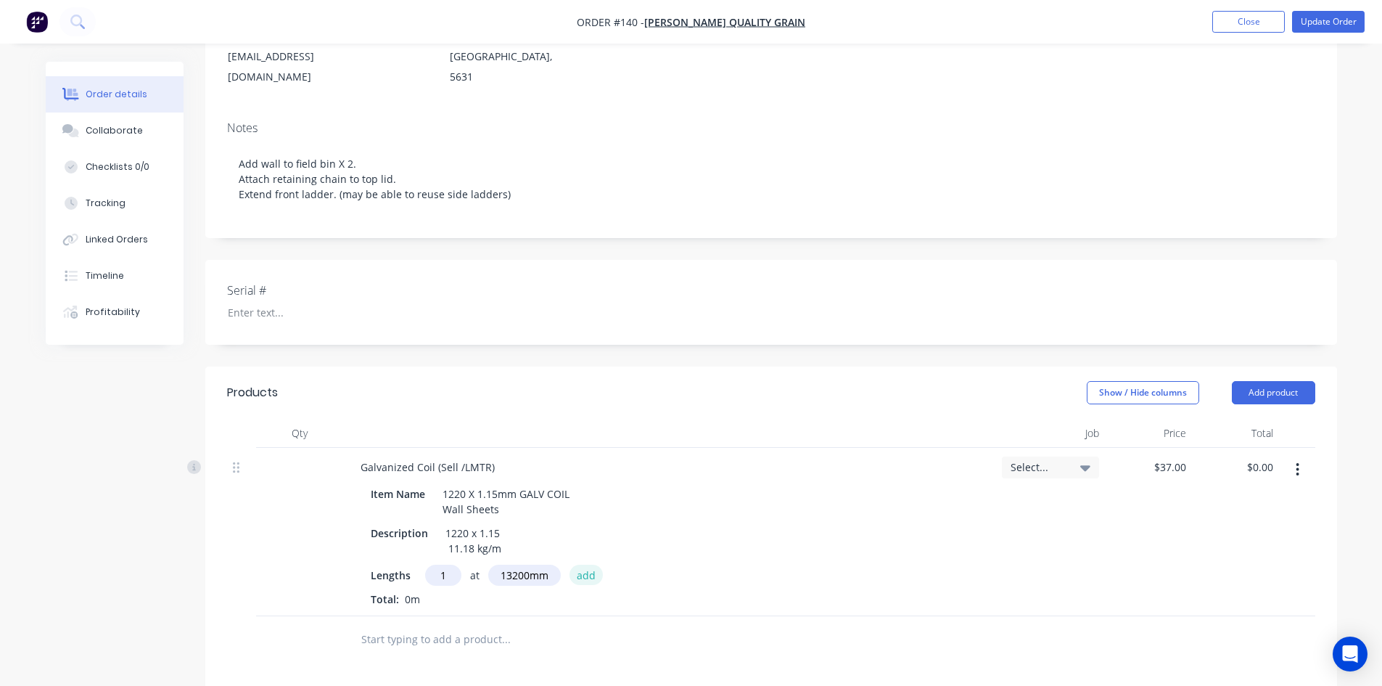
click at [586, 565] on button "add" at bounding box center [587, 575] width 34 height 20
type input "$488.40"
click at [1258, 381] on button "Add product" at bounding box center [1273, 392] width 83 height 23
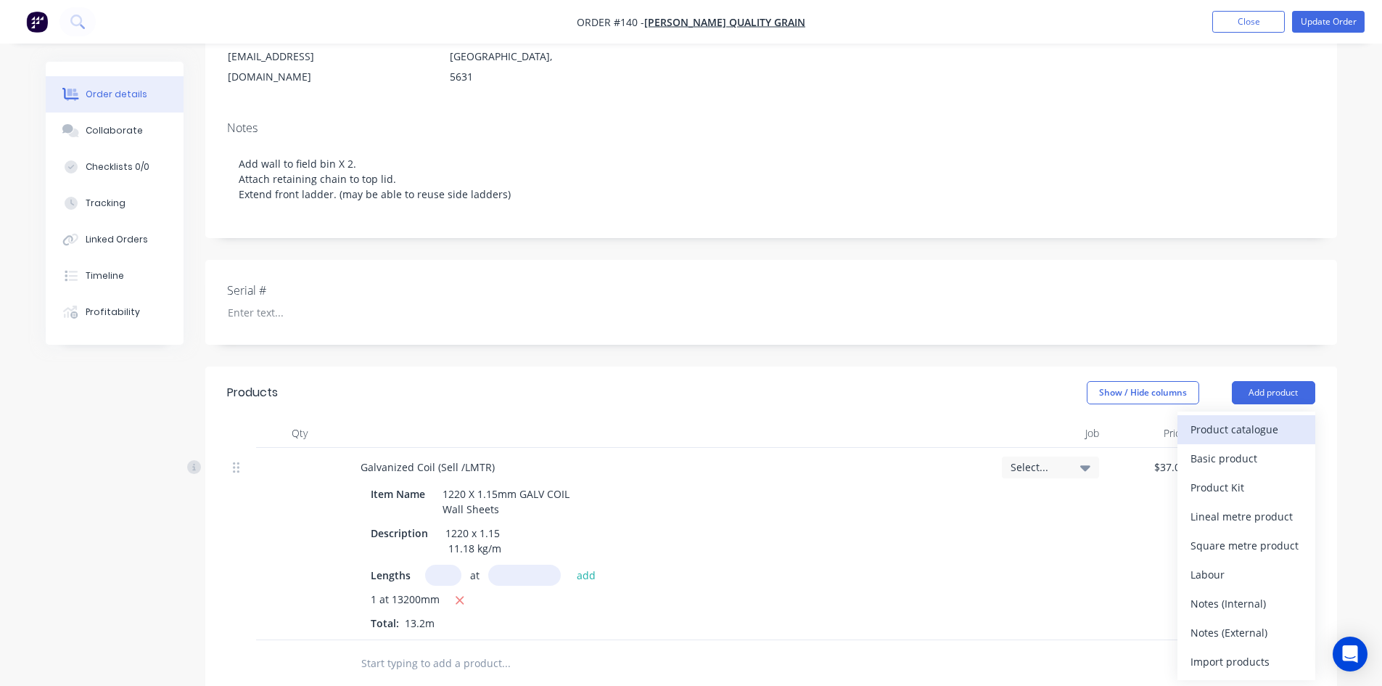
click at [1227, 419] on div "Product catalogue" at bounding box center [1247, 429] width 112 height 21
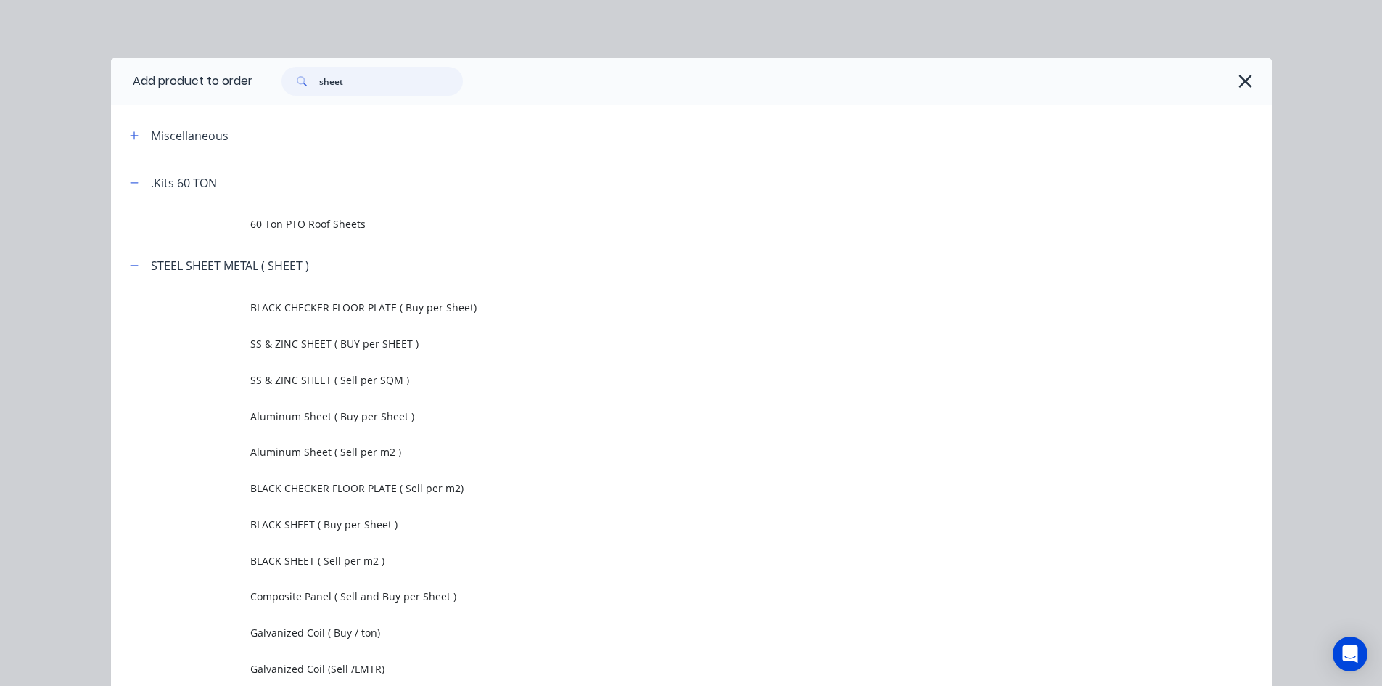
drag, startPoint x: 337, startPoint y: 84, endPoint x: 258, endPoint y: 202, distance: 141.7
click at [337, 85] on input "sheet" at bounding box center [391, 81] width 144 height 29
type input "t"
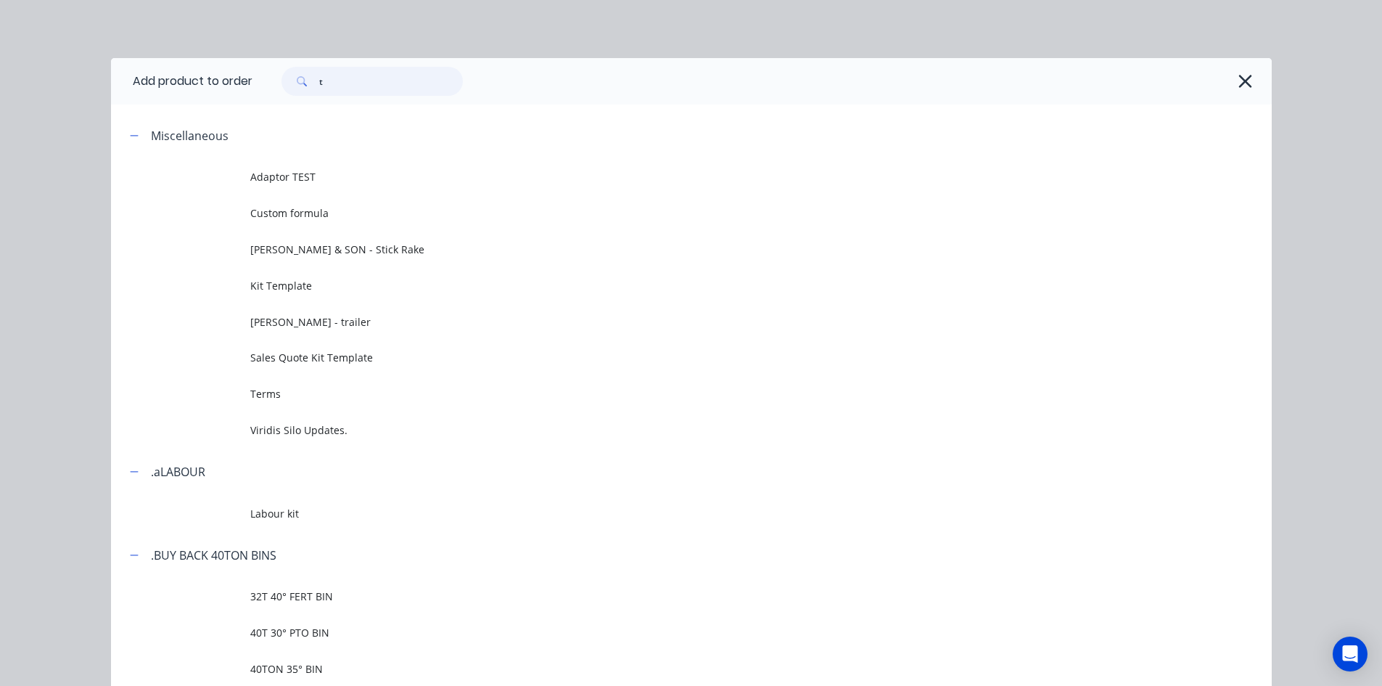
click at [329, 84] on input "t" at bounding box center [391, 81] width 144 height 29
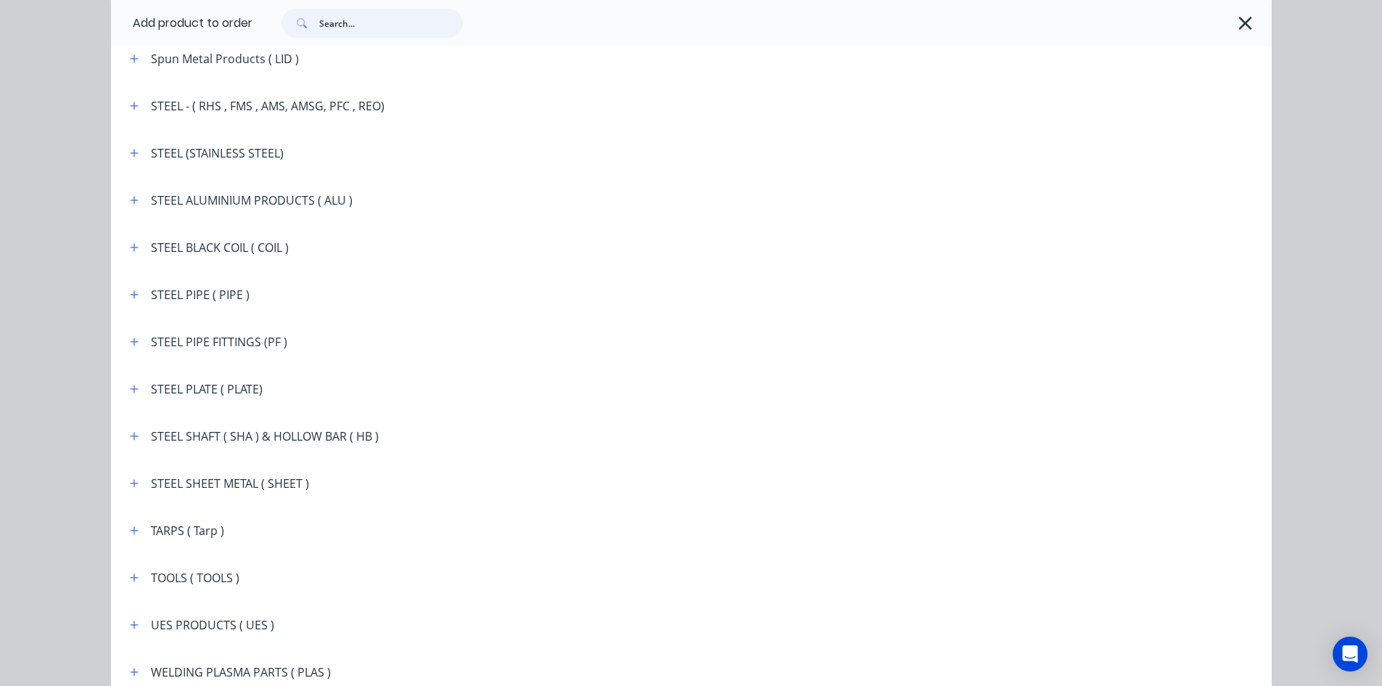
scroll to position [2458, 0]
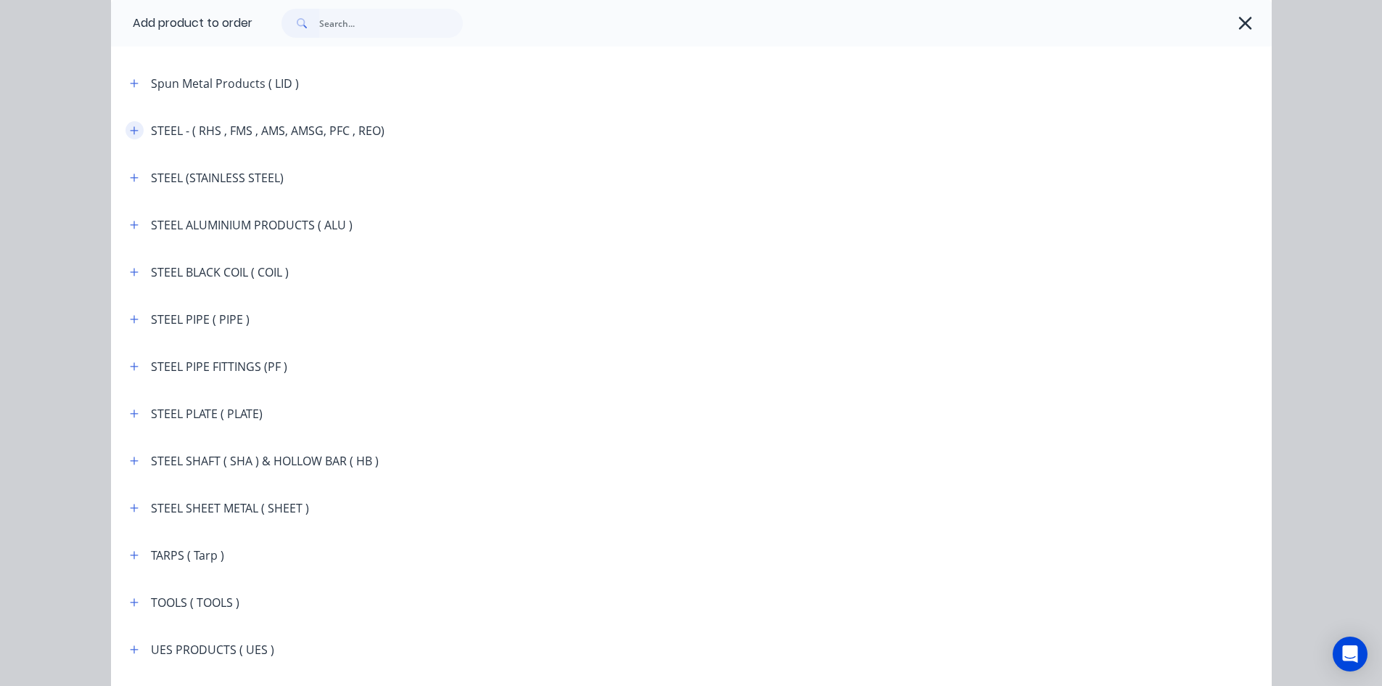
click at [131, 131] on icon "button" at bounding box center [134, 130] width 8 height 8
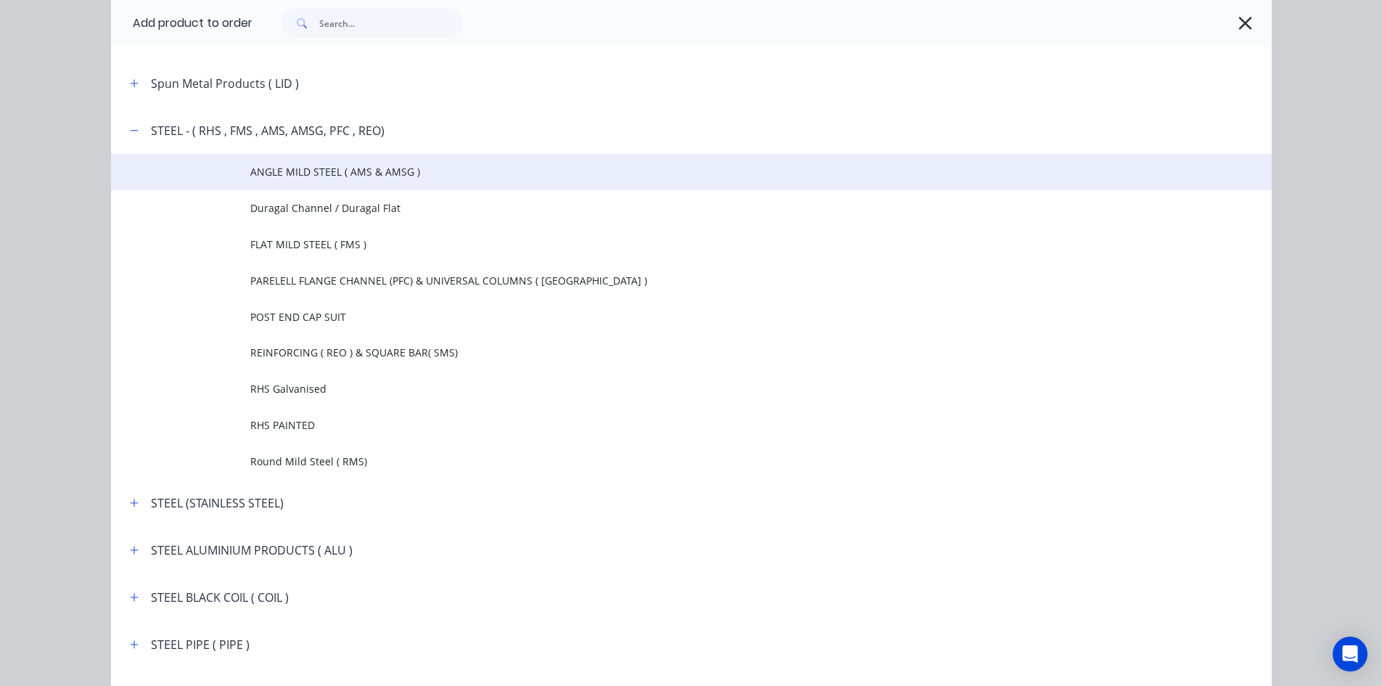
click at [300, 175] on span "ANGLE MILD STEEL ( AMS & AMSG )" at bounding box center [658, 171] width 817 height 15
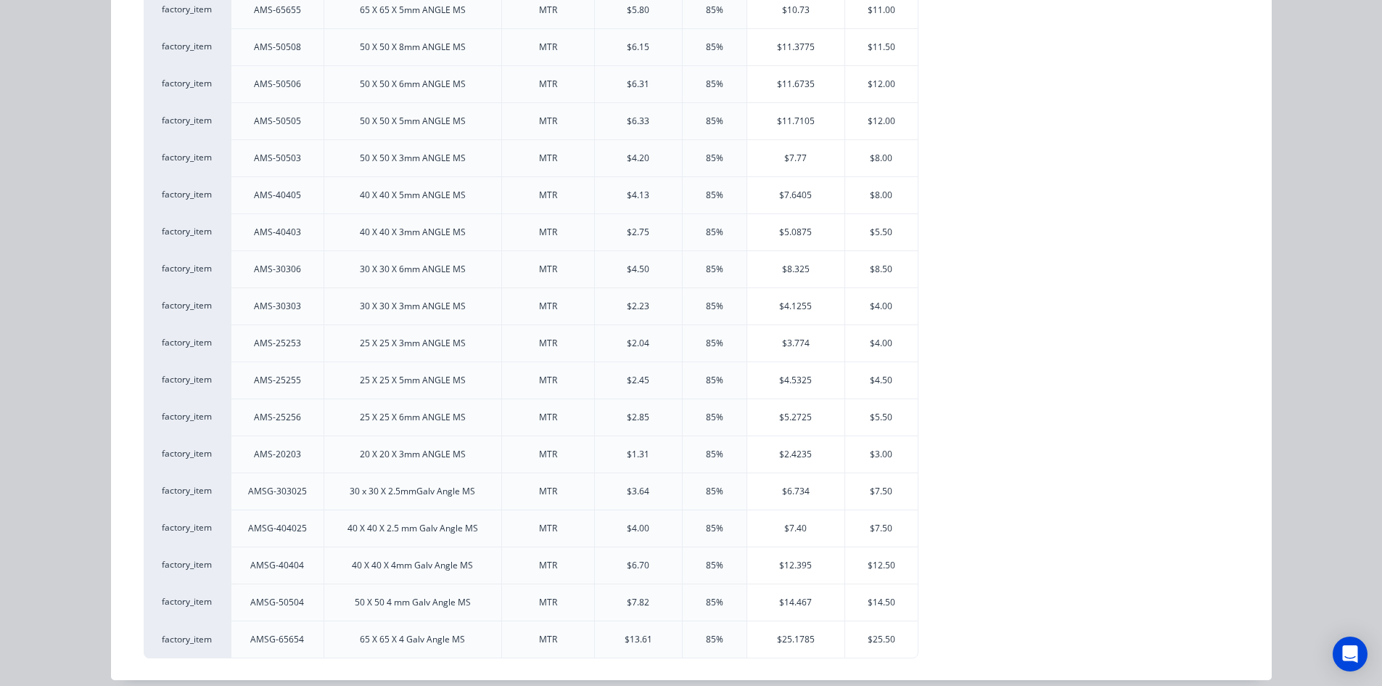
scroll to position [837, 0]
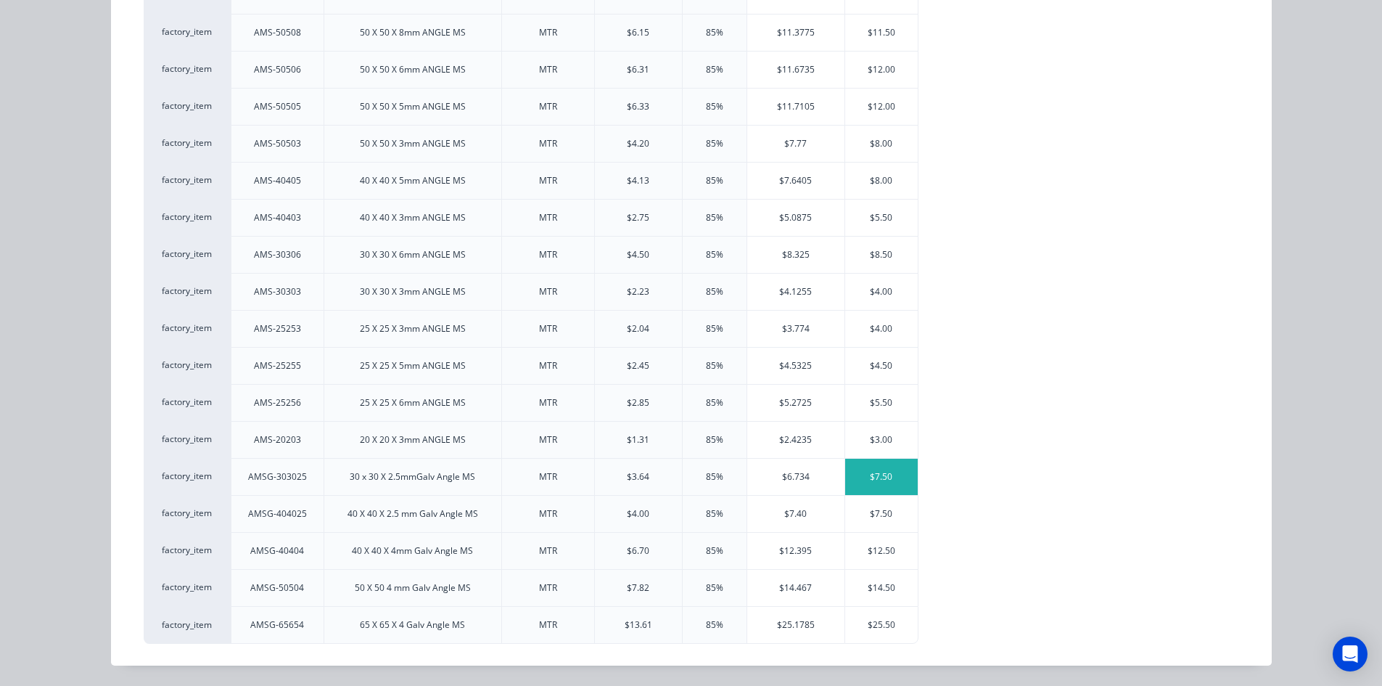
click at [857, 476] on div "$7.50" at bounding box center [881, 477] width 73 height 36
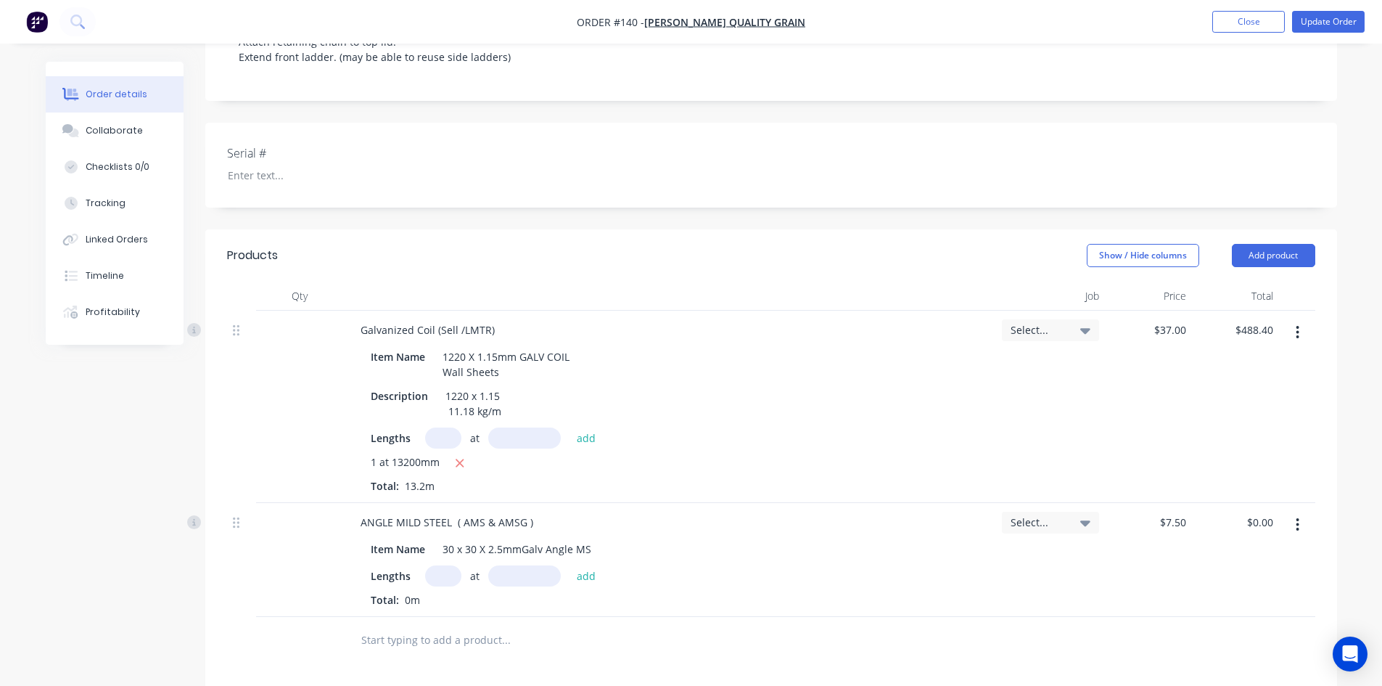
scroll to position [363, 0]
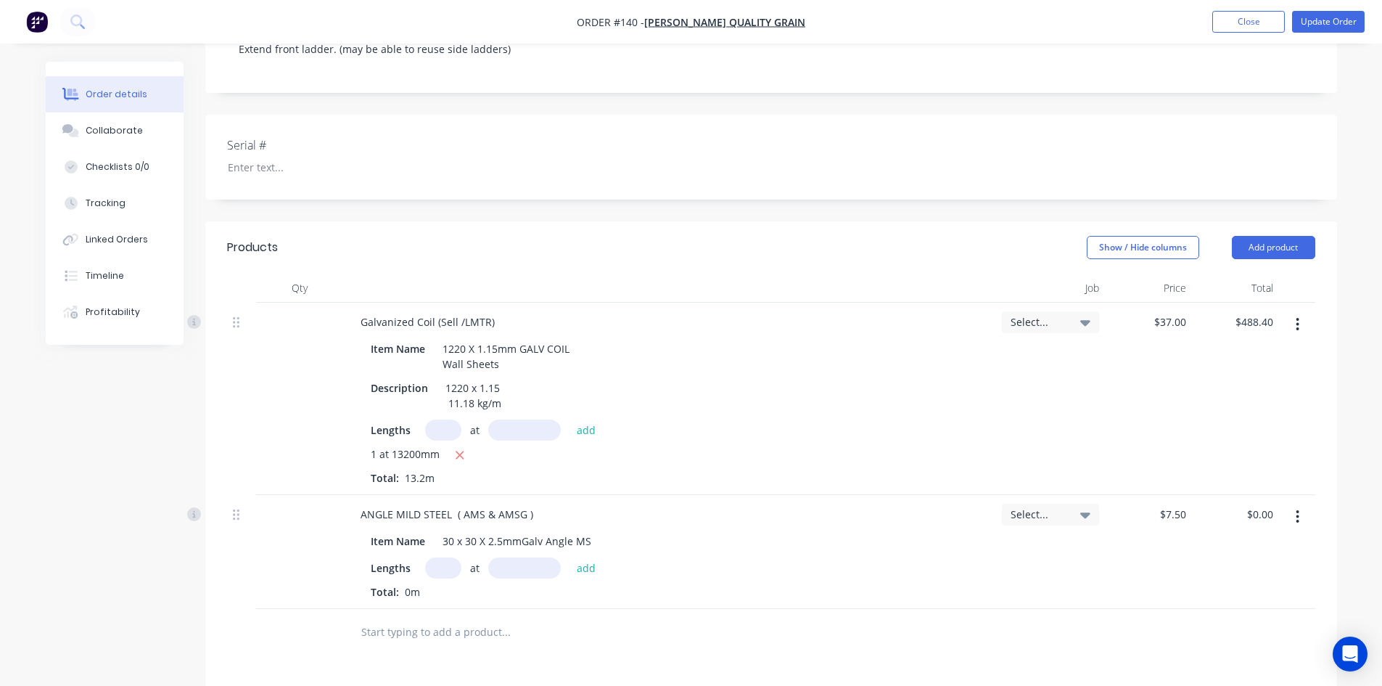
drag, startPoint x: 434, startPoint y: 521, endPoint x: 440, endPoint y: 533, distance: 13.6
click at [435, 557] on input "text" at bounding box center [443, 567] width 36 height 21
type input "1"
click at [529, 557] on input "text" at bounding box center [524, 567] width 73 height 21
type input "385mm"
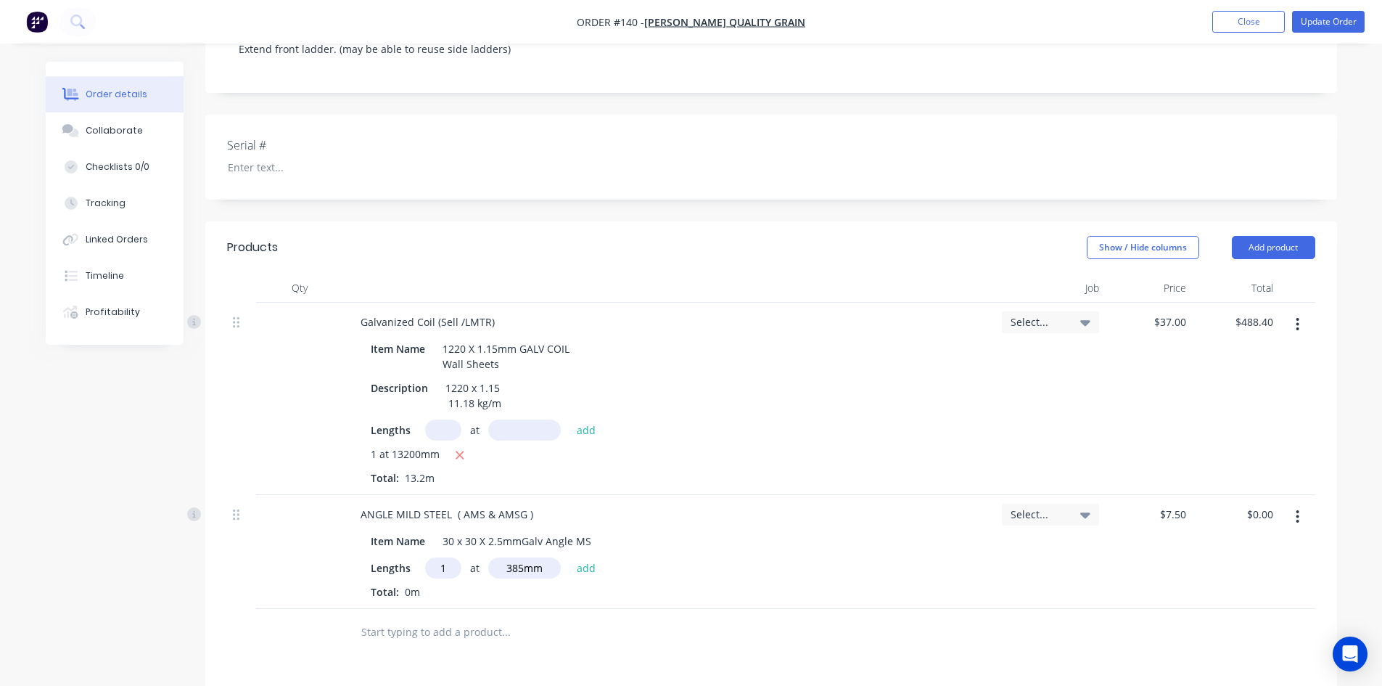
click at [615, 557] on div "Lengths 1 at 385mm add" at bounding box center [670, 567] width 598 height 21
click at [592, 557] on button "add" at bounding box center [587, 567] width 34 height 20
type input "$2.89"
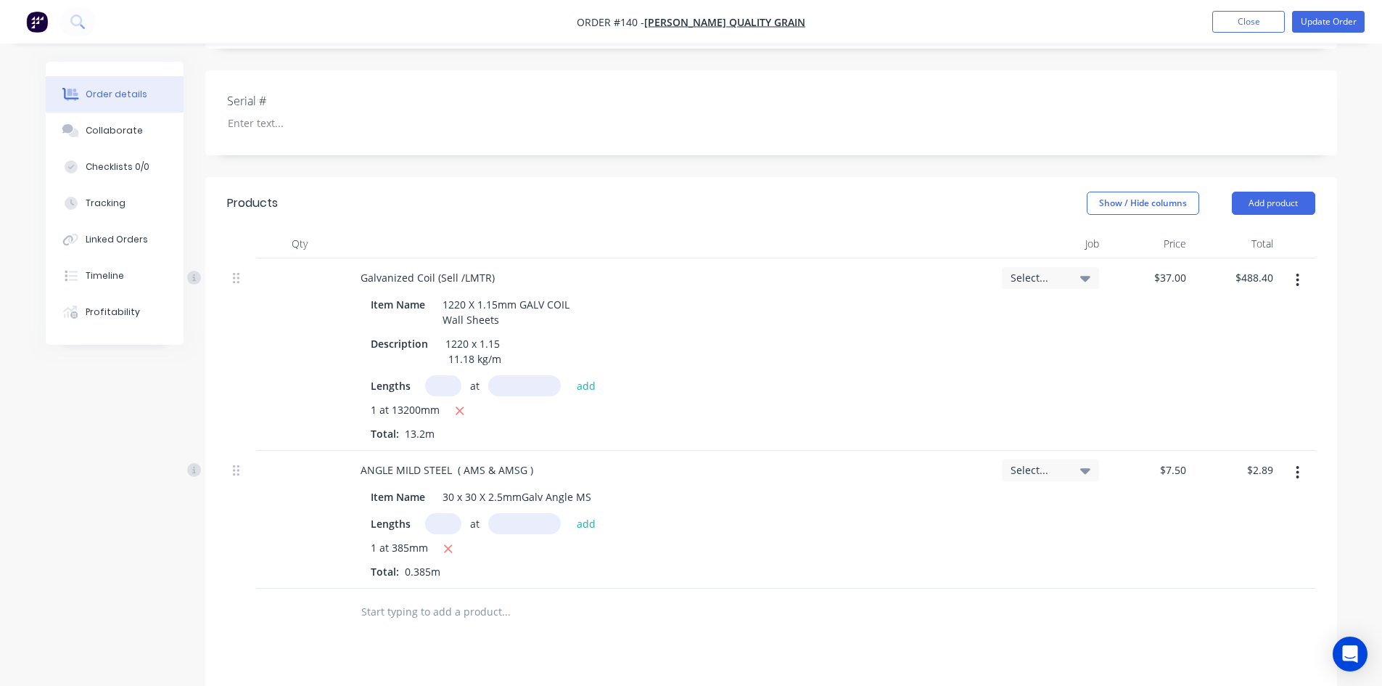
scroll to position [508, 0]
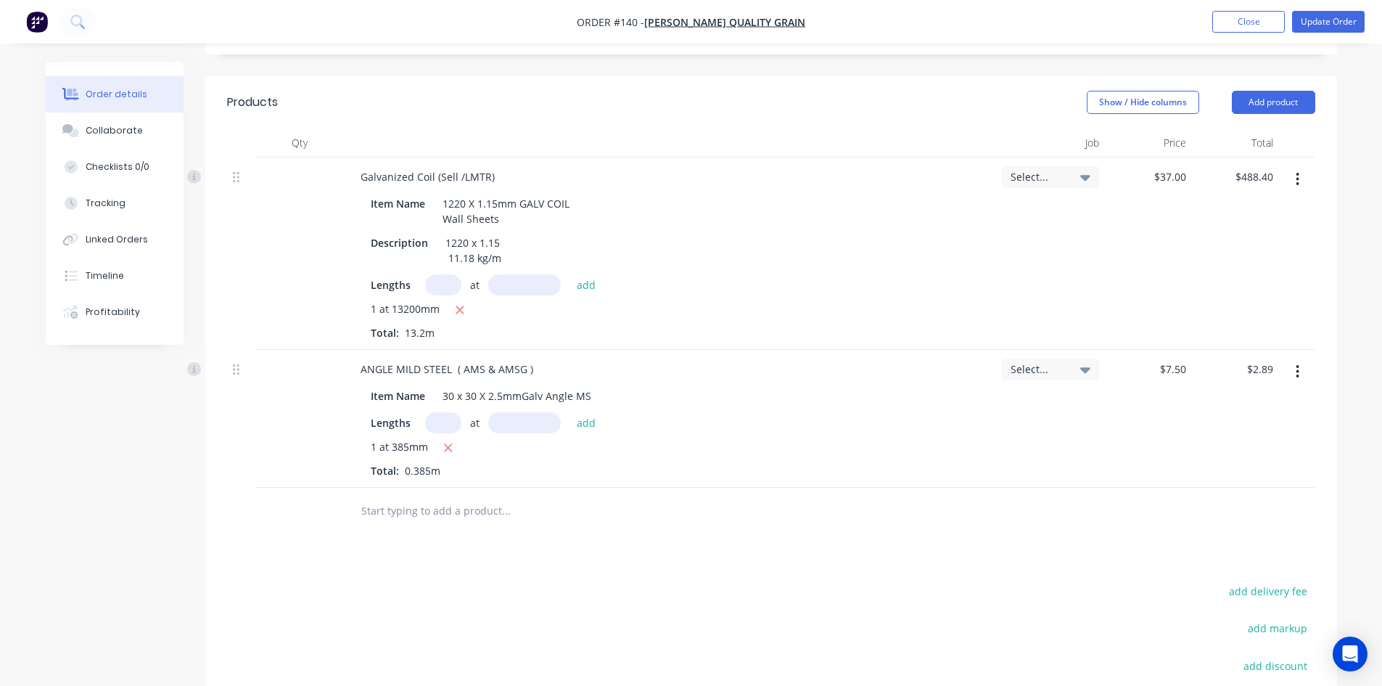
click at [400, 496] on input "text" at bounding box center [506, 510] width 290 height 29
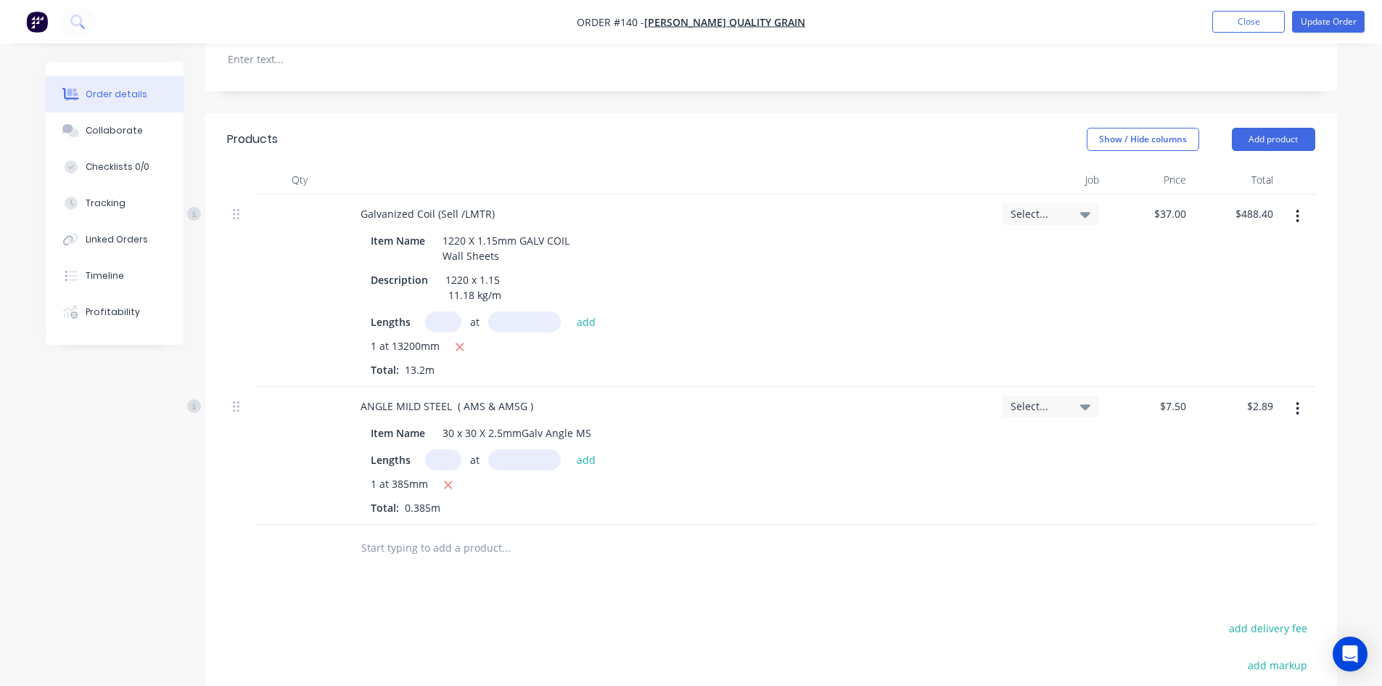
scroll to position [435, 0]
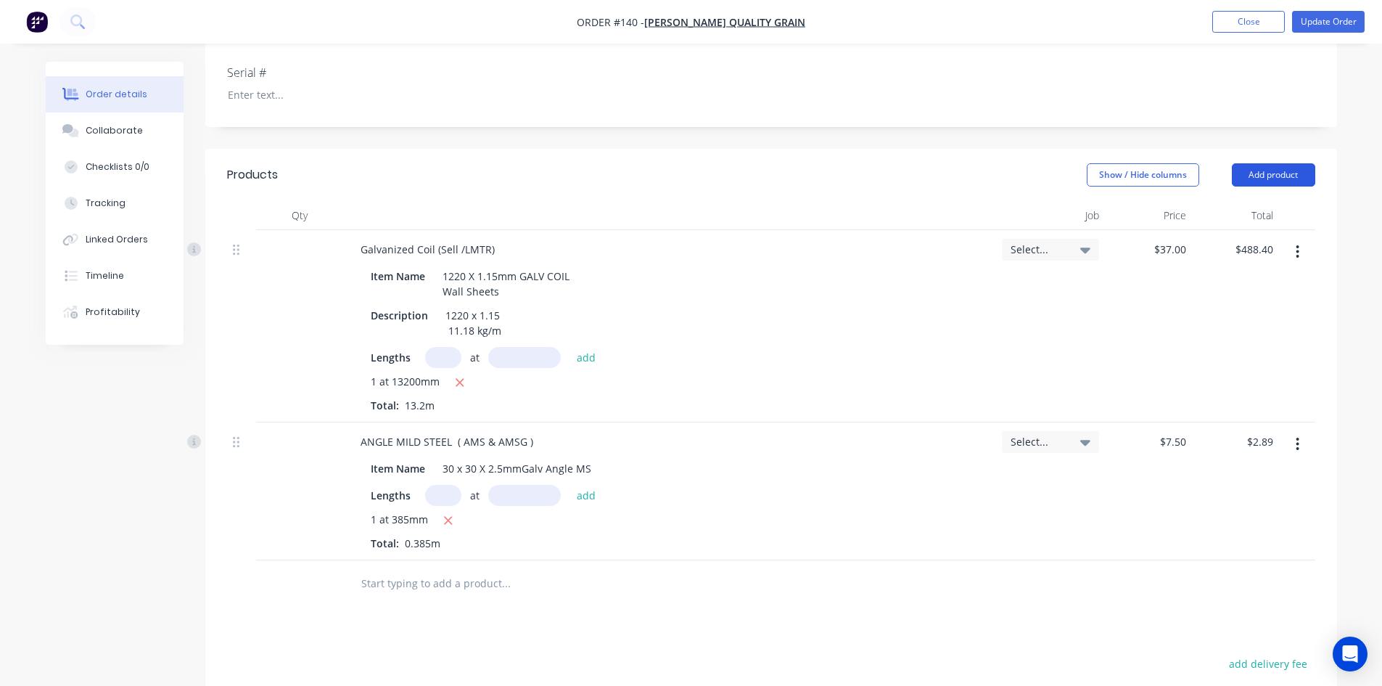
click at [1244, 163] on button "Add product" at bounding box center [1273, 174] width 83 height 23
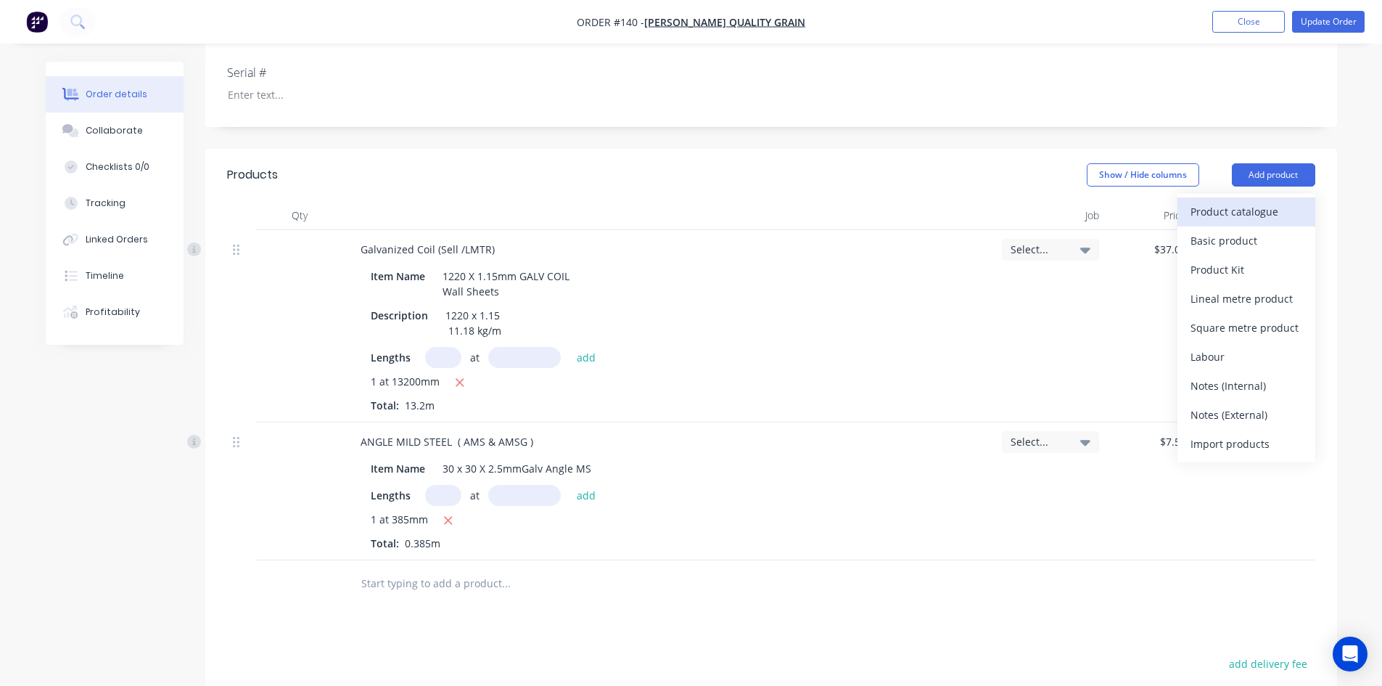
click at [1229, 201] on div "Product catalogue" at bounding box center [1247, 211] width 112 height 21
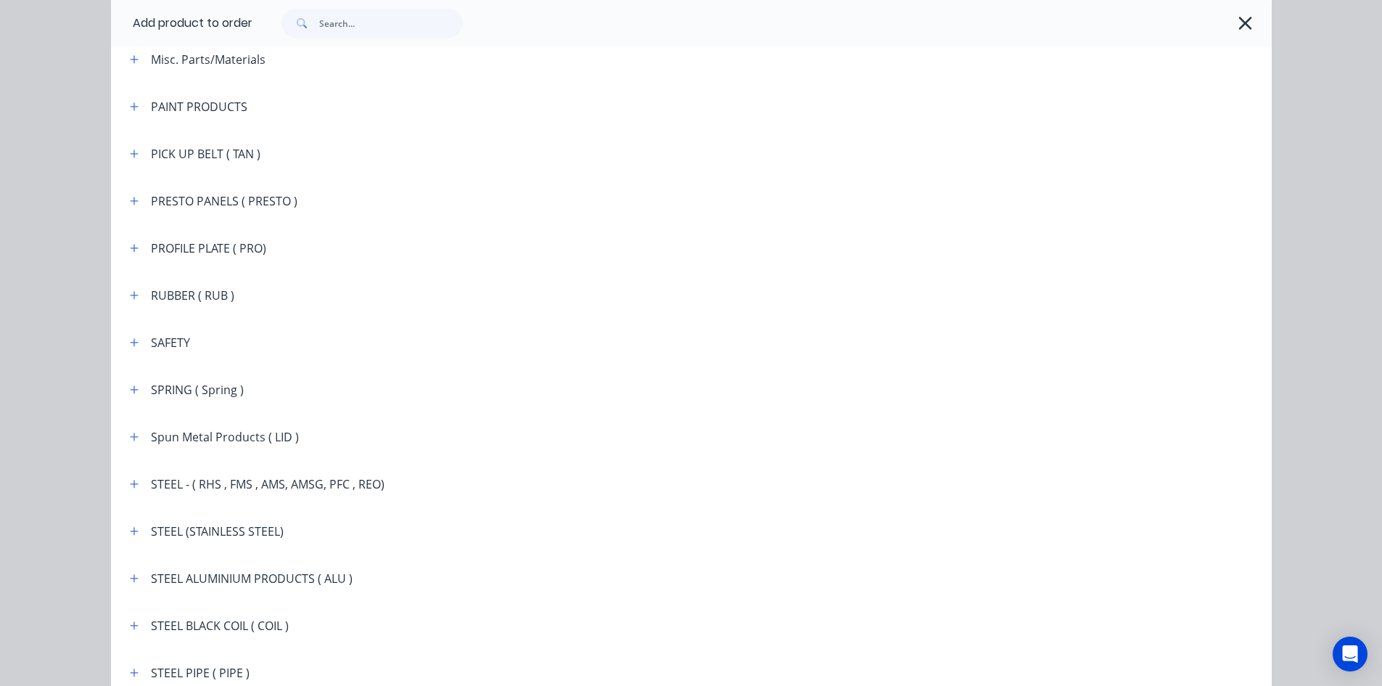
scroll to position [2177, 0]
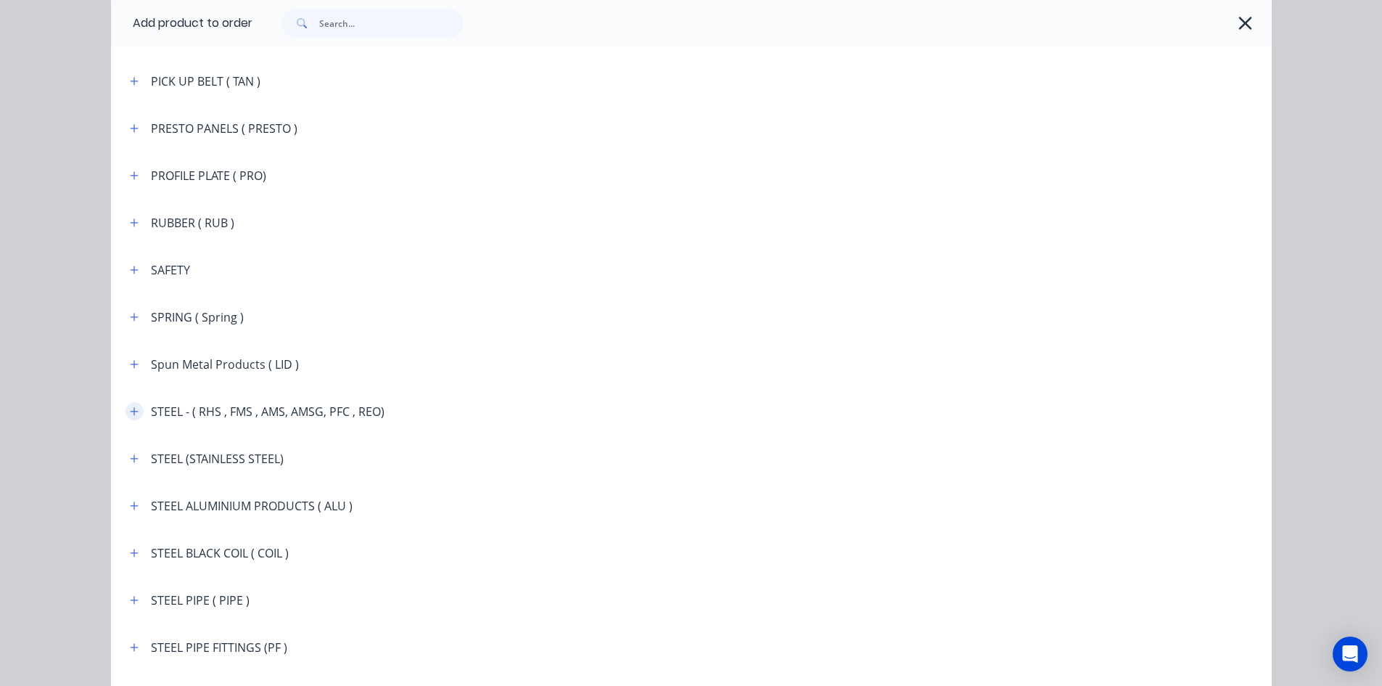
click at [131, 414] on icon "button" at bounding box center [134, 411] width 9 height 10
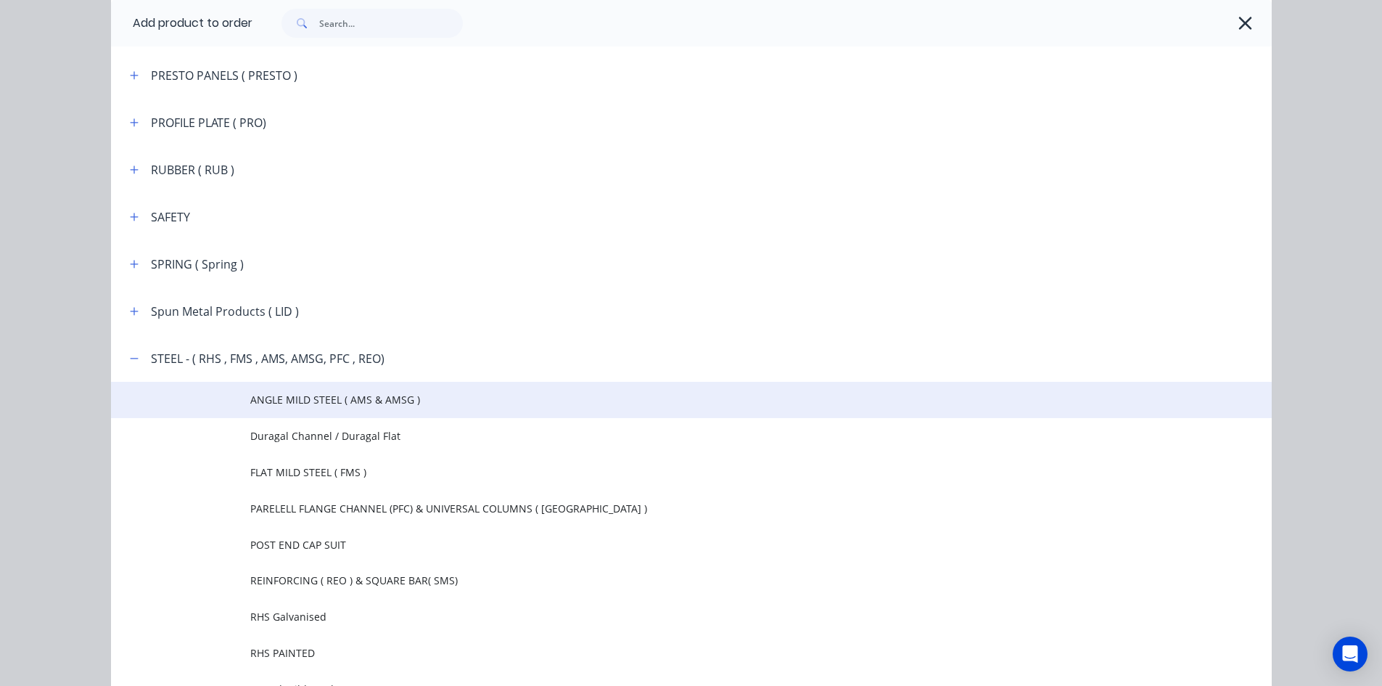
scroll to position [2322, 0]
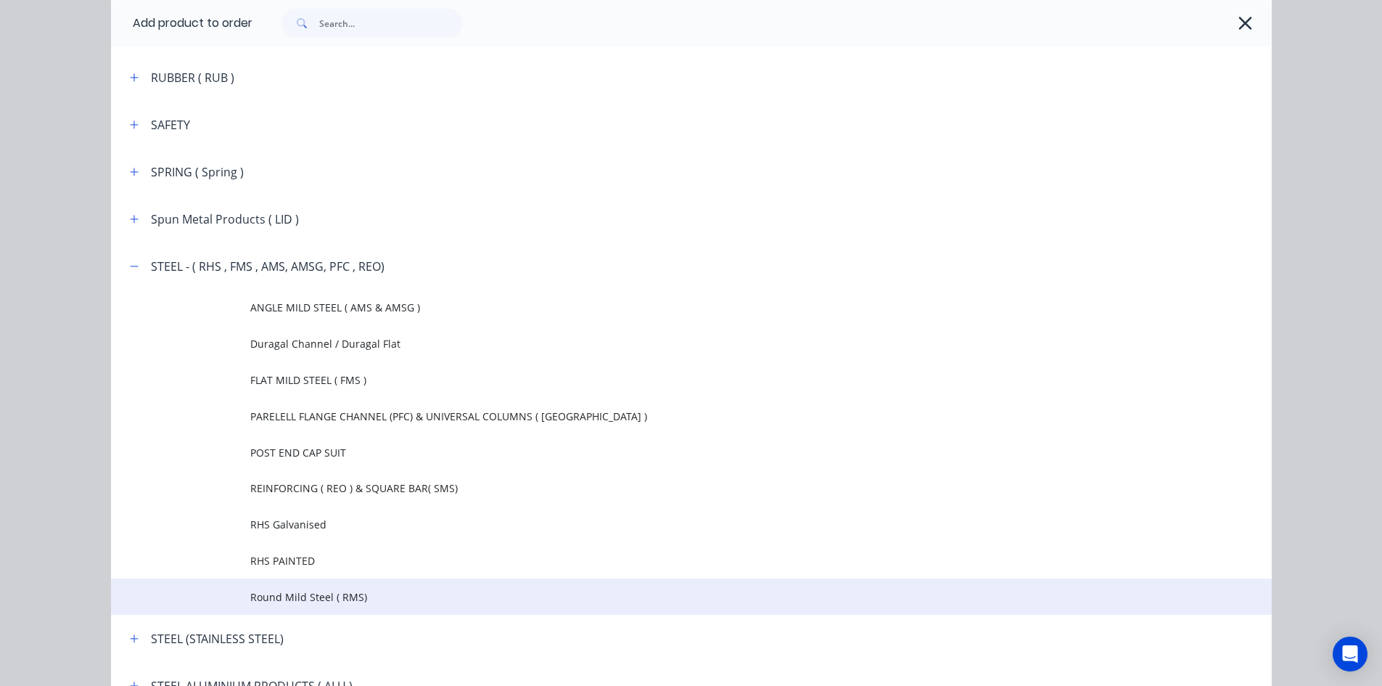
click at [279, 590] on span "Round Mild Steel ( RMS)" at bounding box center [658, 596] width 817 height 15
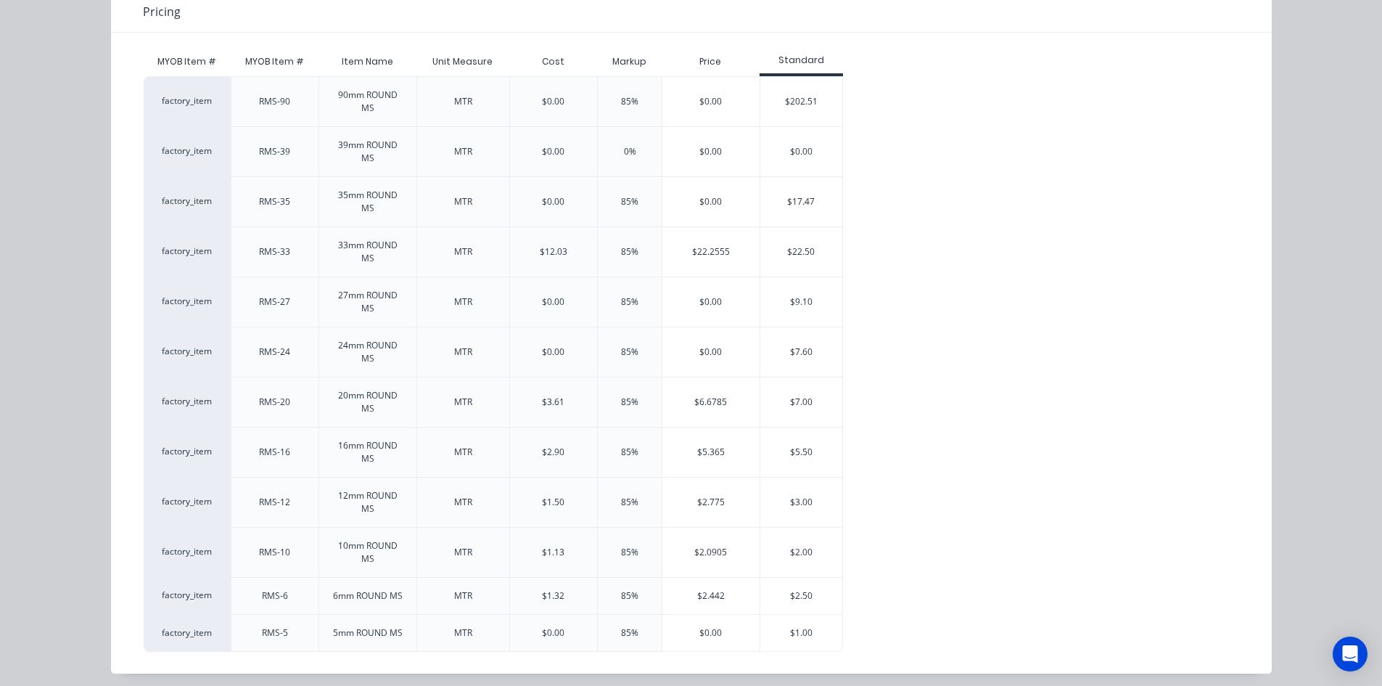
scroll to position [153, 0]
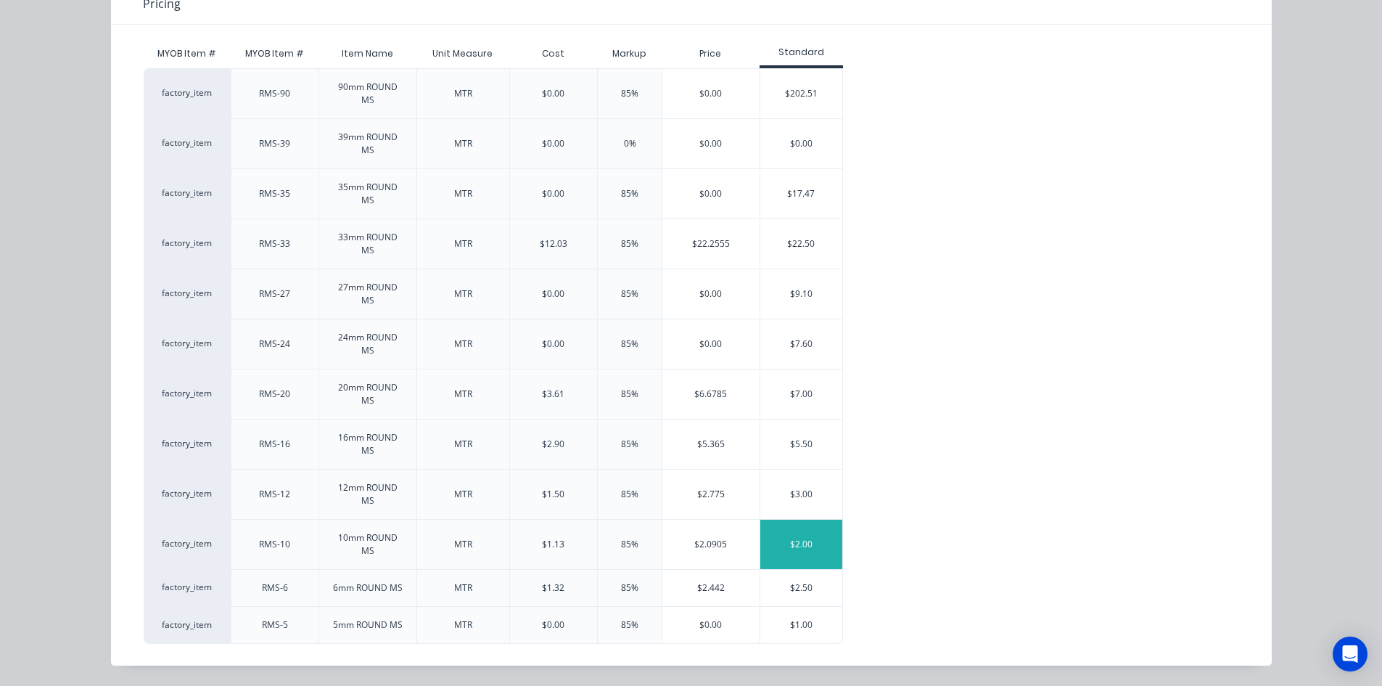
click at [813, 551] on div "$2.00" at bounding box center [801, 544] width 82 height 49
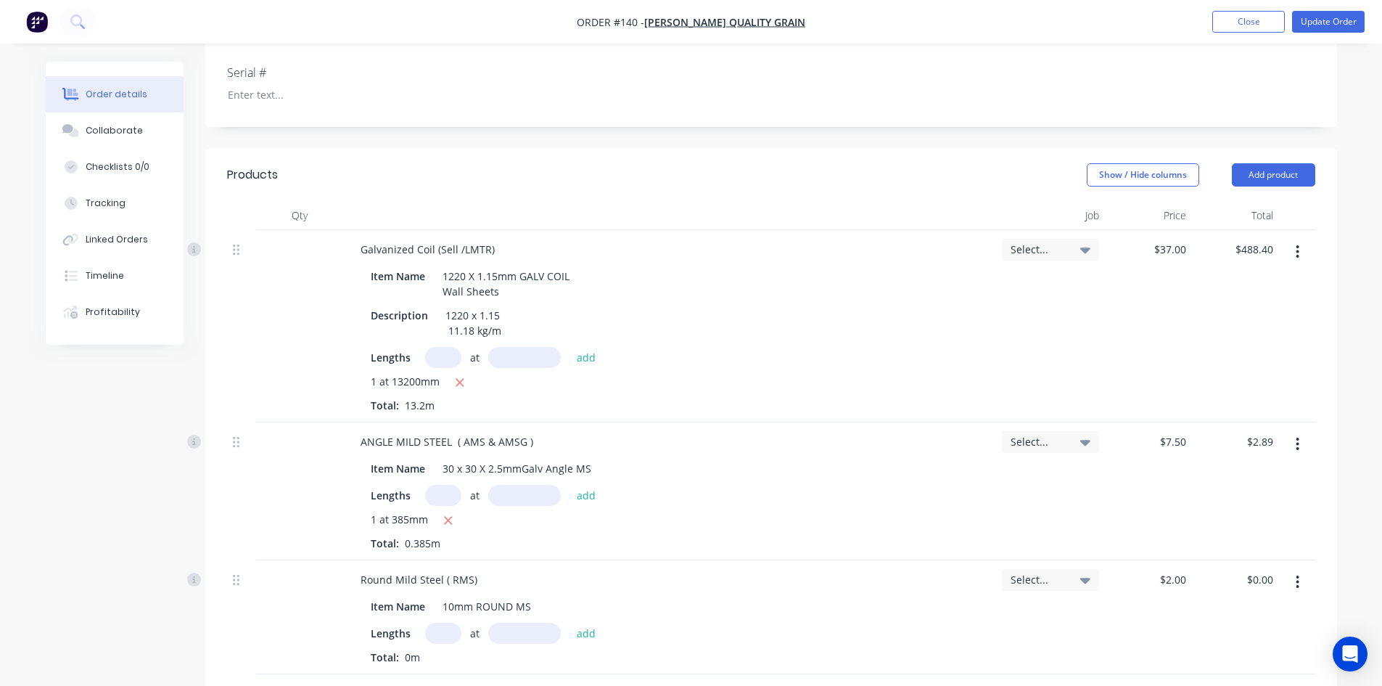
drag, startPoint x: 444, startPoint y: 593, endPoint x: 391, endPoint y: 647, distance: 75.4
click at [441, 623] on div "Lengths at add Total: 0m" at bounding box center [670, 644] width 598 height 42
type input "1"
click at [502, 623] on input "text" at bounding box center [524, 633] width 73 height 21
type input "200mm"
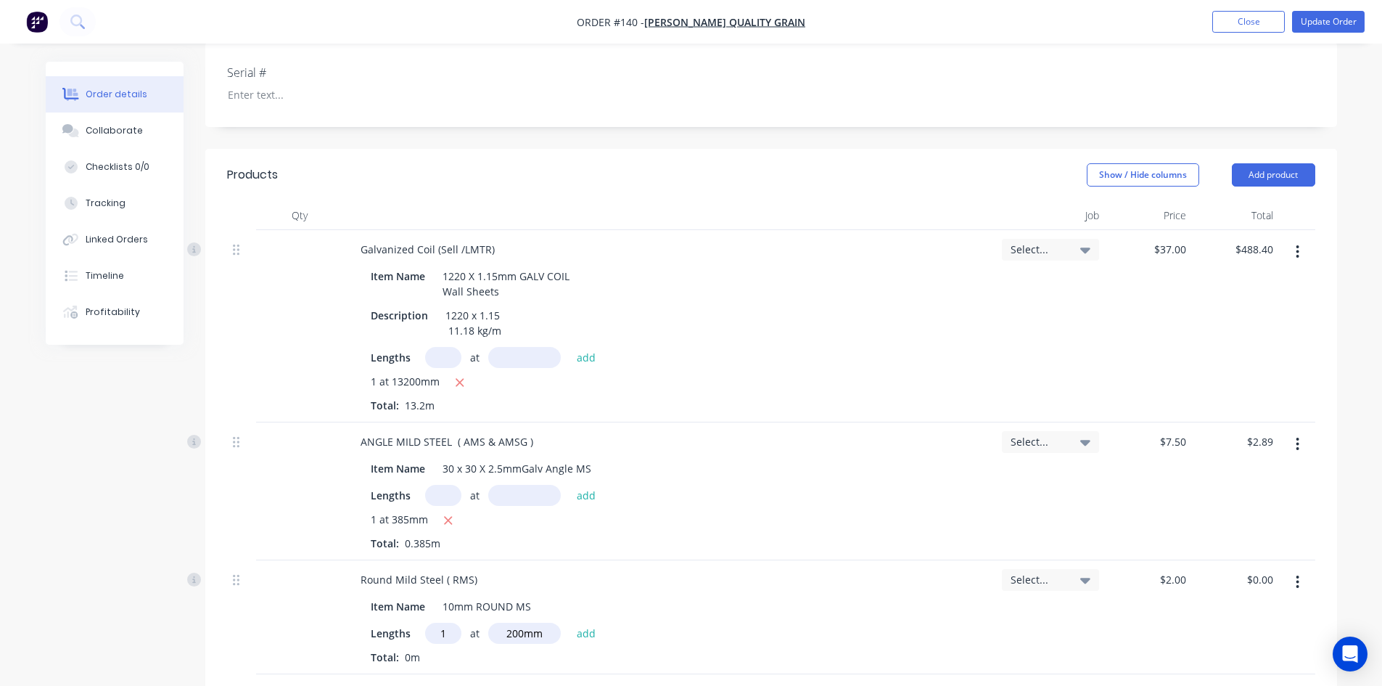
click at [922, 623] on div "Lengths 1 at 200mm add" at bounding box center [670, 633] width 598 height 21
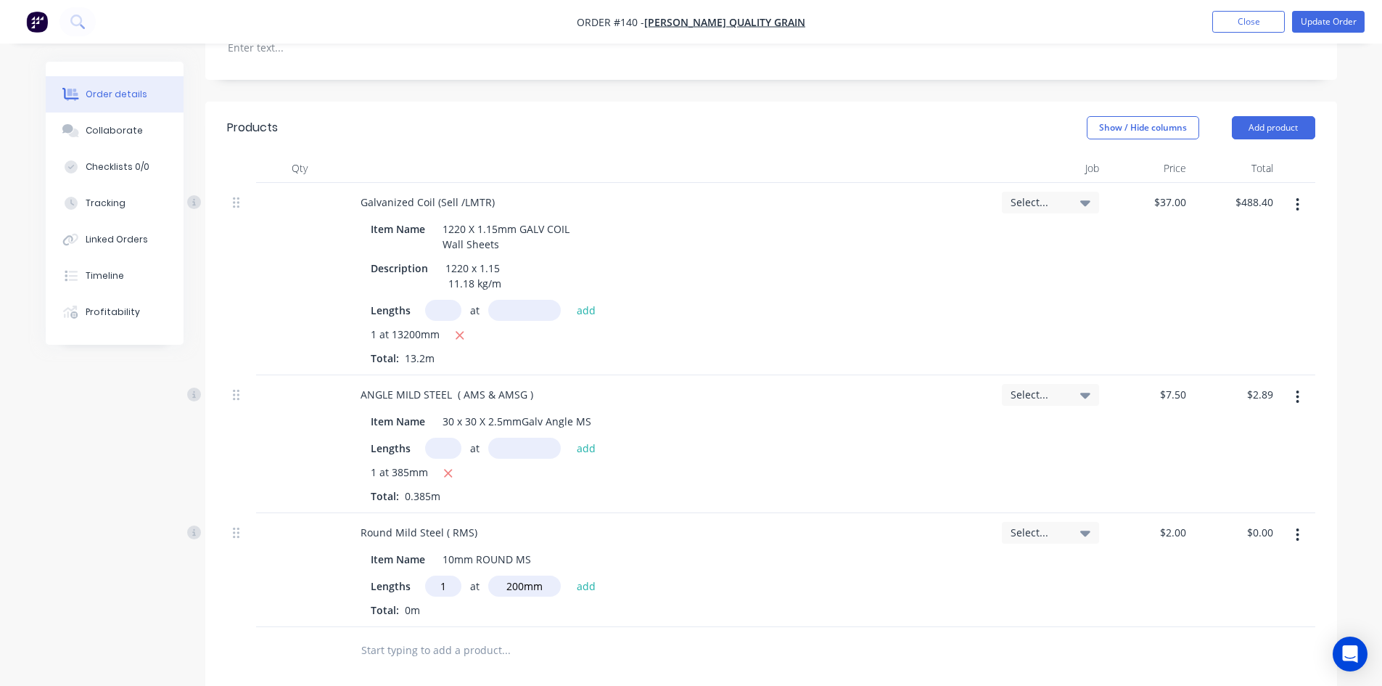
scroll to position [508, 0]
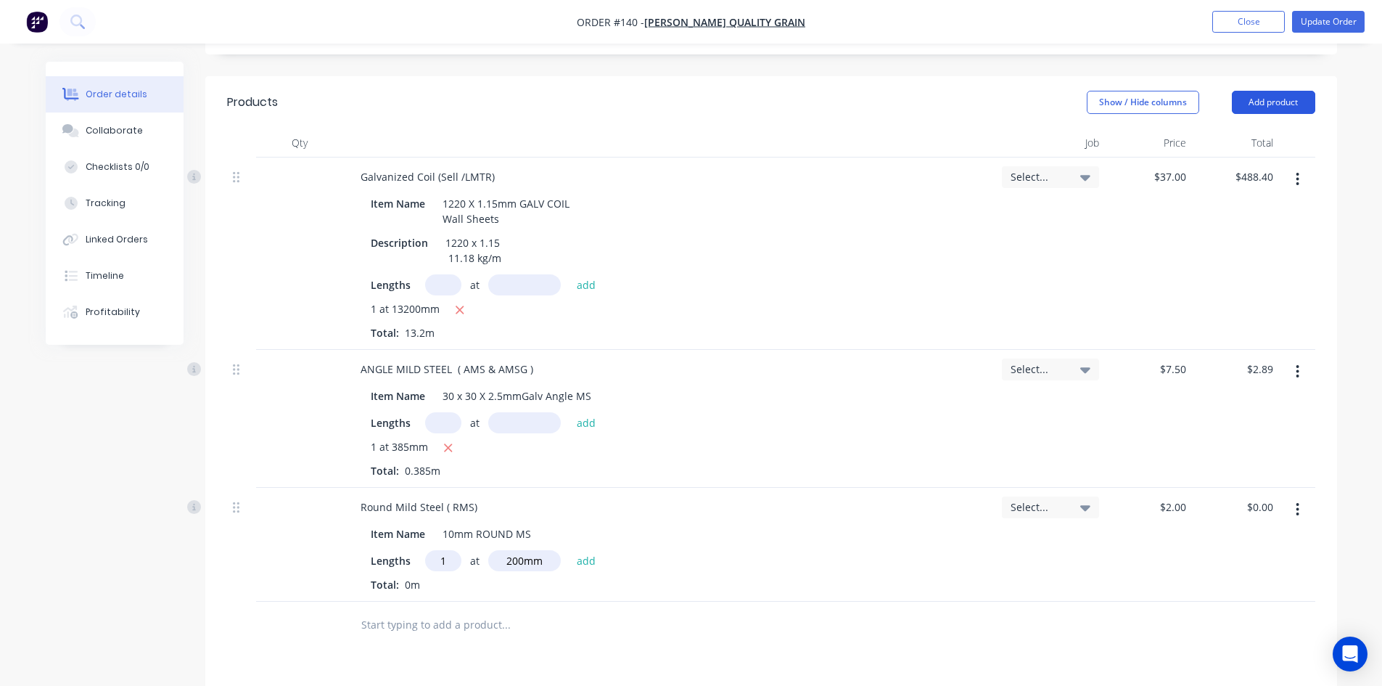
click at [1254, 91] on button "Add product" at bounding box center [1273, 102] width 83 height 23
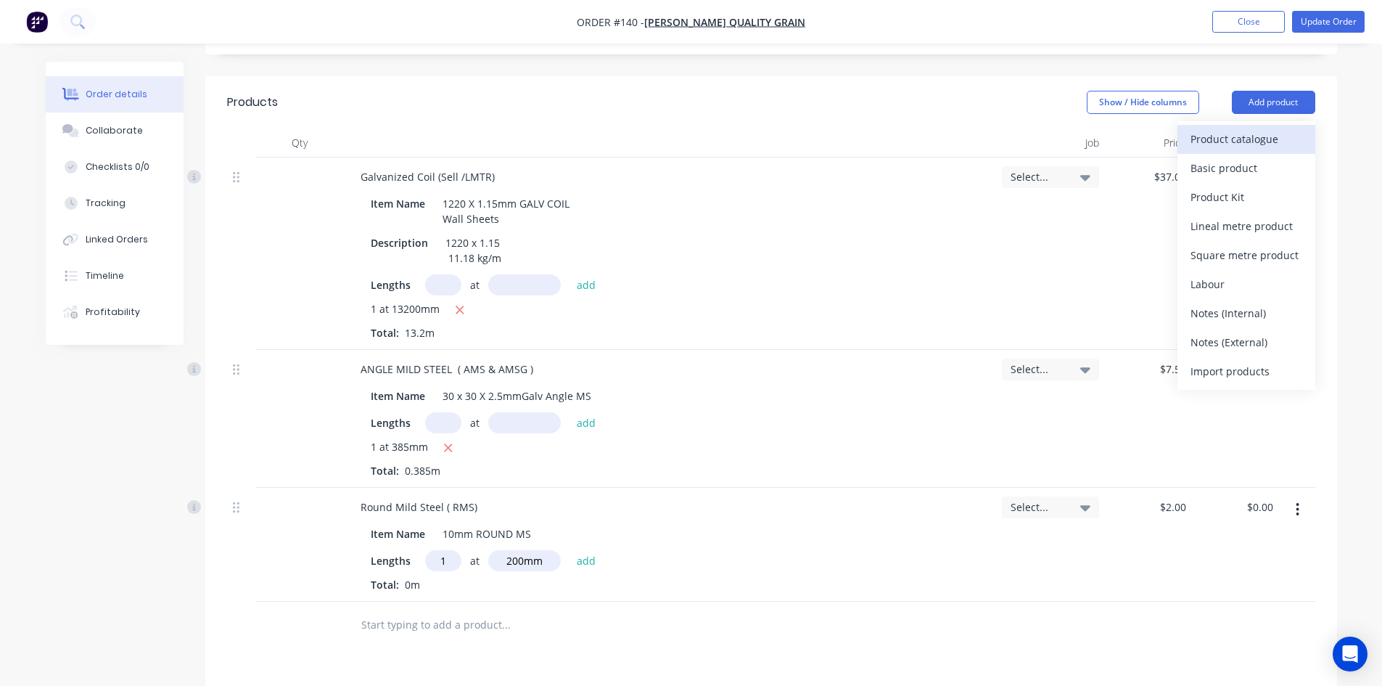
click at [1231, 128] on div "Product catalogue" at bounding box center [1247, 138] width 112 height 21
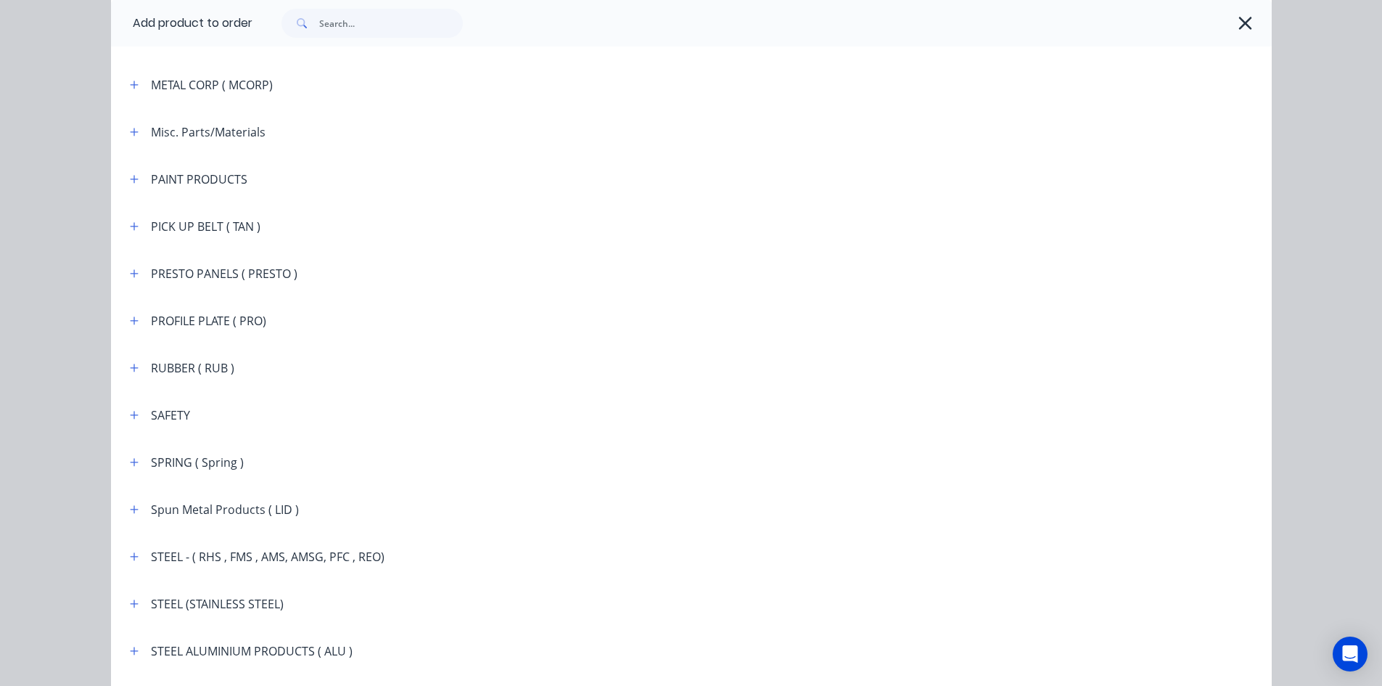
scroll to position [2177, 0]
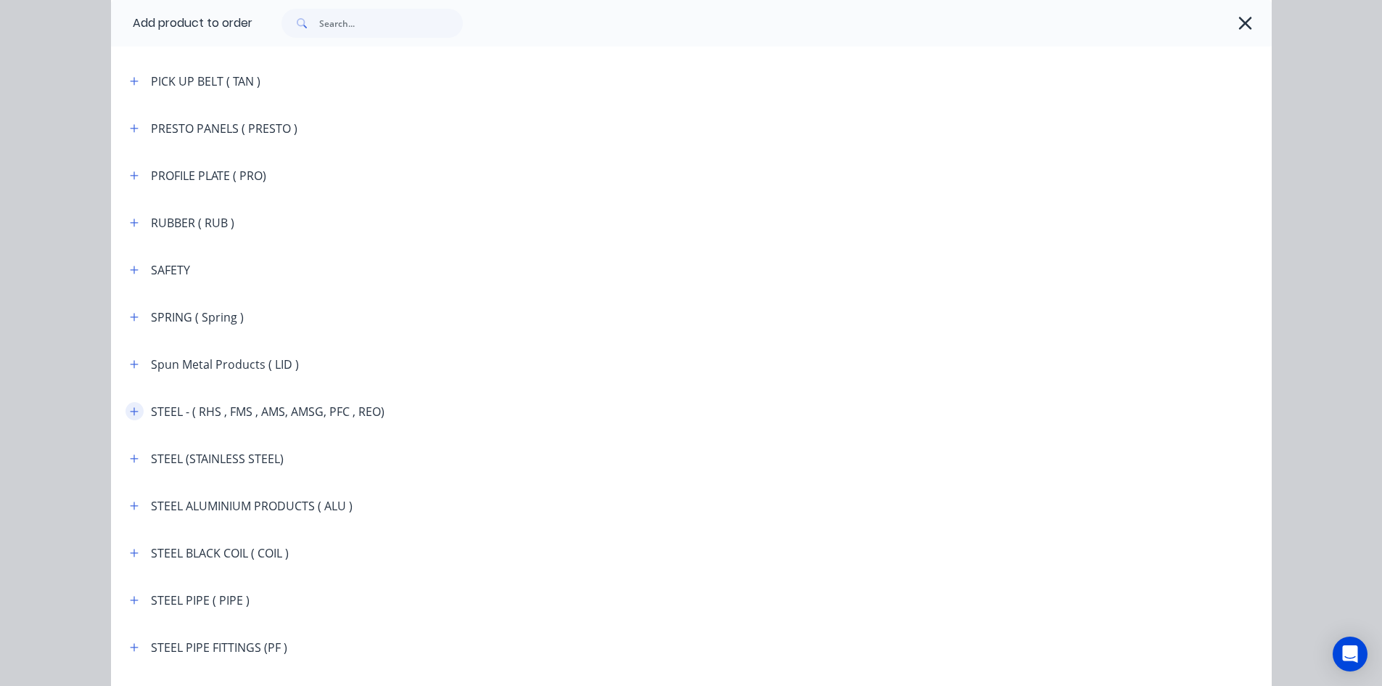
click at [134, 412] on button "button" at bounding box center [135, 411] width 18 height 18
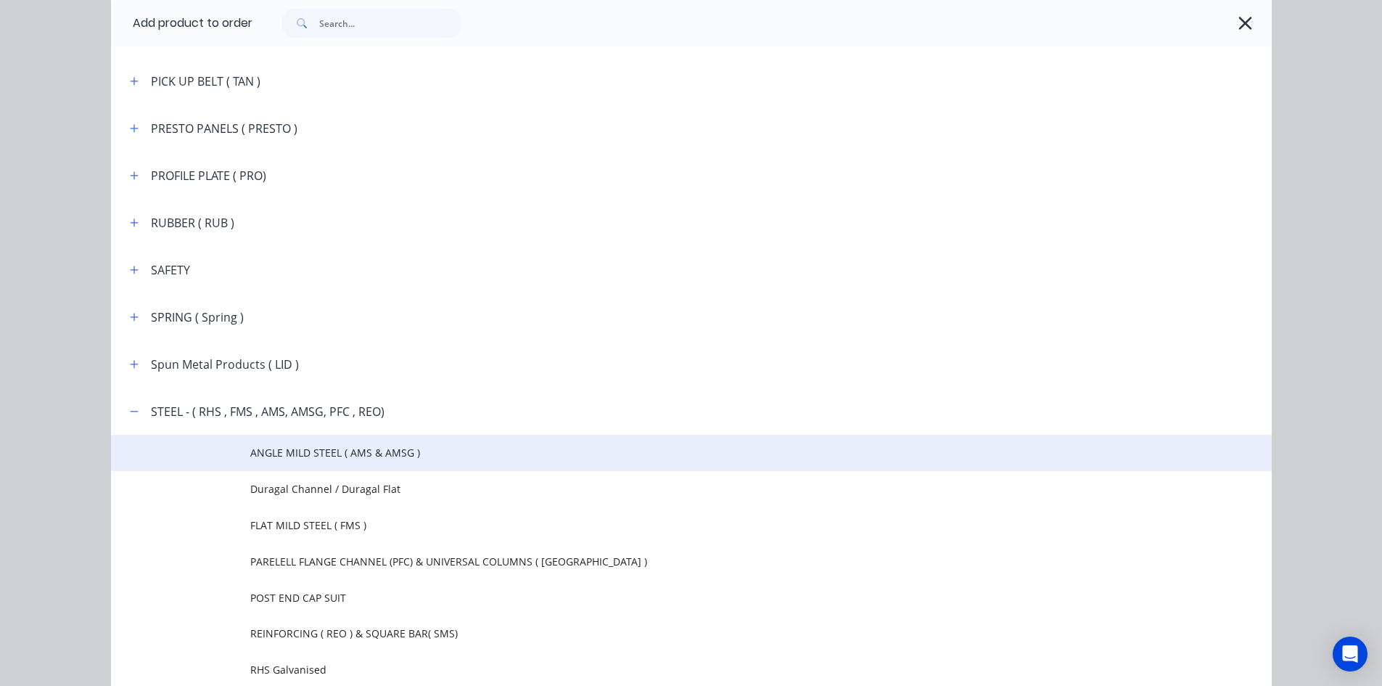
click at [266, 456] on span "ANGLE MILD STEEL ( AMS & AMSG )" at bounding box center [658, 452] width 817 height 15
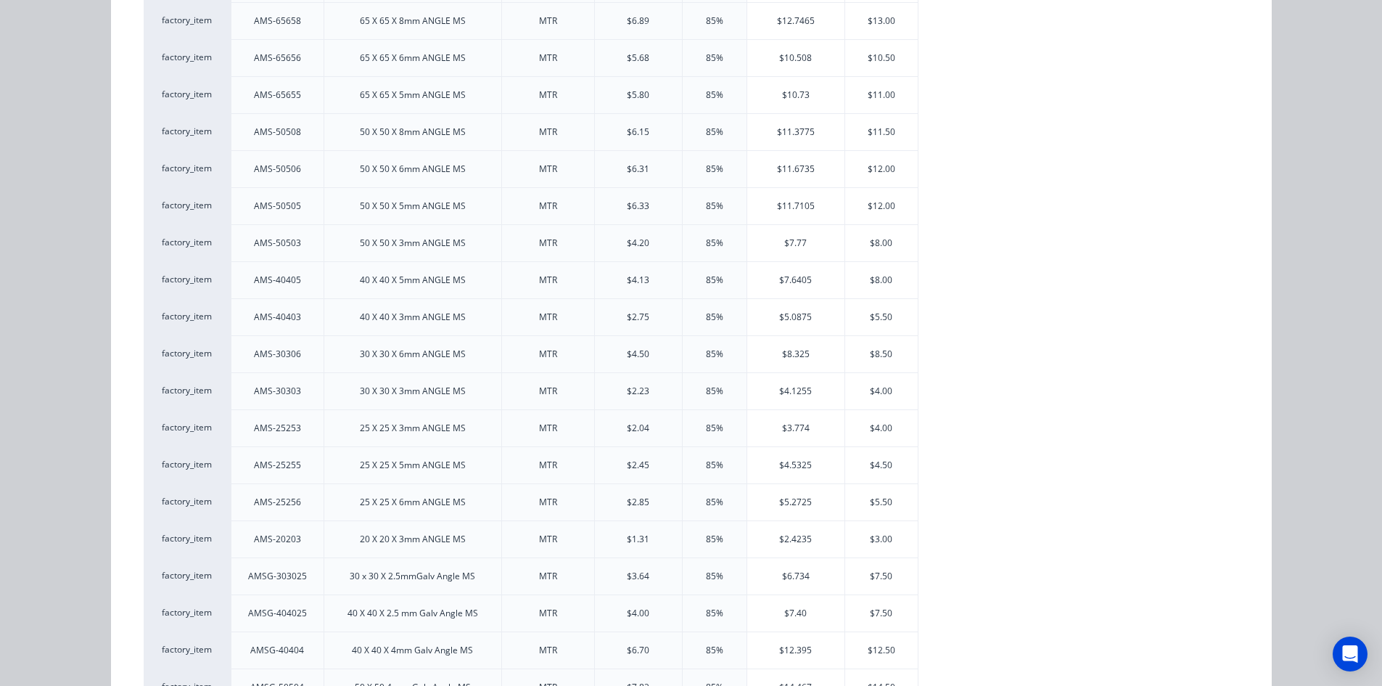
scroll to position [837, 0]
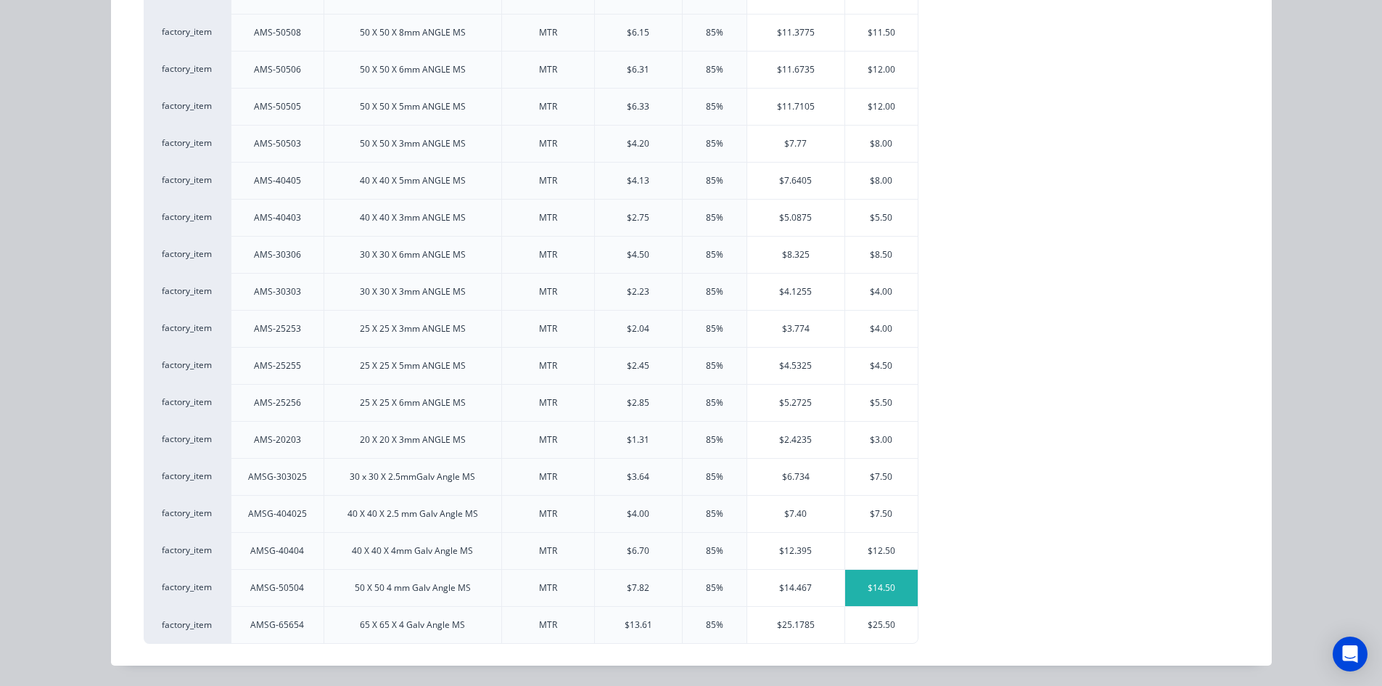
click at [877, 594] on div "$14.50" at bounding box center [881, 588] width 73 height 36
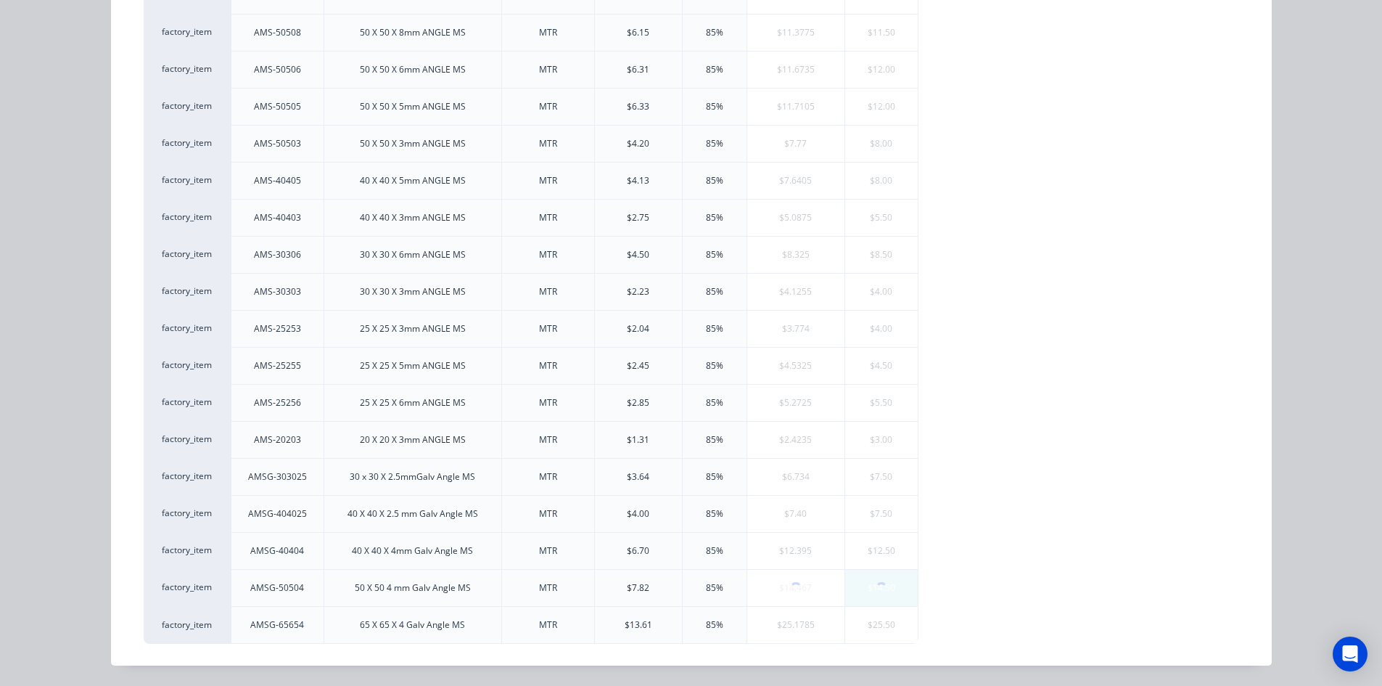
scroll to position [0, 0]
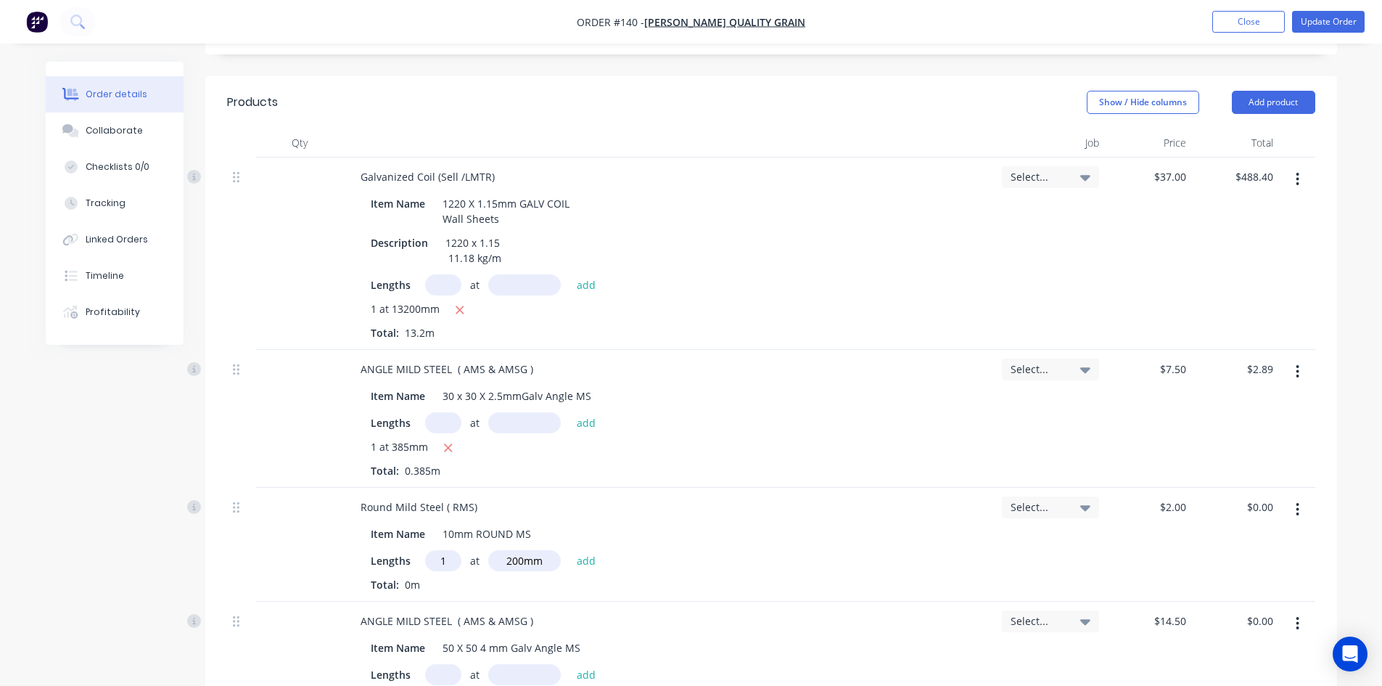
click at [436, 664] on input "text" at bounding box center [443, 674] width 36 height 21
type input "1"
click at [518, 664] on input "text" at bounding box center [524, 674] width 73 height 21
type input "750mm"
click at [584, 664] on button "add" at bounding box center [587, 674] width 34 height 20
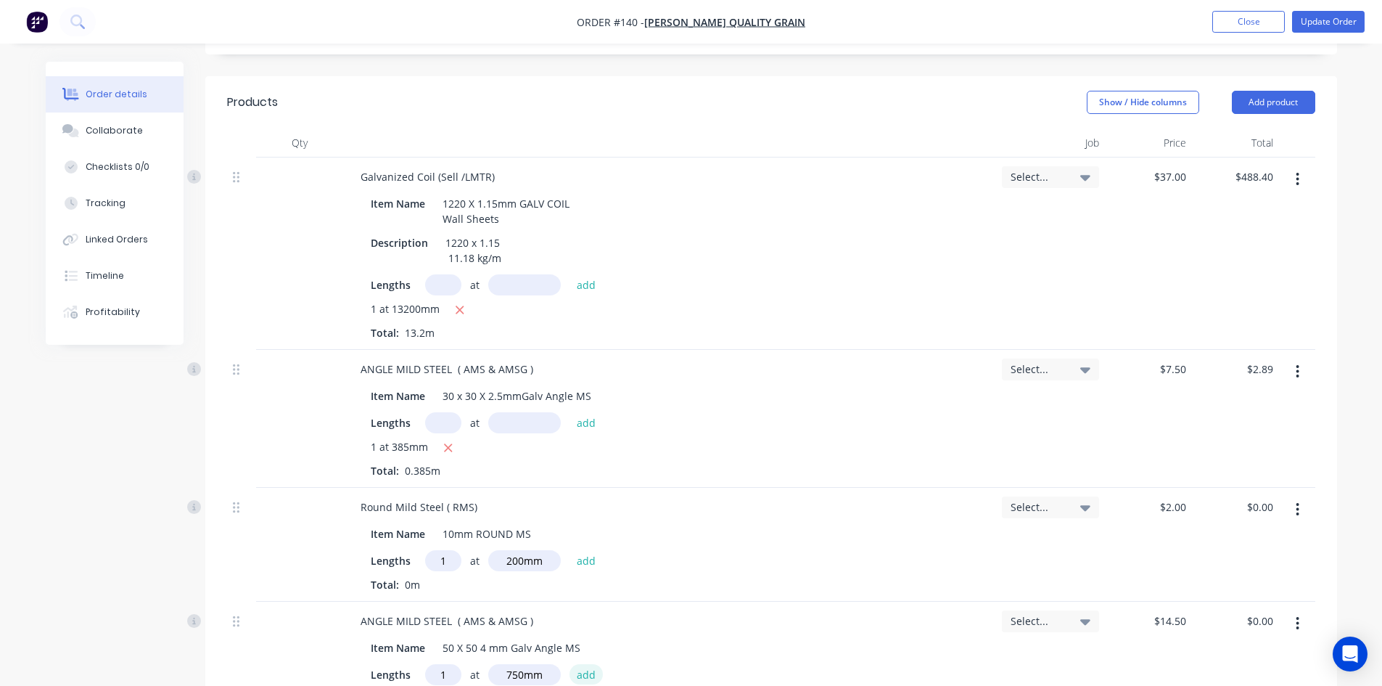
type input "$10.88"
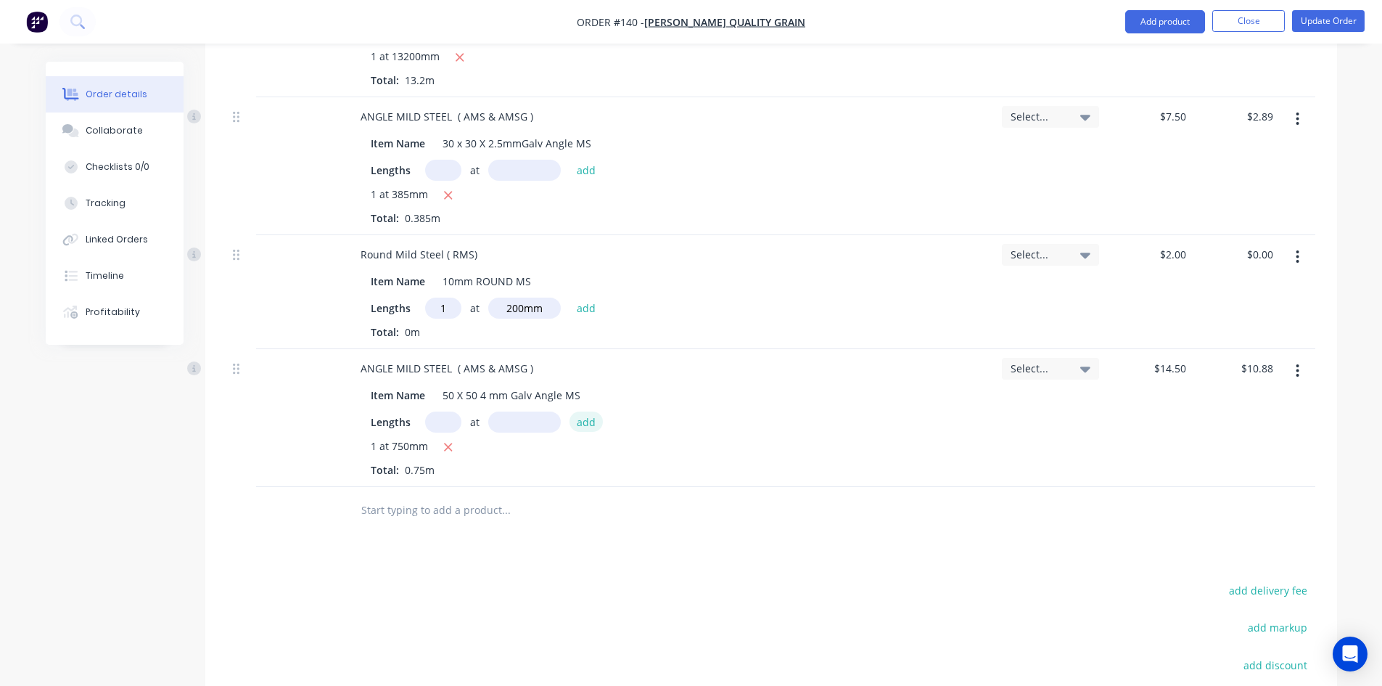
scroll to position [798, 0]
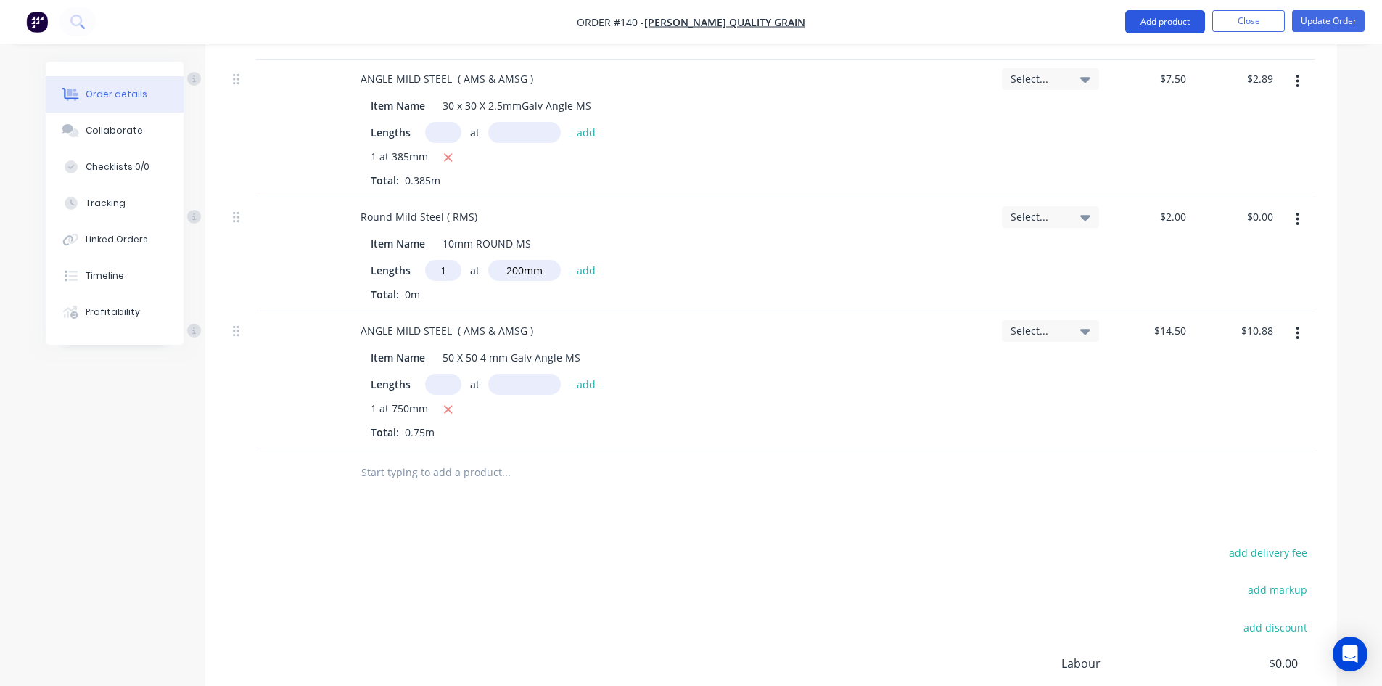
click at [1167, 21] on button "Add product" at bounding box center [1165, 21] width 80 height 23
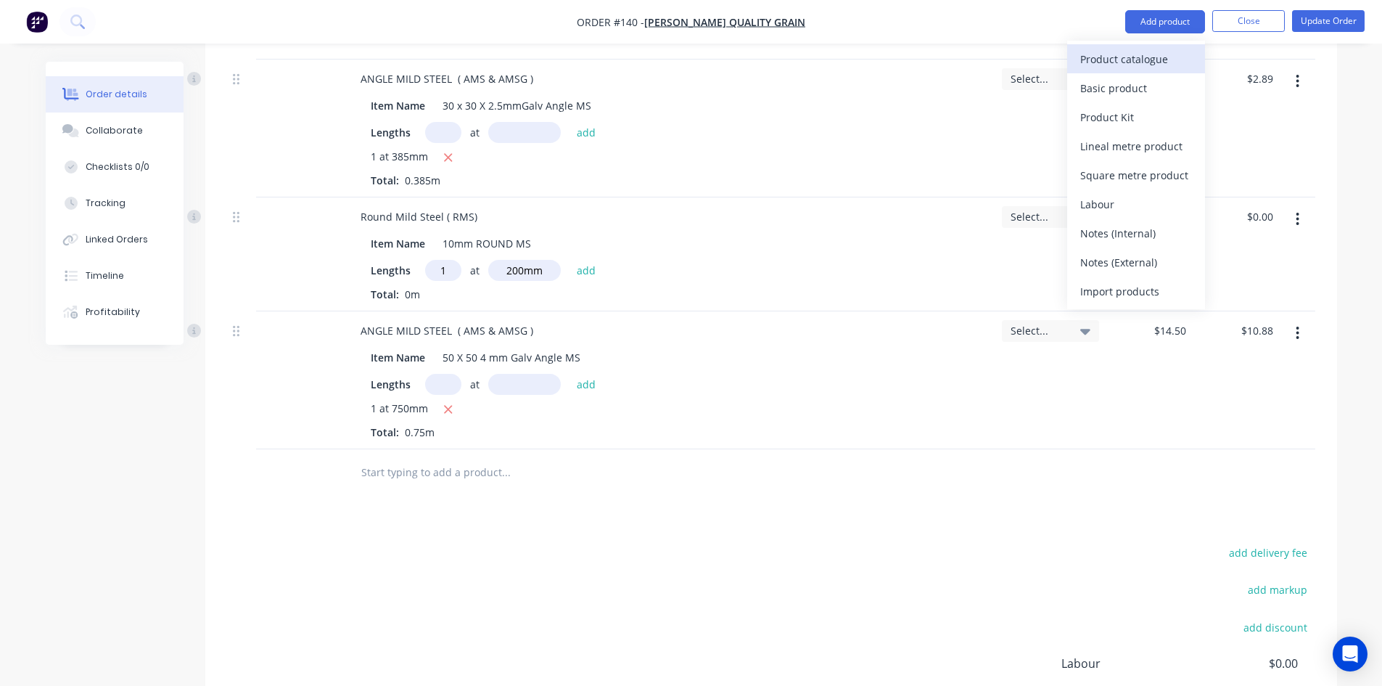
click at [1151, 59] on div "Product catalogue" at bounding box center [1137, 59] width 112 height 21
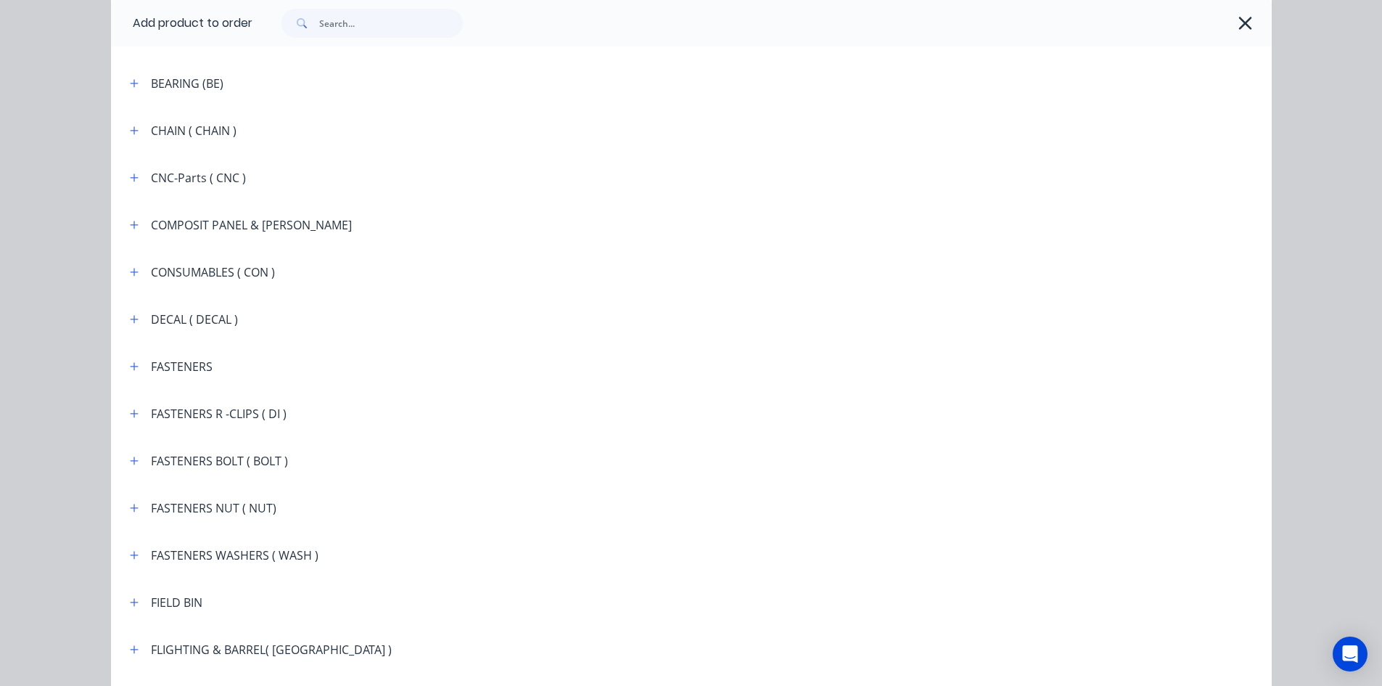
scroll to position [1088, 0]
drag, startPoint x: 352, startPoint y: 28, endPoint x: 377, endPoint y: 75, distance: 53.2
click at [352, 29] on input "text" at bounding box center [391, 23] width 144 height 29
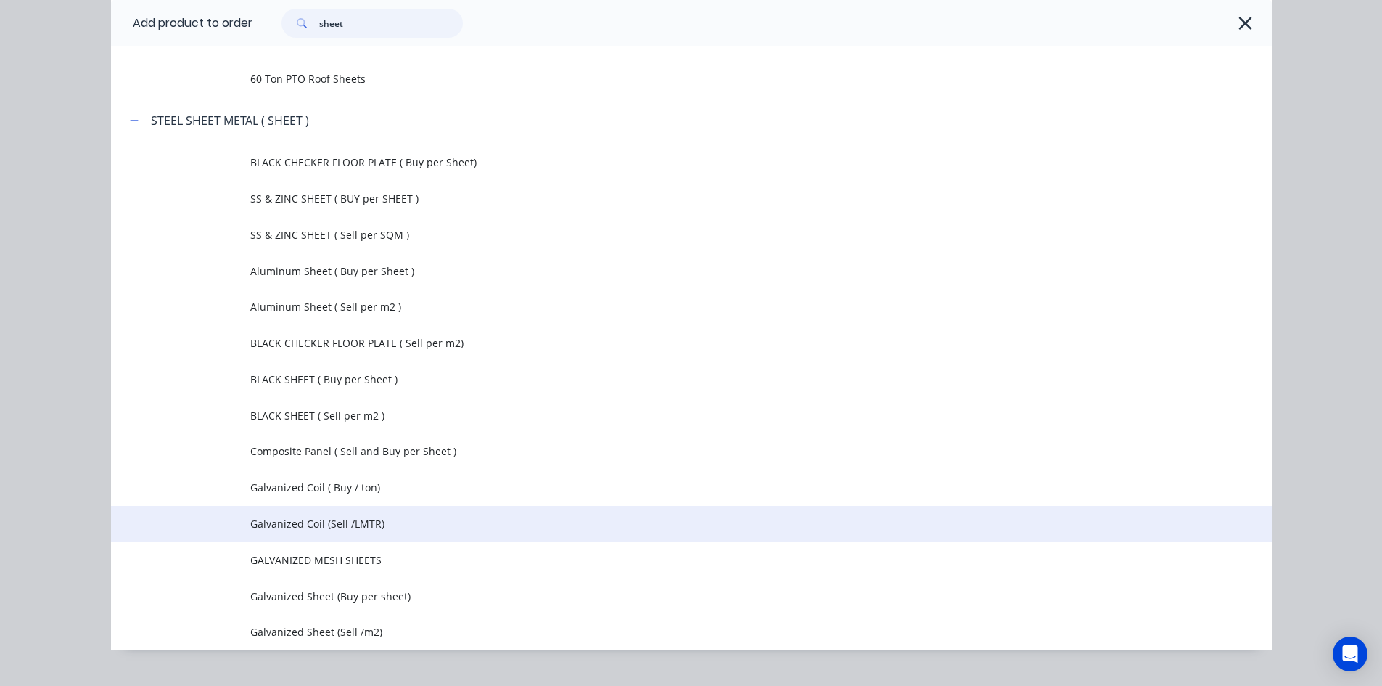
scroll to position [173, 0]
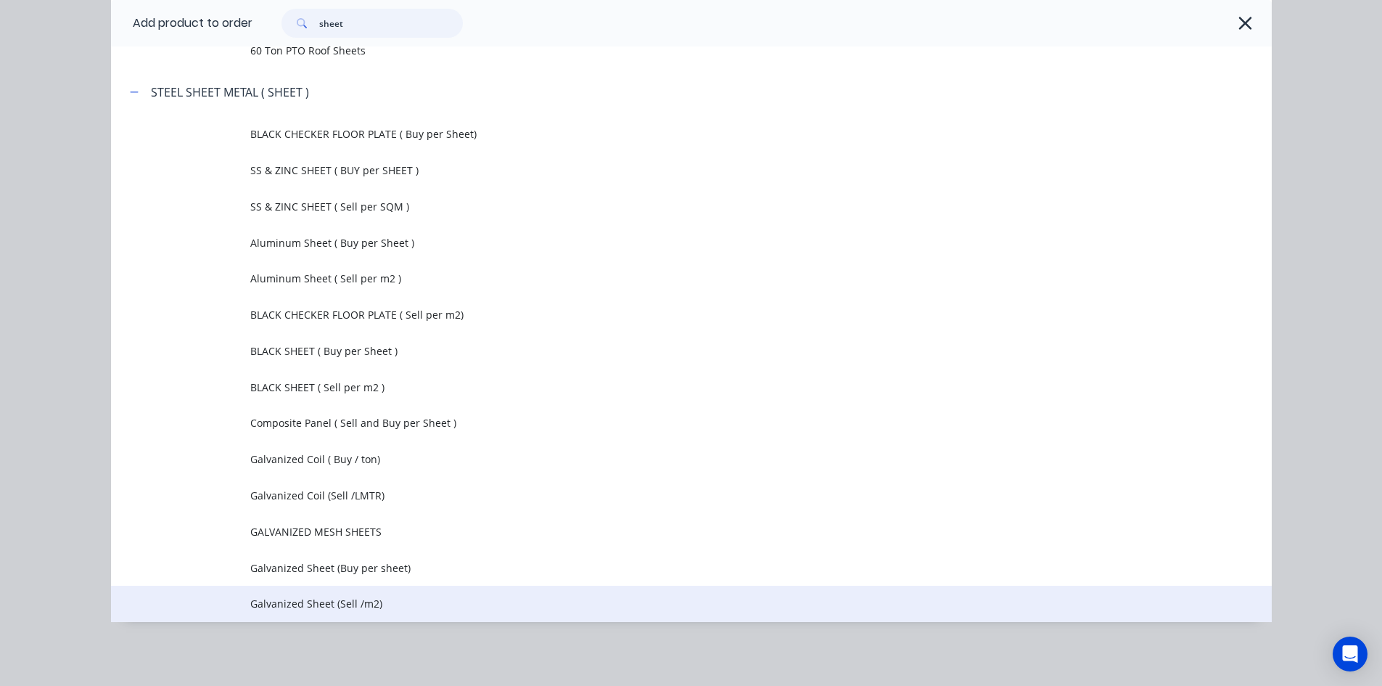
type input "sheet"
click at [364, 605] on span "Galvanized Sheet (Sell /m2)" at bounding box center [658, 603] width 817 height 15
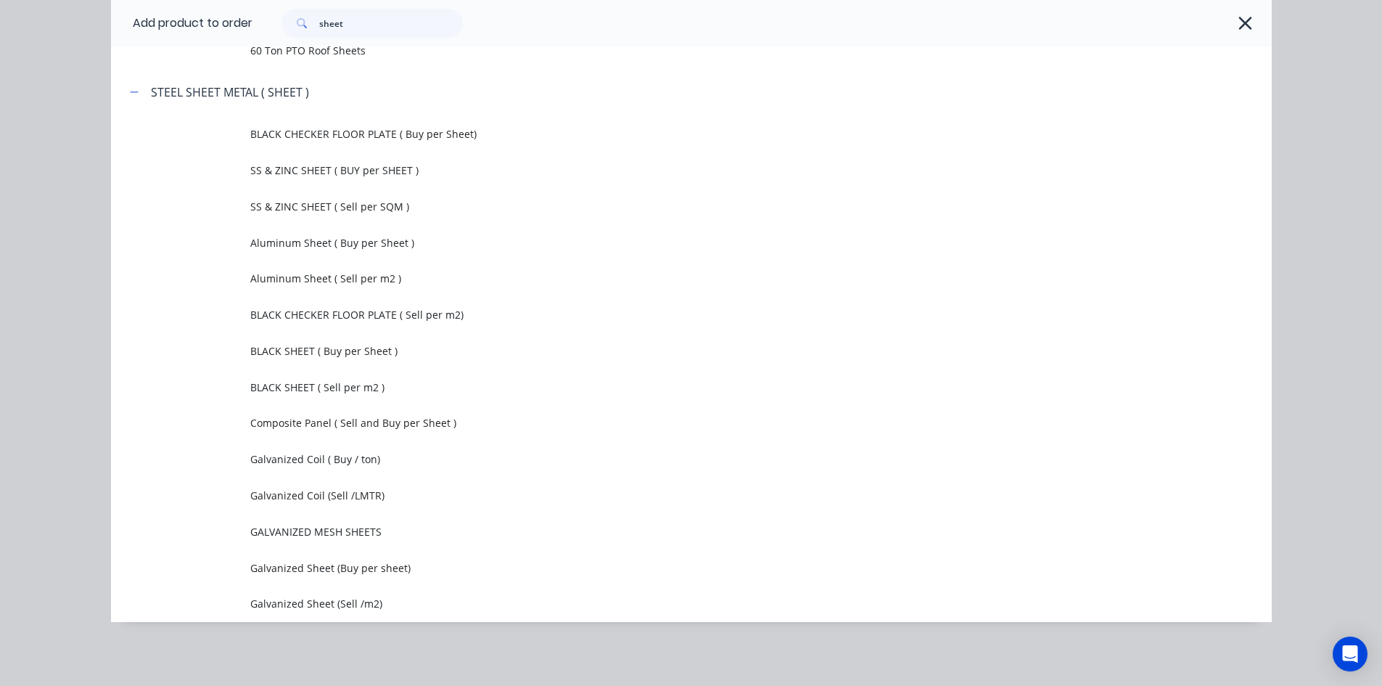
scroll to position [0, 0]
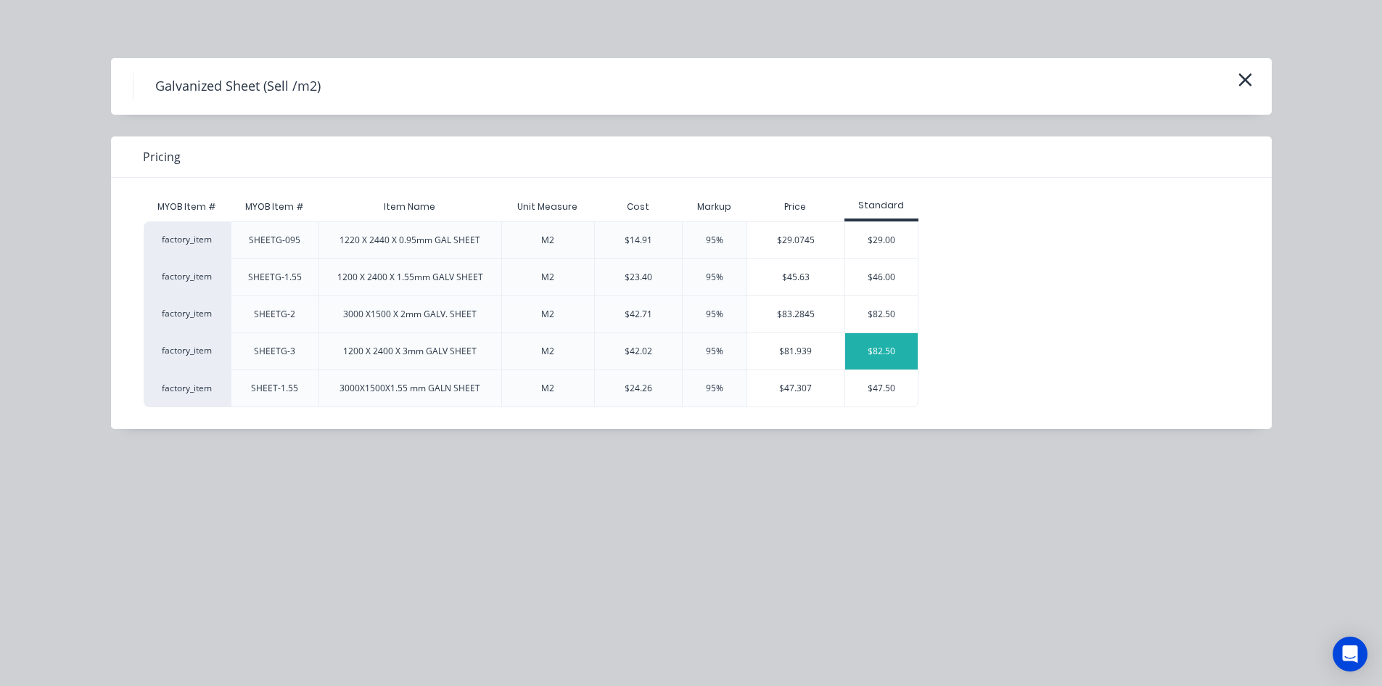
click at [877, 349] on div "$82.50" at bounding box center [881, 351] width 73 height 36
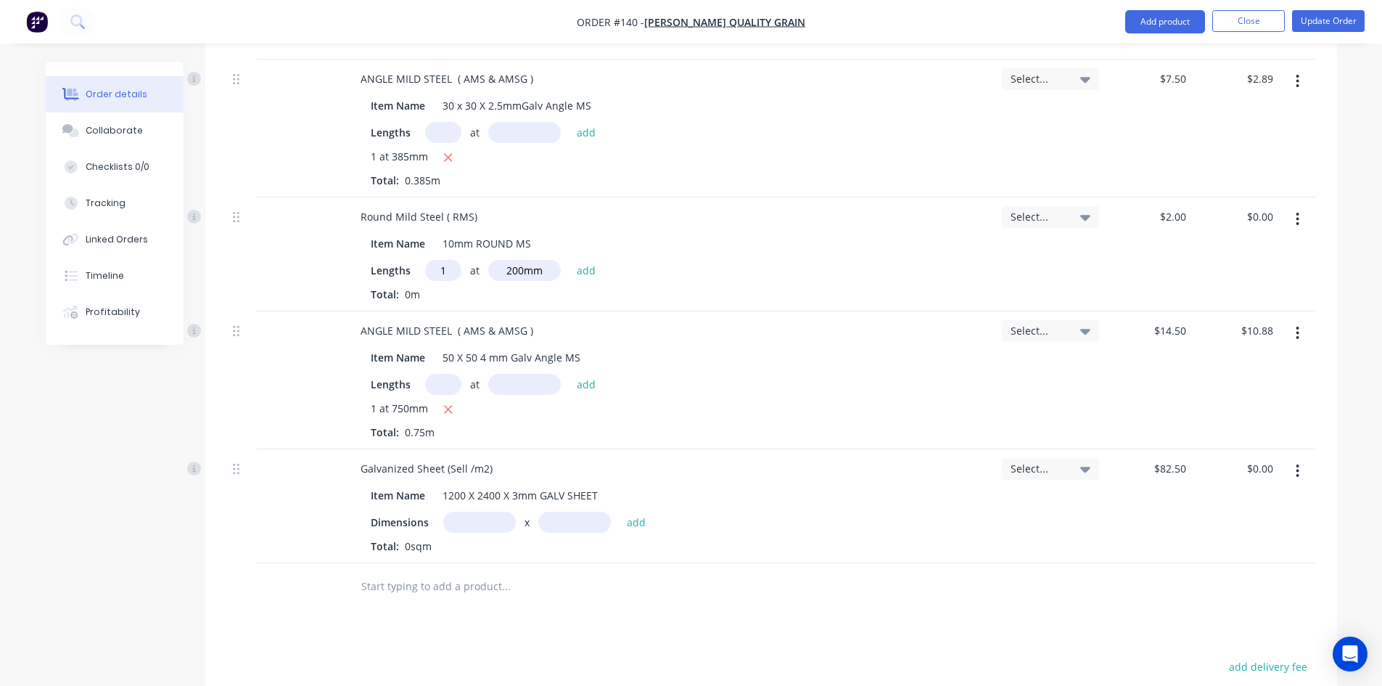
click at [473, 512] on input "text" at bounding box center [479, 522] width 73 height 21
type input "0.14m"
click at [558, 512] on input "text" at bounding box center [574, 522] width 73 height 21
type input "0.375m"
click at [640, 512] on button "add" at bounding box center [637, 522] width 34 height 20
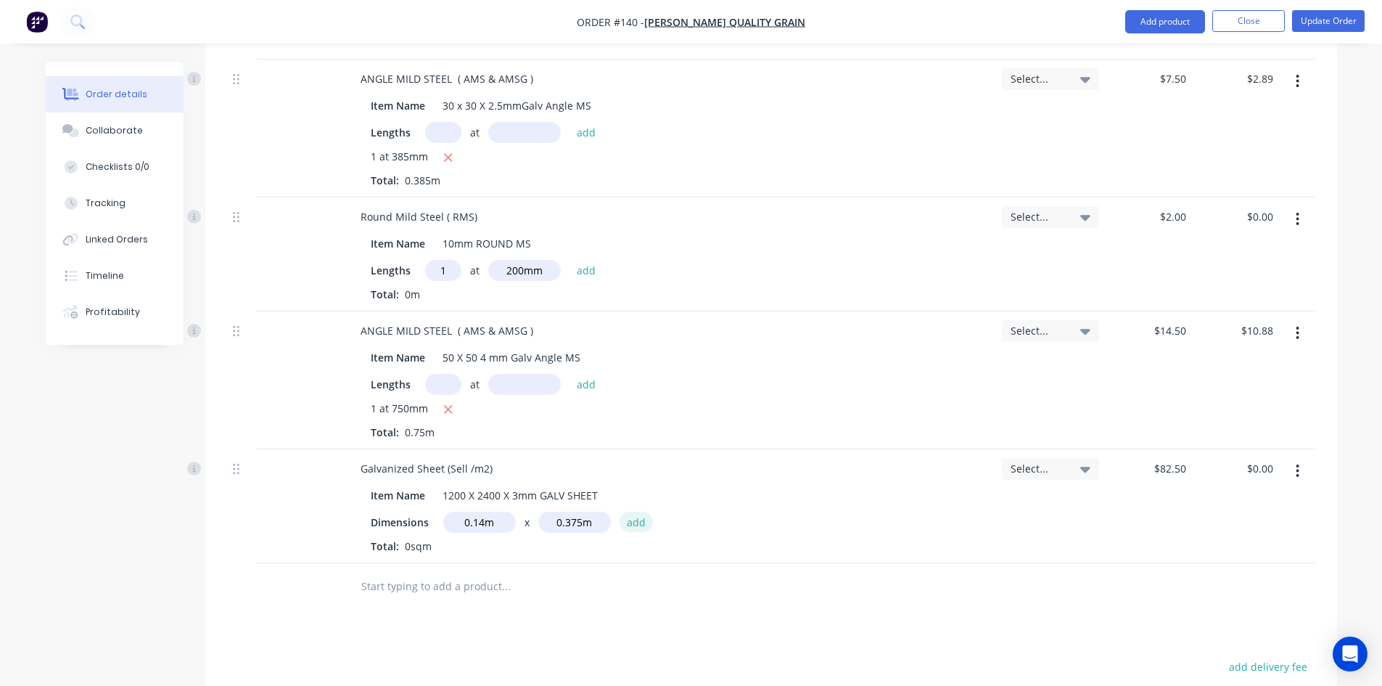
type input "$4.33"
drag, startPoint x: 464, startPoint y: 482, endPoint x: 448, endPoint y: 507, distance: 30.0
click at [464, 512] on input "text" at bounding box center [479, 522] width 73 height 21
type input "0.6m"
drag, startPoint x: 551, startPoint y: 480, endPoint x: 564, endPoint y: 487, distance: 14.9
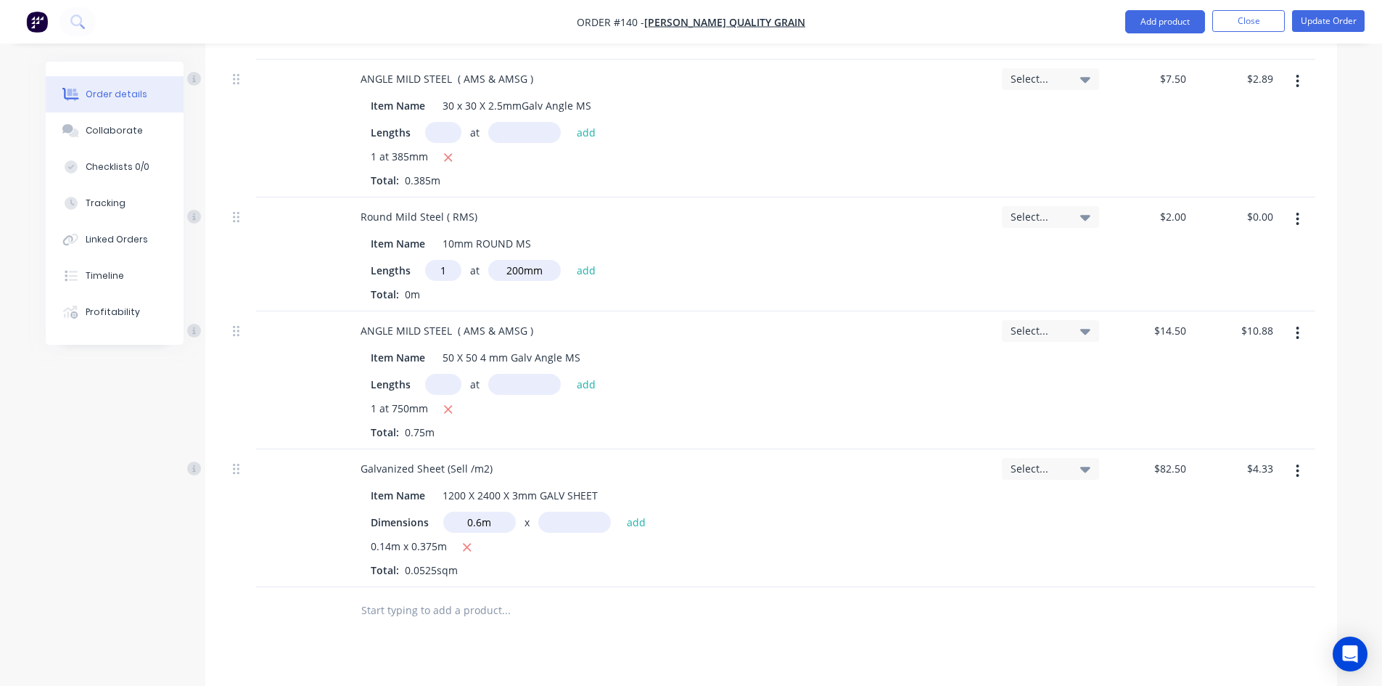
click at [551, 512] on input "text" at bounding box center [574, 522] width 73 height 21
type input "0.385m"
click at [639, 512] on button "add" at bounding box center [637, 522] width 34 height 20
type input "$23.39"
click at [1170, 23] on button "Add product" at bounding box center [1165, 21] width 80 height 23
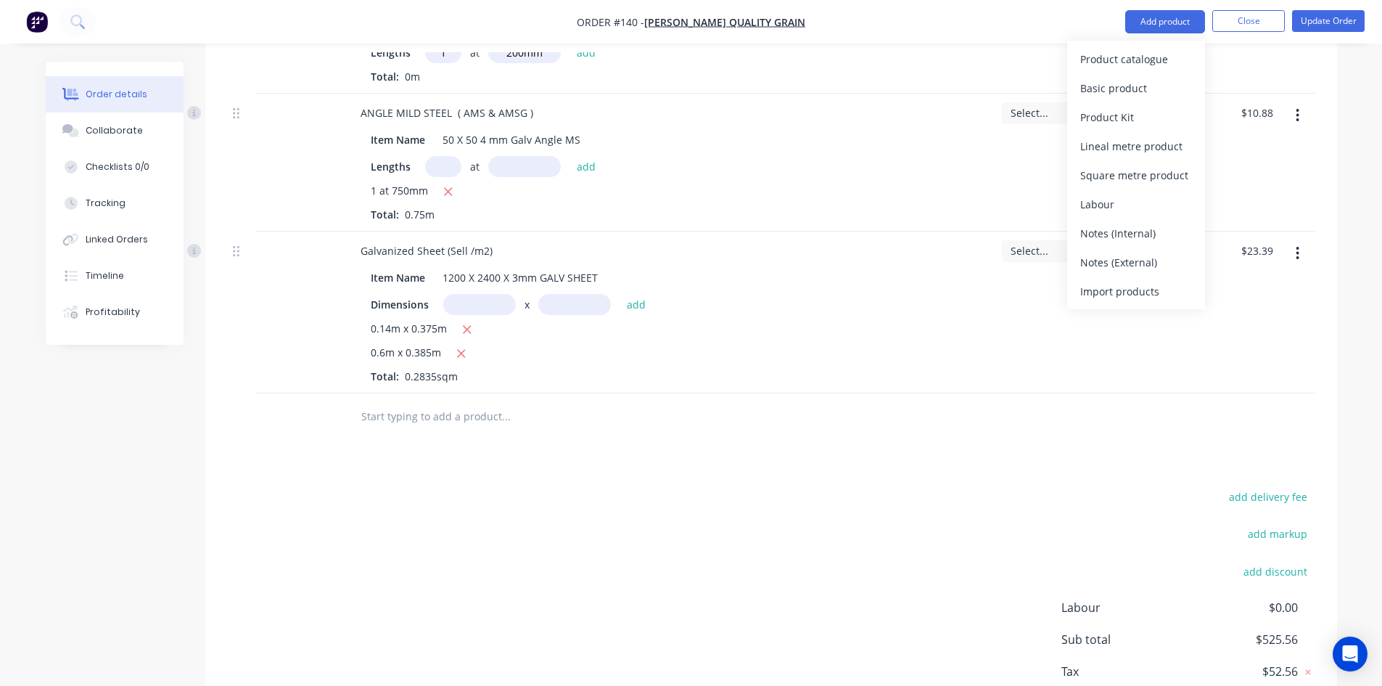
scroll to position [1068, 0]
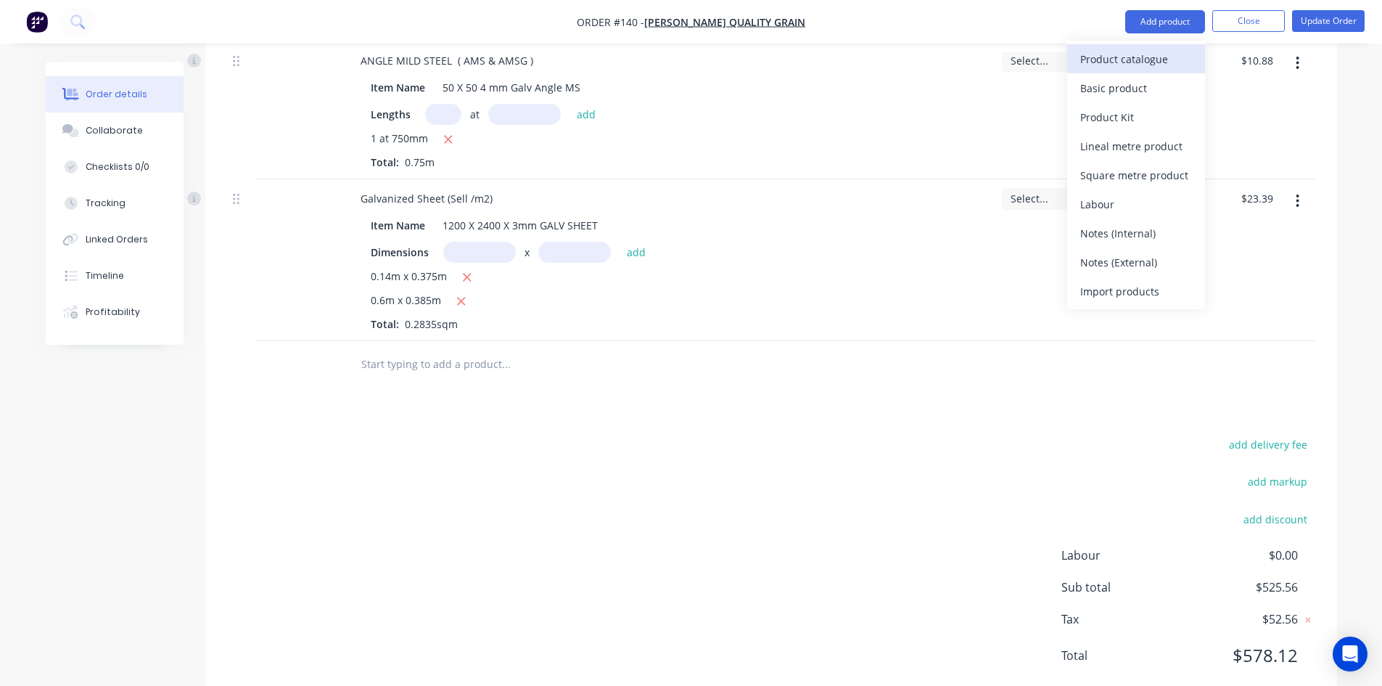
click at [1137, 62] on div "Product catalogue" at bounding box center [1137, 59] width 112 height 21
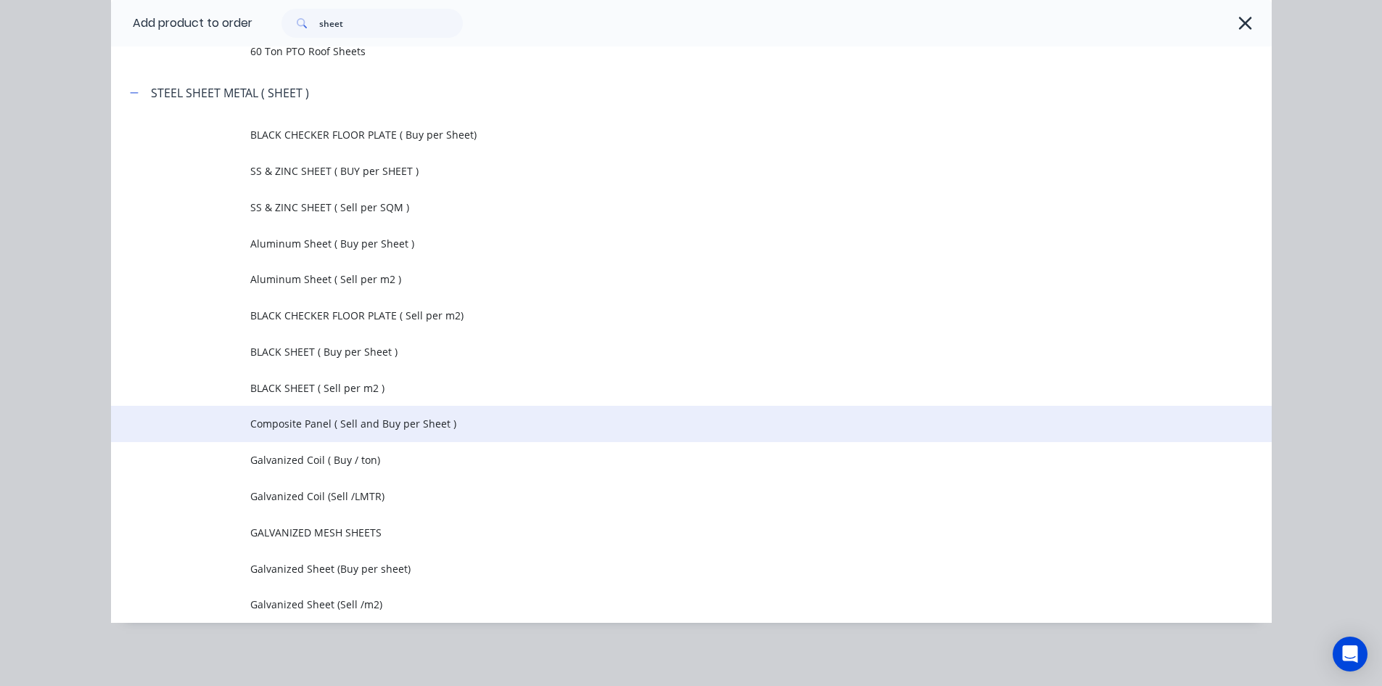
scroll to position [173, 0]
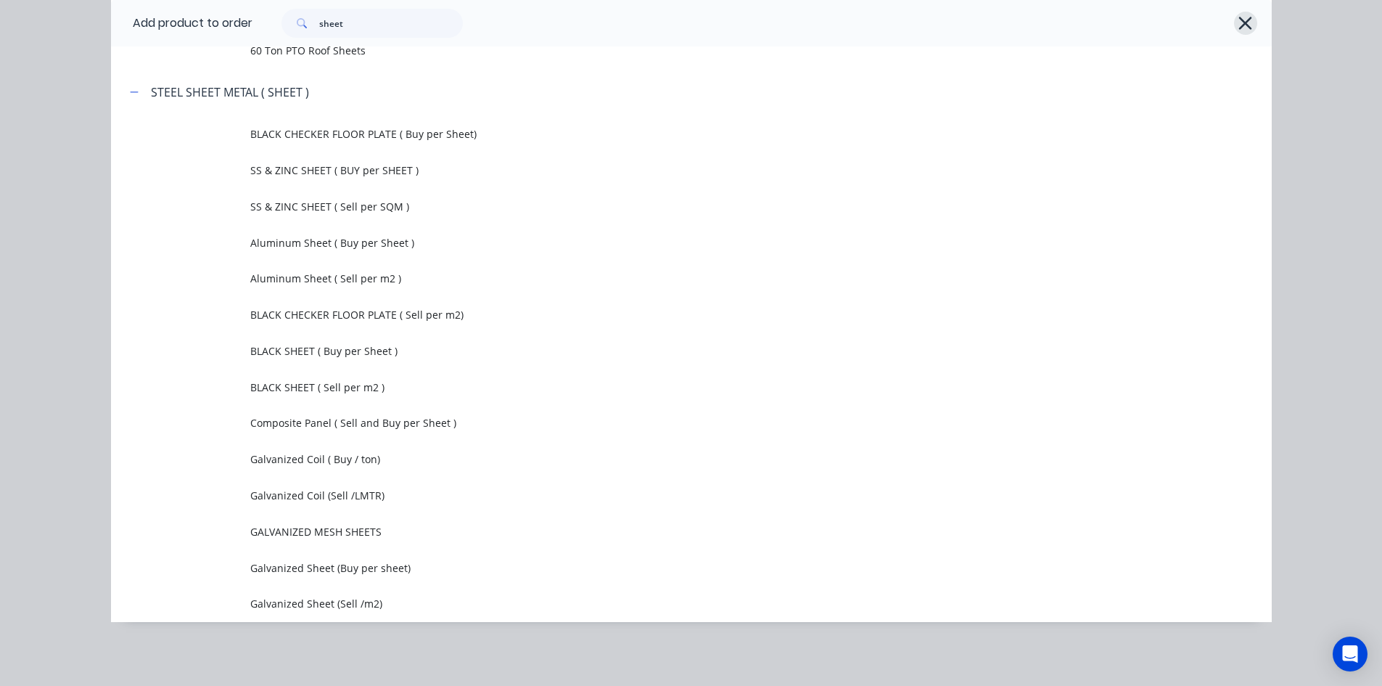
click at [1238, 25] on icon "button" at bounding box center [1245, 23] width 15 height 20
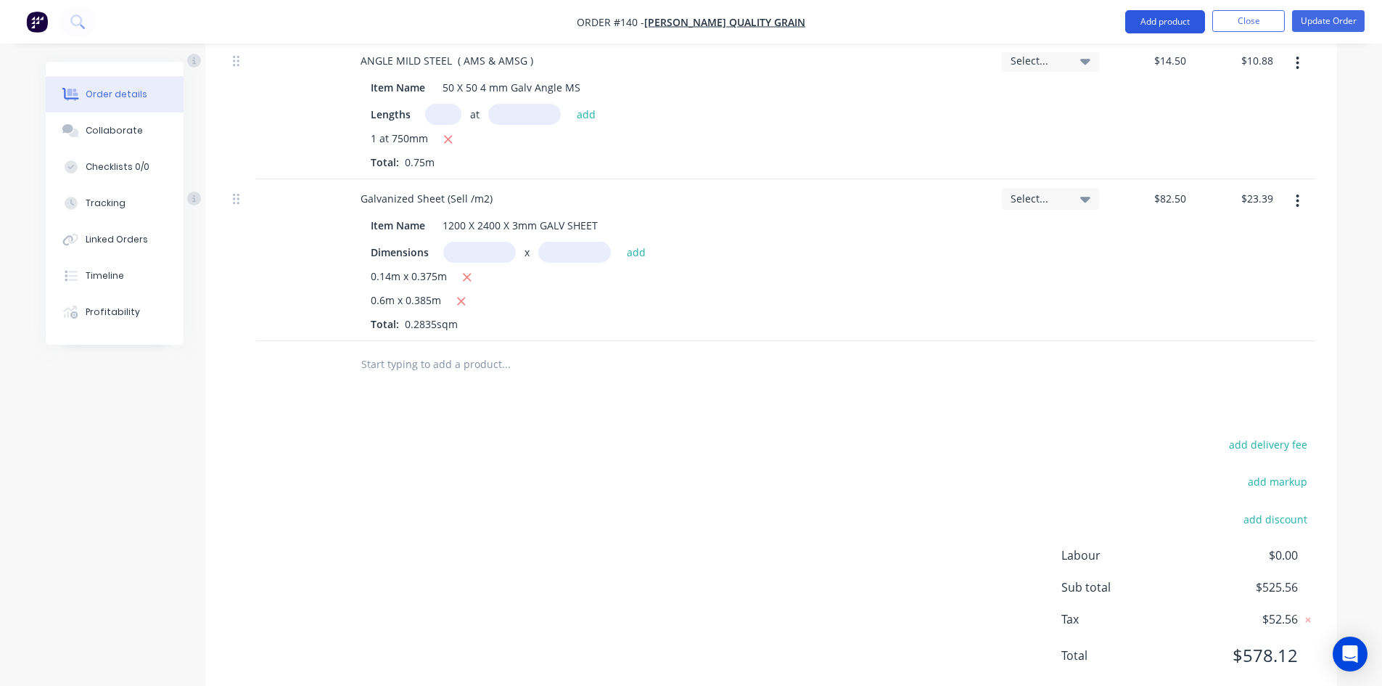
click at [1172, 20] on button "Add product" at bounding box center [1165, 21] width 80 height 23
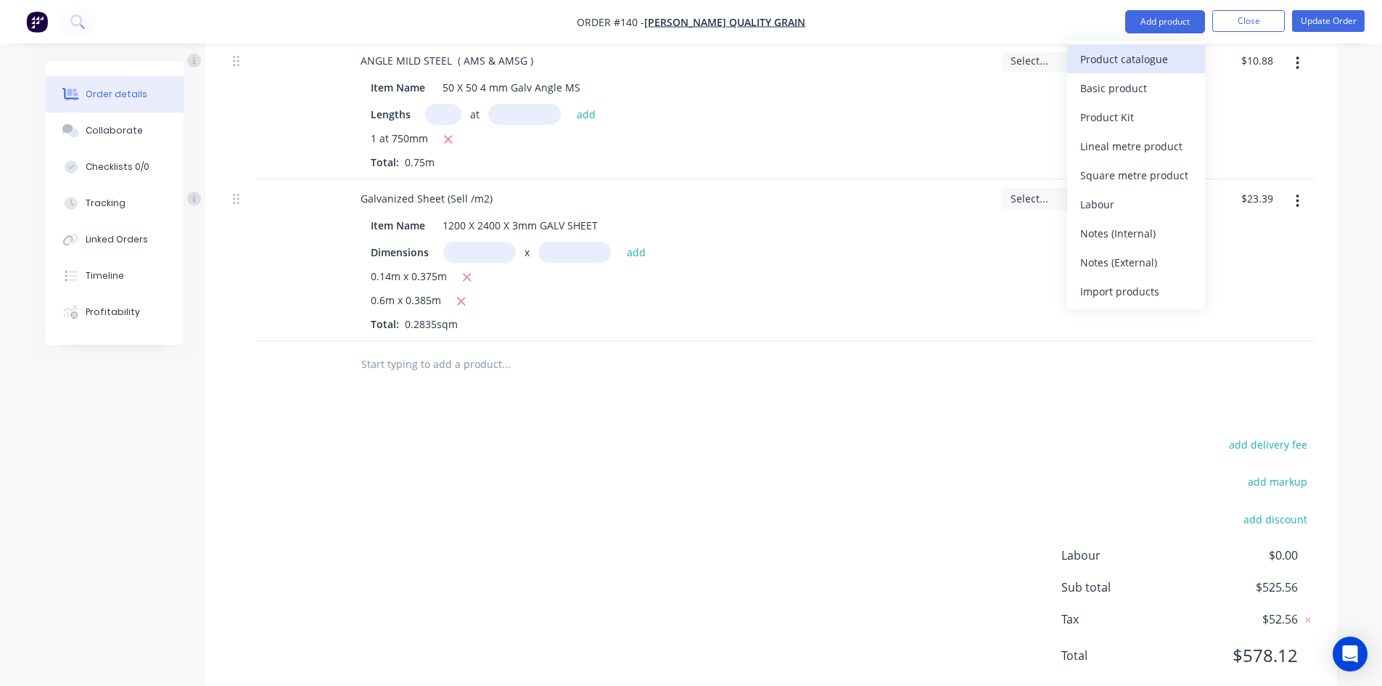
click at [1144, 55] on div "Product catalogue" at bounding box center [1137, 59] width 112 height 21
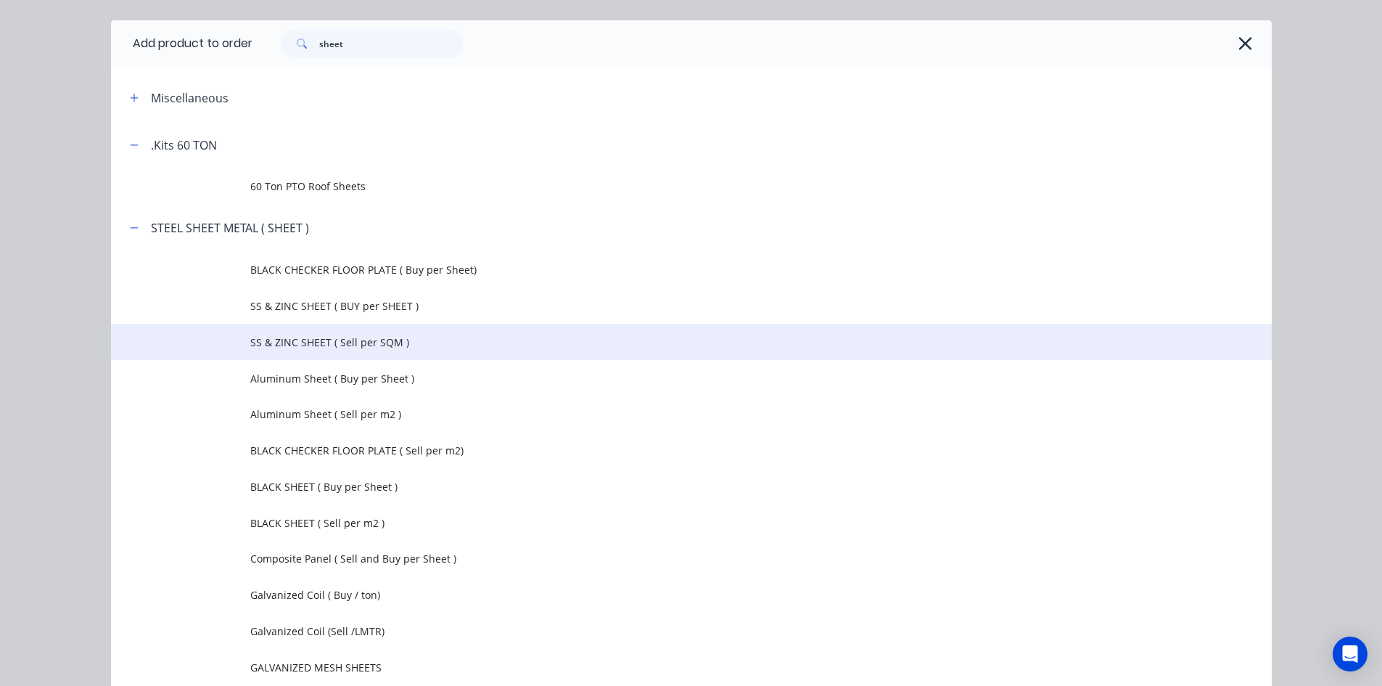
scroll to position [73, 0]
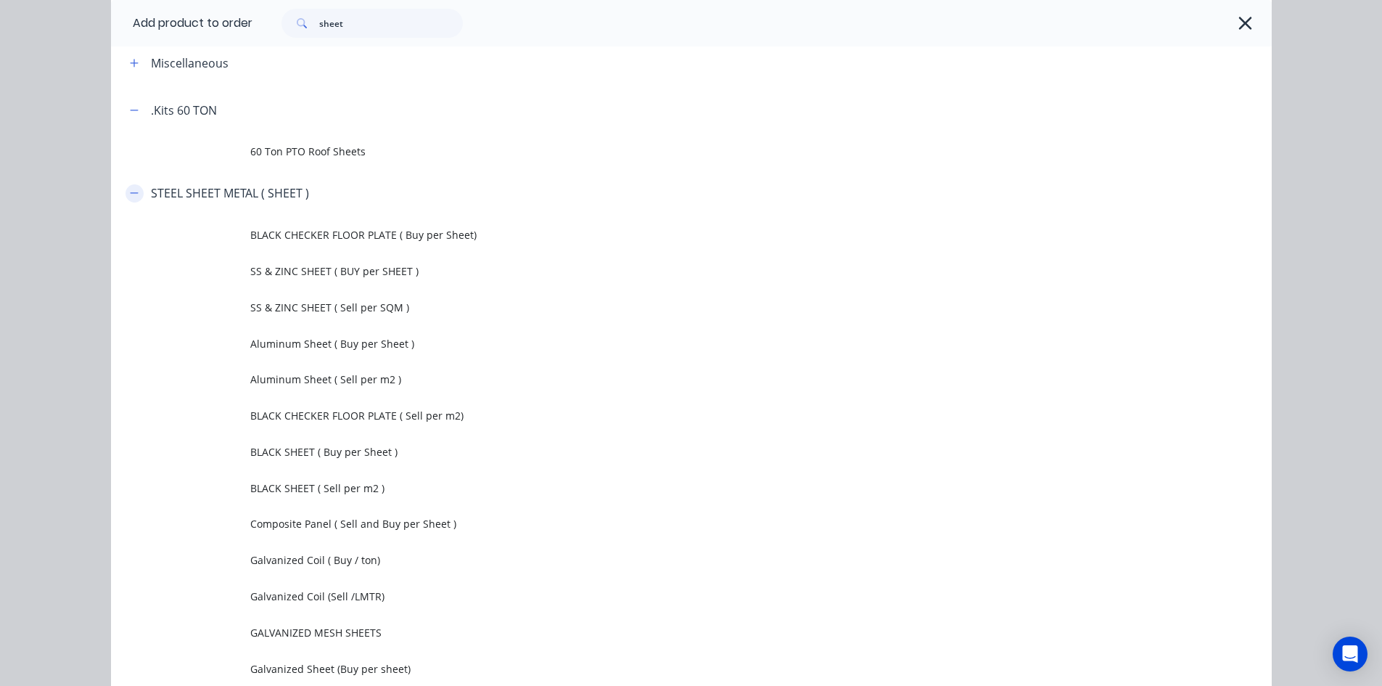
click at [130, 192] on icon "button" at bounding box center [134, 193] width 9 height 10
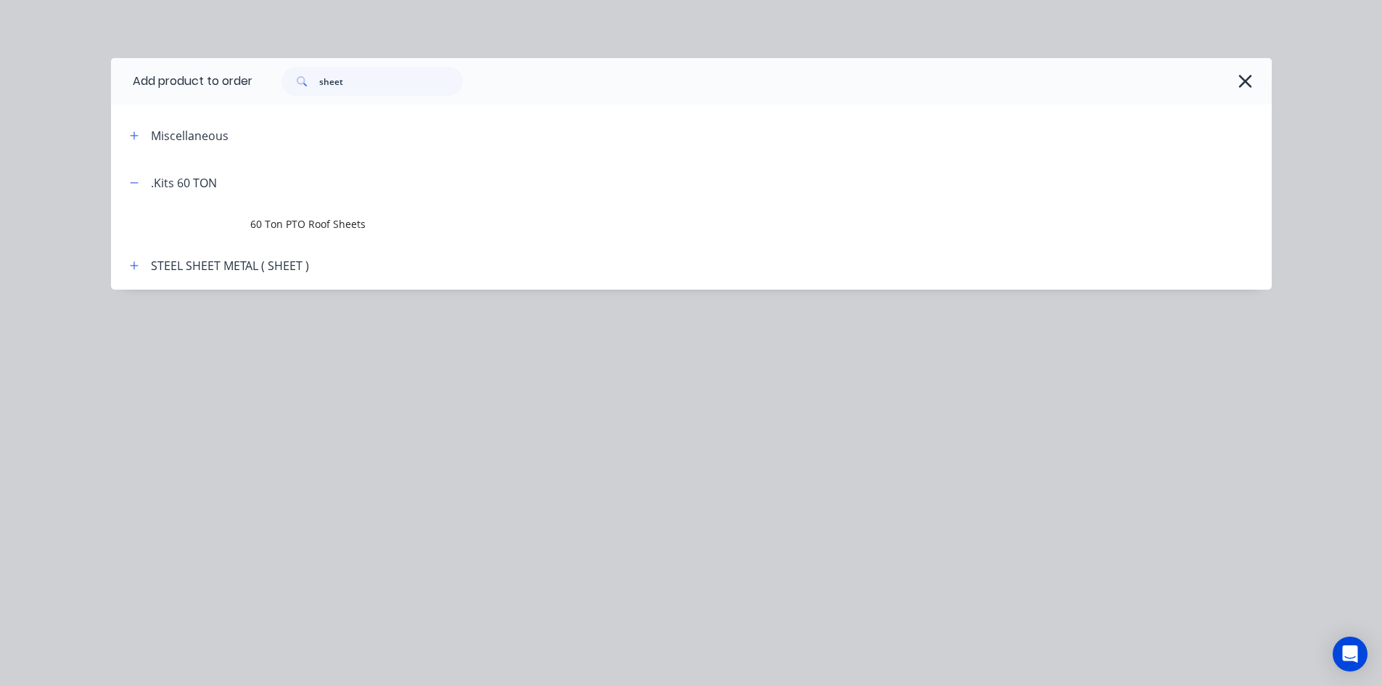
scroll to position [0, 0]
click at [138, 186] on icon "button" at bounding box center [134, 183] width 9 height 10
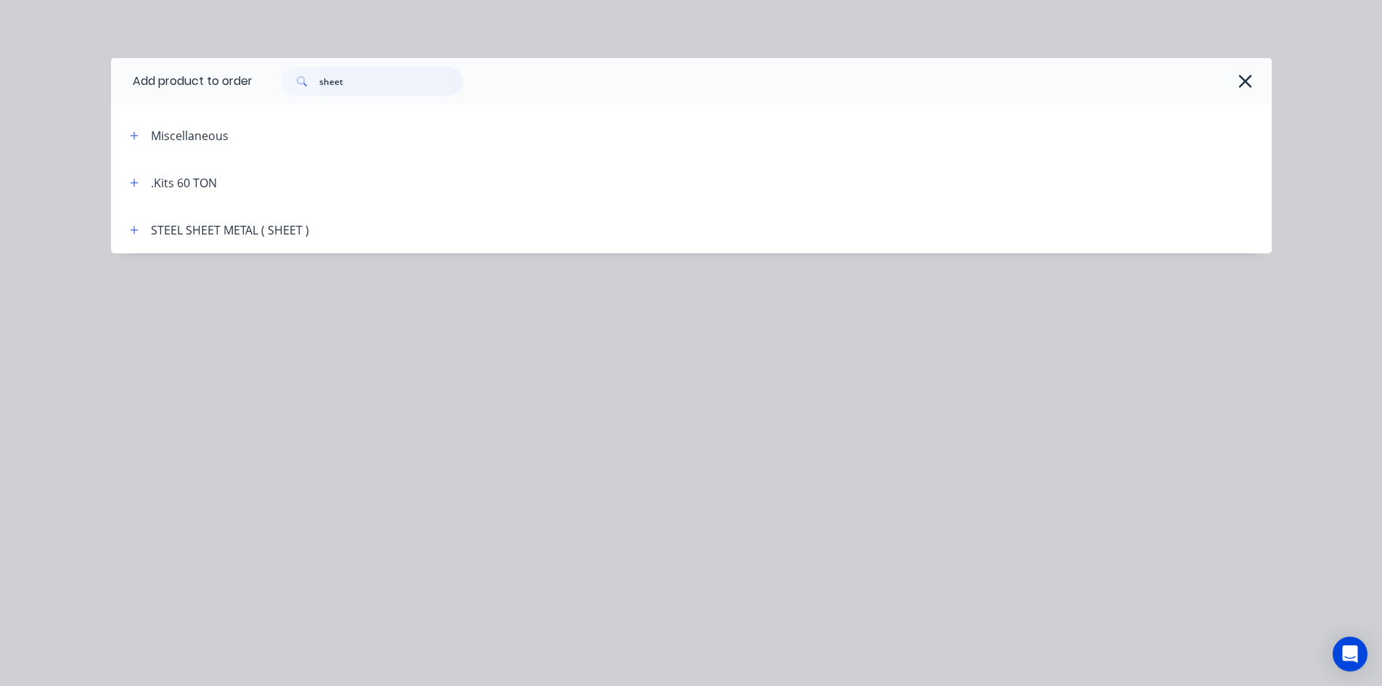
drag, startPoint x: 347, startPoint y: 81, endPoint x: 359, endPoint y: 105, distance: 26.9
click at [348, 82] on input "sheet" at bounding box center [391, 81] width 144 height 29
type input "s"
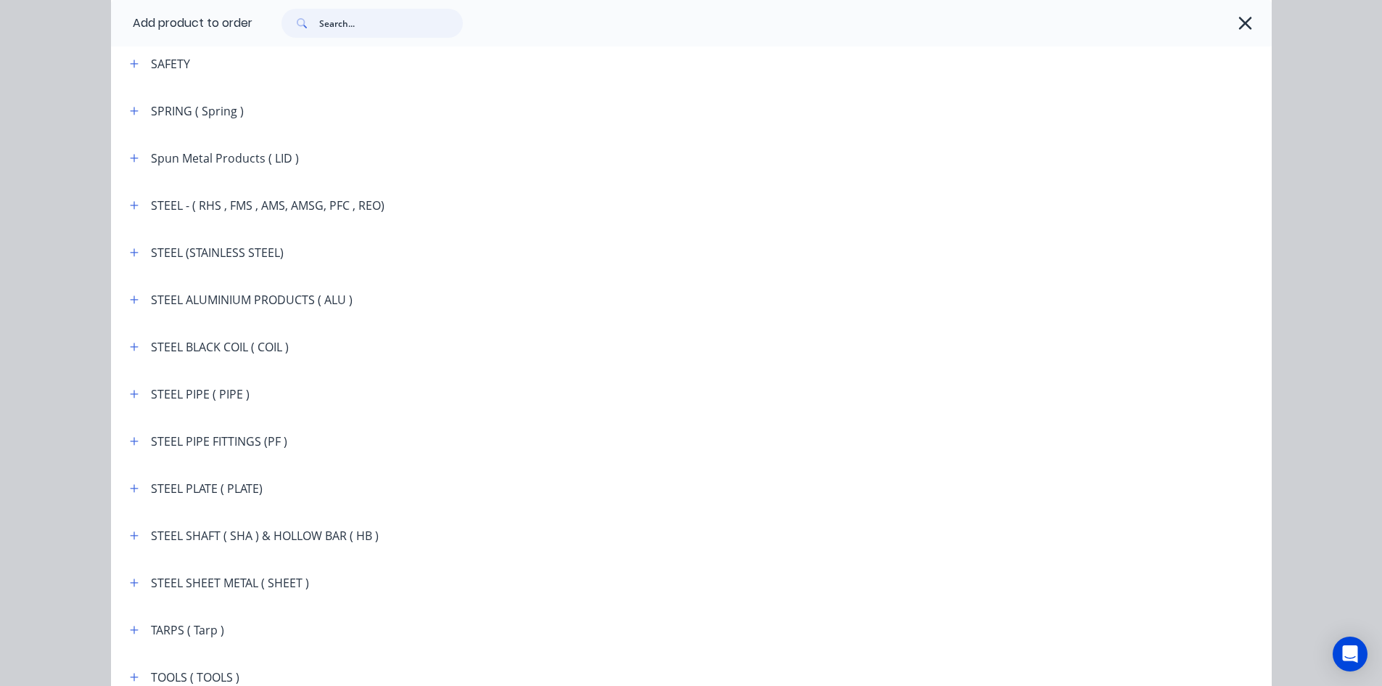
scroll to position [2395, 0]
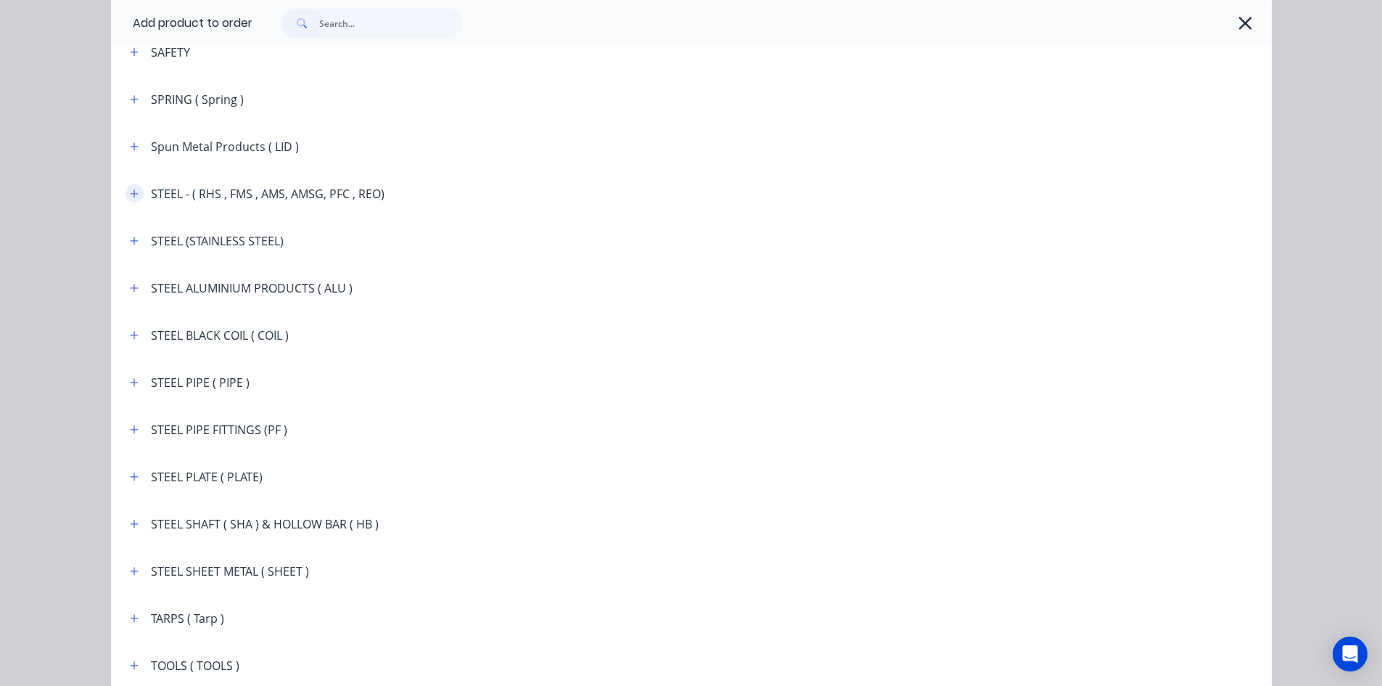
click at [132, 194] on icon "button" at bounding box center [134, 194] width 9 height 10
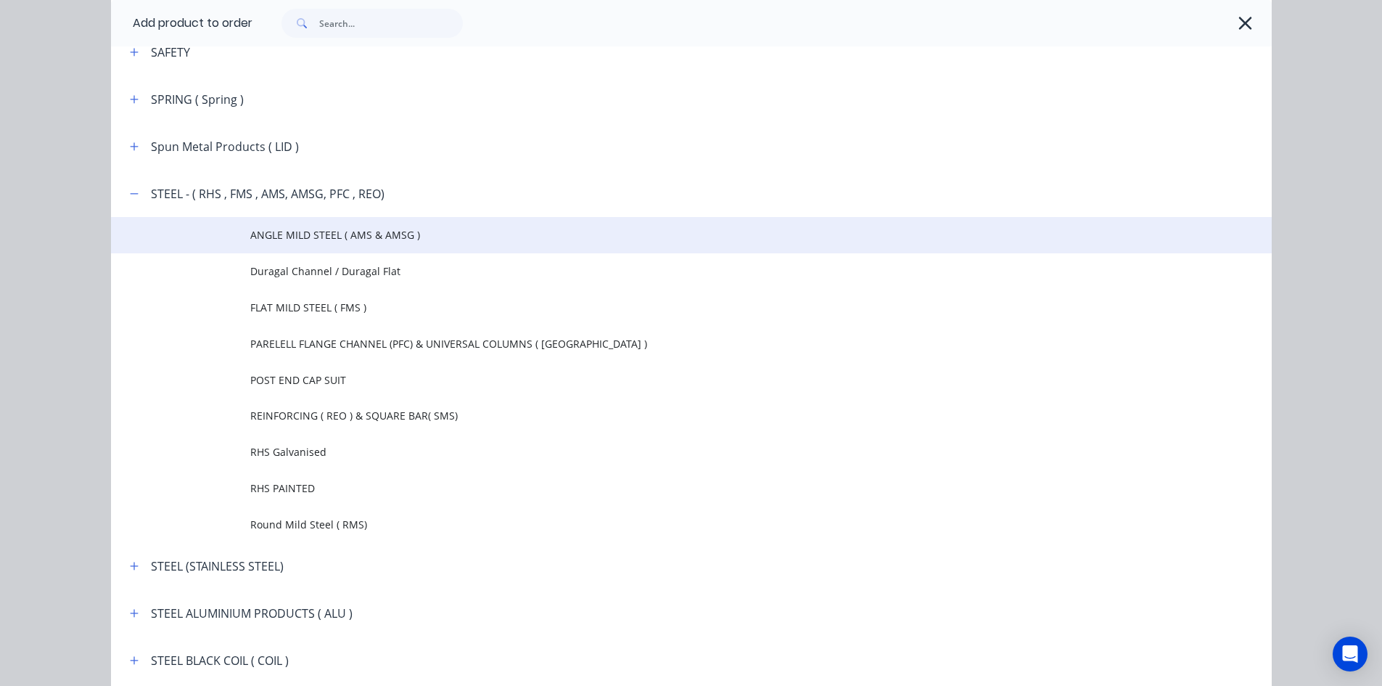
click at [292, 240] on span "ANGLE MILD STEEL ( AMS & AMSG )" at bounding box center [658, 234] width 817 height 15
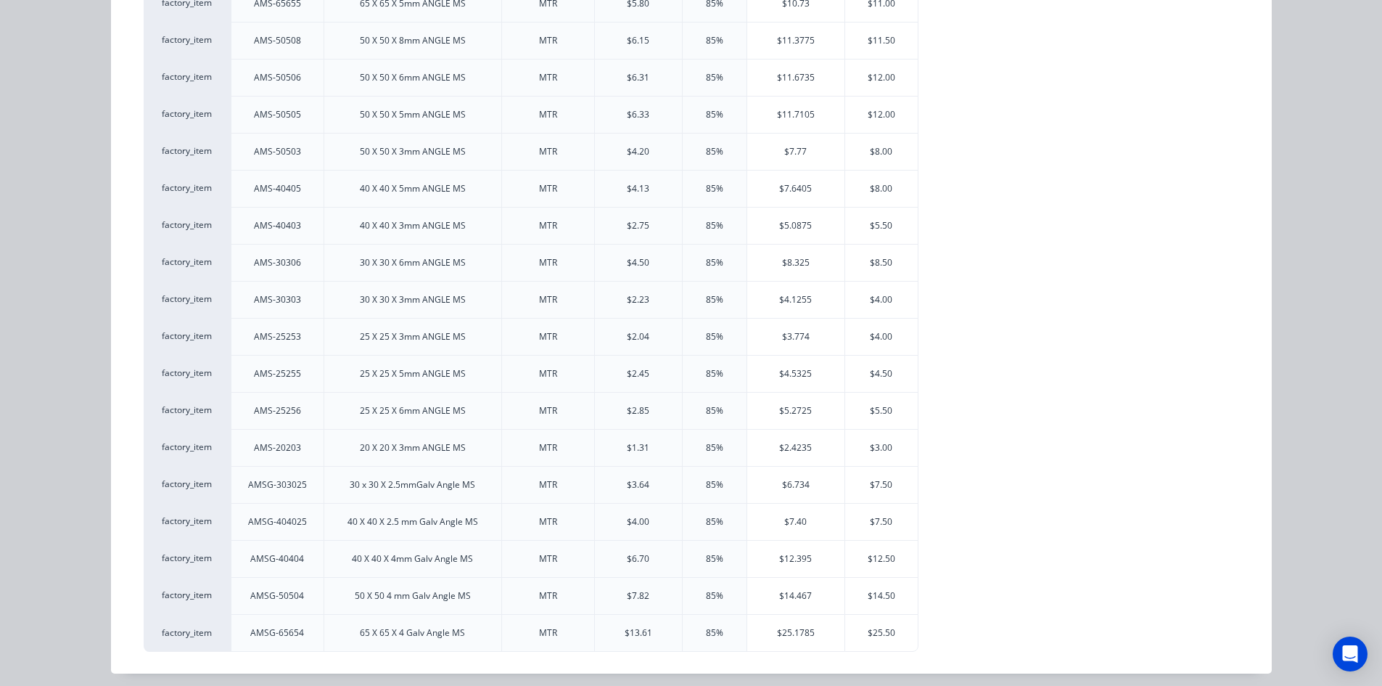
scroll to position [837, 0]
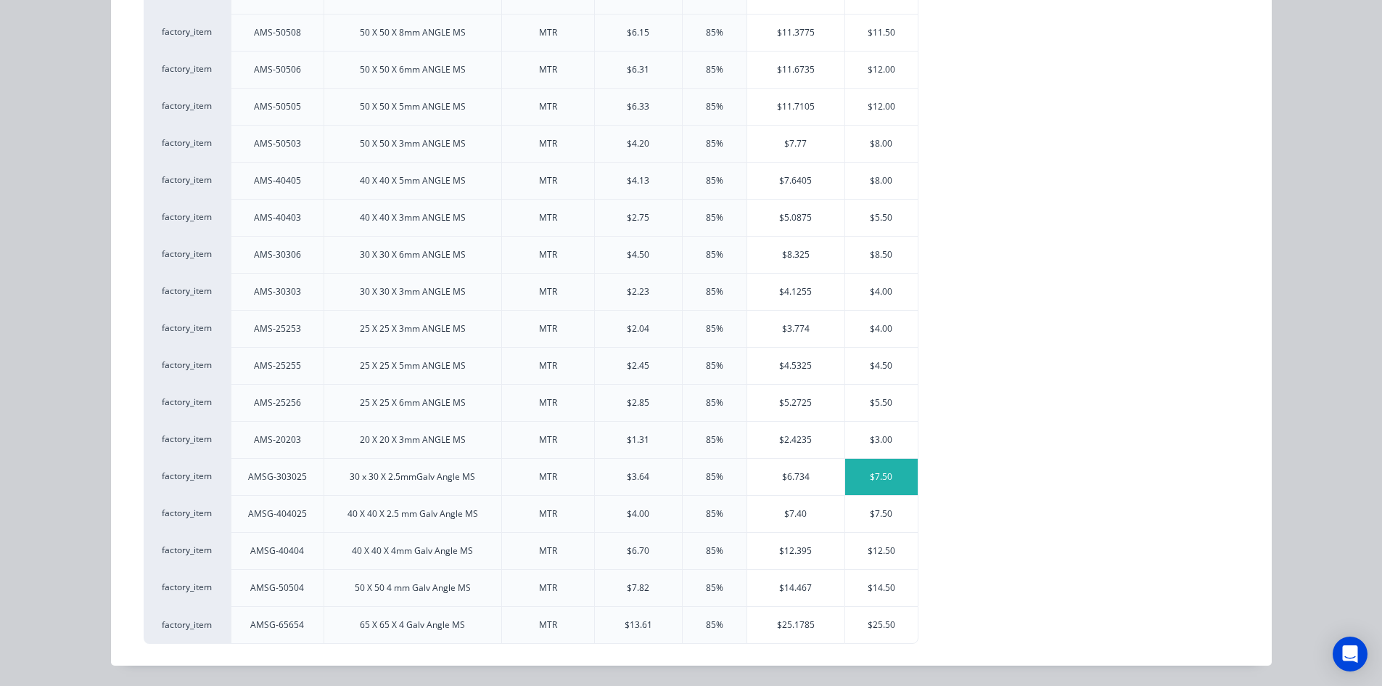
click at [848, 481] on div "$7.50" at bounding box center [881, 477] width 73 height 36
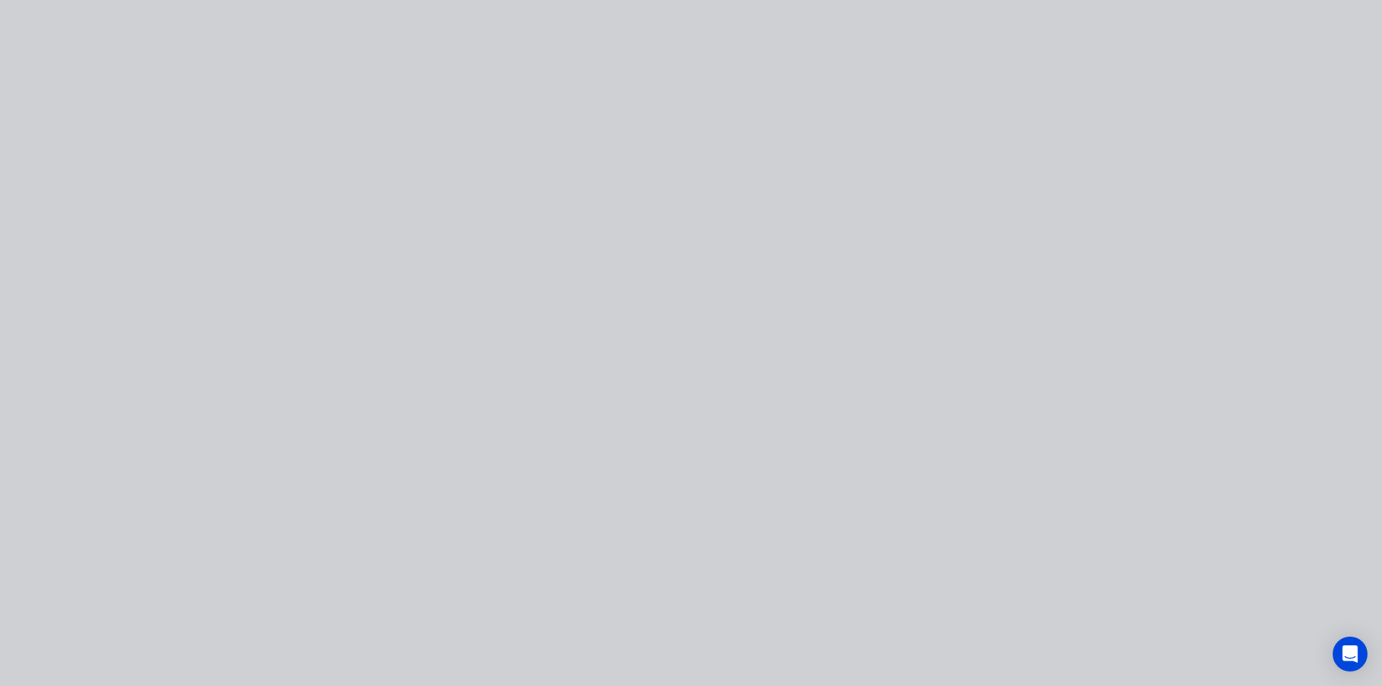
scroll to position [0, 0]
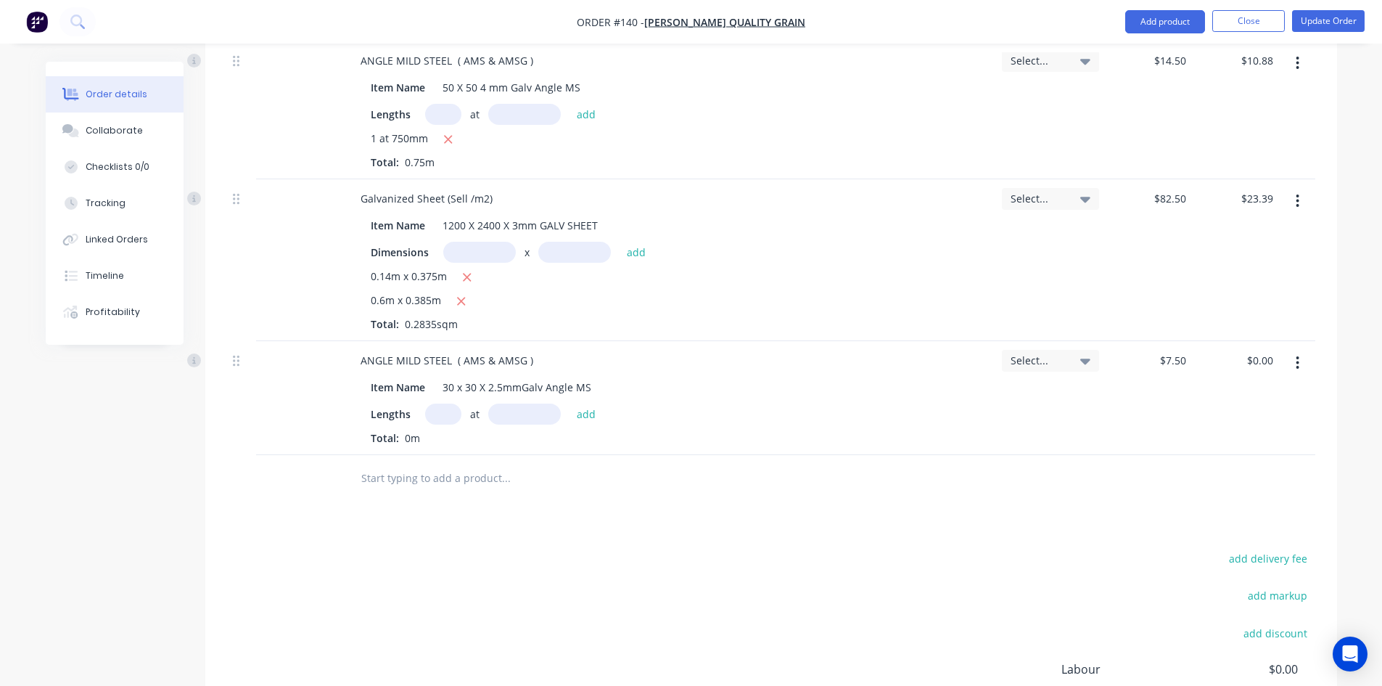
click at [439, 403] on input "text" at bounding box center [443, 413] width 36 height 21
type input "2"
click at [504, 403] on input "text" at bounding box center [524, 413] width 73 height 21
type input "200mm"
click at [589, 403] on button "add" at bounding box center [587, 413] width 34 height 20
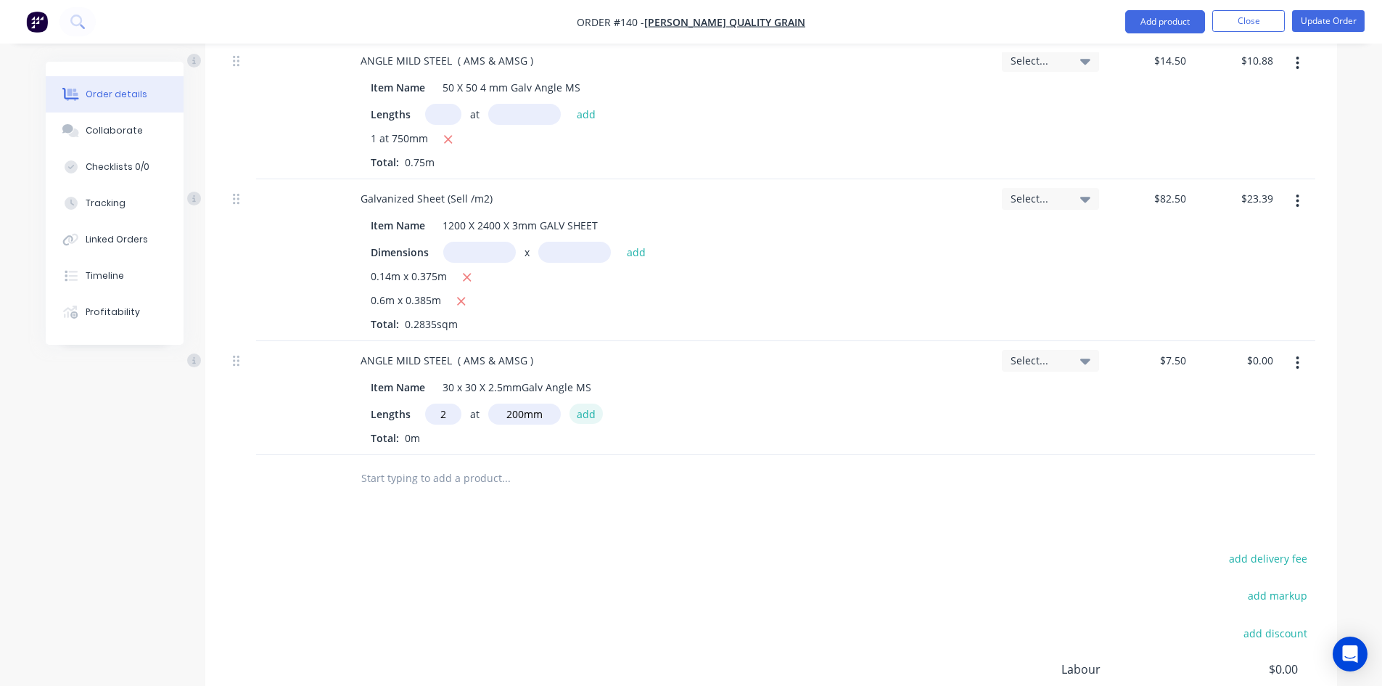
type input "$3.00"
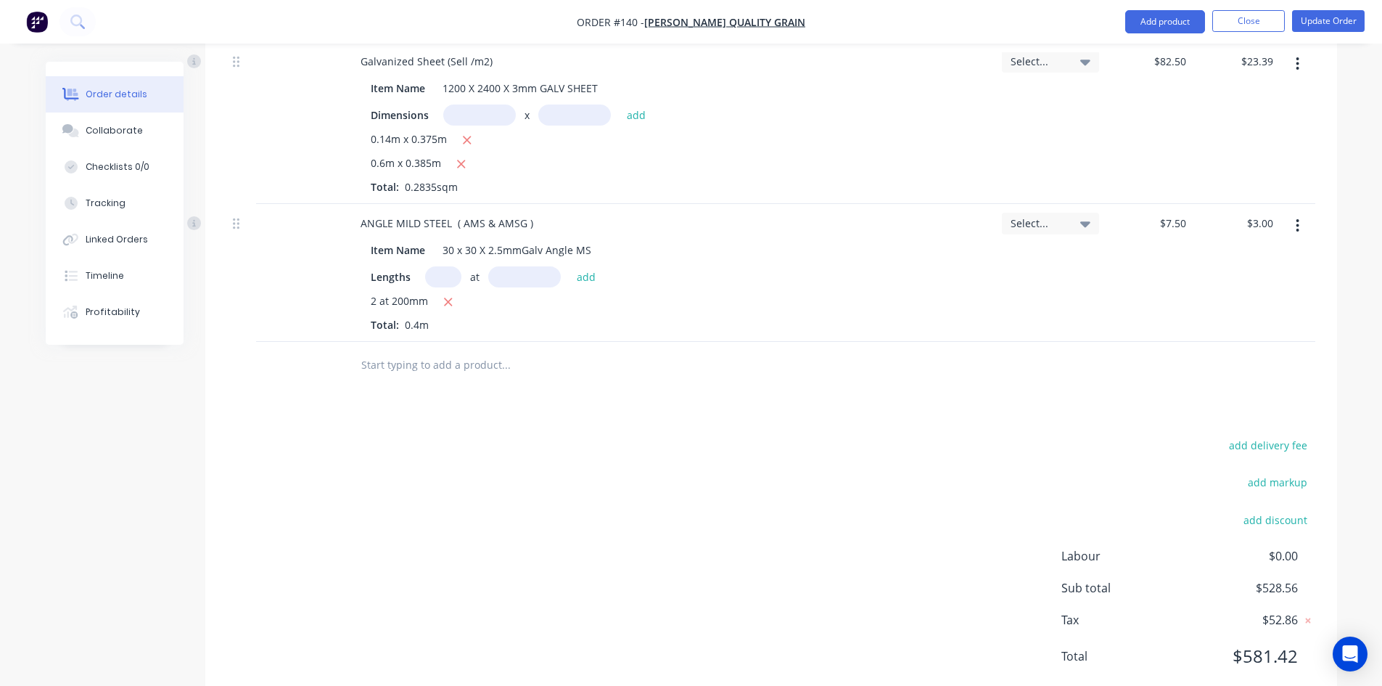
scroll to position [1206, 0]
click at [381, 350] on input "text" at bounding box center [506, 364] width 290 height 29
click at [1162, 22] on button "Add product" at bounding box center [1165, 21] width 80 height 23
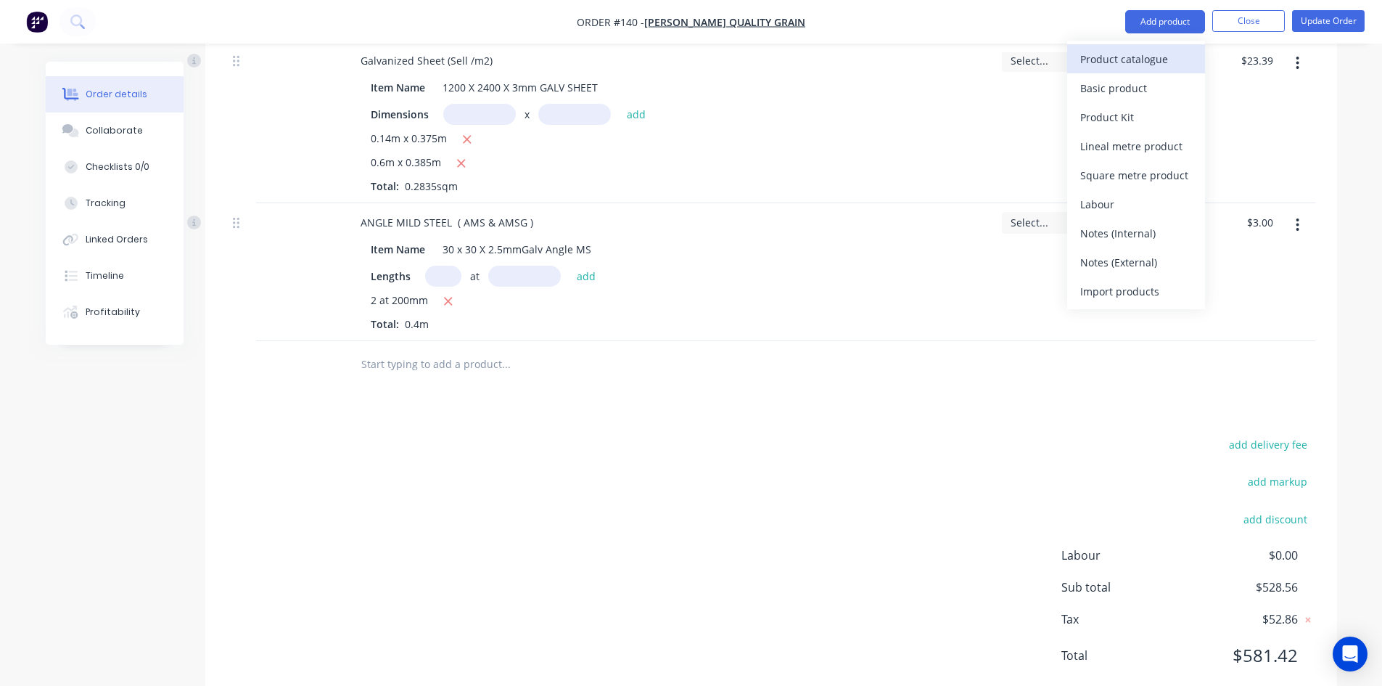
click at [1114, 65] on div "Product catalogue" at bounding box center [1137, 59] width 112 height 21
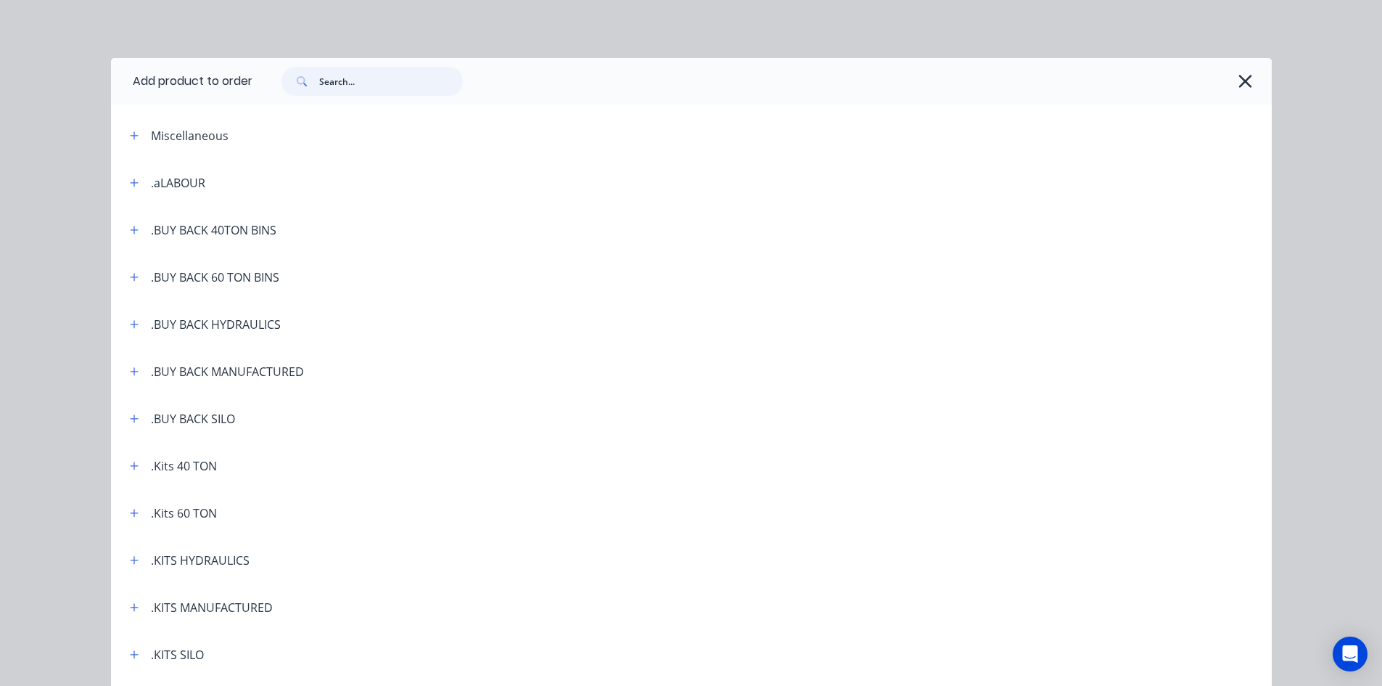
click at [344, 82] on input "text" at bounding box center [391, 81] width 144 height 29
type input "labour"
click at [363, 173] on div at bounding box center [738, 182] width 1067 height 18
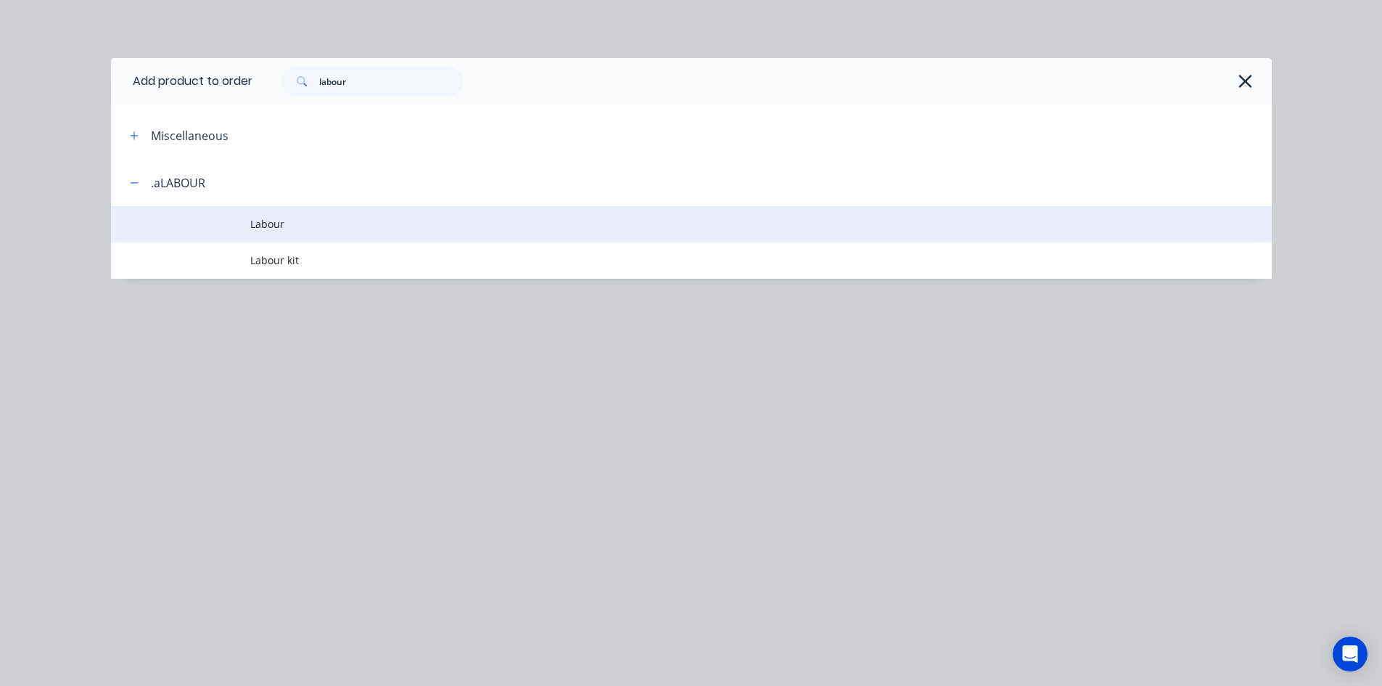
click at [276, 230] on span "Labour" at bounding box center [658, 223] width 817 height 15
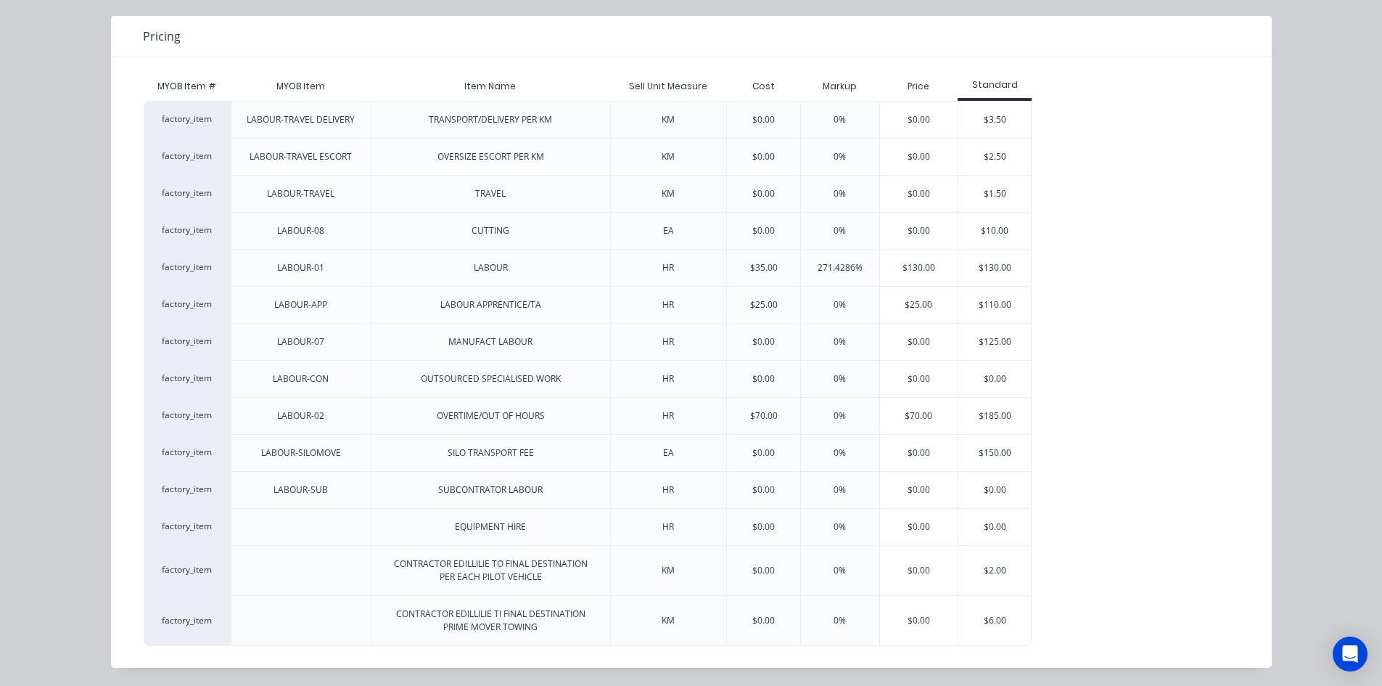
scroll to position [123, 0]
click at [996, 263] on div "$130.00" at bounding box center [995, 265] width 73 height 36
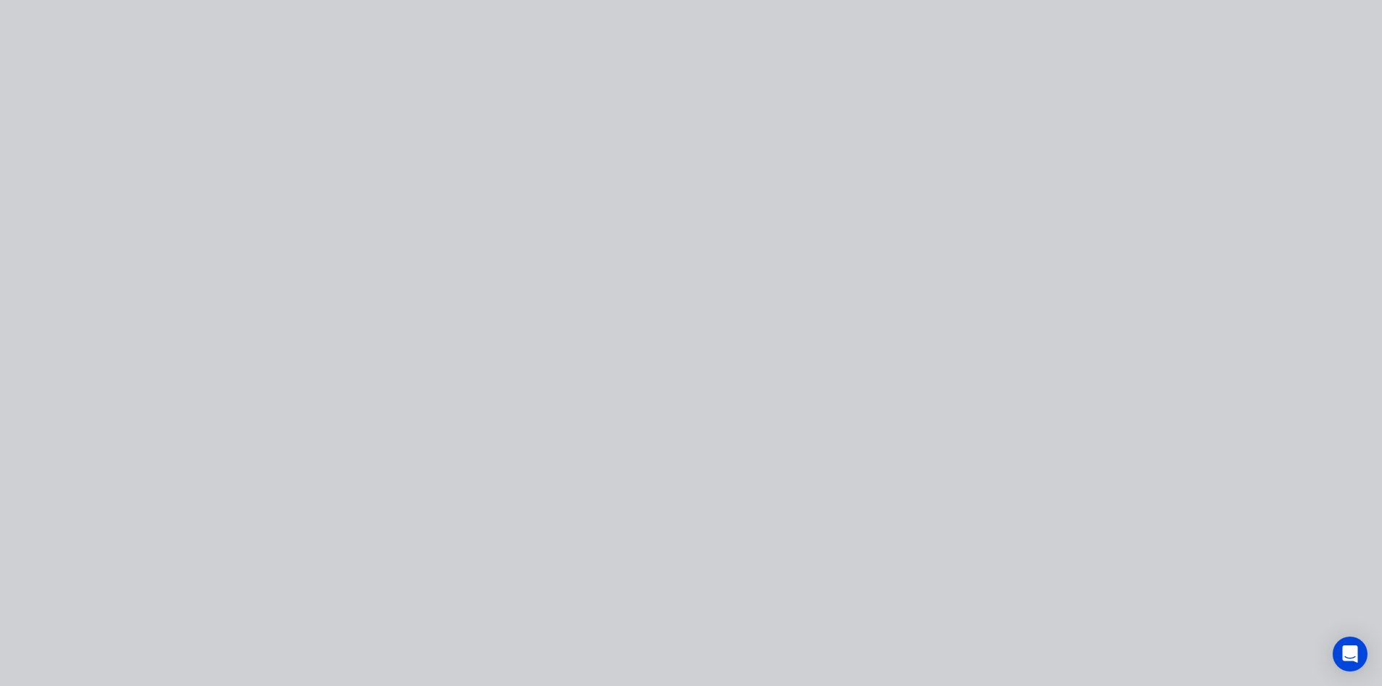
scroll to position [0, 0]
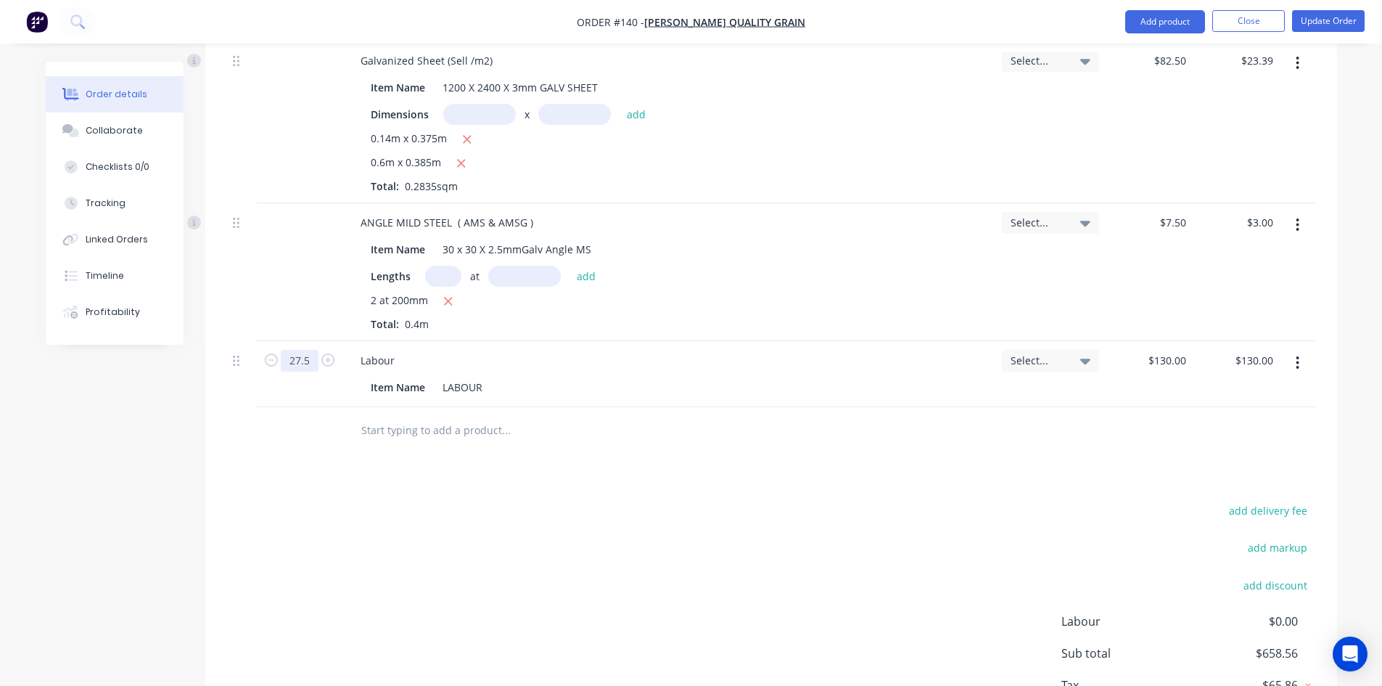
type input "27.5"
type input "$3,575.00"
click at [609, 377] on div "Item Name LABOUR" at bounding box center [667, 387] width 604 height 21
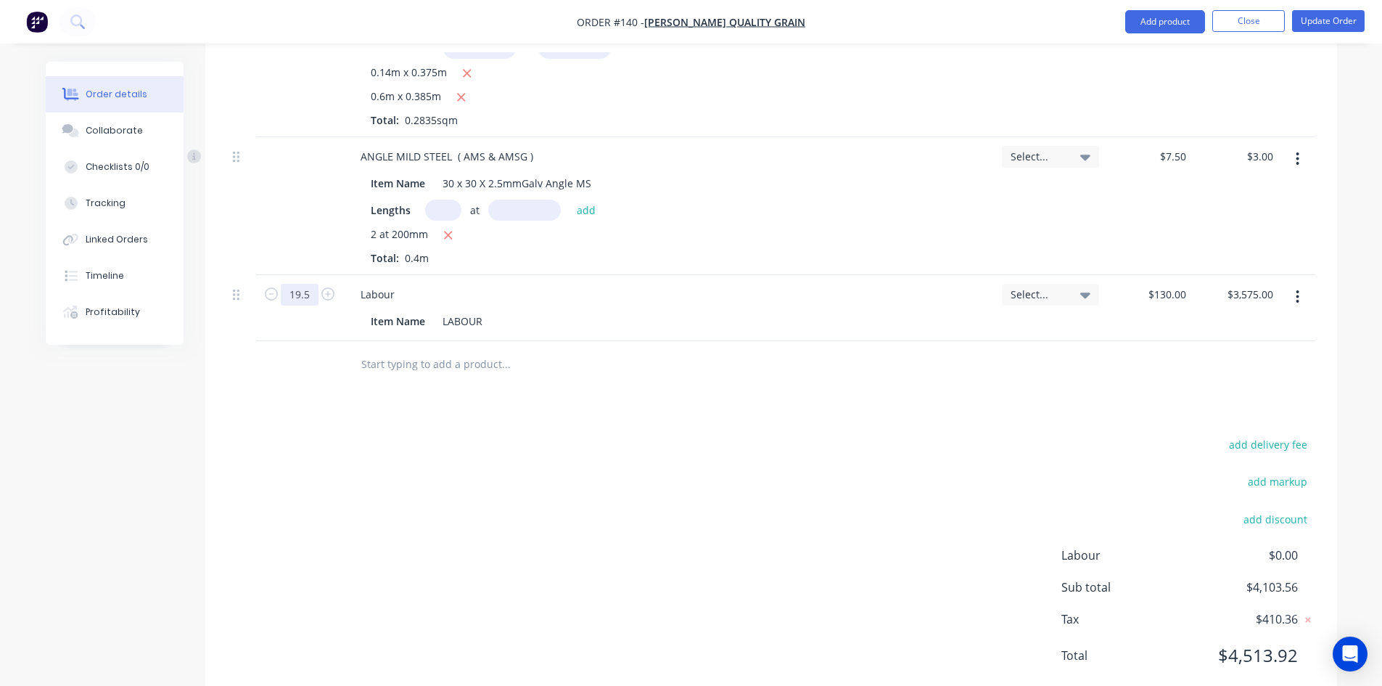
type input "19.5"
type input "$2,535.00"
click at [350, 371] on div "Products Show / Hide columns Add product Qty Job Price Total Galvanized Coil (S…" at bounding box center [771, 8] width 1132 height 1393
type input "27.5"
type input "$3,575.00"
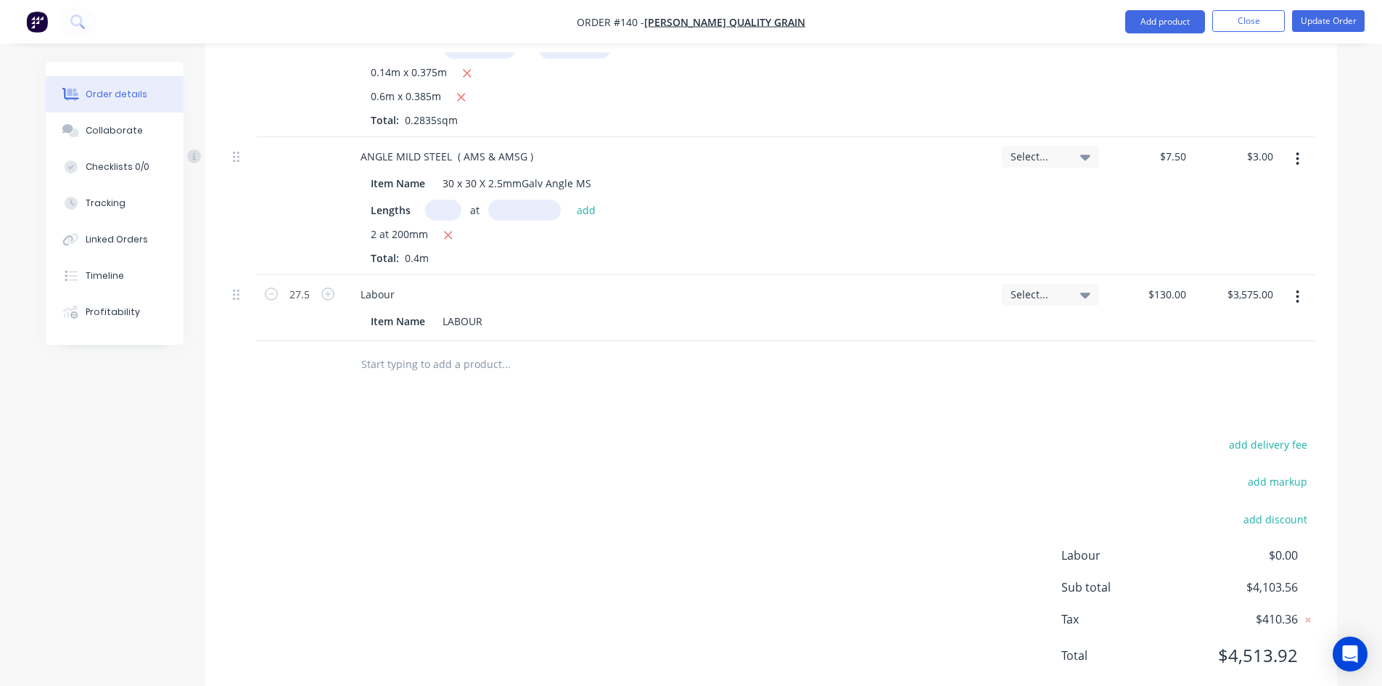
click at [566, 393] on div "Products Show / Hide columns Add product Qty Job Price Total Galvanized Coil (S…" at bounding box center [771, 8] width 1132 height 1393
type input "19.5"
type input "$2,535.00"
click at [430, 391] on div "Products Show / Hide columns Add product Qty Job Price Total Galvanized Coil (S…" at bounding box center [771, 8] width 1132 height 1393
click at [110, 282] on button "Timeline" at bounding box center [115, 276] width 138 height 36
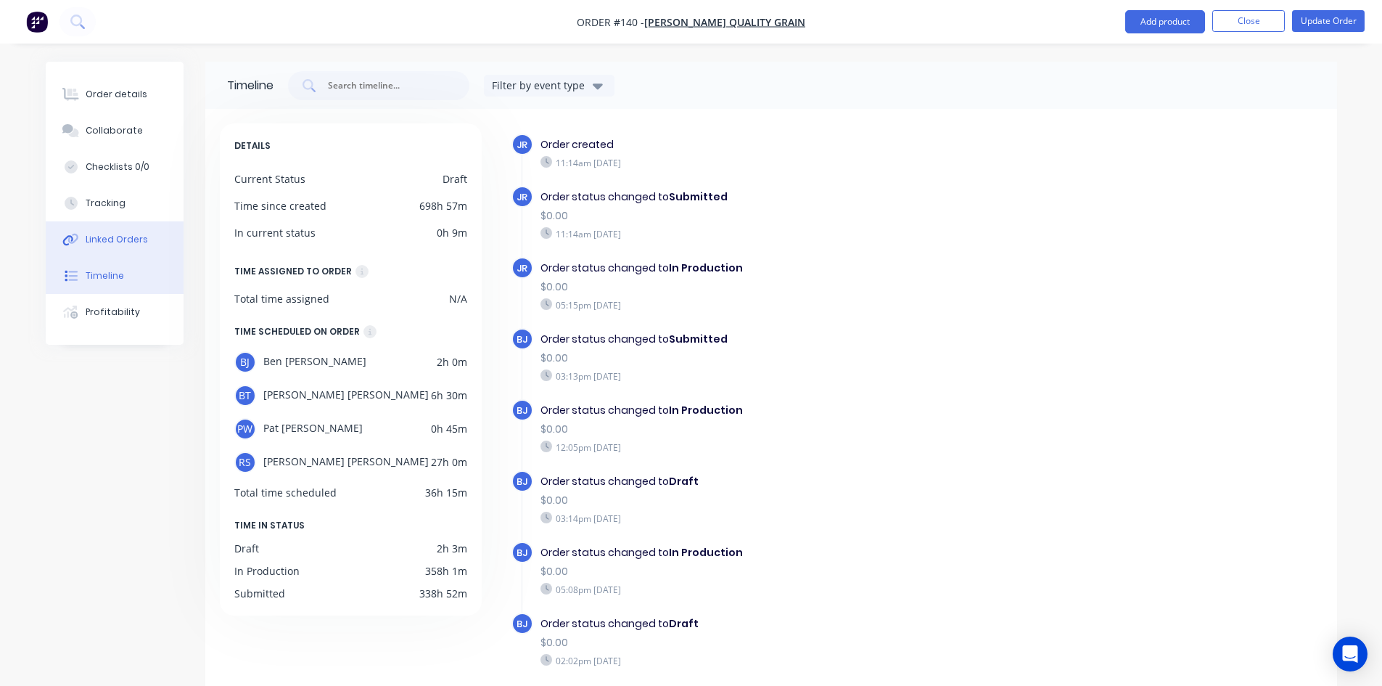
click at [112, 245] on div "Linked Orders" at bounding box center [117, 239] width 62 height 13
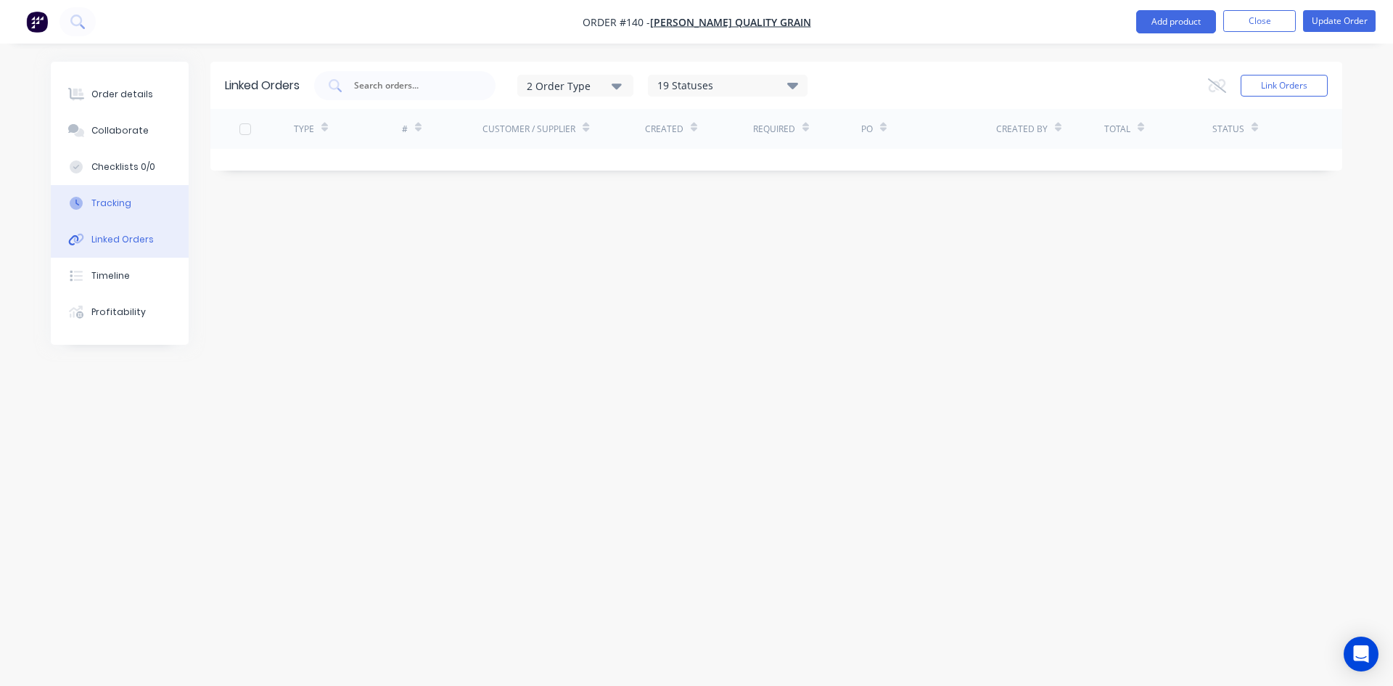
click at [110, 200] on div "Tracking" at bounding box center [111, 203] width 40 height 13
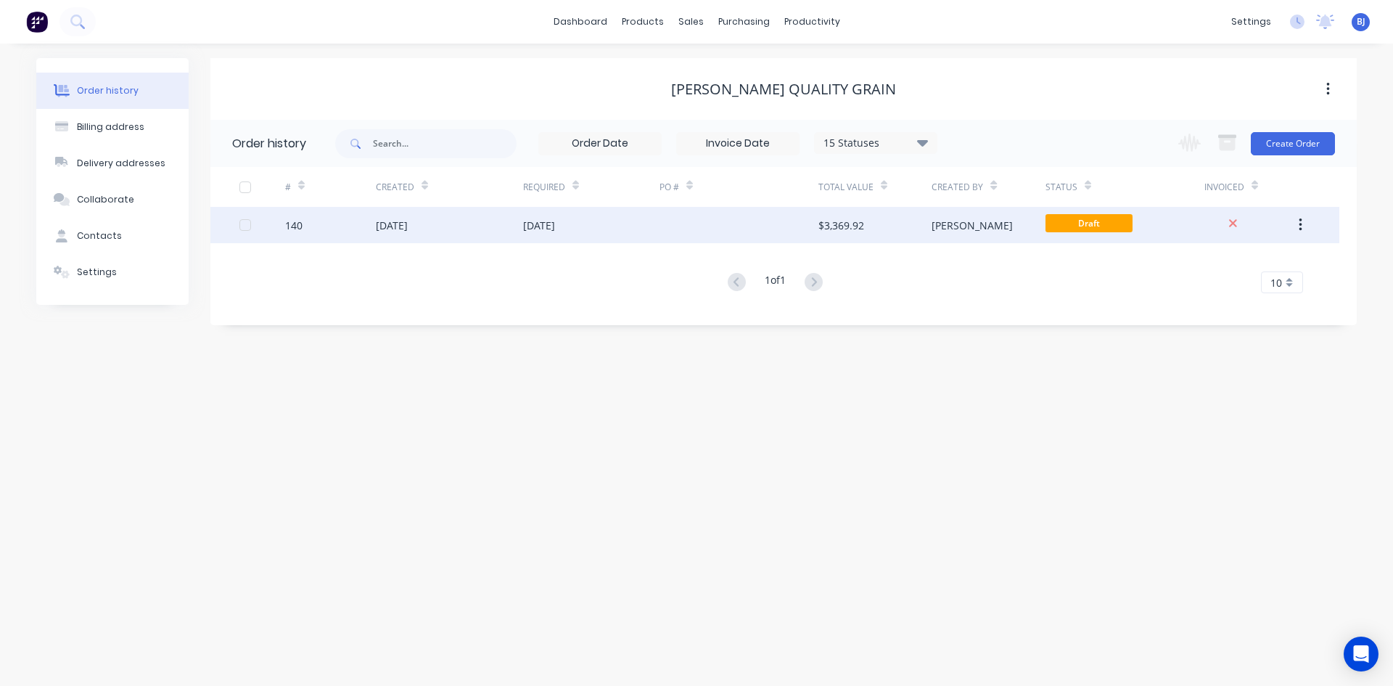
click at [408, 226] on div "03 Sep 2025" at bounding box center [392, 225] width 32 height 15
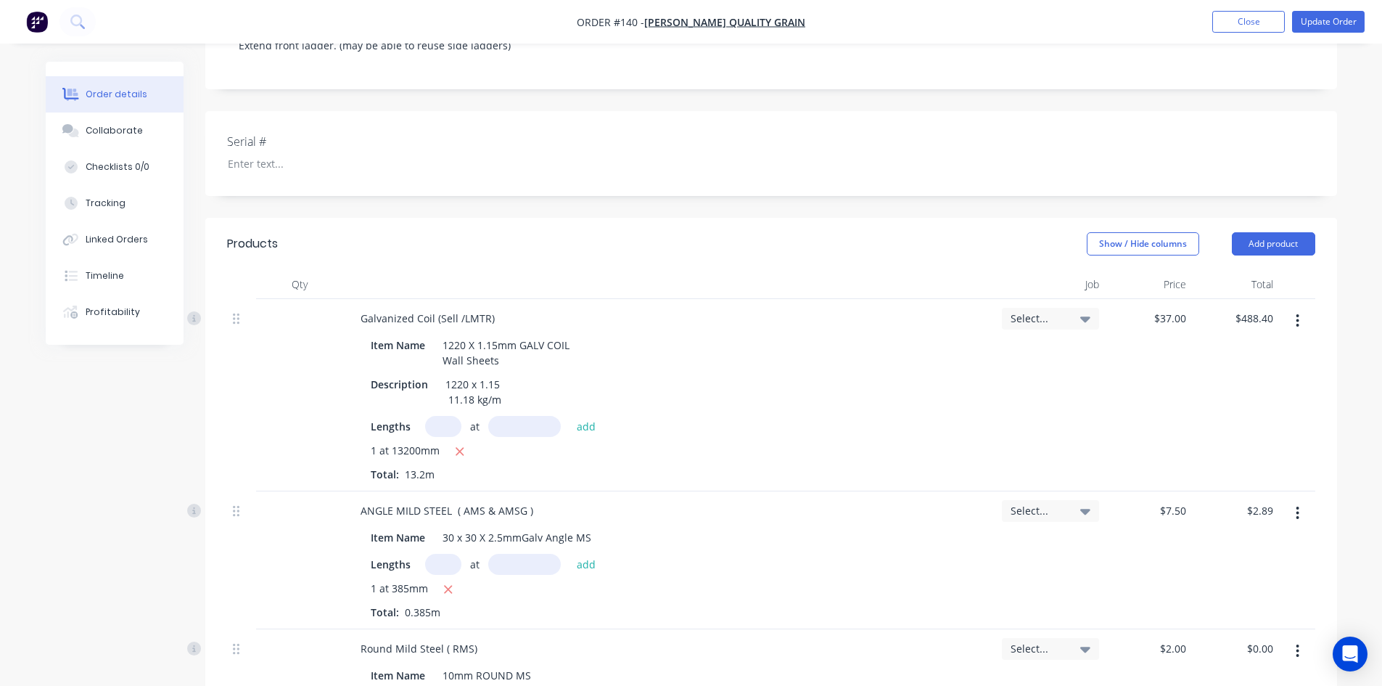
scroll to position [290, 0]
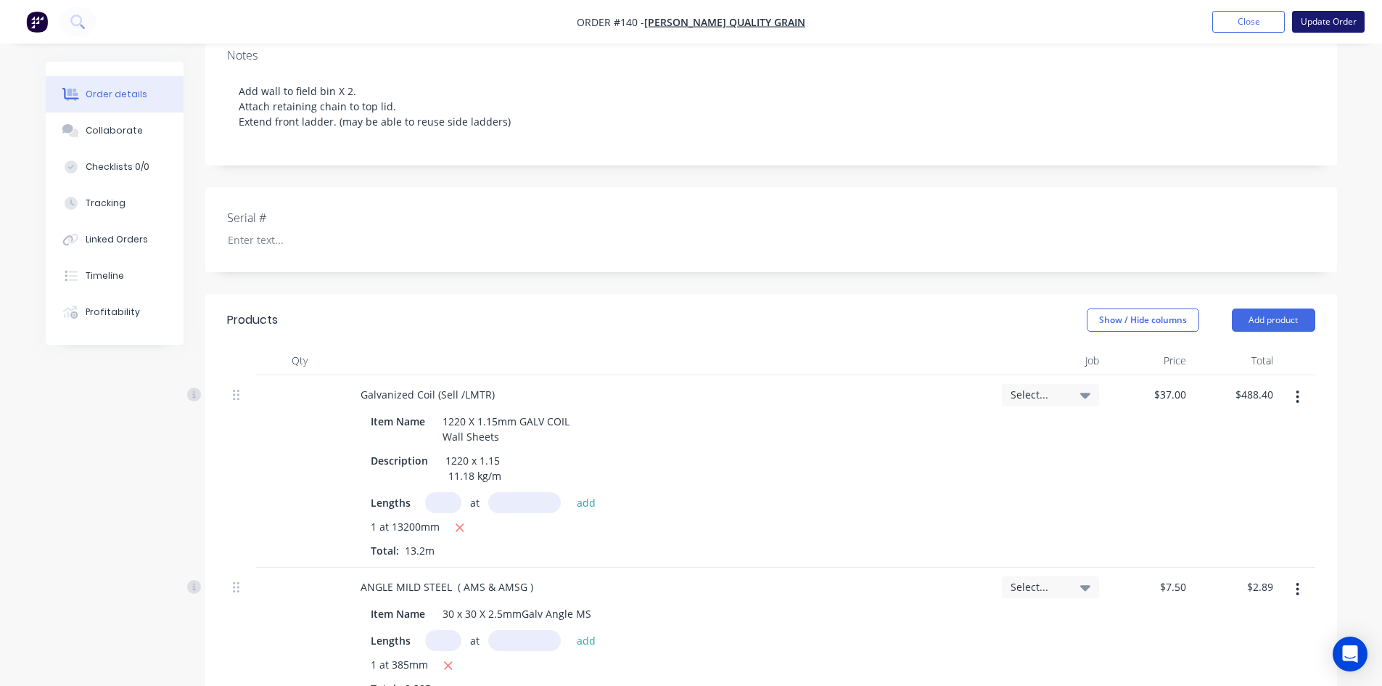
click at [1314, 23] on button "Update Order" at bounding box center [1328, 22] width 73 height 22
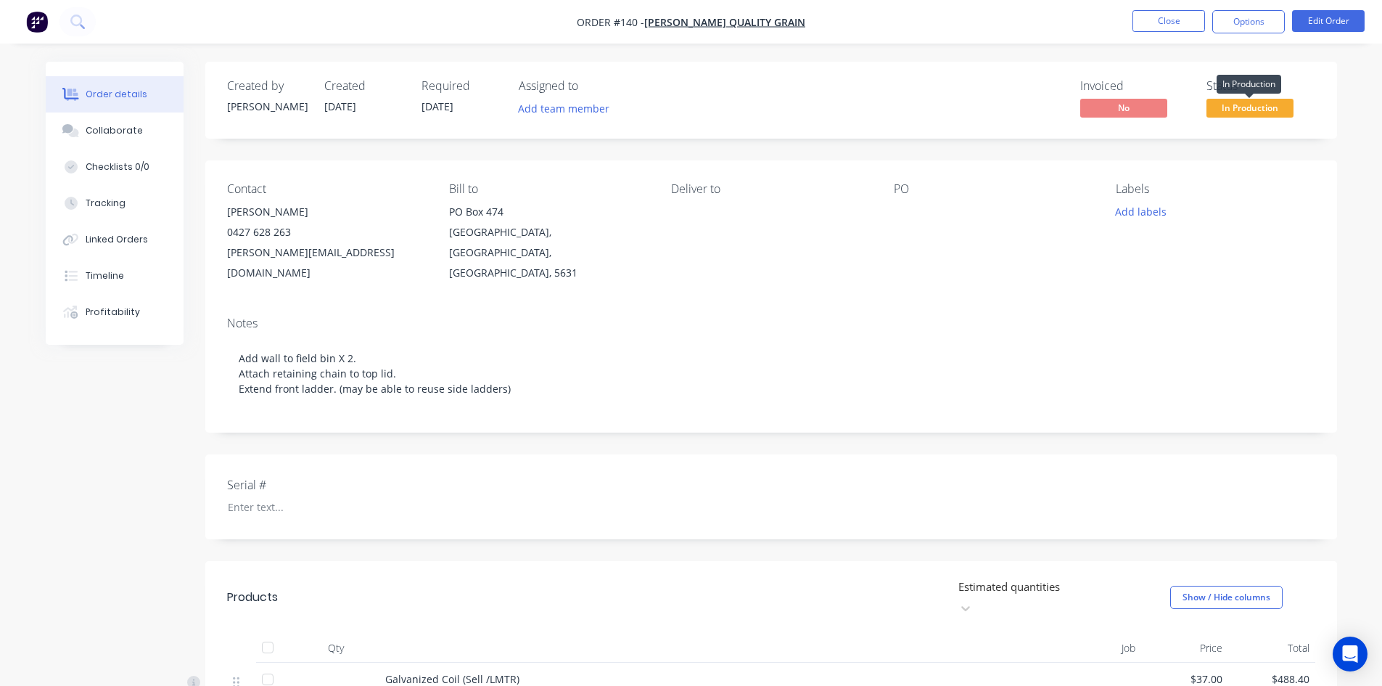
click at [1268, 111] on span "In Production" at bounding box center [1250, 108] width 87 height 18
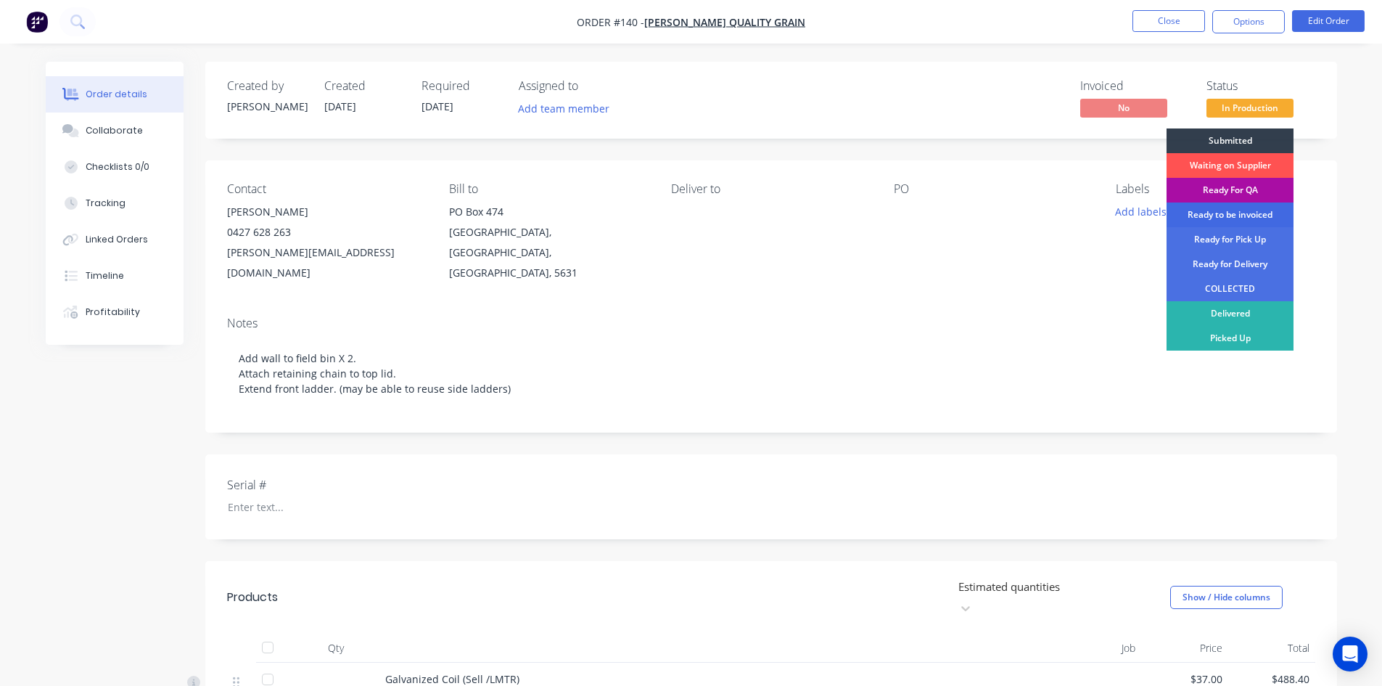
click at [1228, 213] on div "Ready to be invoiced" at bounding box center [1230, 214] width 127 height 25
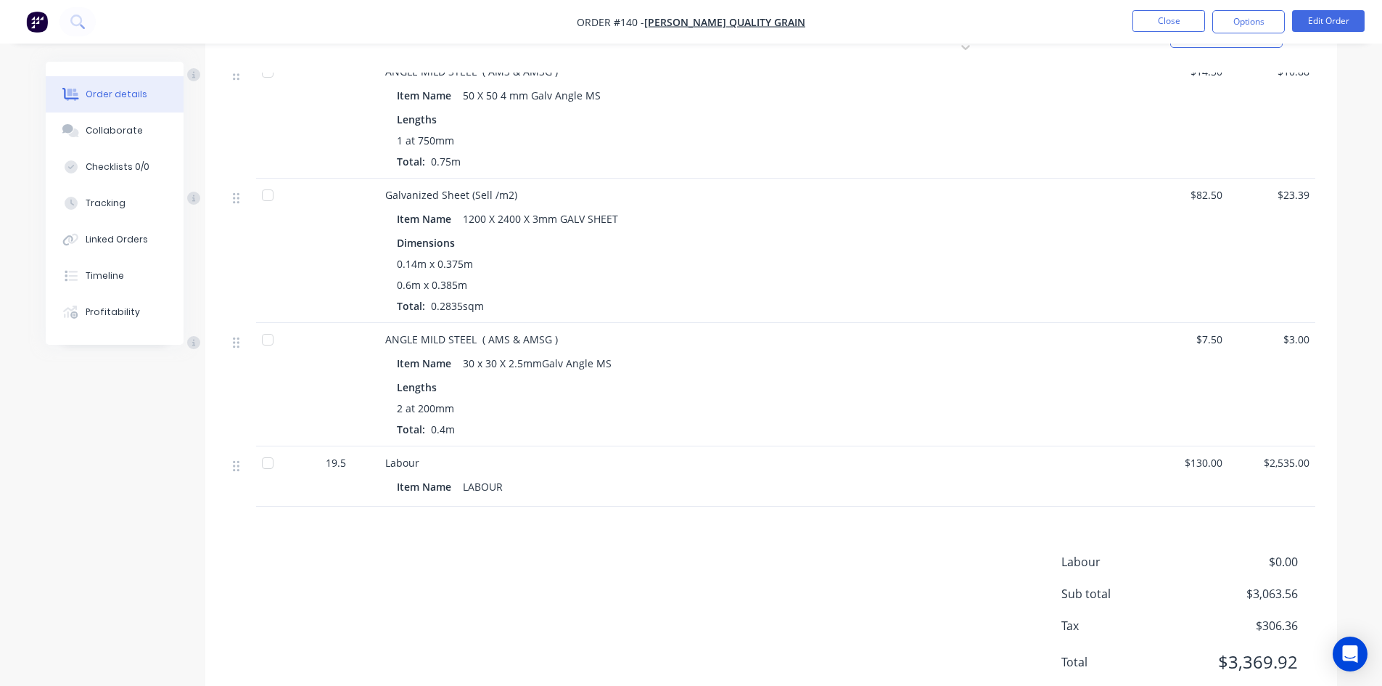
scroll to position [1017, 0]
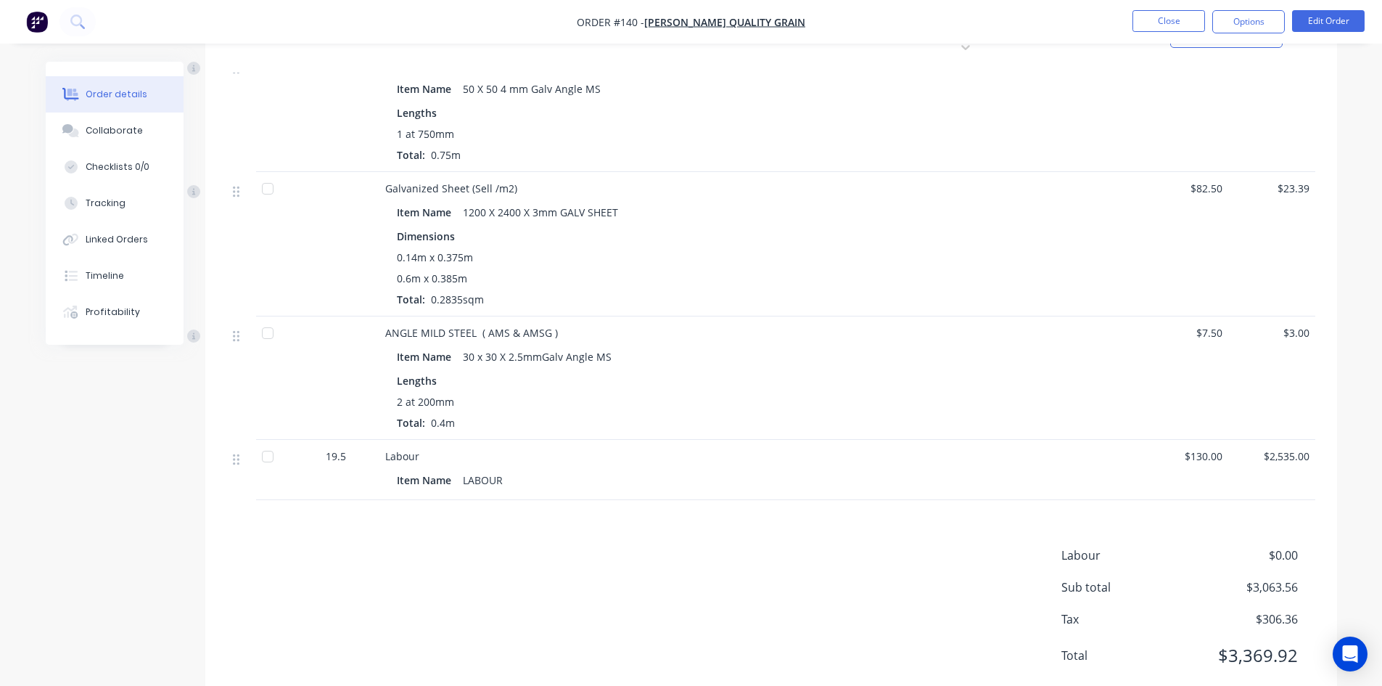
click at [343, 448] on span "19.5" at bounding box center [336, 455] width 20 height 15
click at [342, 448] on span "19.5" at bounding box center [336, 455] width 20 height 15
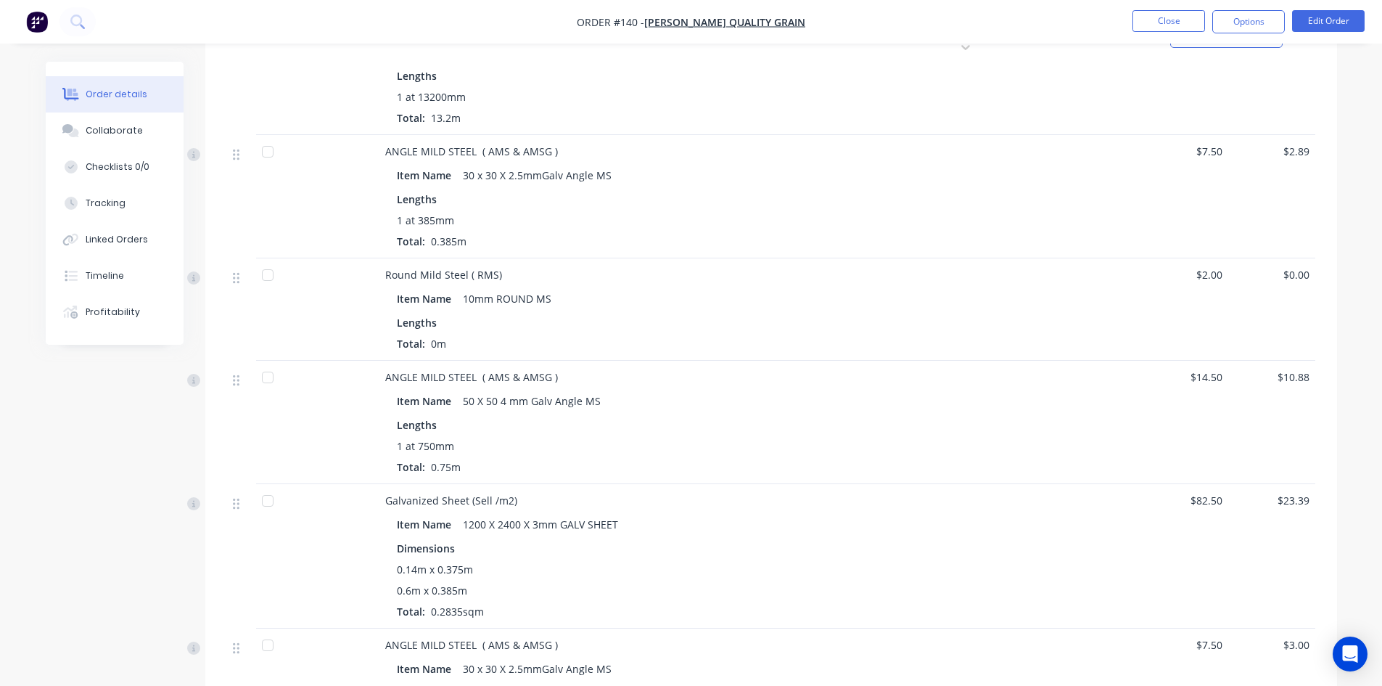
scroll to position [655, 0]
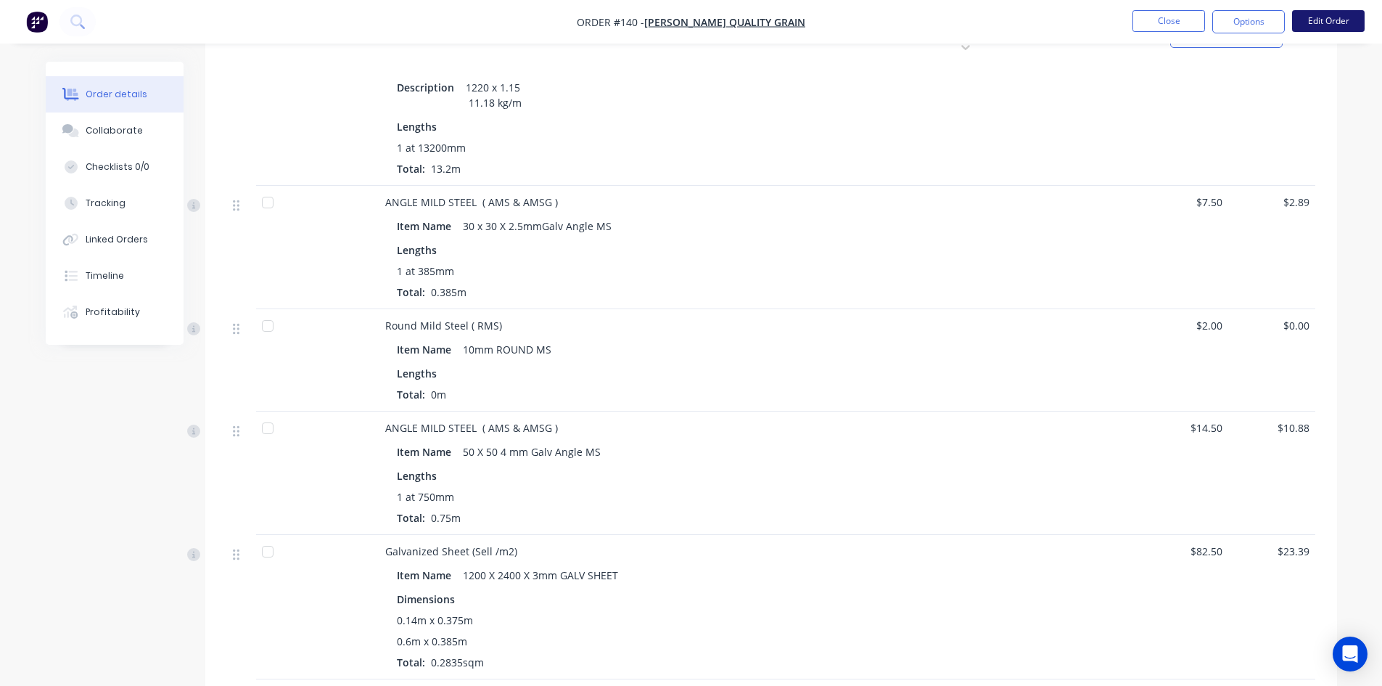
click at [1328, 21] on button "Edit Order" at bounding box center [1328, 21] width 73 height 22
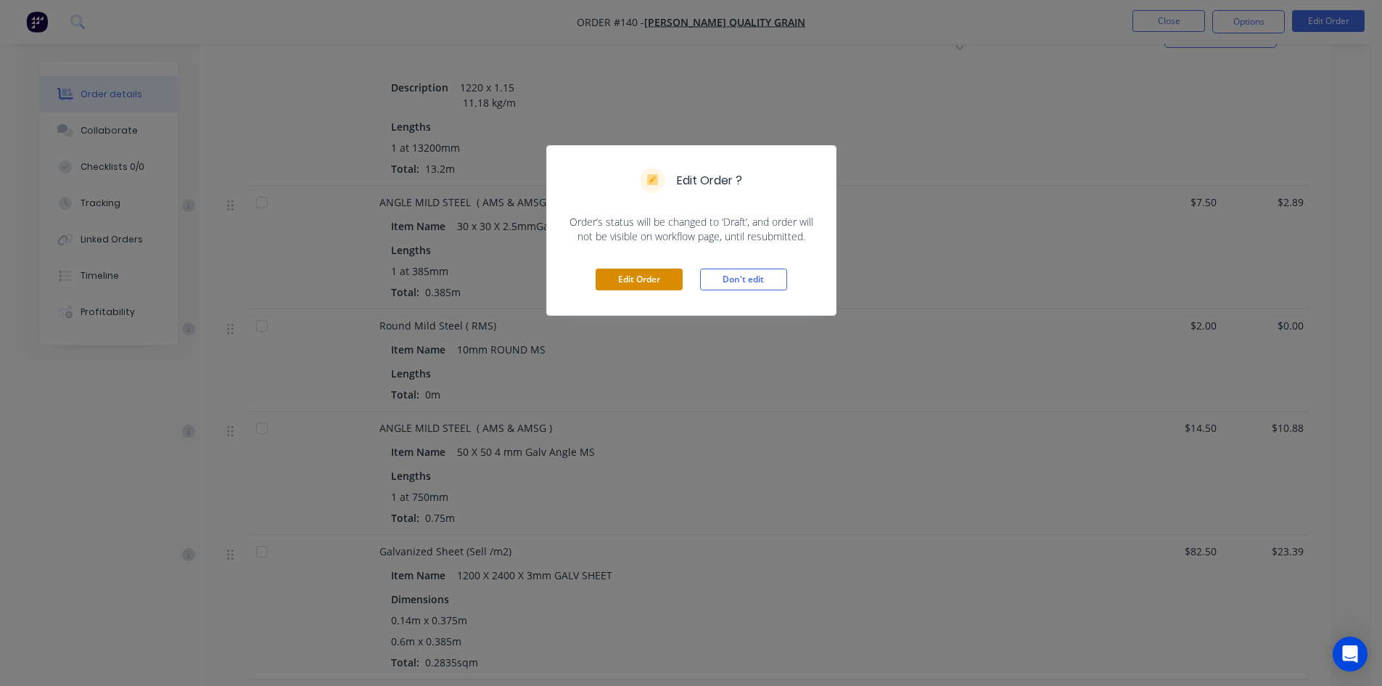
drag, startPoint x: 649, startPoint y: 274, endPoint x: 642, endPoint y: 306, distance: 32.6
click at [649, 275] on button "Edit Order" at bounding box center [639, 279] width 87 height 22
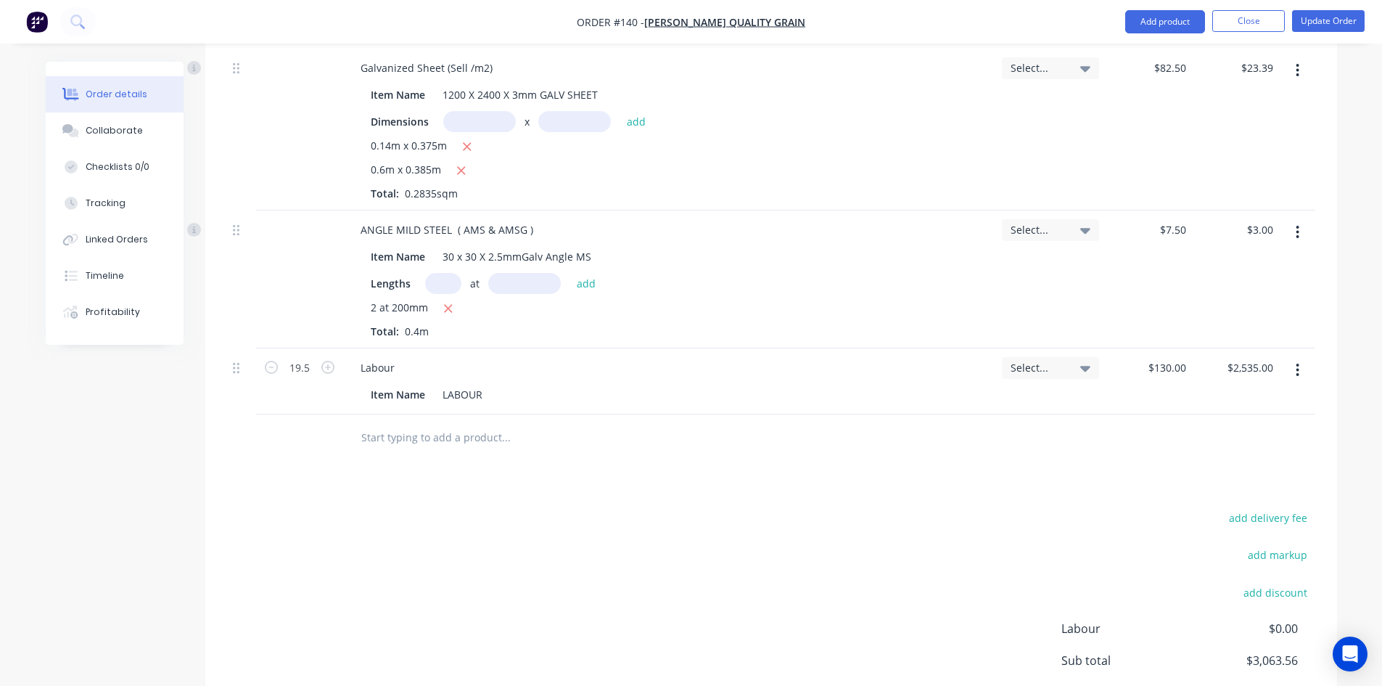
scroll to position [1272, 0]
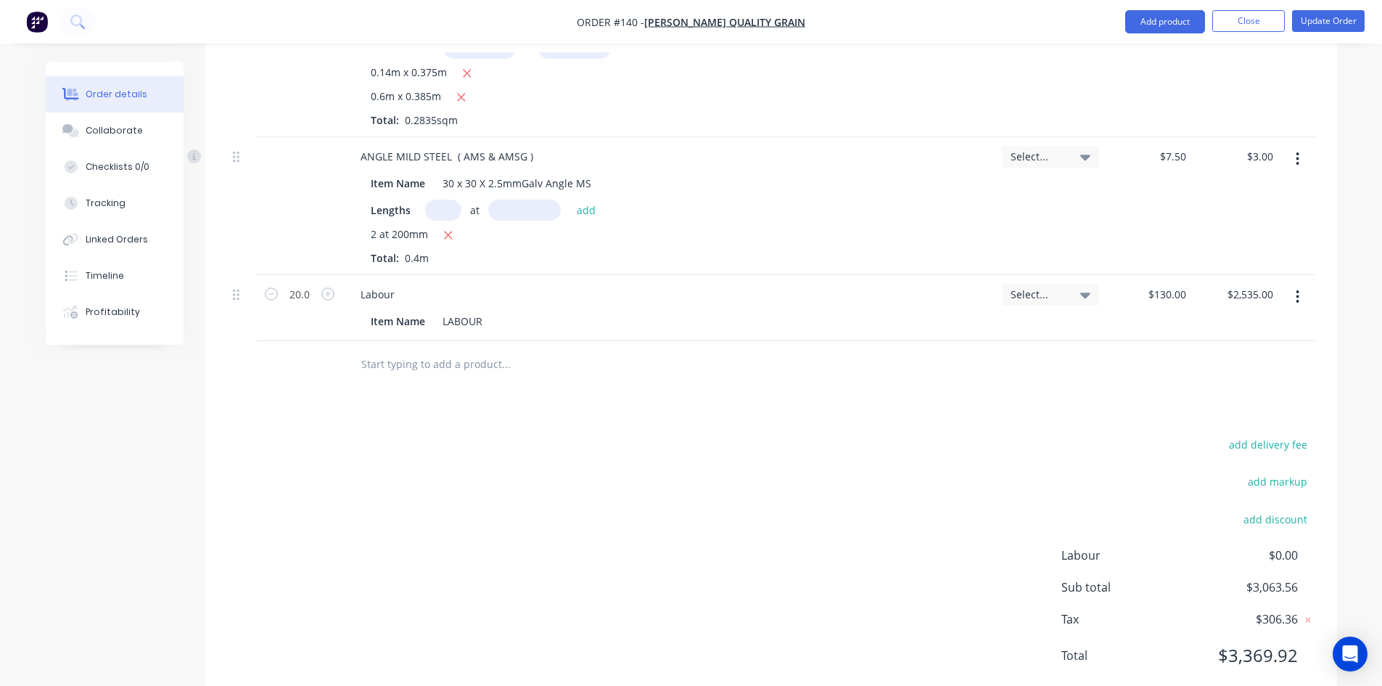
type input "20"
type input "$2,600.00"
click at [489, 366] on div "Products Show / Hide columns Add product Qty Job Price Total Galvanized Coil (S…" at bounding box center [771, 8] width 1132 height 1393
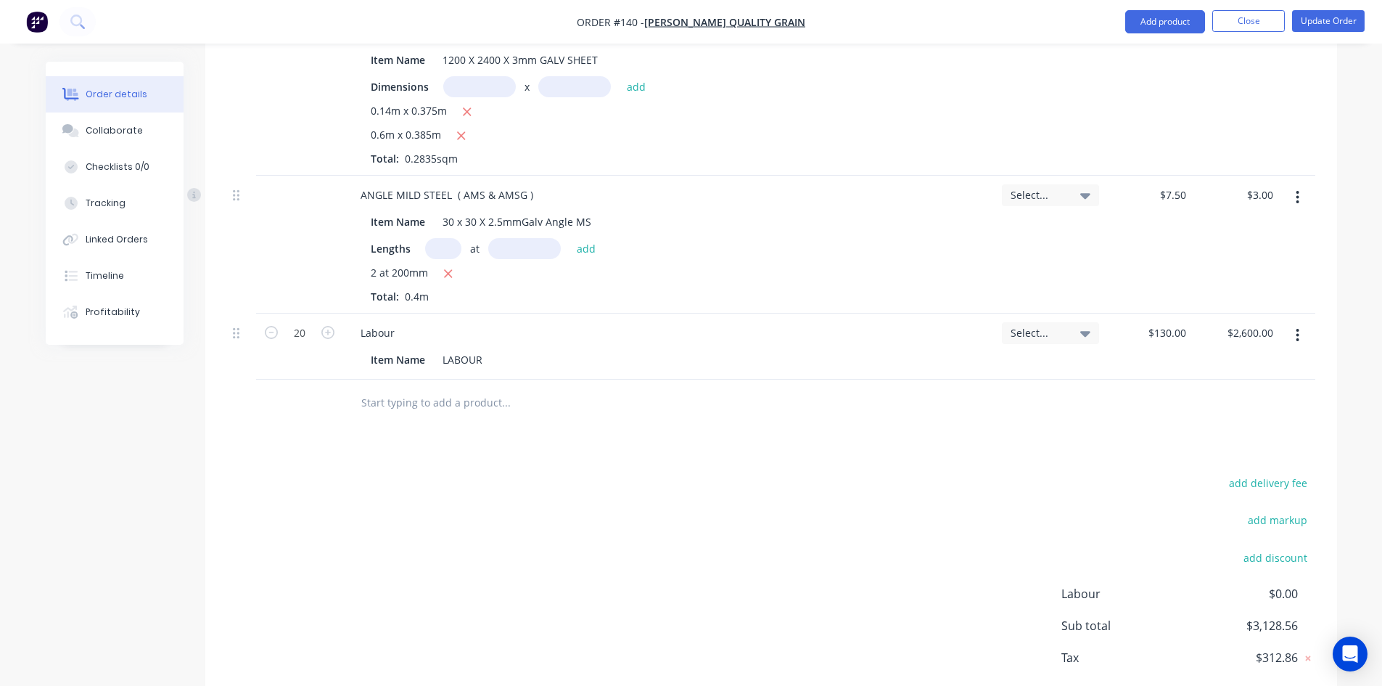
scroll to position [1200, 0]
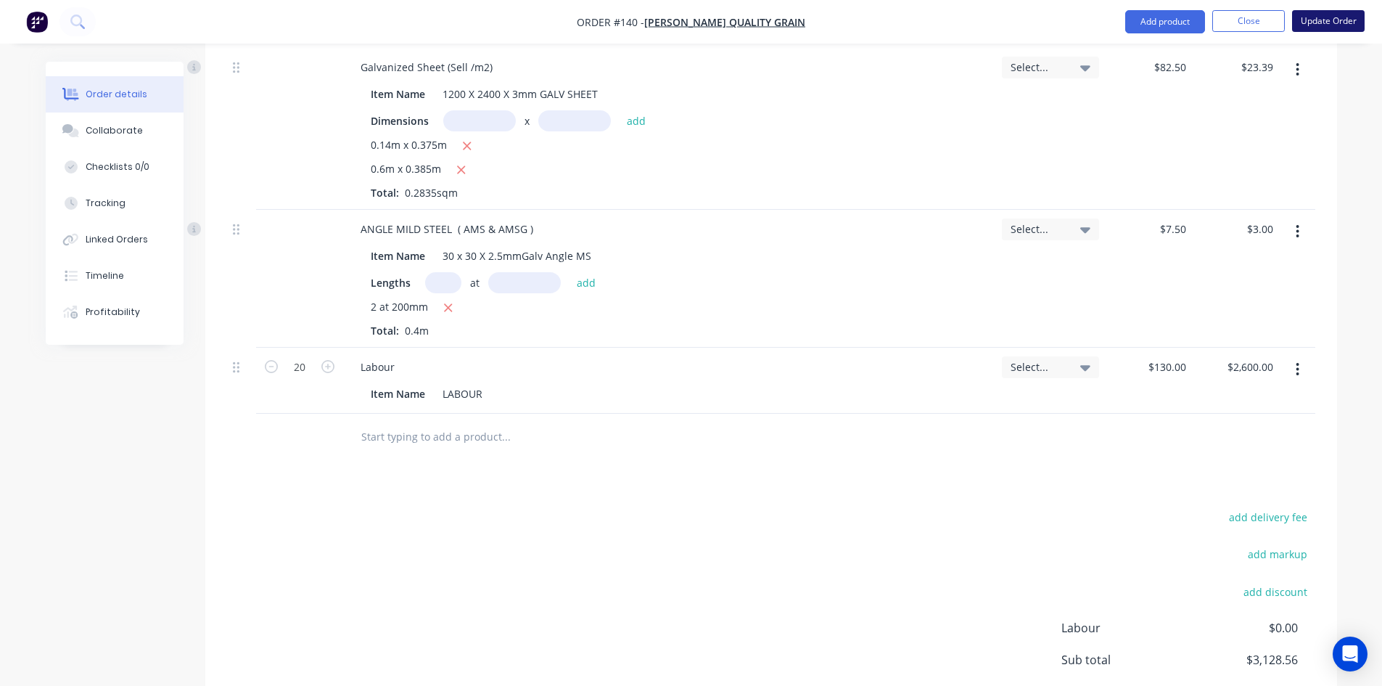
click at [1314, 22] on button "Update Order" at bounding box center [1328, 21] width 73 height 22
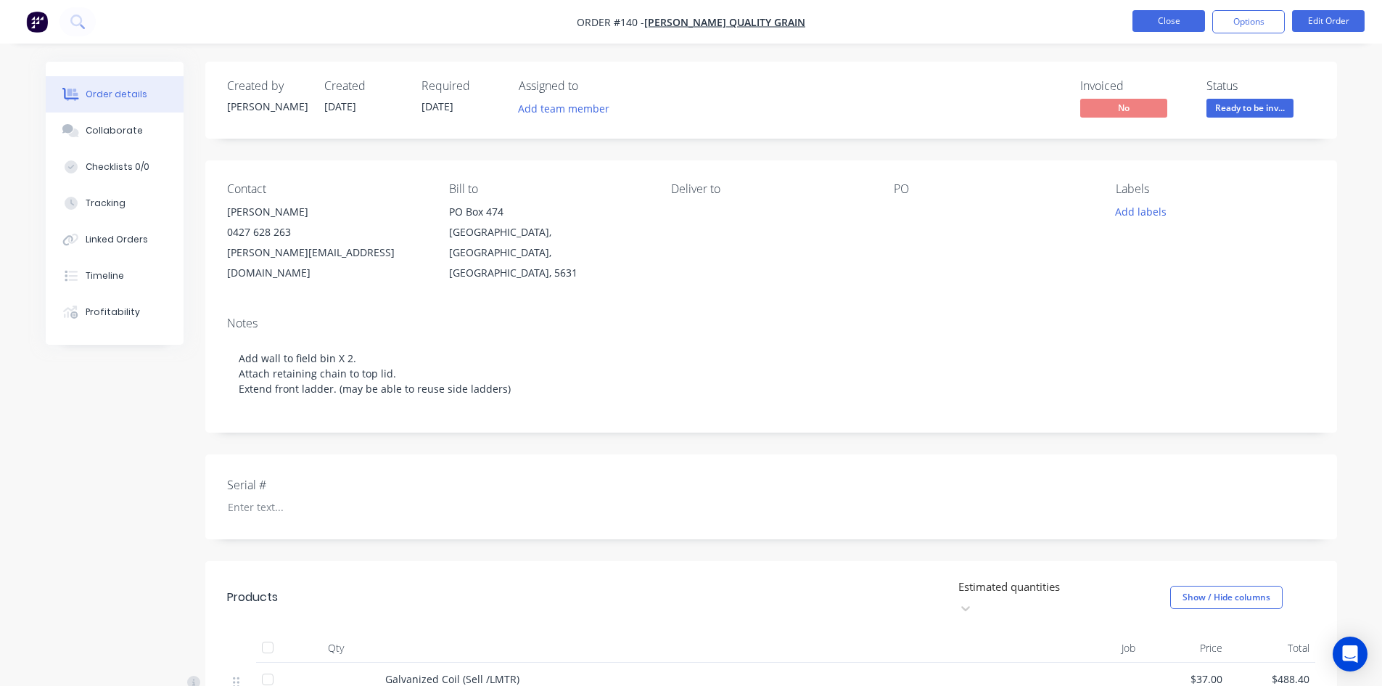
click at [1184, 21] on button "Close" at bounding box center [1169, 21] width 73 height 22
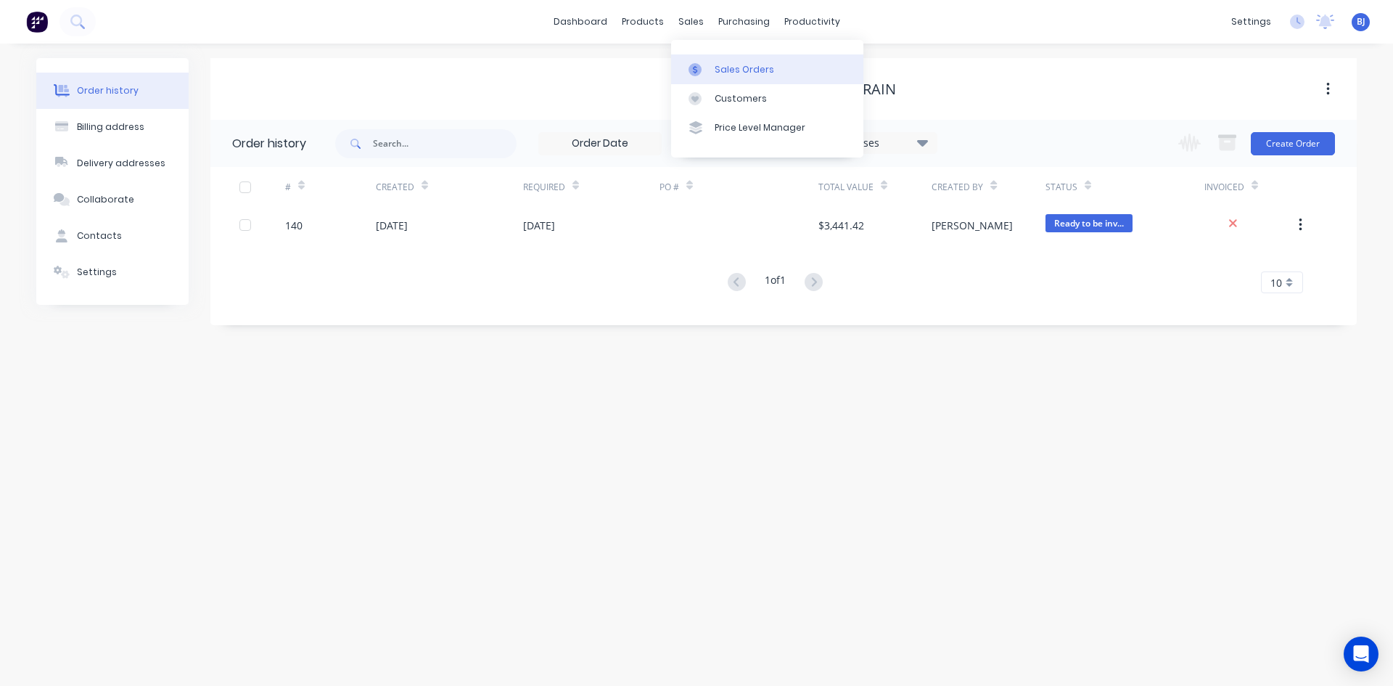
click at [697, 67] on icon at bounding box center [695, 69] width 13 height 13
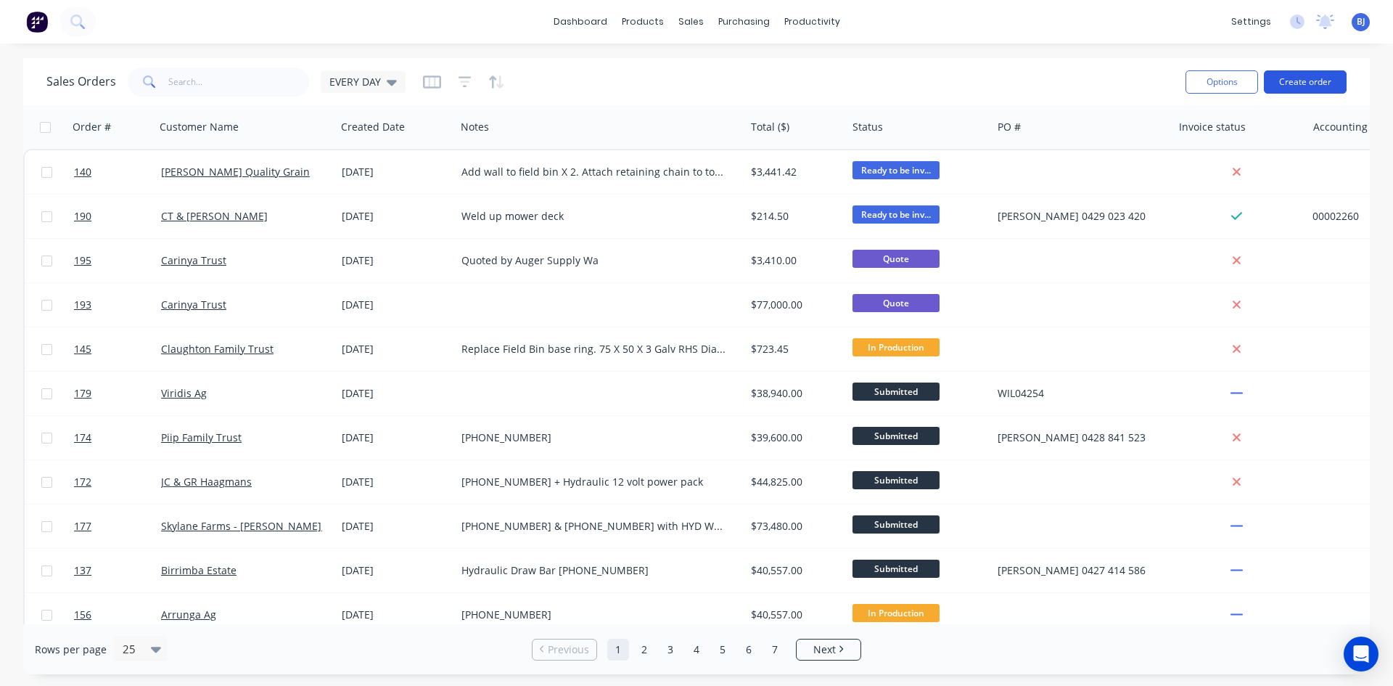
click at [1288, 88] on button "Create order" at bounding box center [1305, 81] width 83 height 23
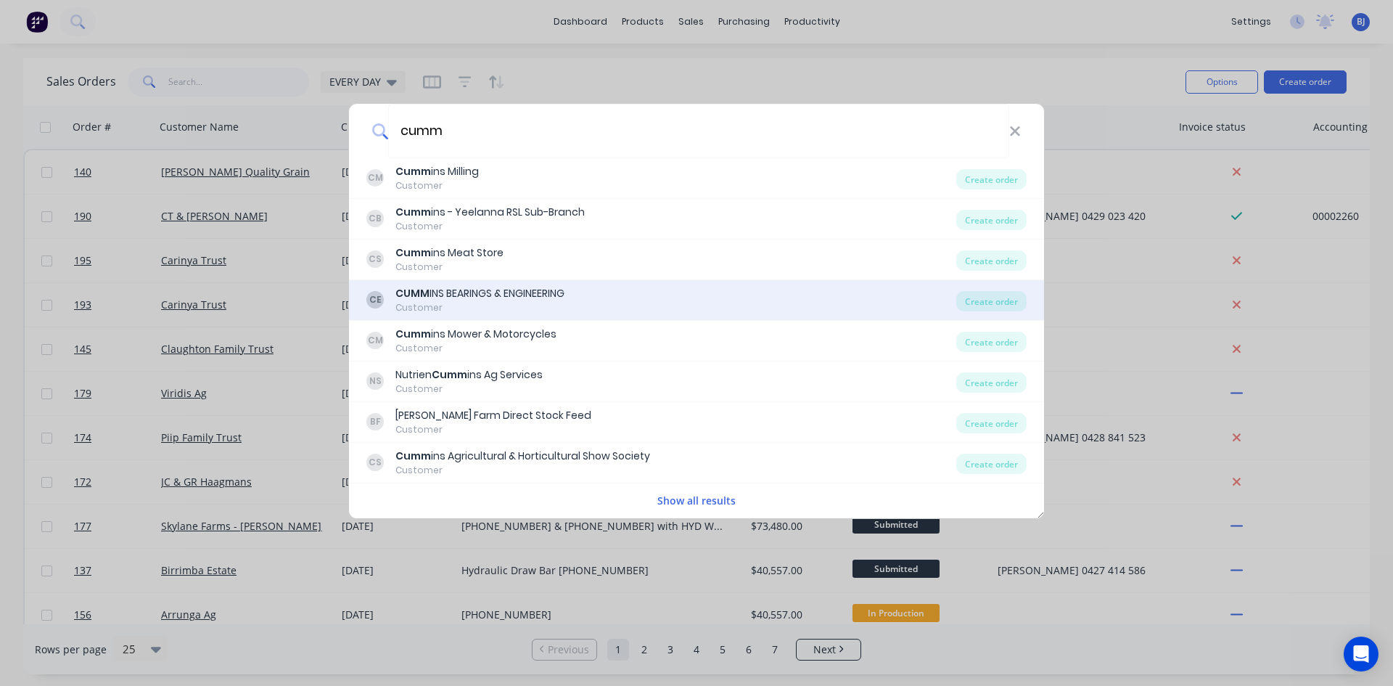
type input "cumm"
click at [517, 295] on div "CUMM INS BEARINGS & ENGINEERING" at bounding box center [479, 293] width 169 height 15
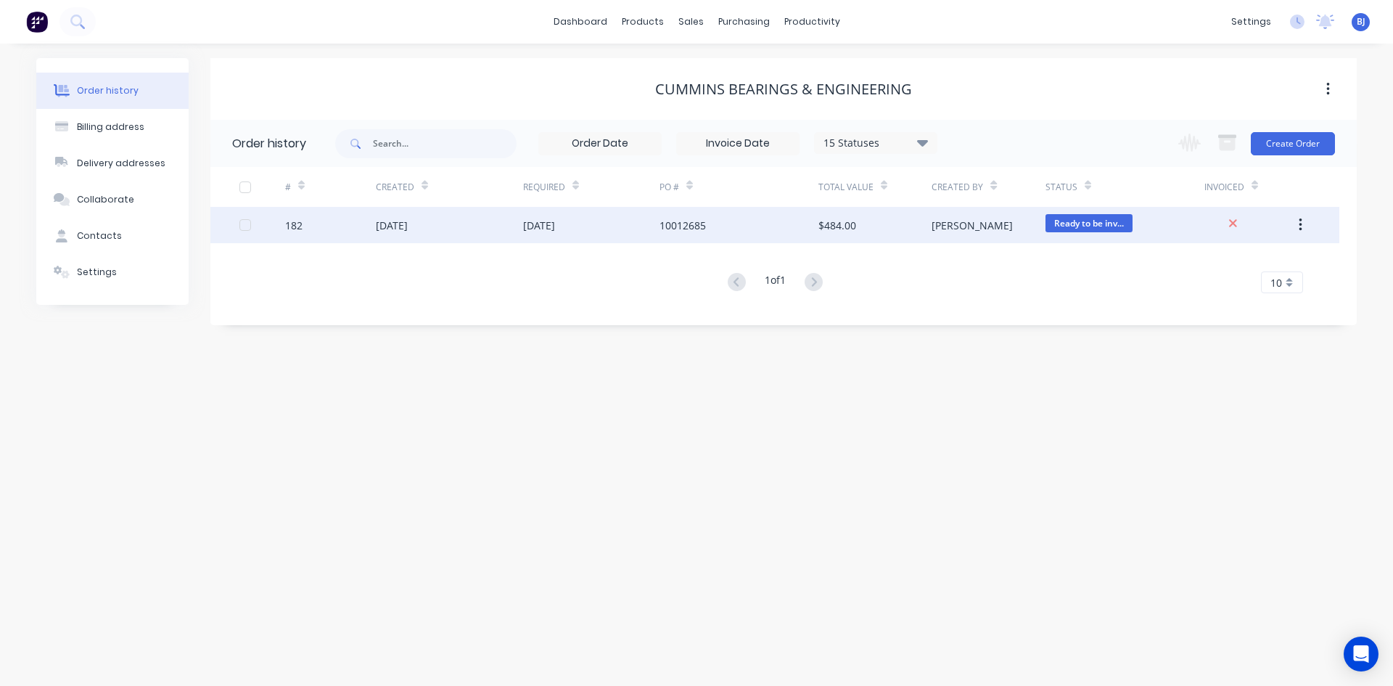
click at [525, 224] on div "24 Sep 2025" at bounding box center [539, 225] width 32 height 15
